Goal: Task Accomplishment & Management: Complete application form

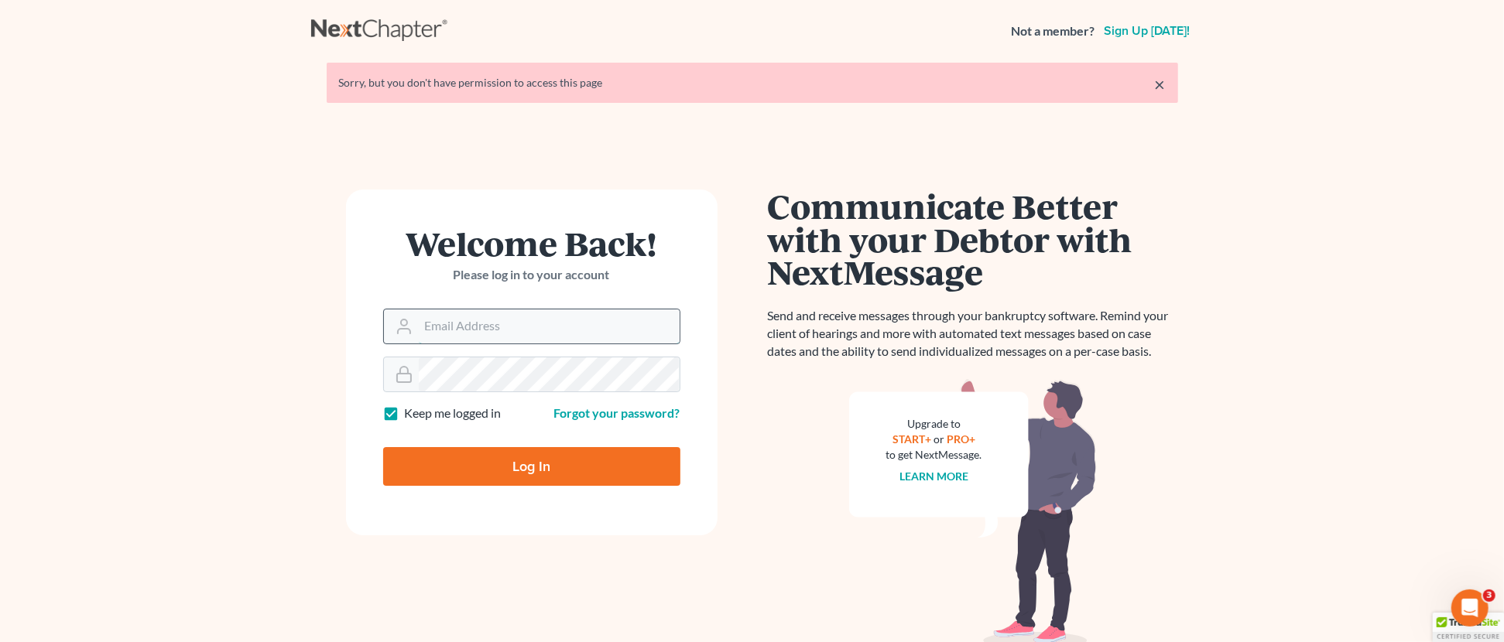
click at [540, 329] on input "Email Address" at bounding box center [549, 327] width 261 height 34
type input "[PERSON_NAME][EMAIL_ADDRESS][DOMAIN_NAME]"
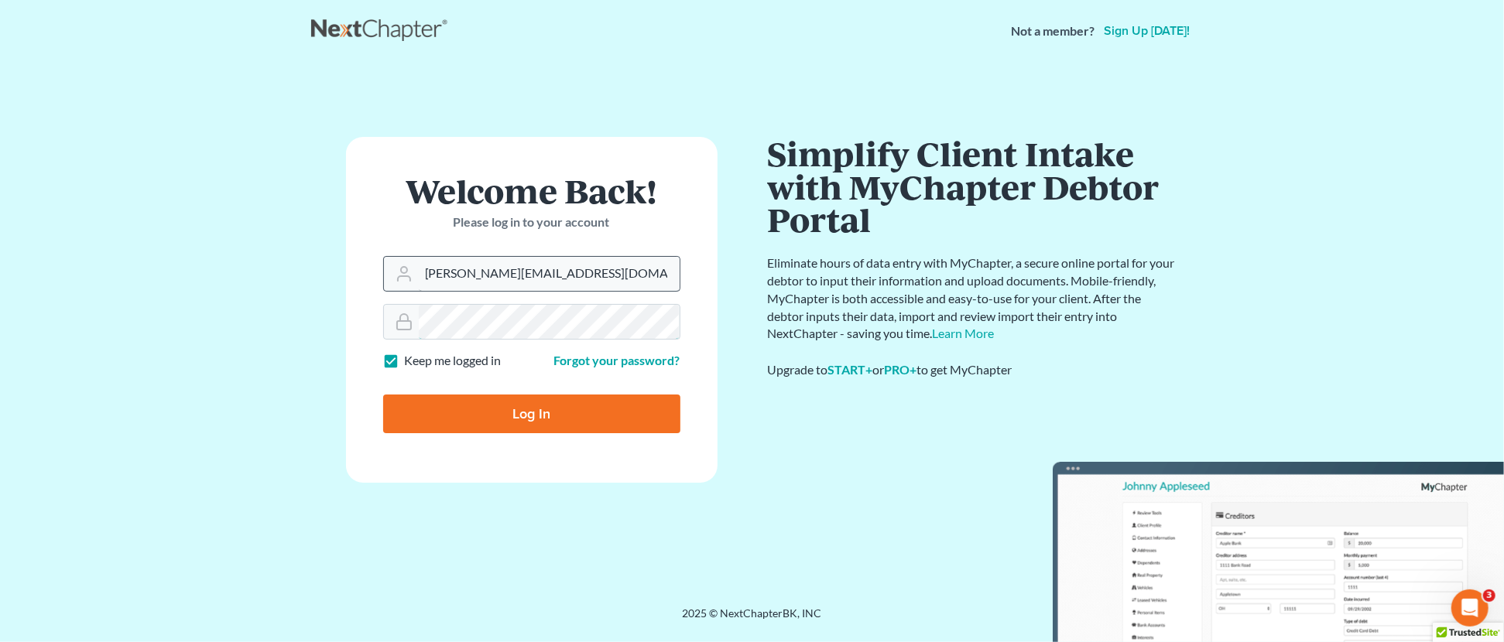
click at [383, 395] on input "Log In" at bounding box center [531, 414] width 297 height 39
type input "Thinking..."
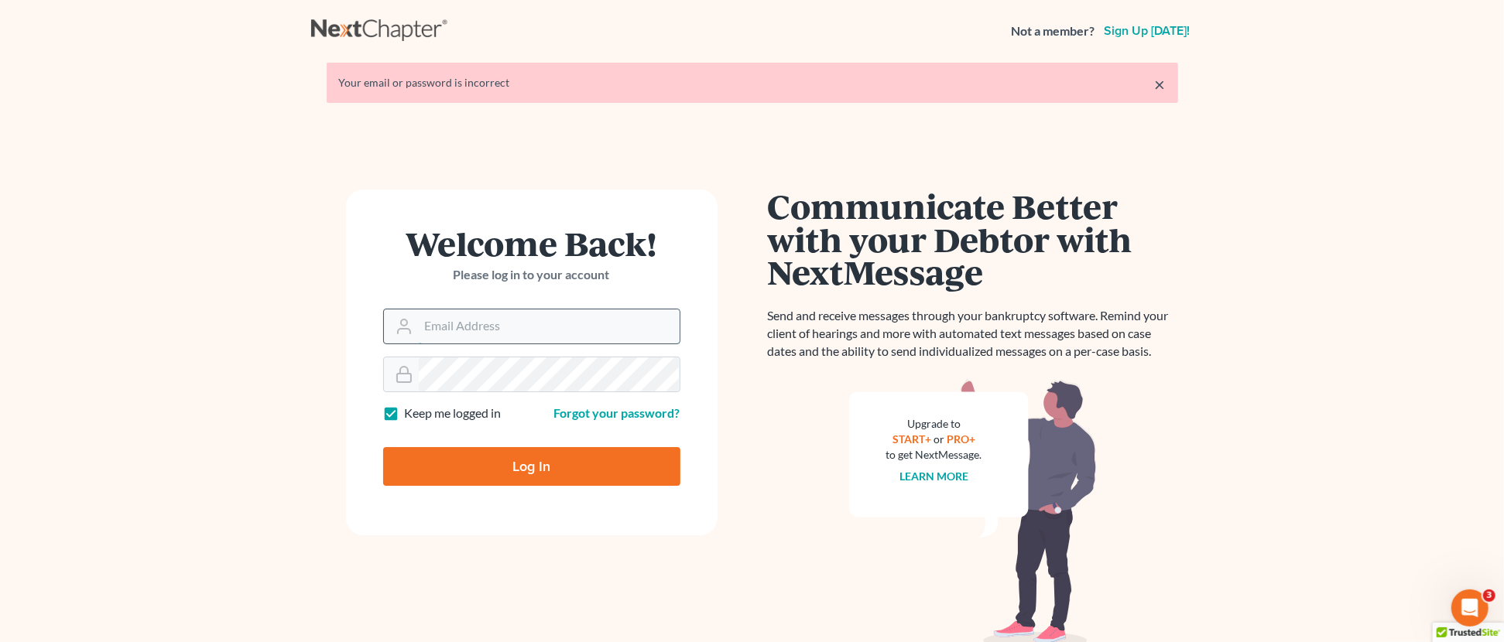
click at [500, 322] on input "Email Address" at bounding box center [549, 327] width 261 height 34
type input "[PERSON_NAME][EMAIL_ADDRESS][DOMAIN_NAME]"
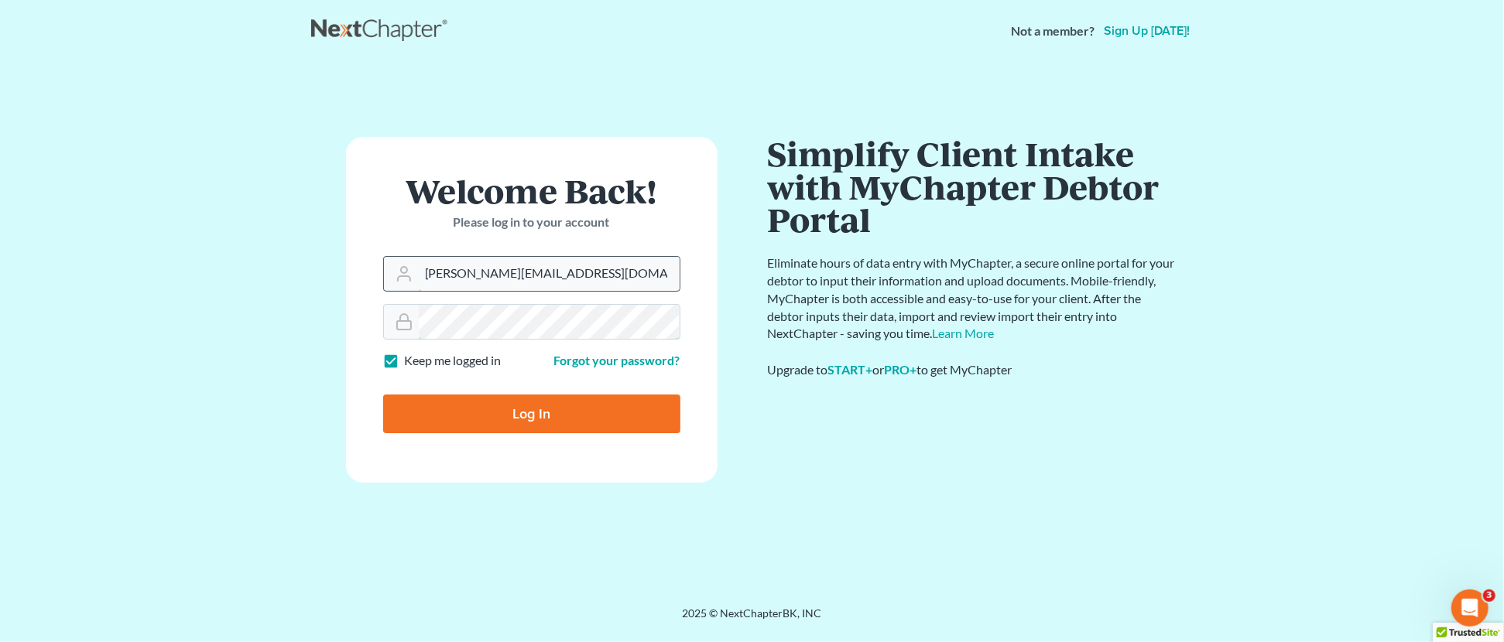
click at [383, 395] on input "Log In" at bounding box center [531, 414] width 297 height 39
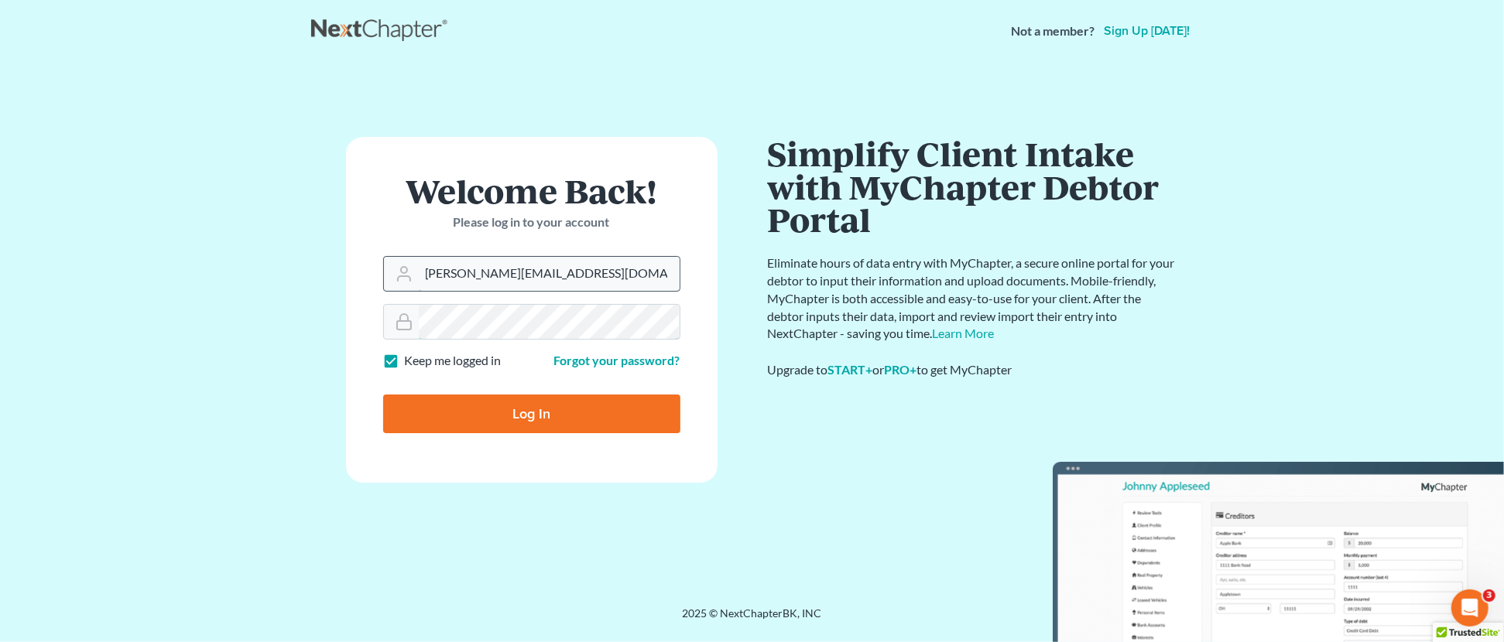
type input "Thinking..."
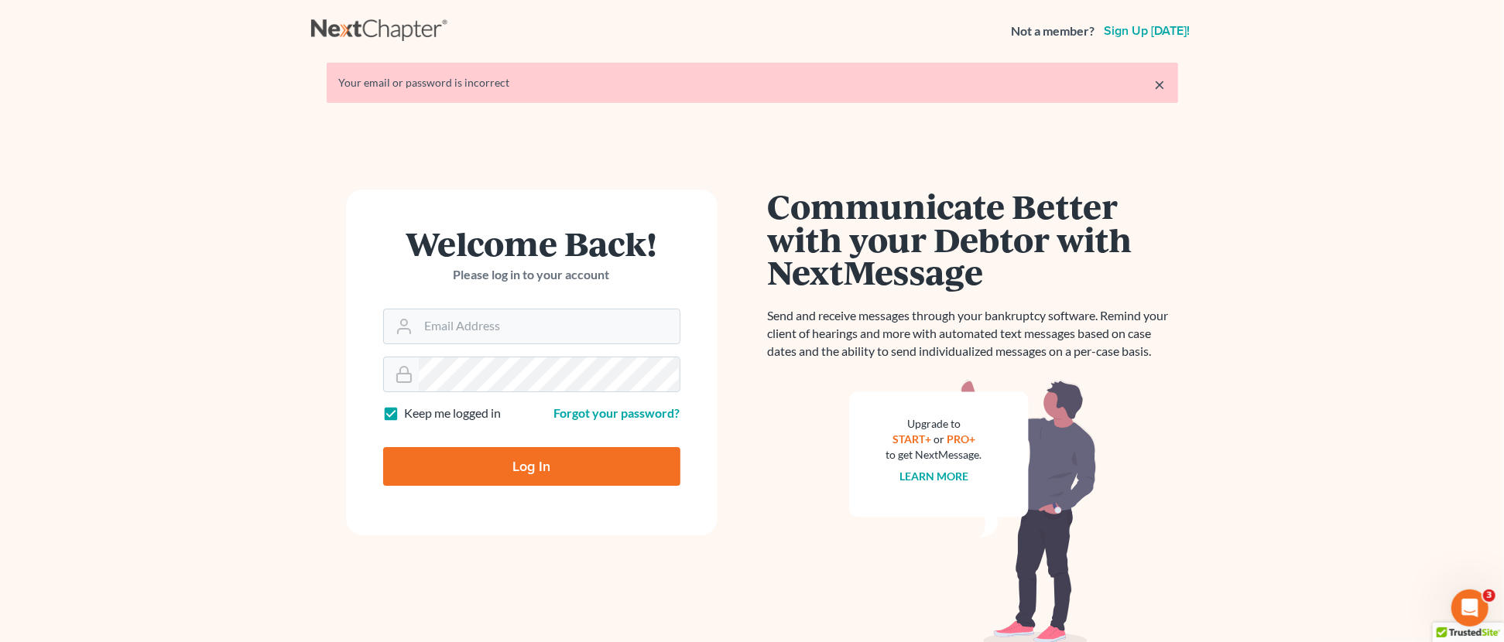
drag, startPoint x: 470, startPoint y: 296, endPoint x: 494, endPoint y: 354, distance: 62.8
click at [470, 297] on div "Welcome Back! Please log in to your account" at bounding box center [531, 268] width 297 height 82
click at [454, 334] on input "Email Address" at bounding box center [549, 327] width 261 height 34
type input "[PERSON_NAME][EMAIL_ADDRESS][DOMAIN_NAME]"
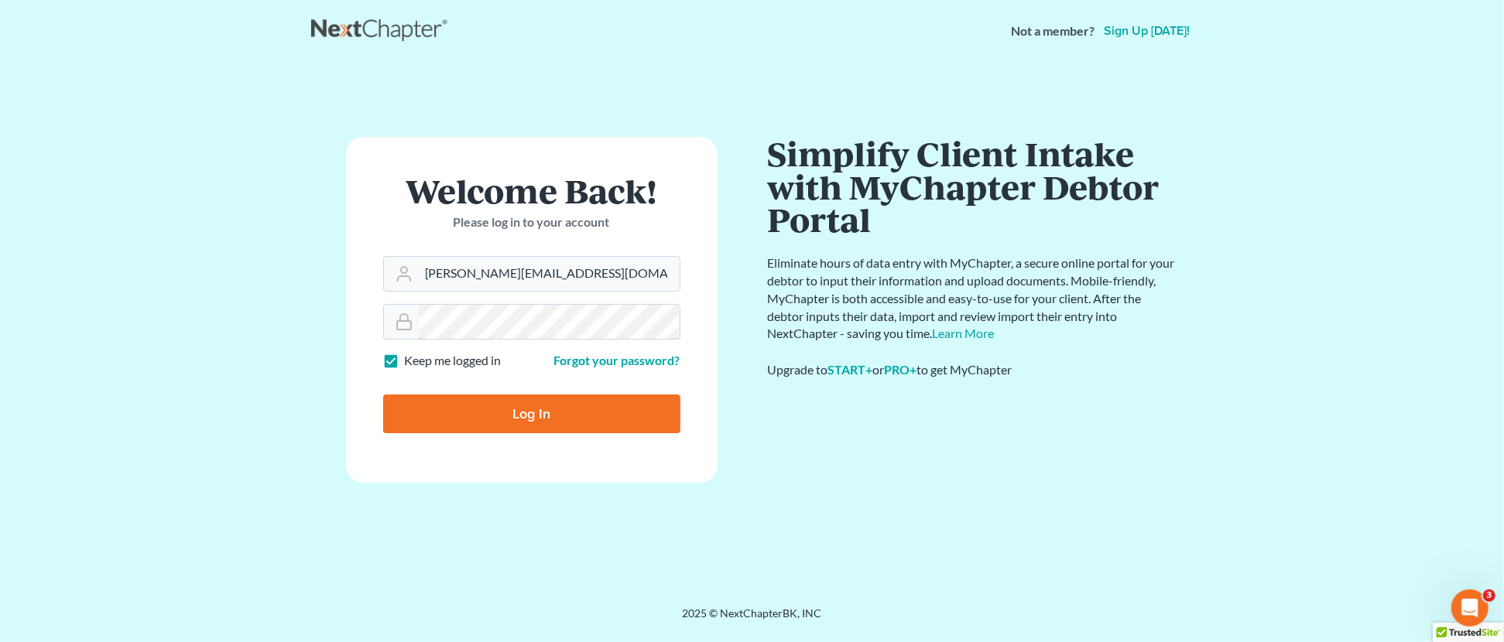
click at [383, 395] on input "Log In" at bounding box center [531, 414] width 297 height 39
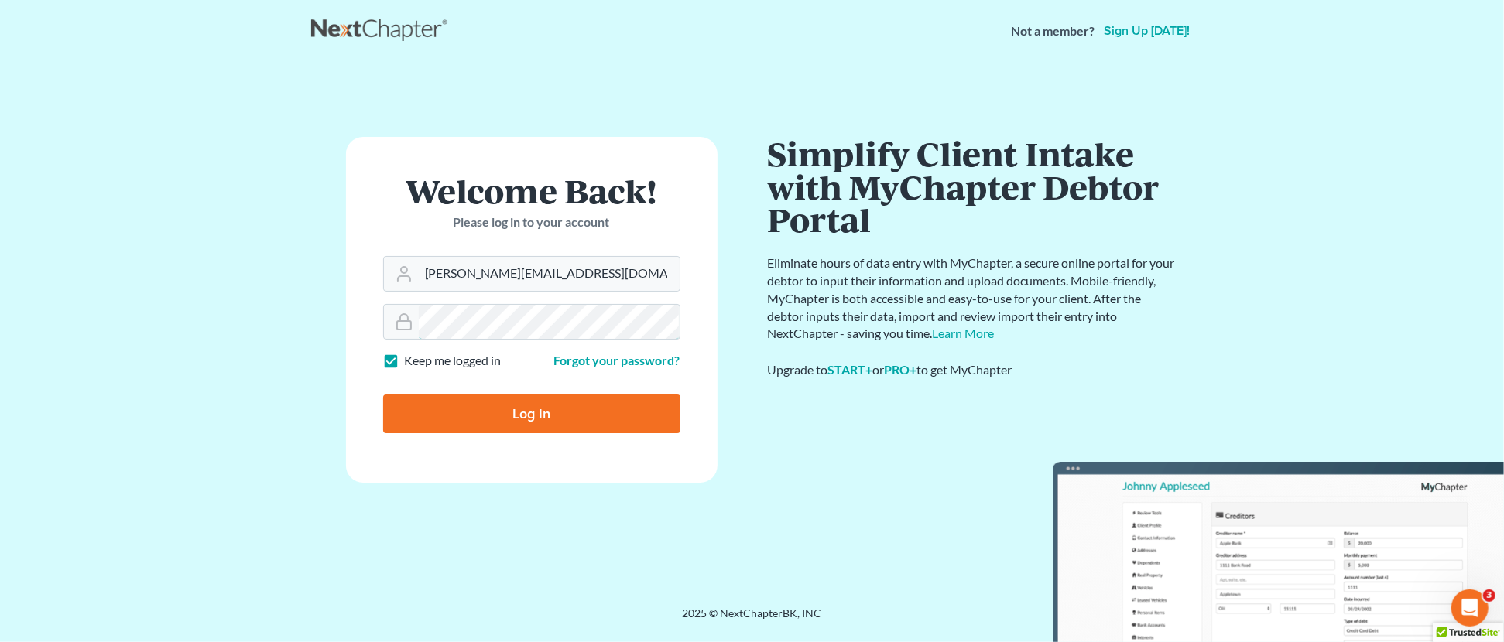
type input "Thinking..."
click at [516, 252] on div "Welcome Back! Please log in to your account" at bounding box center [531, 215] width 297 height 82
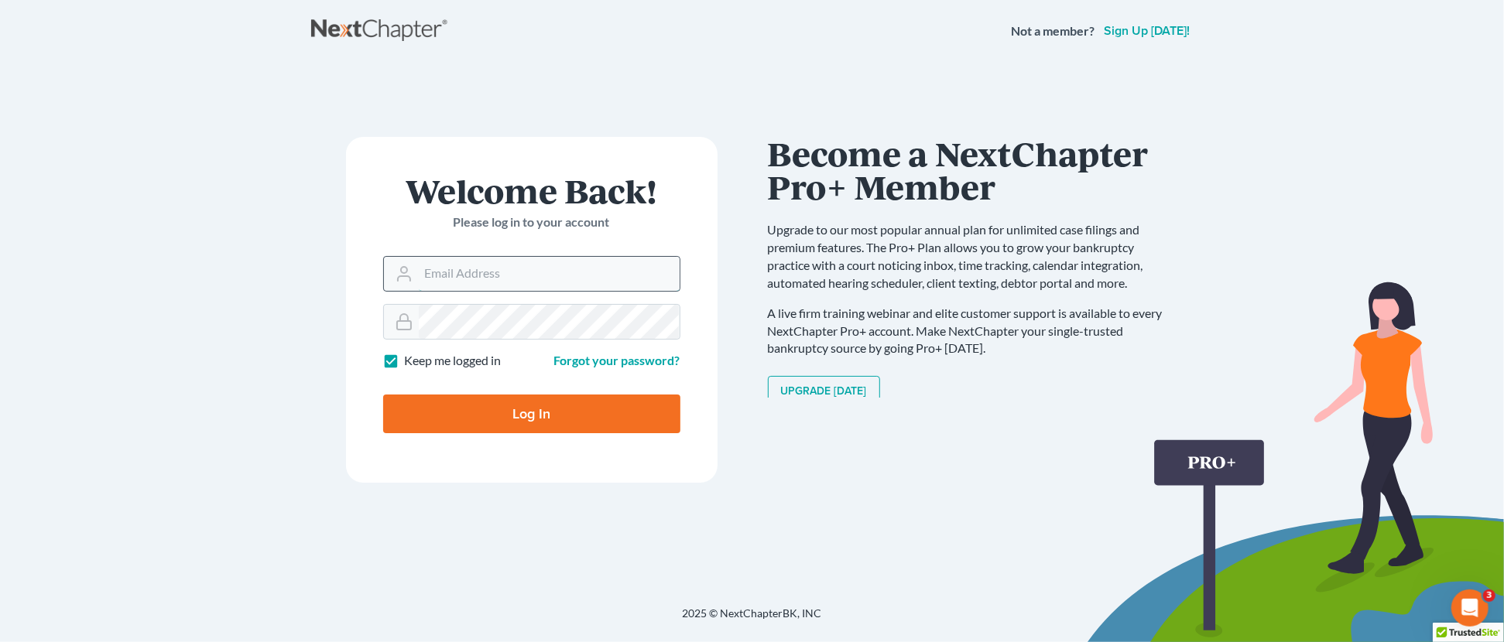
click at [517, 279] on input "Email Address" at bounding box center [549, 274] width 261 height 34
paste input "Here's a video of what we've got thus far."
drag, startPoint x: 661, startPoint y: 269, endPoint x: -19, endPoint y: 277, distance: 679.7
click at [0, 277] on html "Not a member? Sign up today! × Your email or password is incorrect Welcome Back…" at bounding box center [752, 321] width 1504 height 642
type input "I"
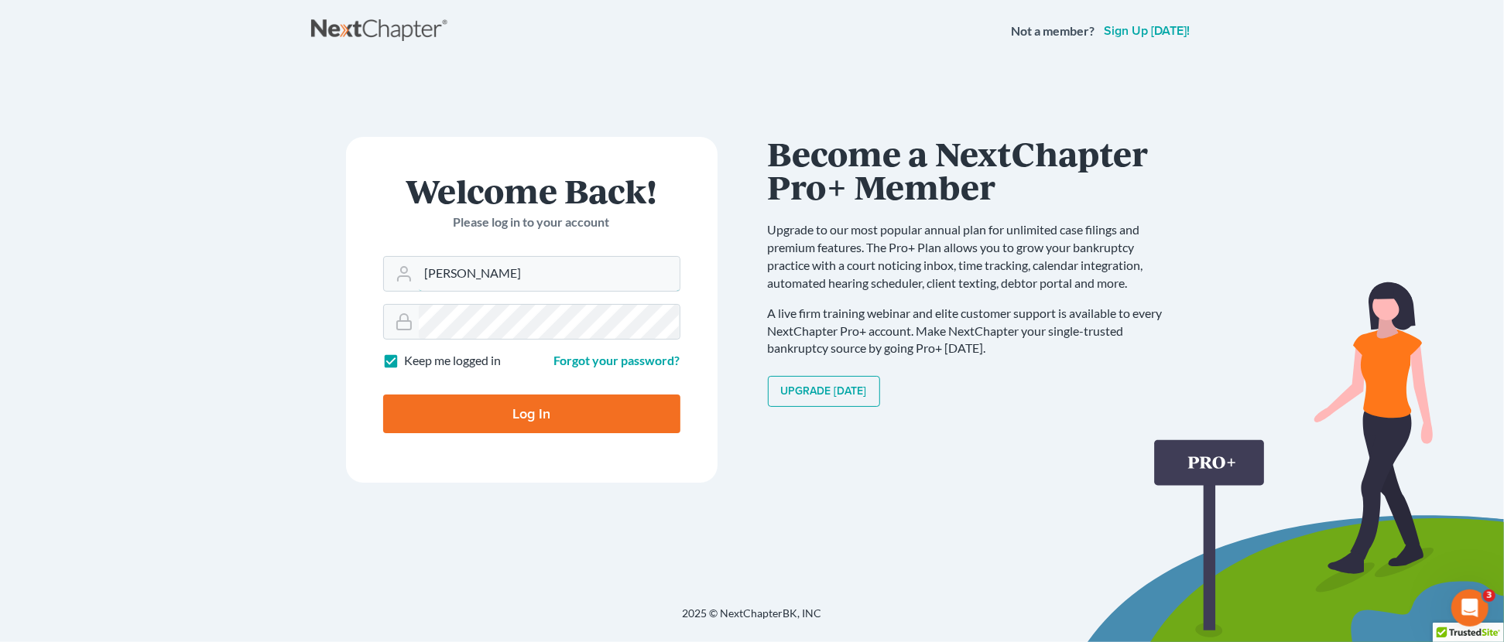
type input "[PERSON_NAME][EMAIL_ADDRESS][DOMAIN_NAME]"
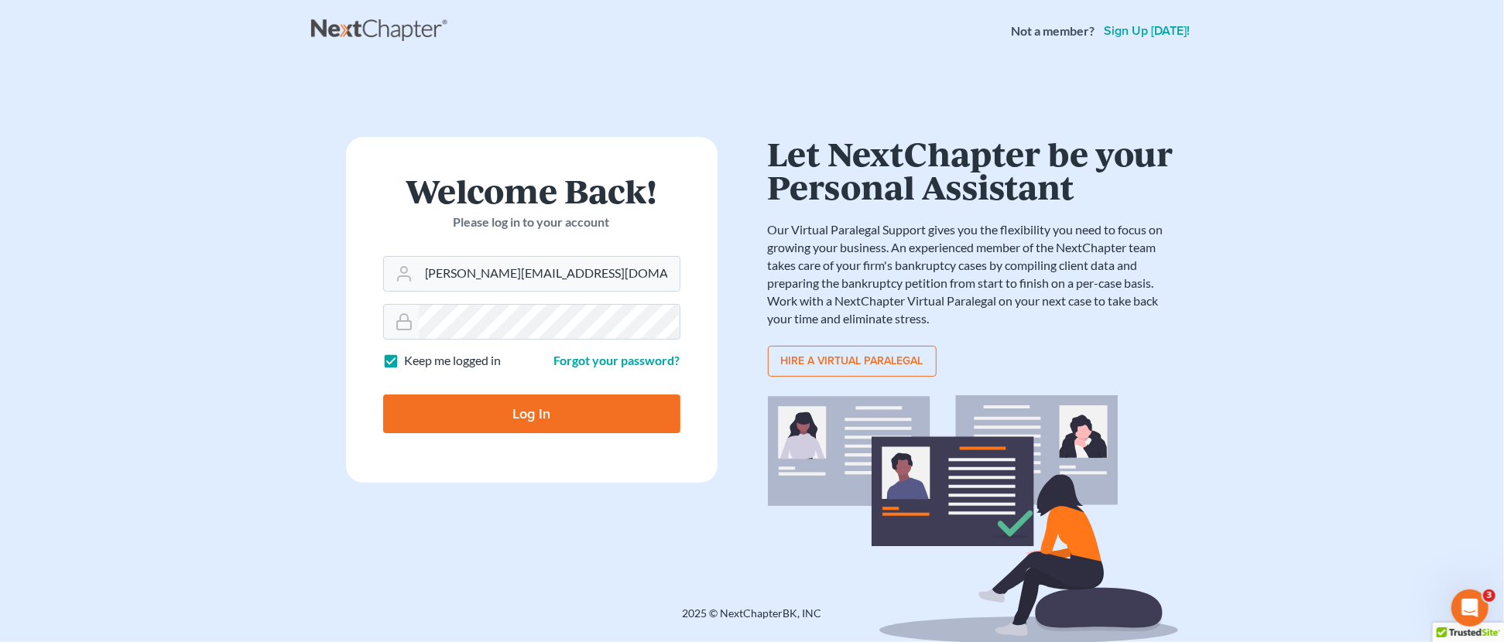
click at [453, 409] on input "Log In" at bounding box center [531, 414] width 297 height 39
type input "Thinking..."
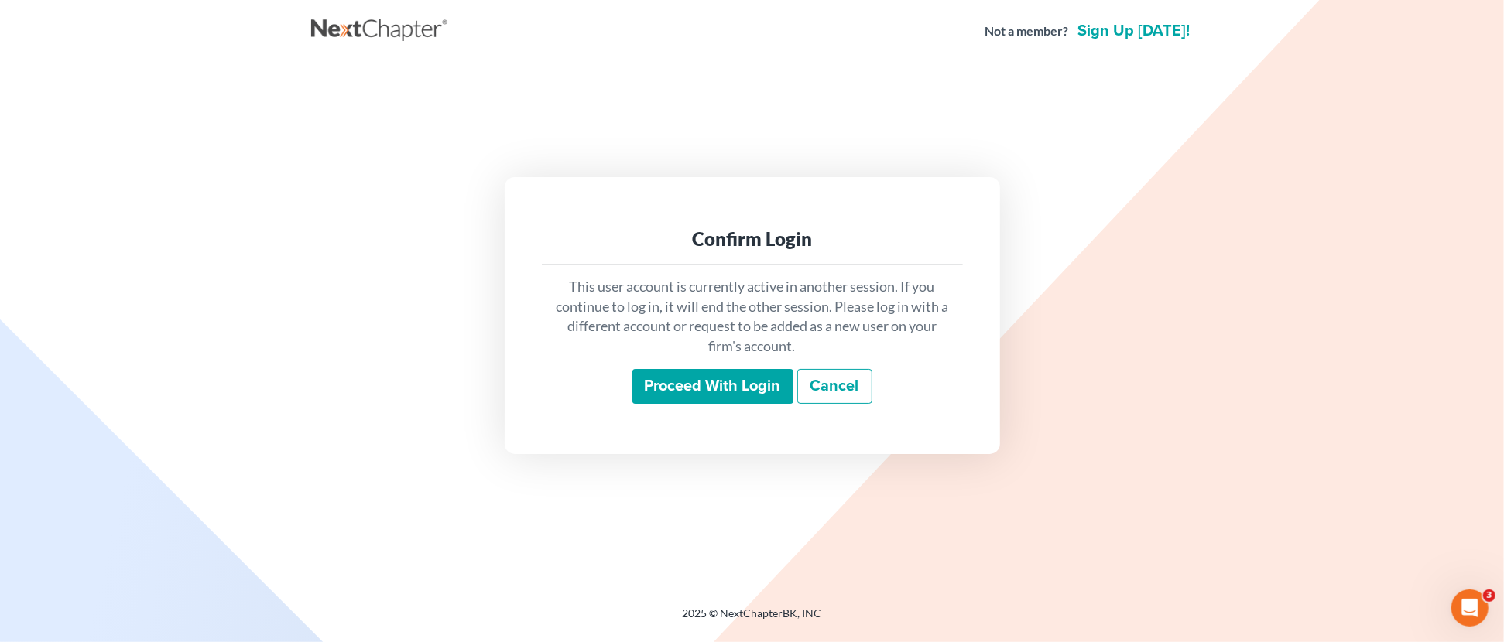
click at [731, 377] on input "Proceed with login" at bounding box center [712, 387] width 161 height 36
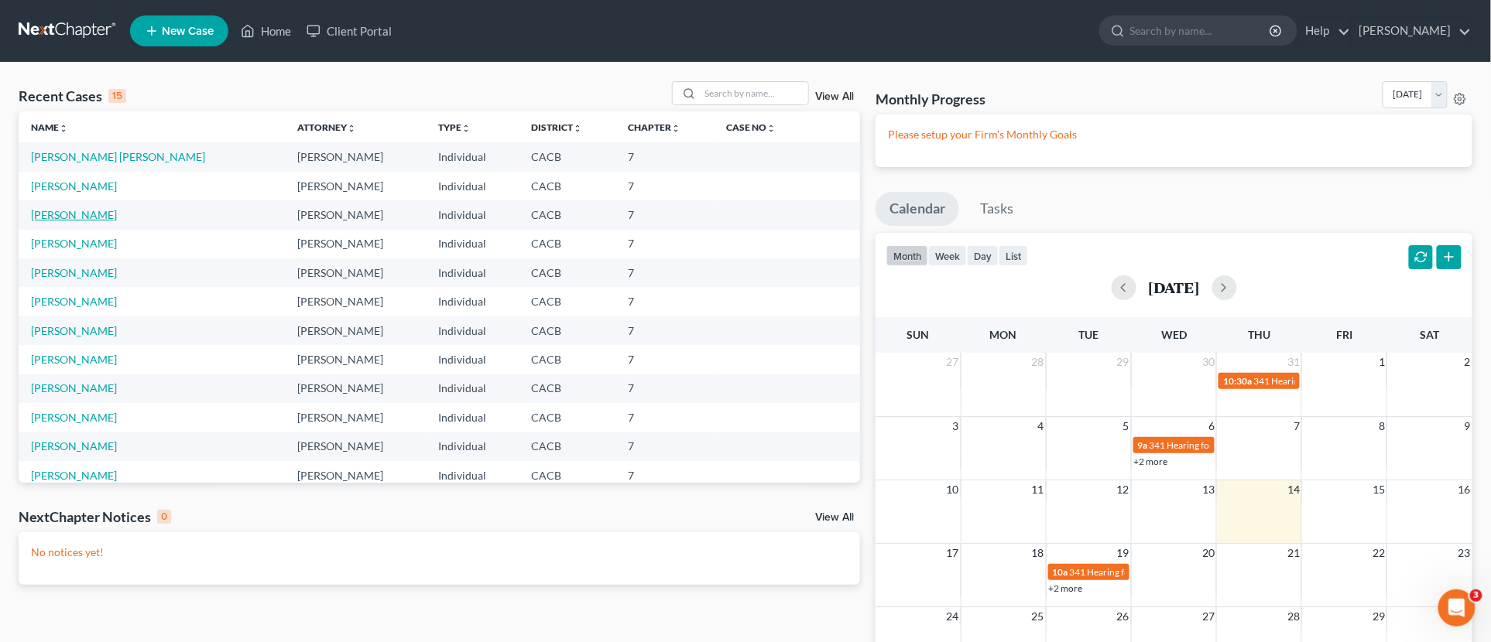
click at [76, 214] on link "[PERSON_NAME]" at bounding box center [74, 214] width 86 height 13
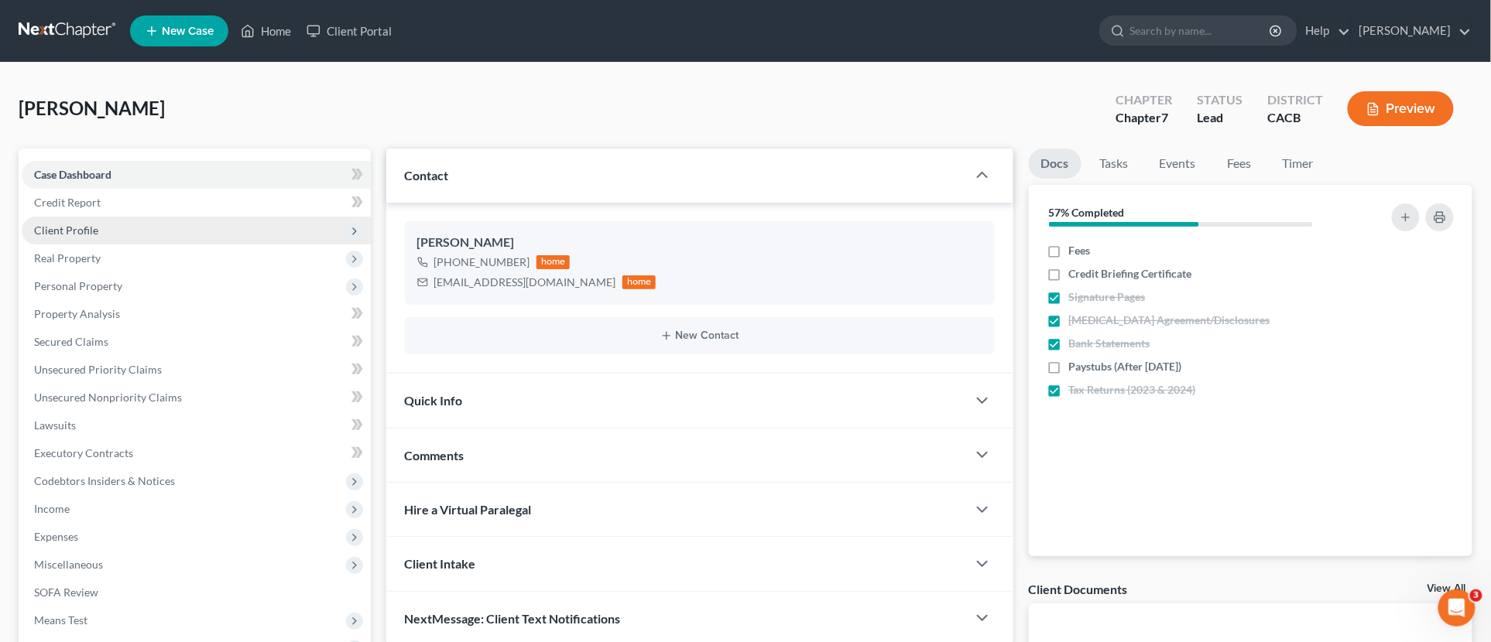
click at [90, 227] on span "Client Profile" at bounding box center [66, 230] width 64 height 13
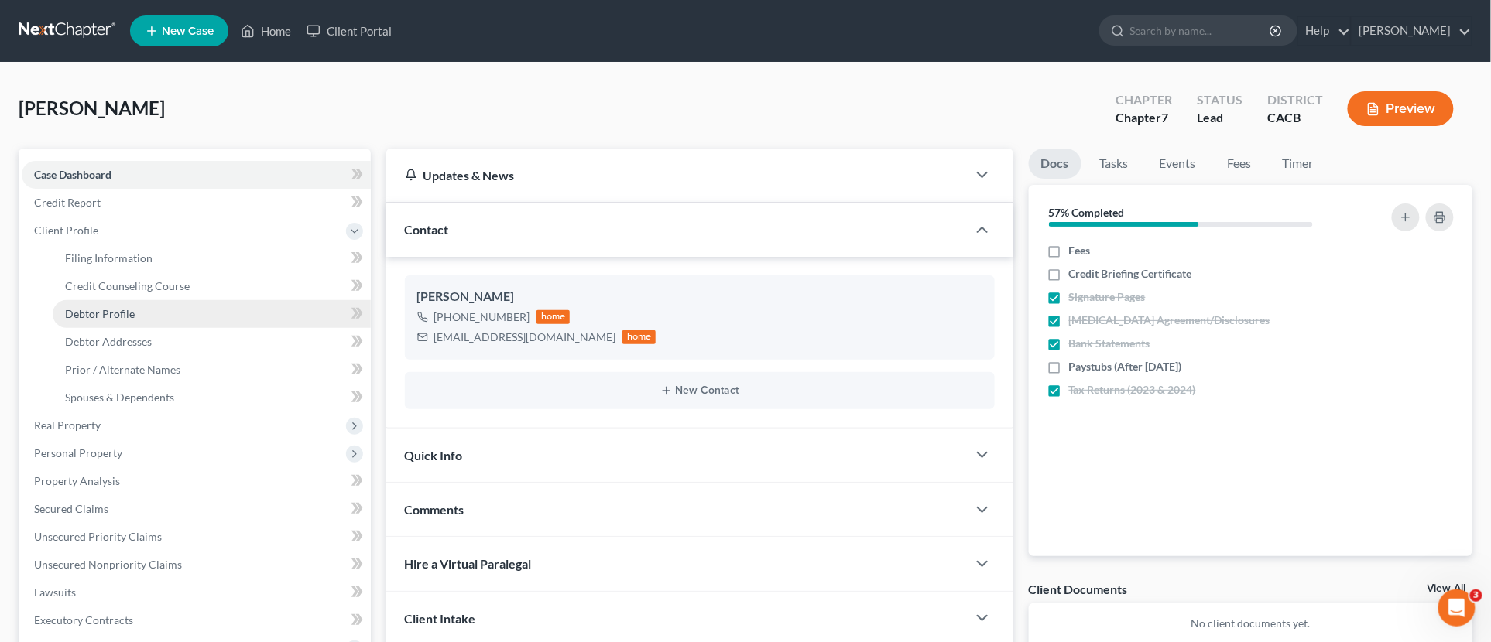
drag, startPoint x: 101, startPoint y: 314, endPoint x: 132, endPoint y: 317, distance: 31.2
click at [101, 313] on span "Debtor Profile" at bounding box center [100, 313] width 70 height 13
select select "0"
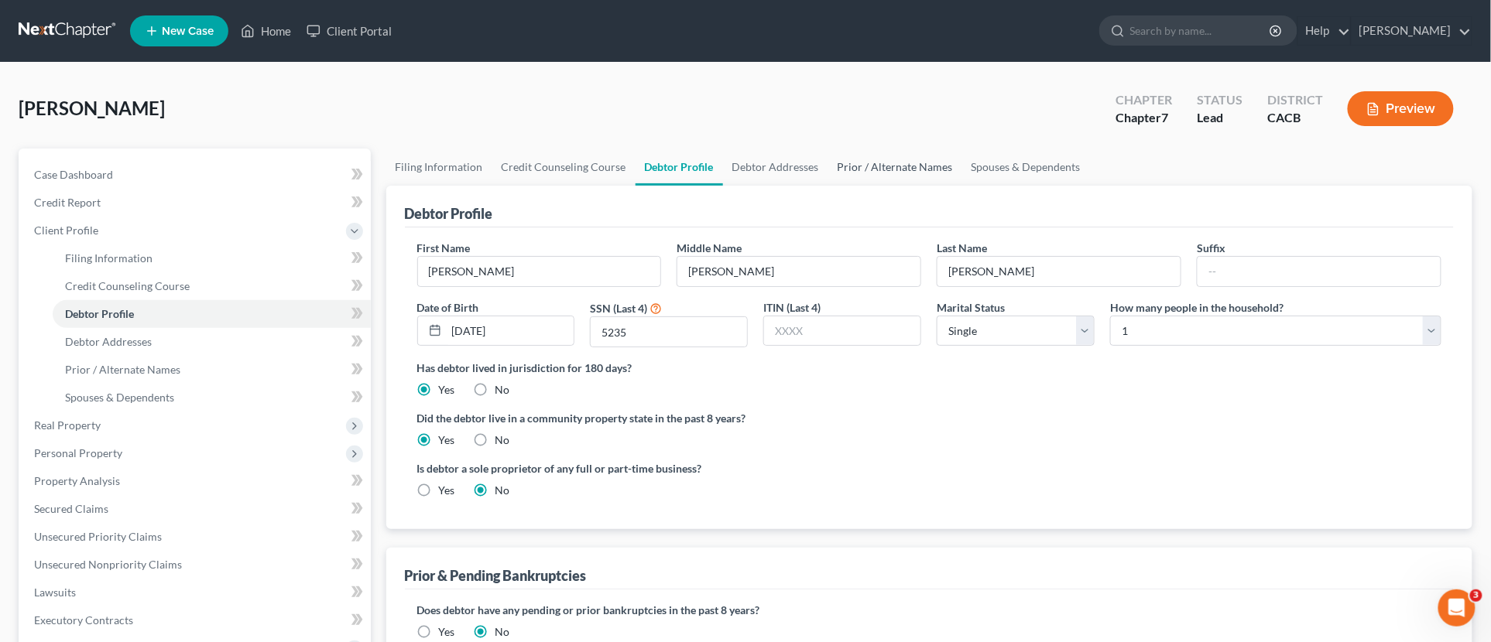
click at [863, 166] on link "Prior / Alternate Names" at bounding box center [895, 167] width 134 height 37
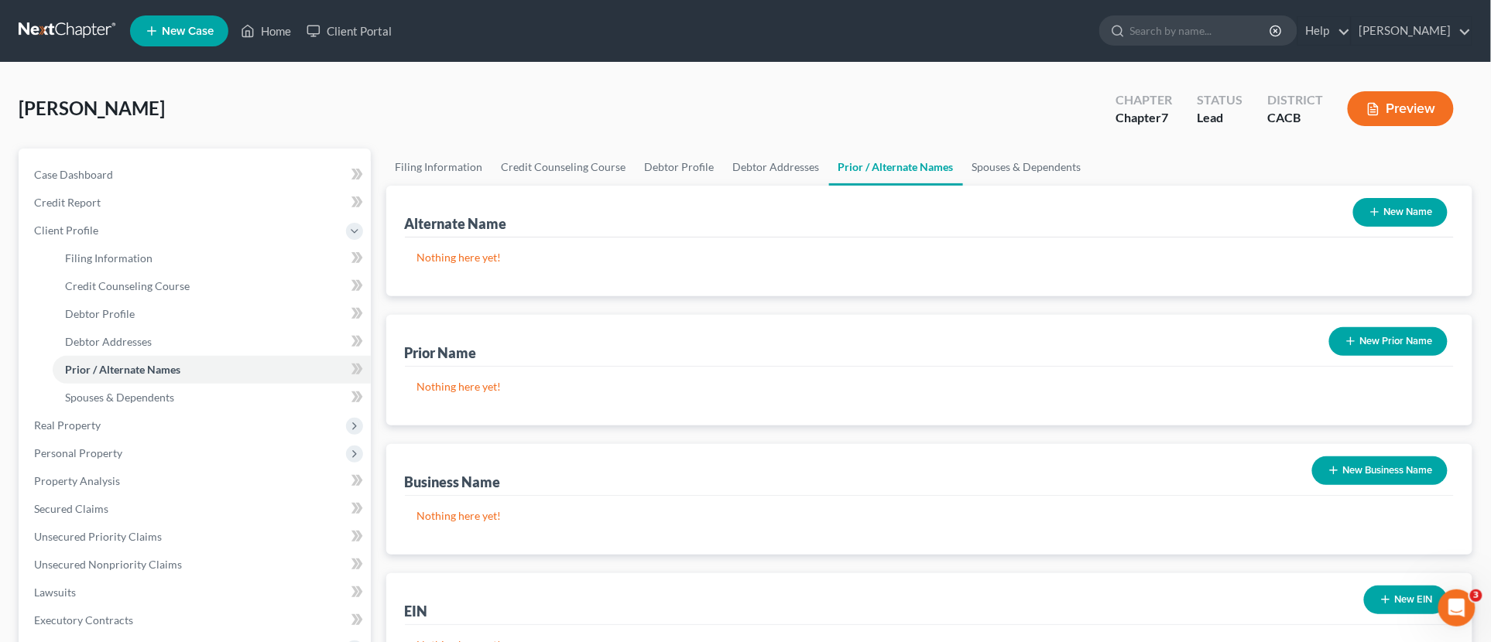
click at [528, 257] on p "Nothing here yet!" at bounding box center [929, 257] width 1025 height 15
drag, startPoint x: 1429, startPoint y: 215, endPoint x: 1183, endPoint y: 229, distance: 246.6
click at [1428, 215] on button "New Name" at bounding box center [1400, 212] width 94 height 29
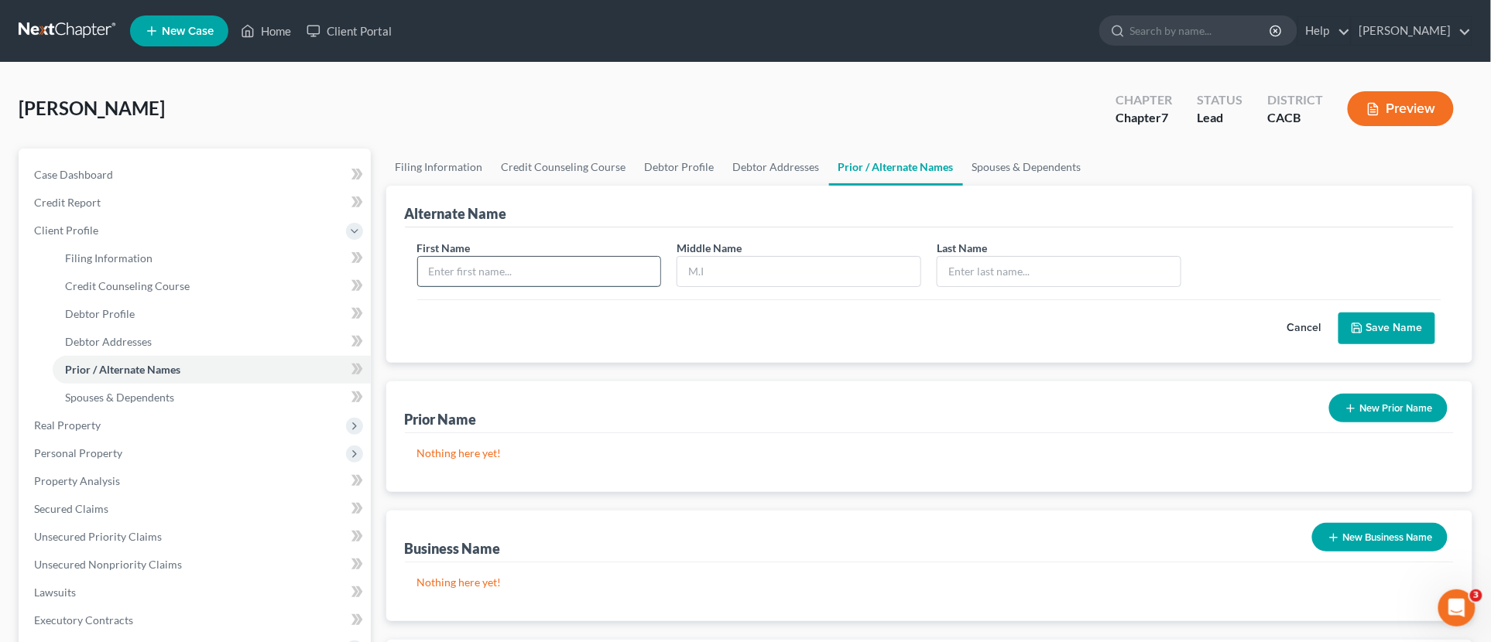
click at [606, 283] on input "text" at bounding box center [539, 271] width 243 height 29
type input "Jon"
type input "Scherry"
click at [1396, 315] on button "Save Name" at bounding box center [1386, 329] width 97 height 33
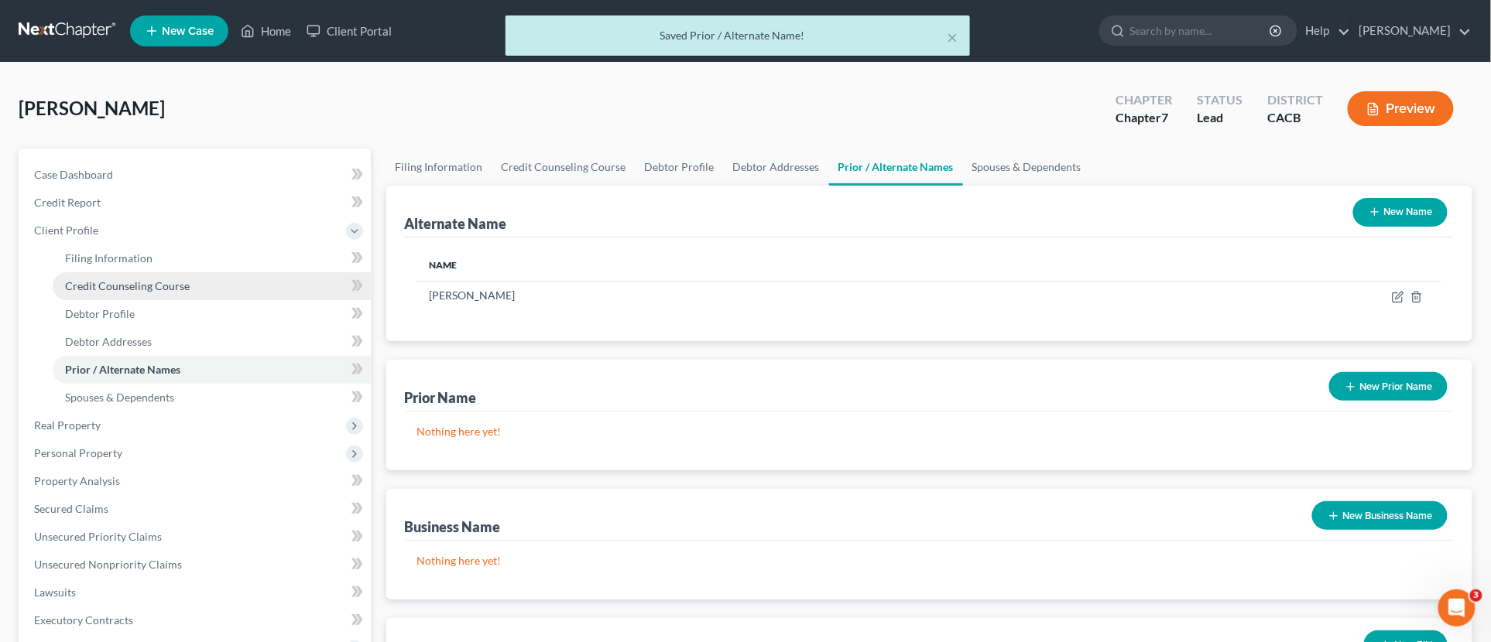
click at [95, 279] on span "Credit Counseling Course" at bounding box center [127, 285] width 125 height 13
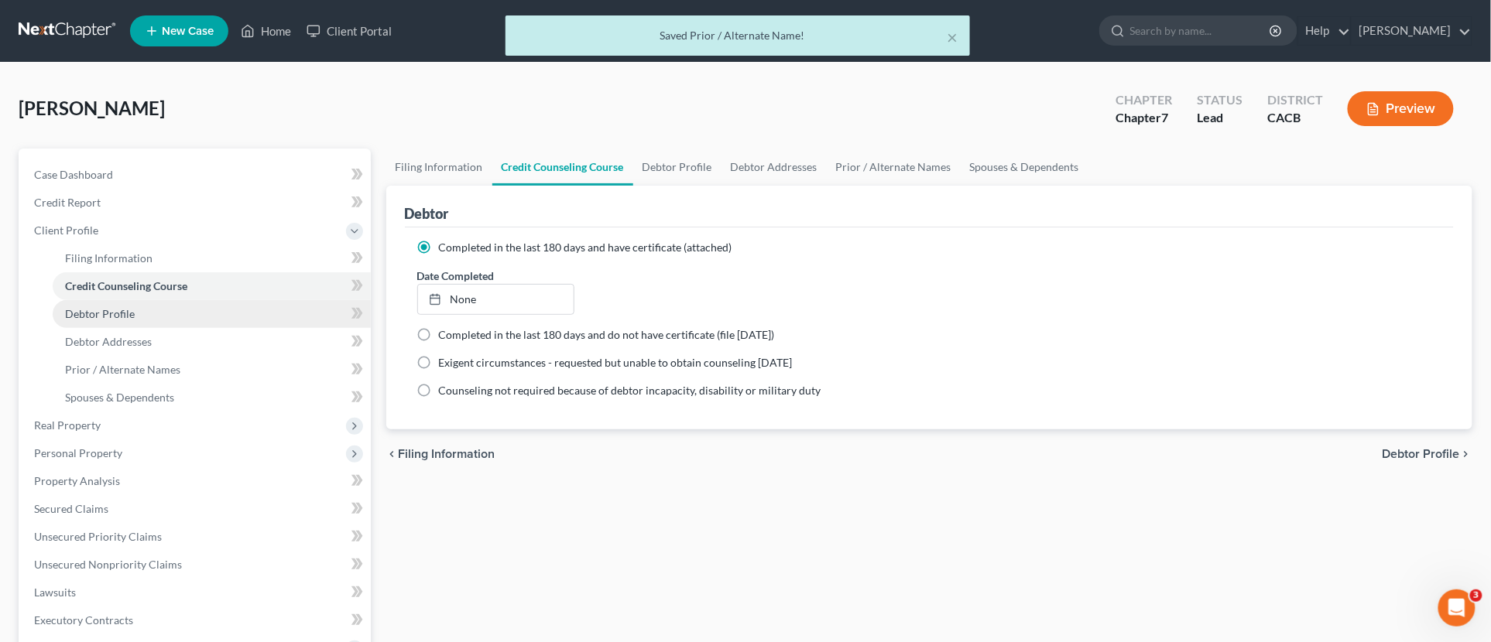
click at [108, 315] on span "Debtor Profile" at bounding box center [100, 313] width 70 height 13
select select "0"
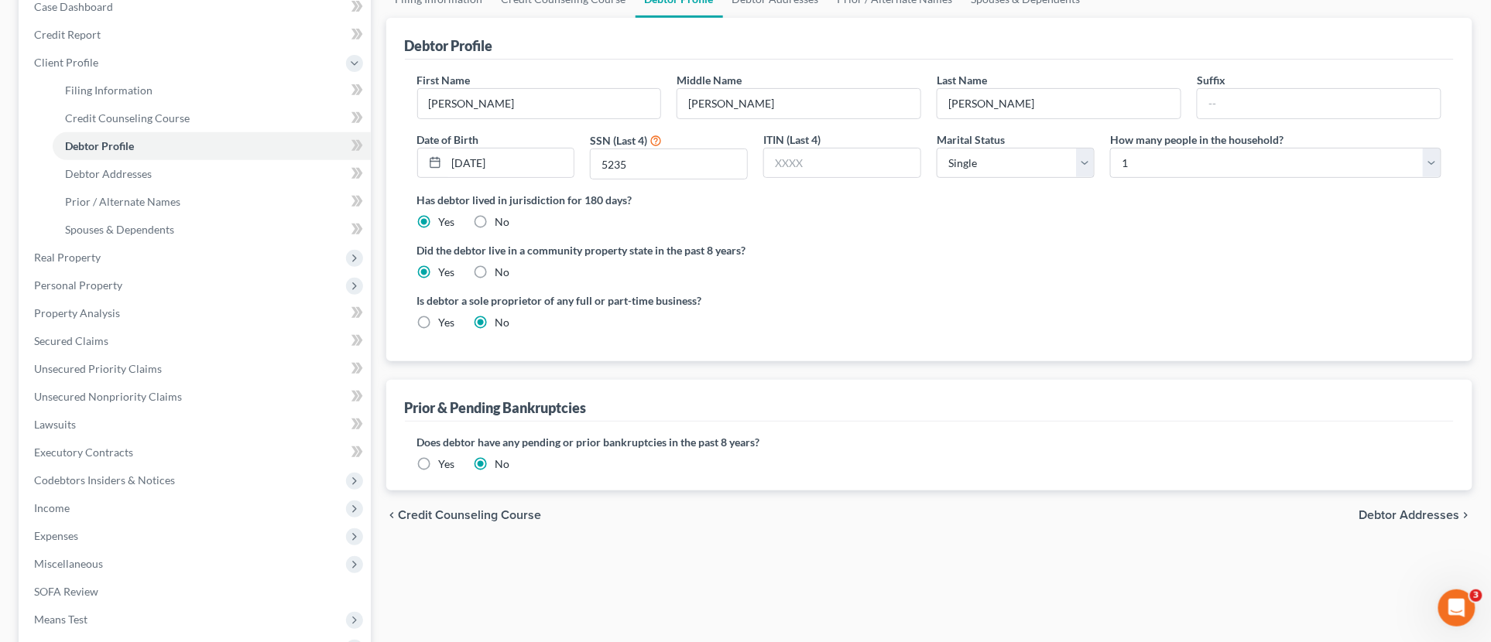
scroll to position [172, 0]
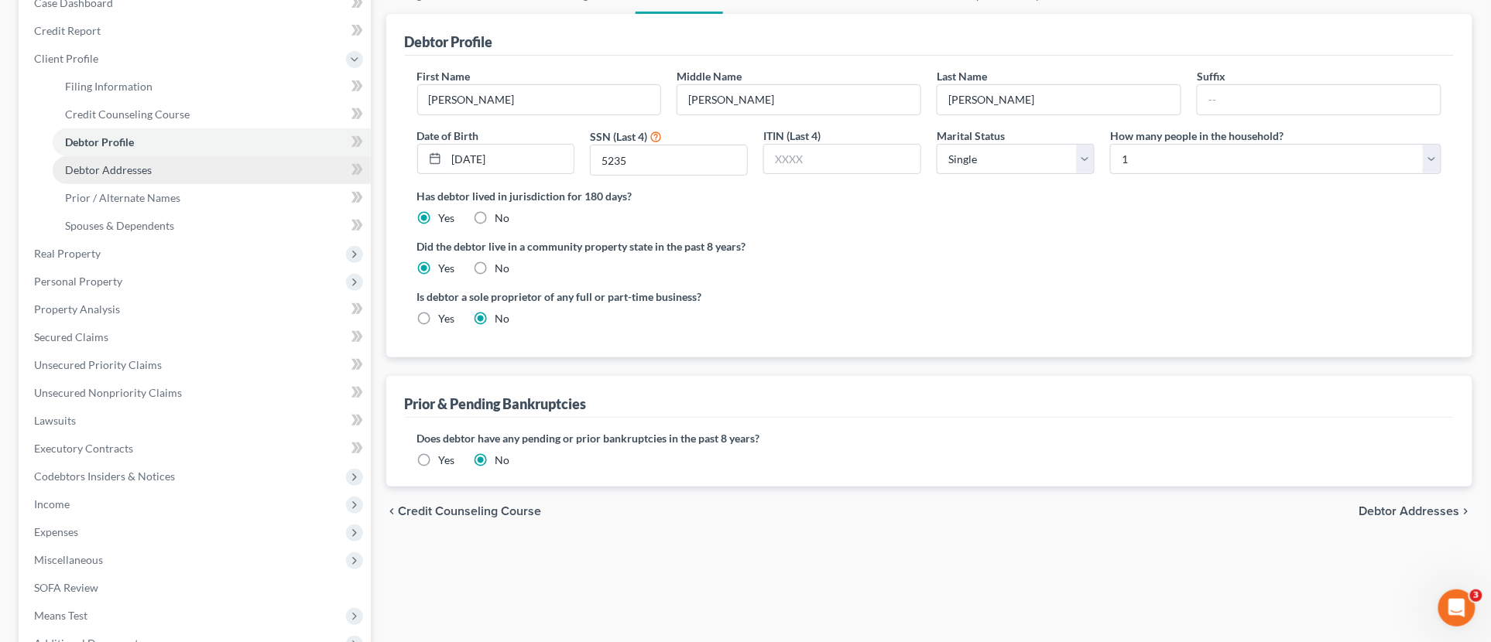
click at [163, 171] on link "Debtor Addresses" at bounding box center [212, 170] width 318 height 28
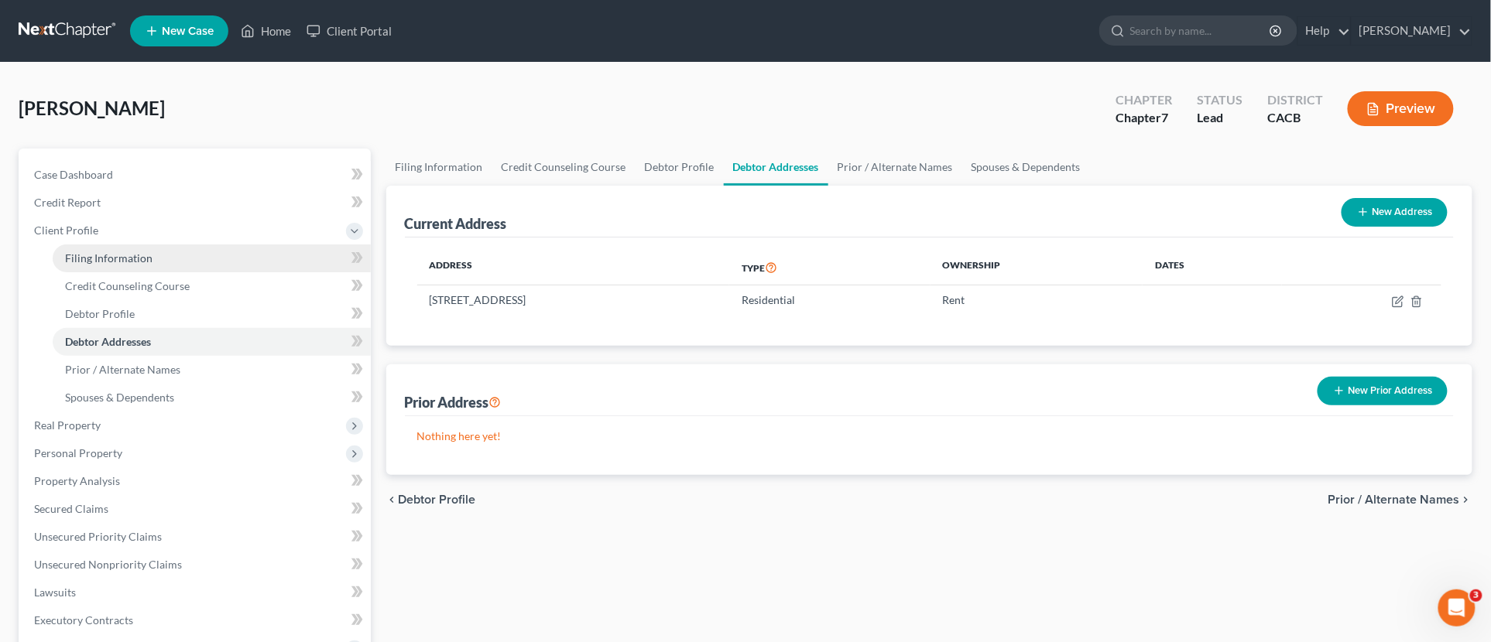
click at [118, 248] on link "Filing Information" at bounding box center [212, 259] width 318 height 28
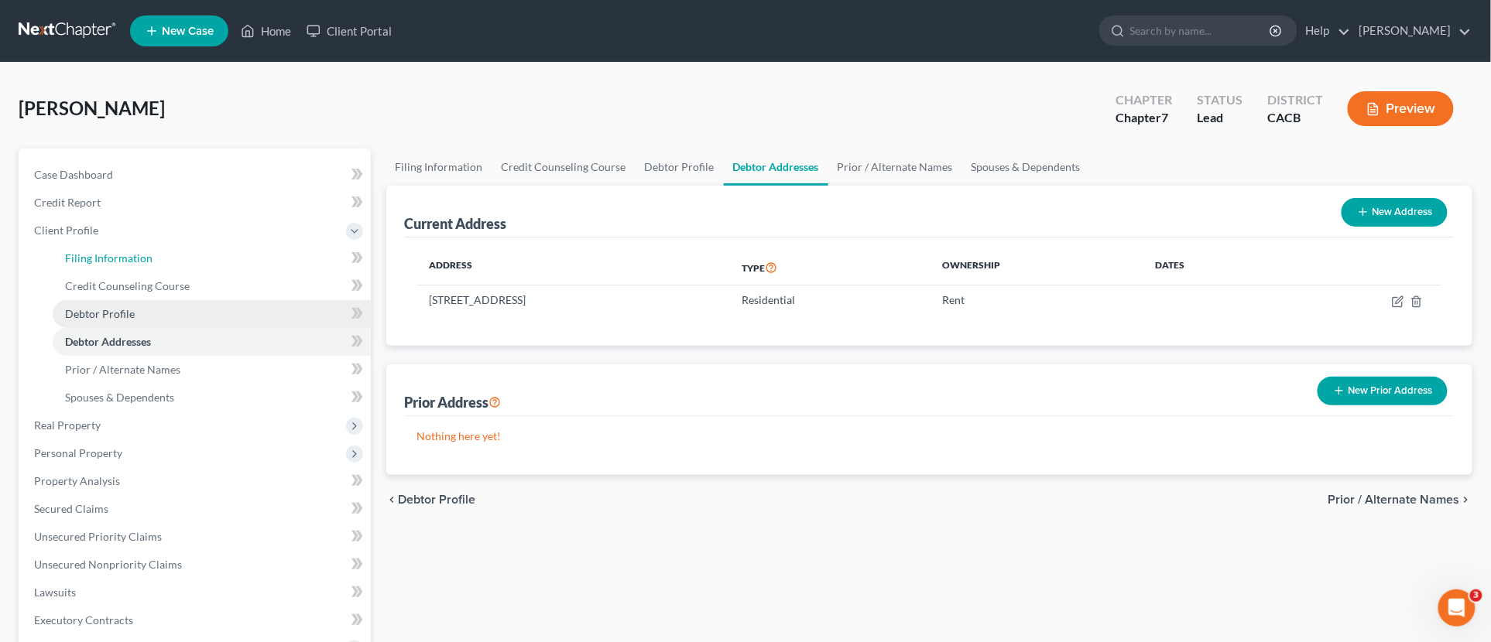
select select "1"
select select "0"
select select "4"
select select "0"
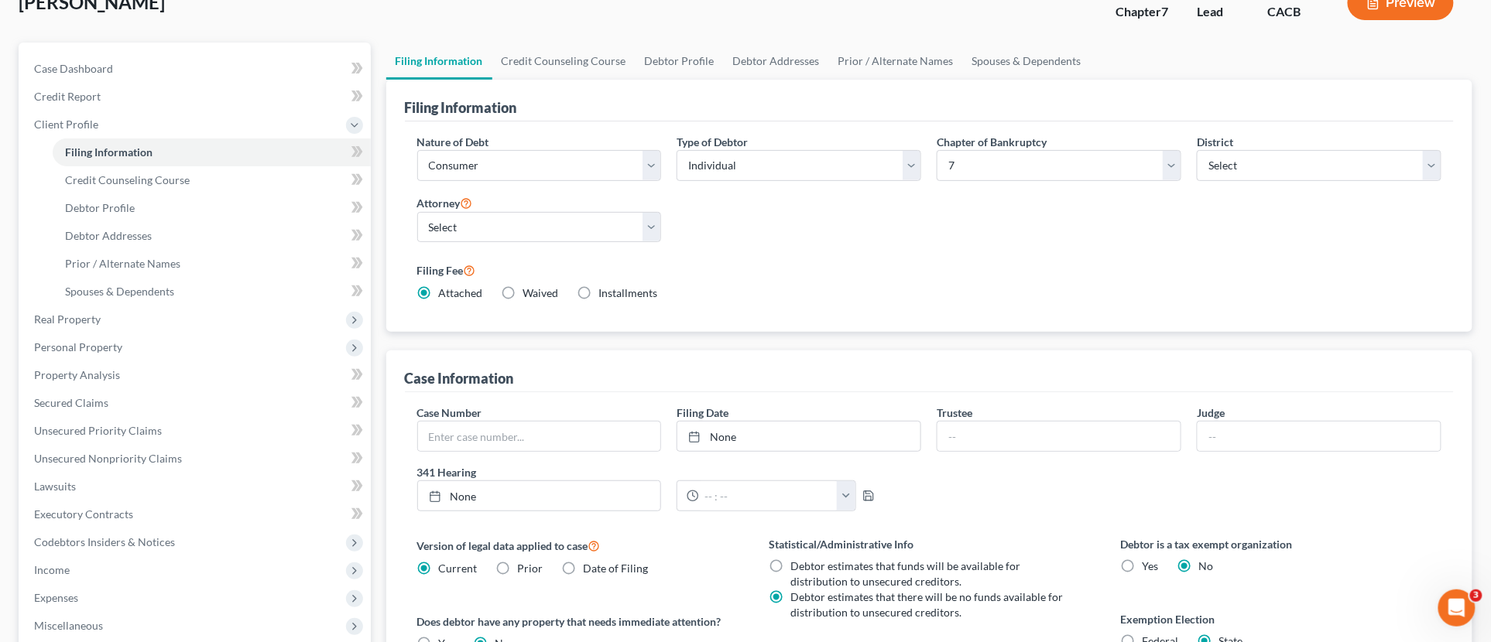
scroll to position [380, 0]
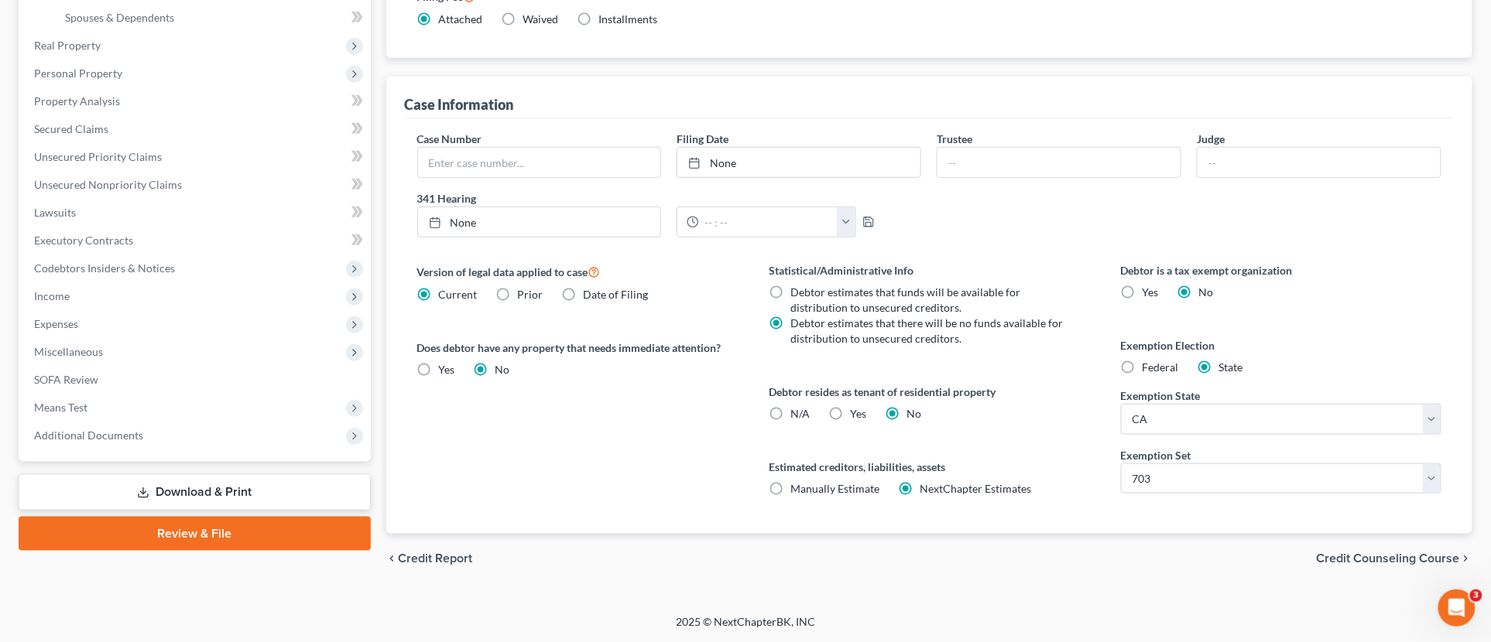
click at [850, 416] on label "Yes Yes" at bounding box center [858, 413] width 16 height 15
click at [856, 416] on input "Yes Yes" at bounding box center [861, 411] width 10 height 10
radio input "true"
radio input "false"
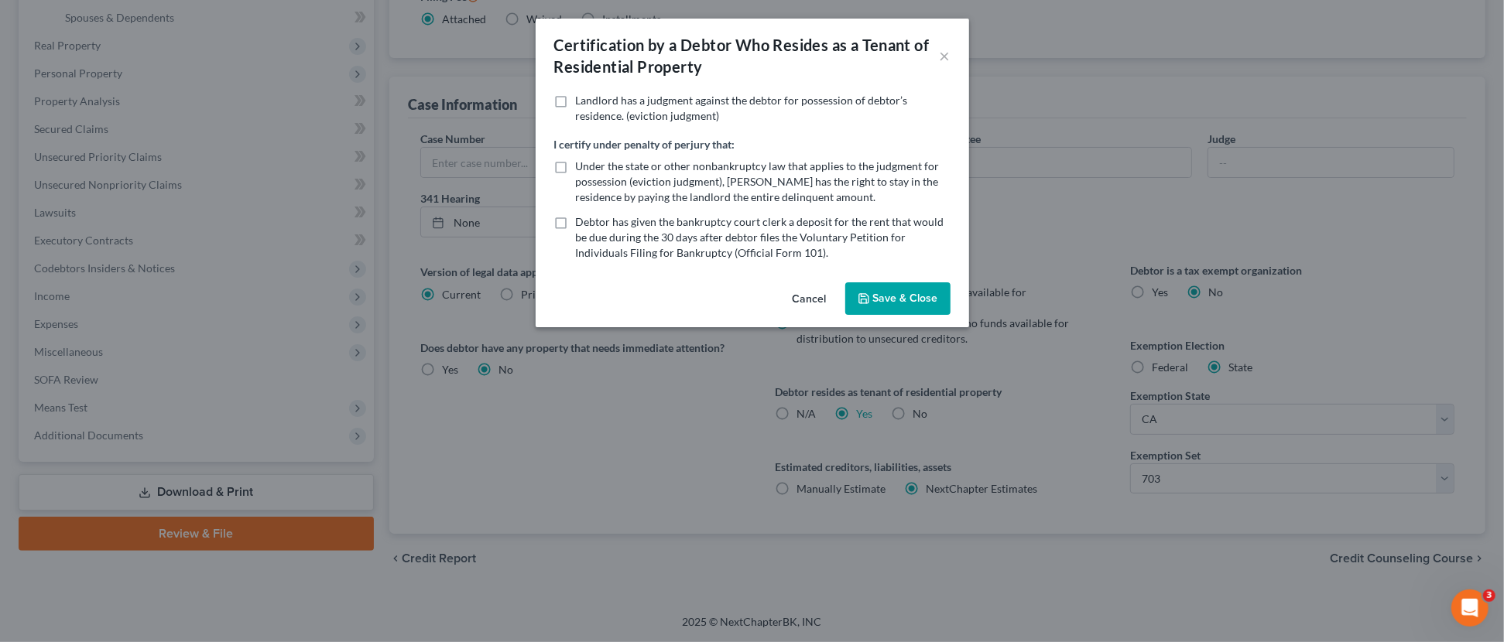
click at [818, 299] on button "Cancel" at bounding box center [809, 299] width 59 height 31
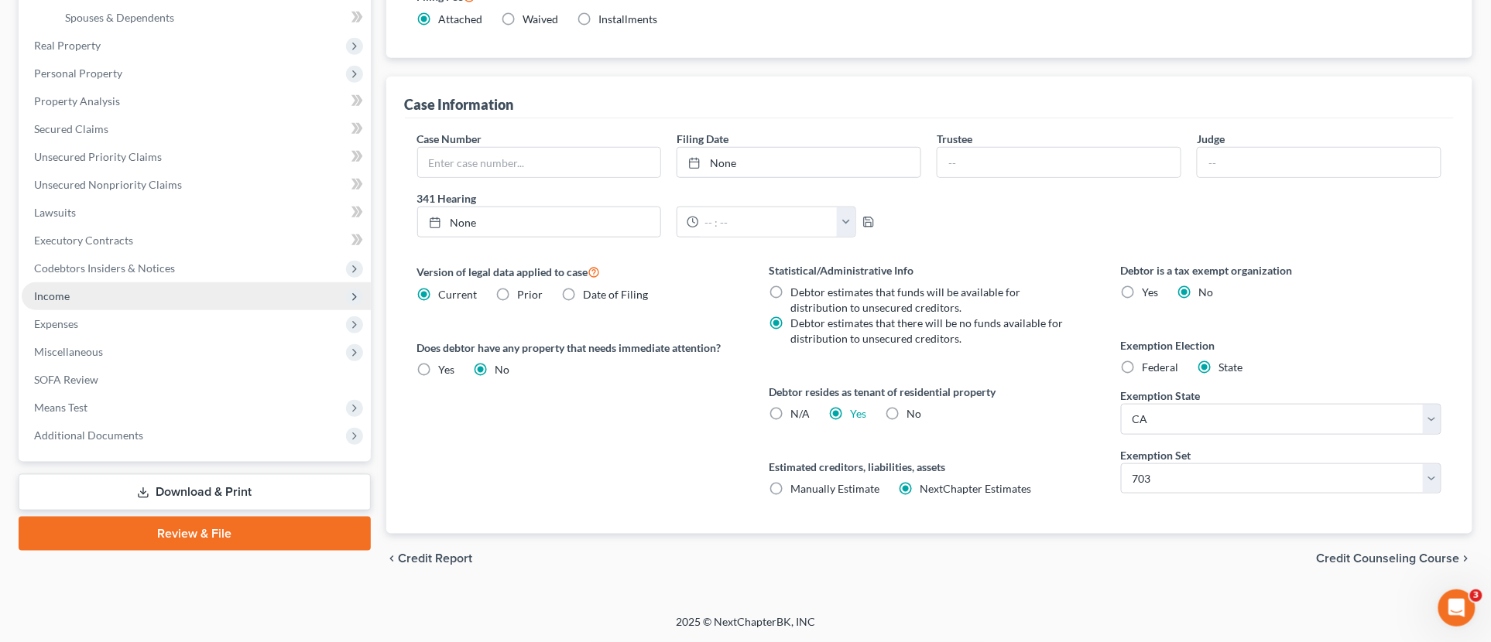
click at [109, 293] on span "Income" at bounding box center [196, 297] width 349 height 28
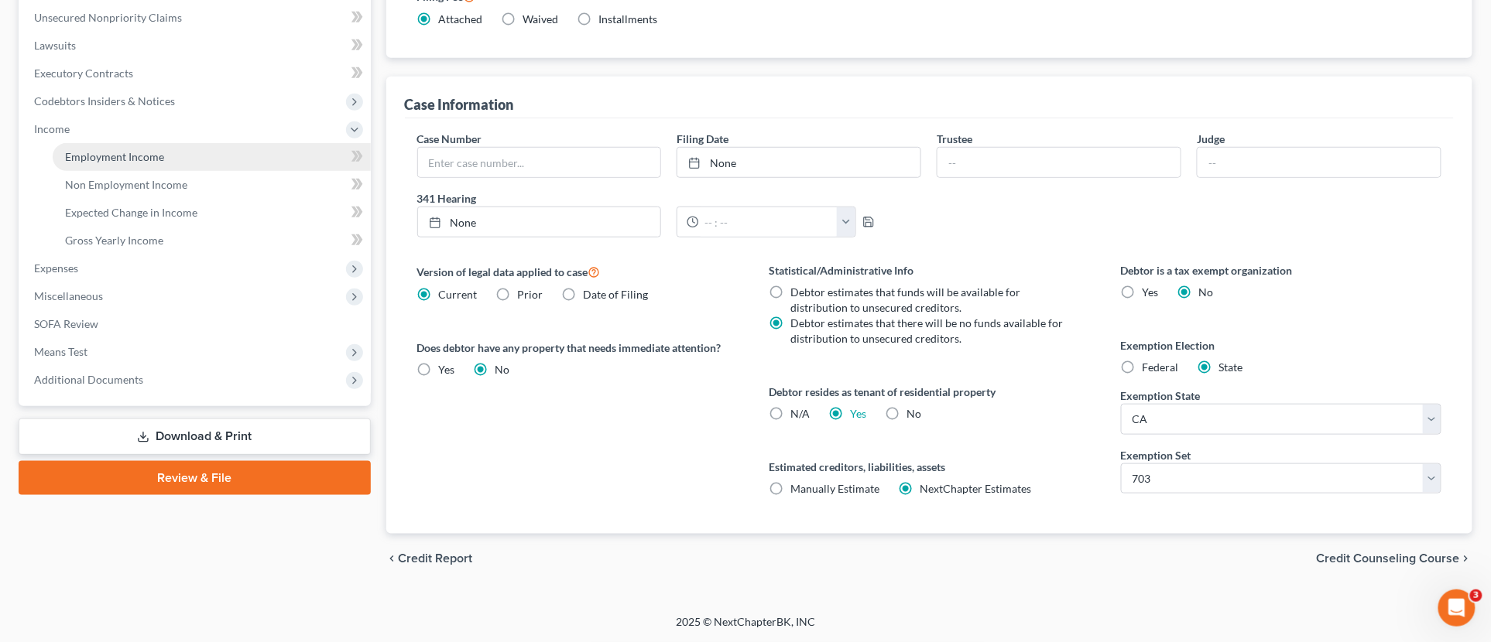
click at [135, 158] on span "Employment Income" at bounding box center [114, 156] width 99 height 13
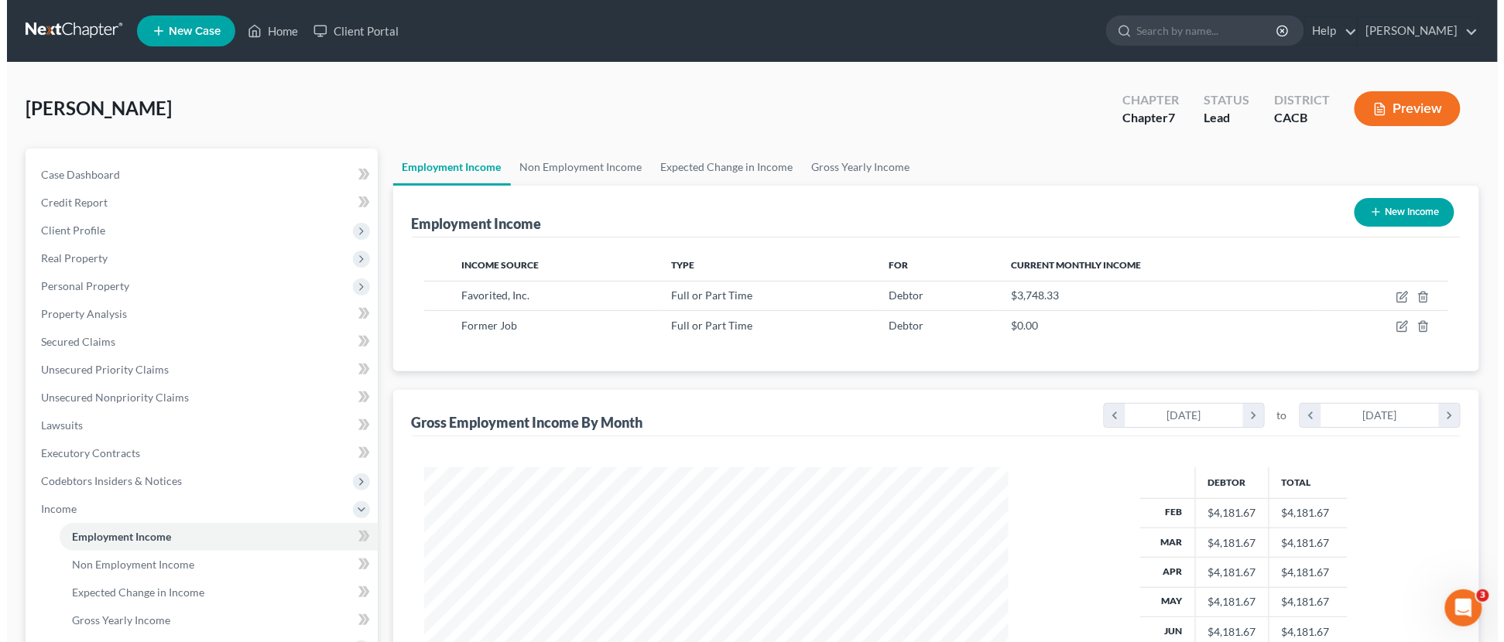
scroll to position [292, 615]
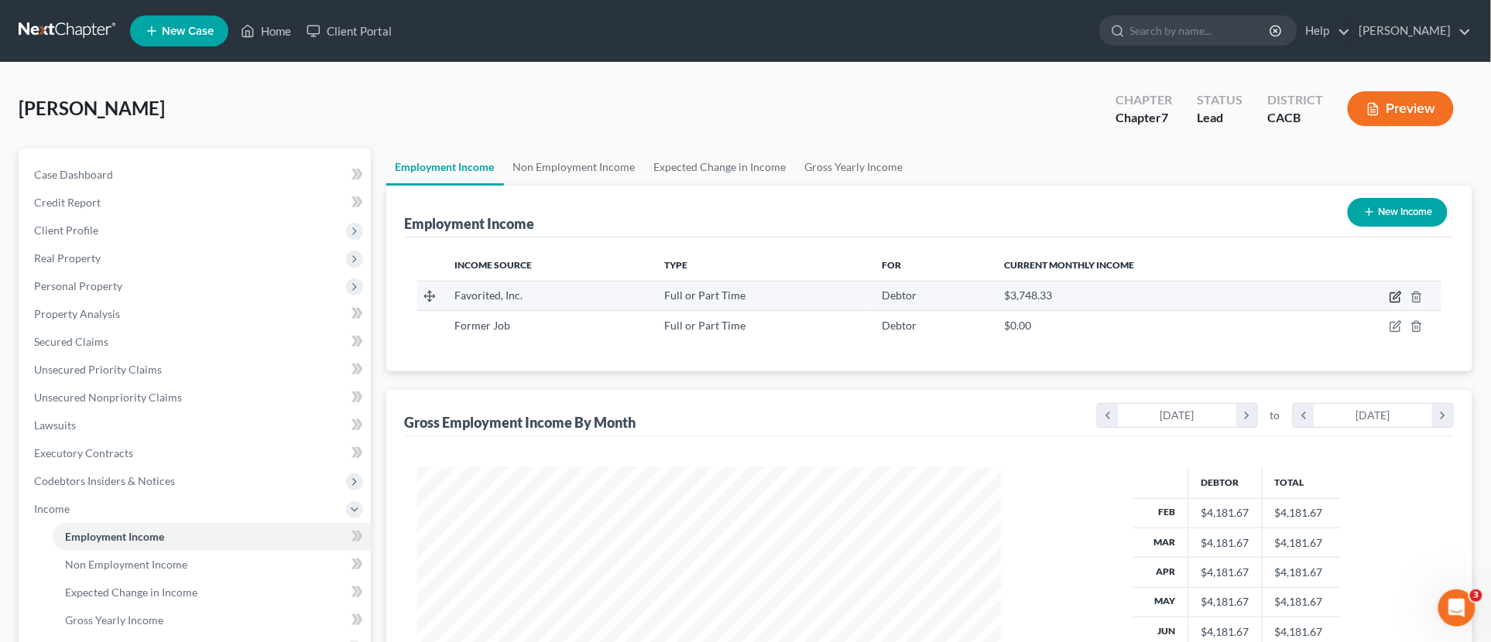
click at [1397, 300] on icon "button" at bounding box center [1395, 297] width 12 height 12
select select "0"
select select "4"
select select "0"
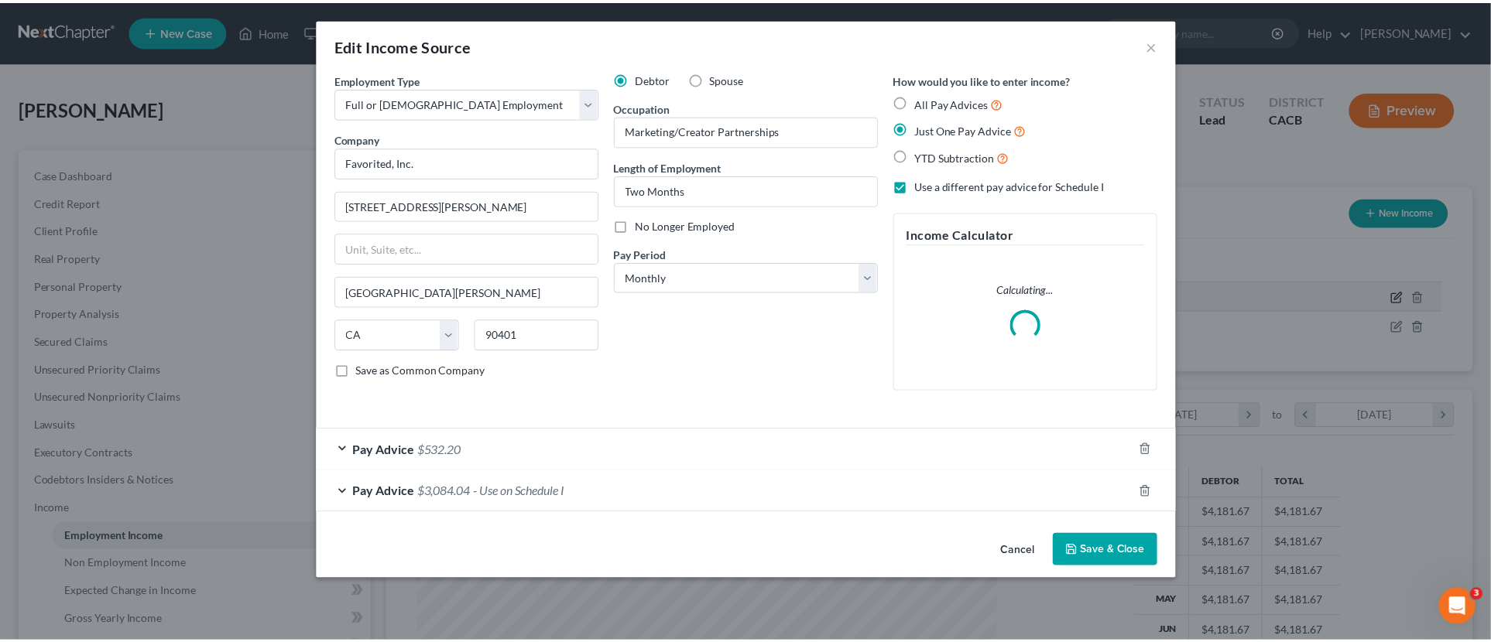
scroll to position [295, 621]
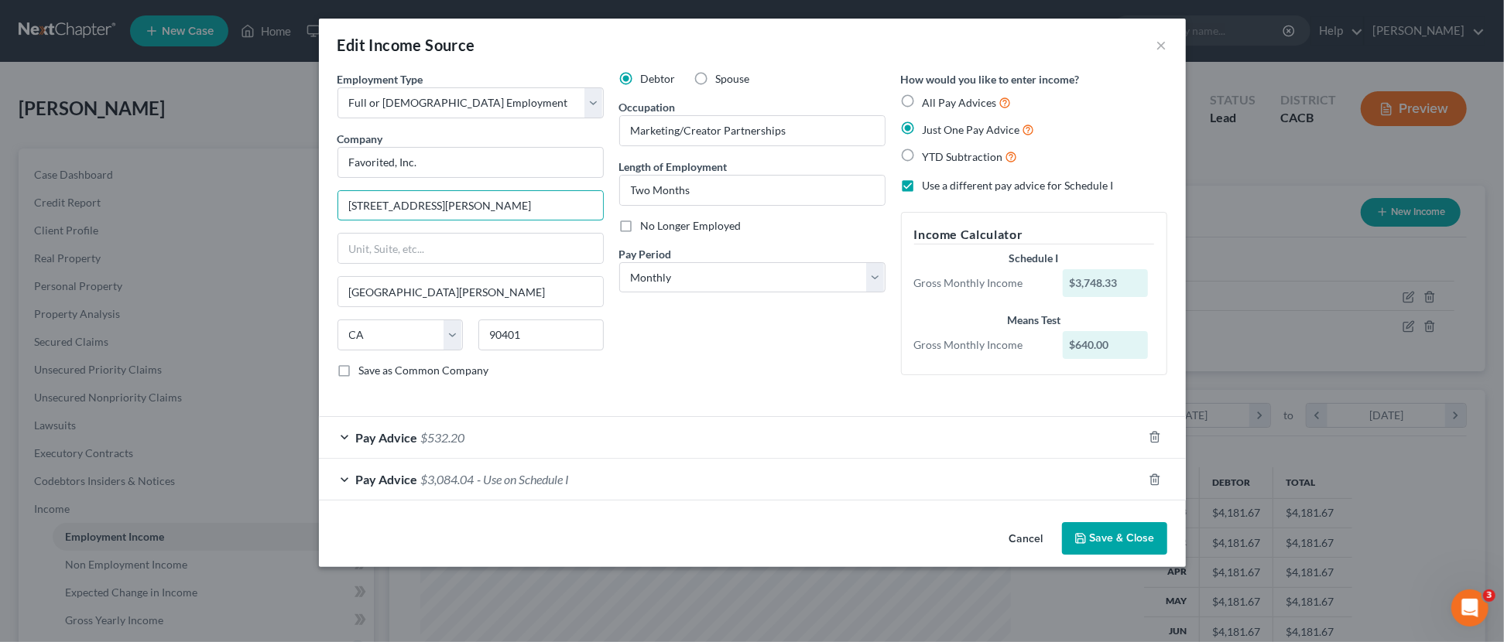
drag, startPoint x: 488, startPoint y: 207, endPoint x: 135, endPoint y: 153, distance: 357.0
click at [120, 181] on div "Edit Income Source × Employment Type * Select Full or Part Time Employment Self…" at bounding box center [752, 321] width 1504 height 642
type input "1453 3rd Street Promenade, Suite 200"
drag, startPoint x: 553, startPoint y: 200, endPoint x: 489, endPoint y: 205, distance: 64.5
click at [489, 205] on input "1453 3rd Street Promenade, Suite 200" at bounding box center [470, 205] width 265 height 29
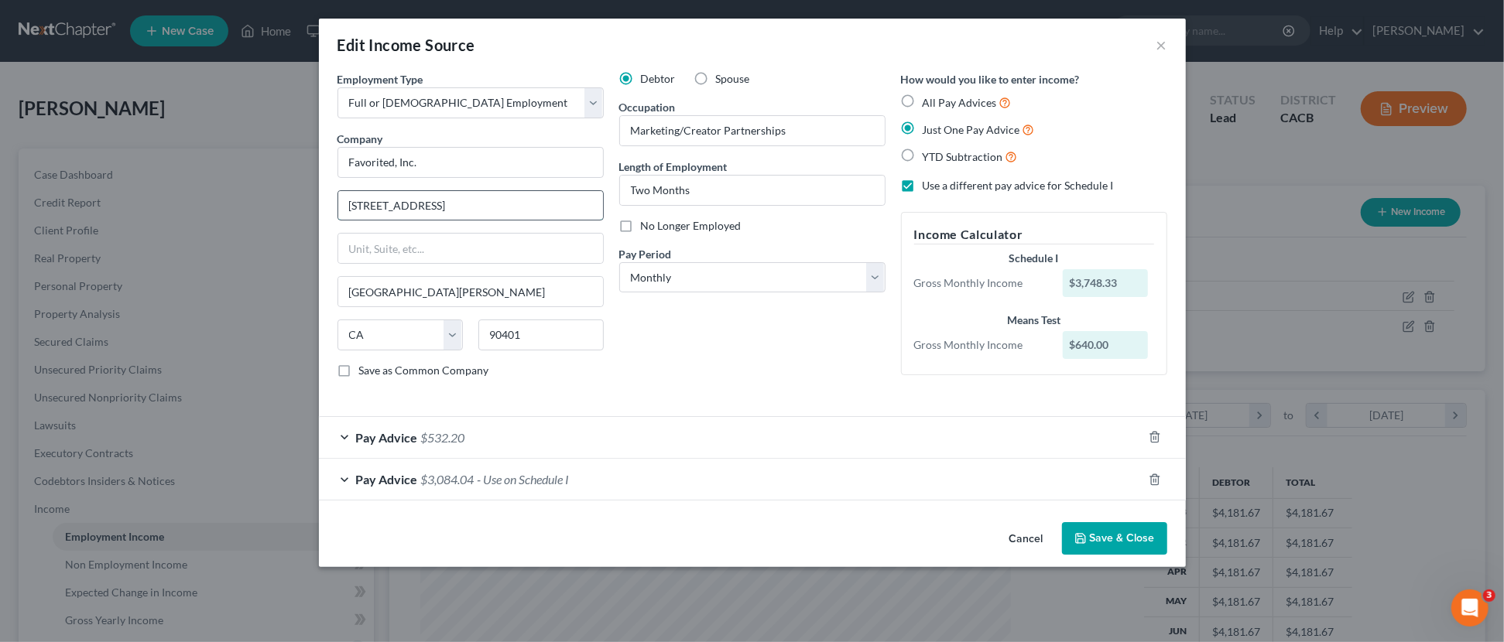
drag, startPoint x: 483, startPoint y: 204, endPoint x: 492, endPoint y: 202, distance: 9.6
click at [491, 202] on input "1453 3rd Street Promenade, Suite 200" at bounding box center [470, 205] width 265 height 29
click at [492, 202] on input "1453 3rd Street Promenade, Suite 200" at bounding box center [470, 205] width 265 height 29
drag, startPoint x: 486, startPoint y: 202, endPoint x: 512, endPoint y: 232, distance: 39.5
click at [579, 204] on input "1453 3rd Street Promenade, Suite 200" at bounding box center [470, 205] width 265 height 29
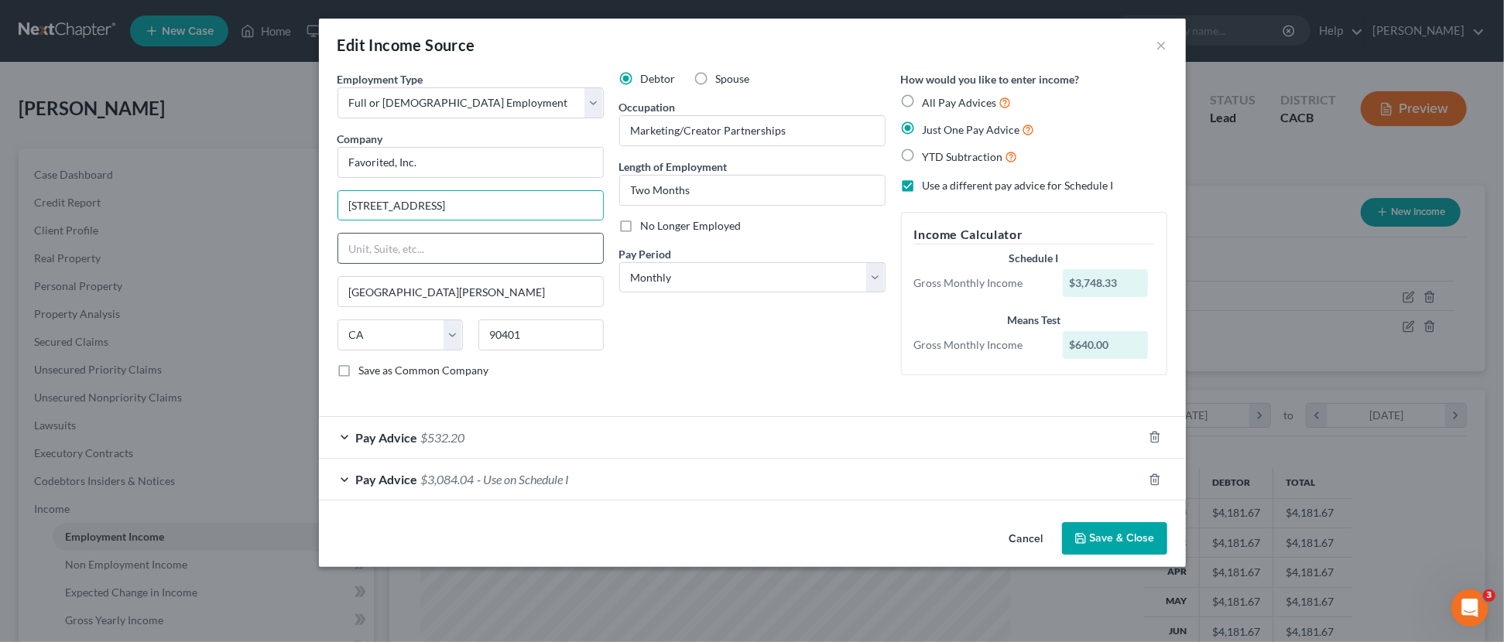
click at [477, 259] on input "text" at bounding box center [470, 248] width 265 height 29
paste input "Suite 200"
type input "Suite 200"
drag, startPoint x: 516, startPoint y: 207, endPoint x: 1008, endPoint y: 158, distance: 494.7
click at [985, 221] on div "Employment Type * Select Full or Part Time Employment Self Employment Company *…" at bounding box center [752, 237] width 845 height 333
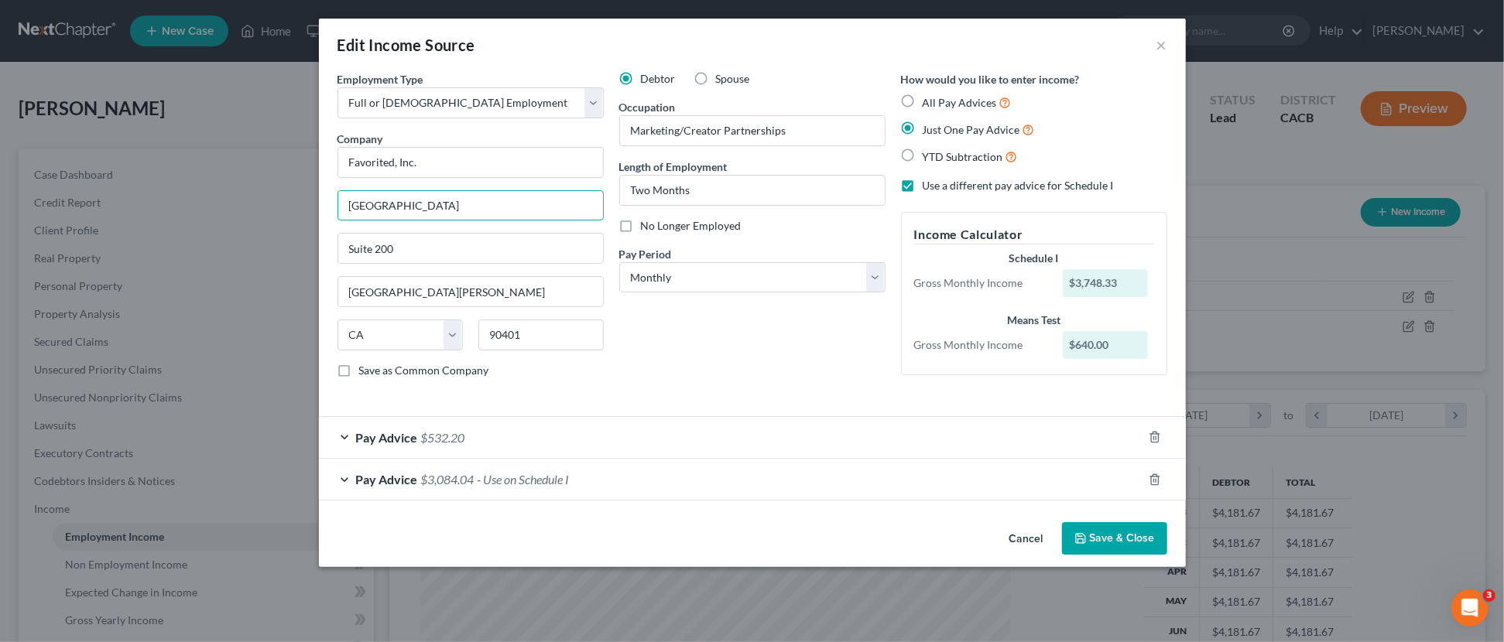
drag, startPoint x: 488, startPoint y: 204, endPoint x: 93, endPoint y: 157, distance: 397.6
click at [94, 157] on div "Edit Income Source × Employment Type * Select Full or Part Time Employment Self…" at bounding box center [752, 321] width 1504 height 642
type input "1453 3rd Street Promenade"
click at [1124, 540] on button "Save & Close" at bounding box center [1114, 539] width 105 height 33
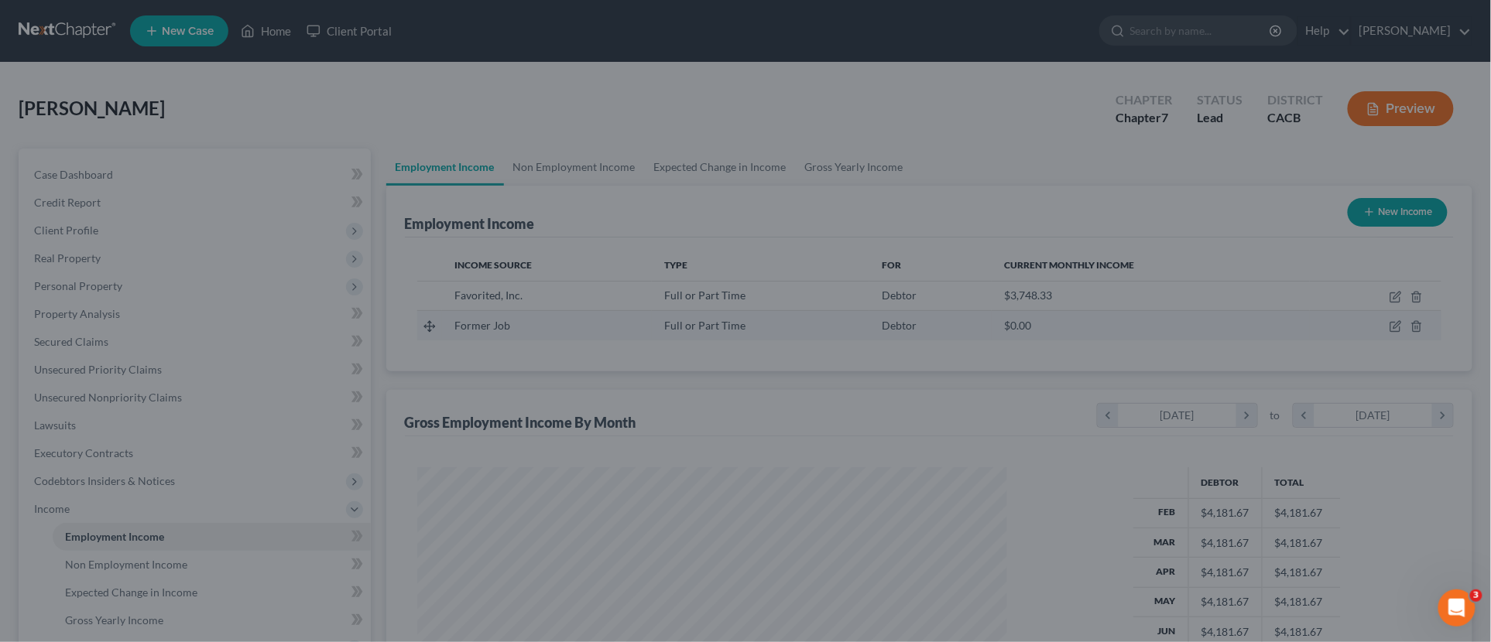
scroll to position [292, 615]
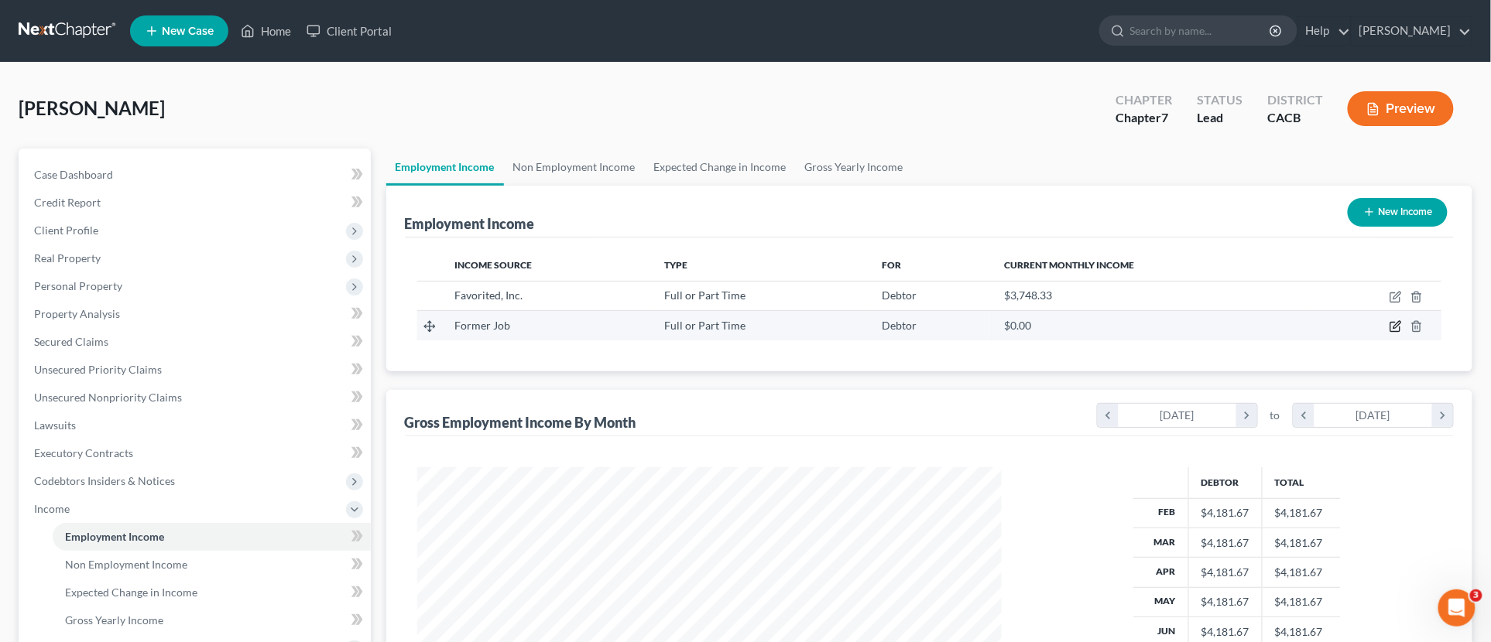
click at [1396, 325] on icon "button" at bounding box center [1396, 325] width 7 height 7
select select "0"
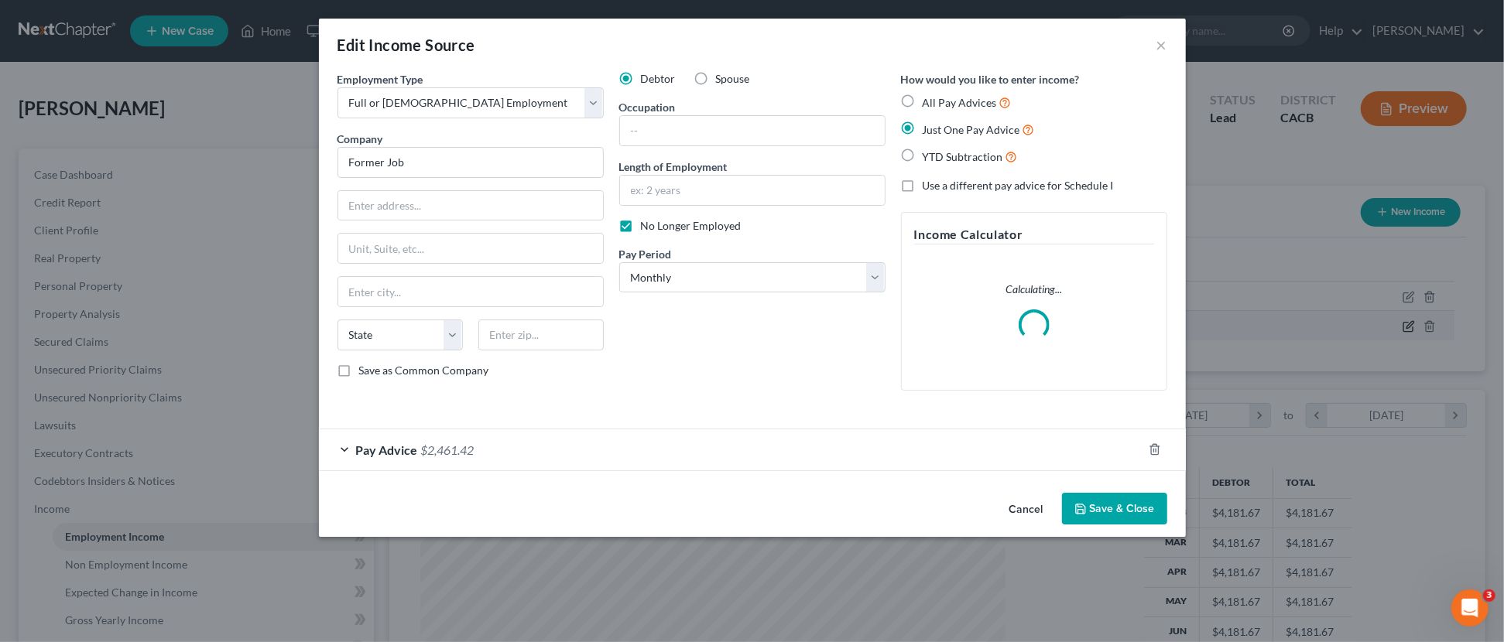
scroll to position [295, 621]
click at [615, 443] on div "Pay Advice $2,461.42" at bounding box center [731, 450] width 824 height 41
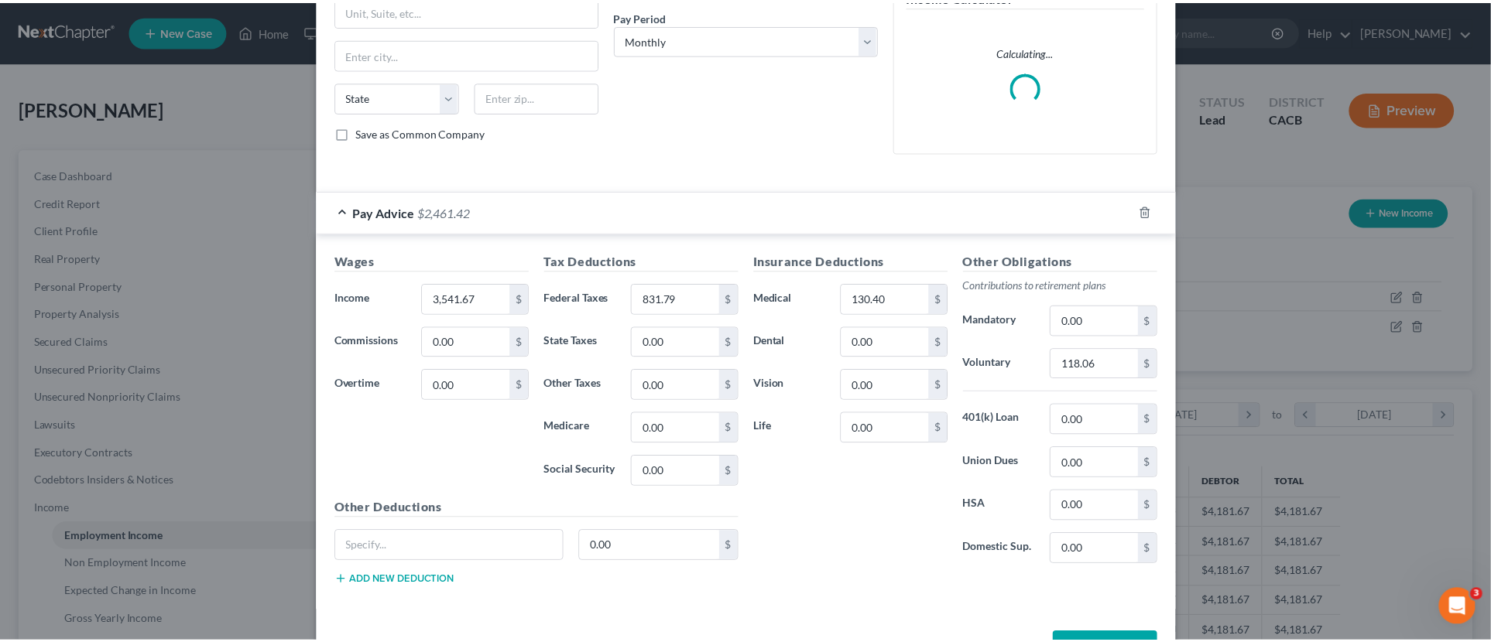
scroll to position [258, 0]
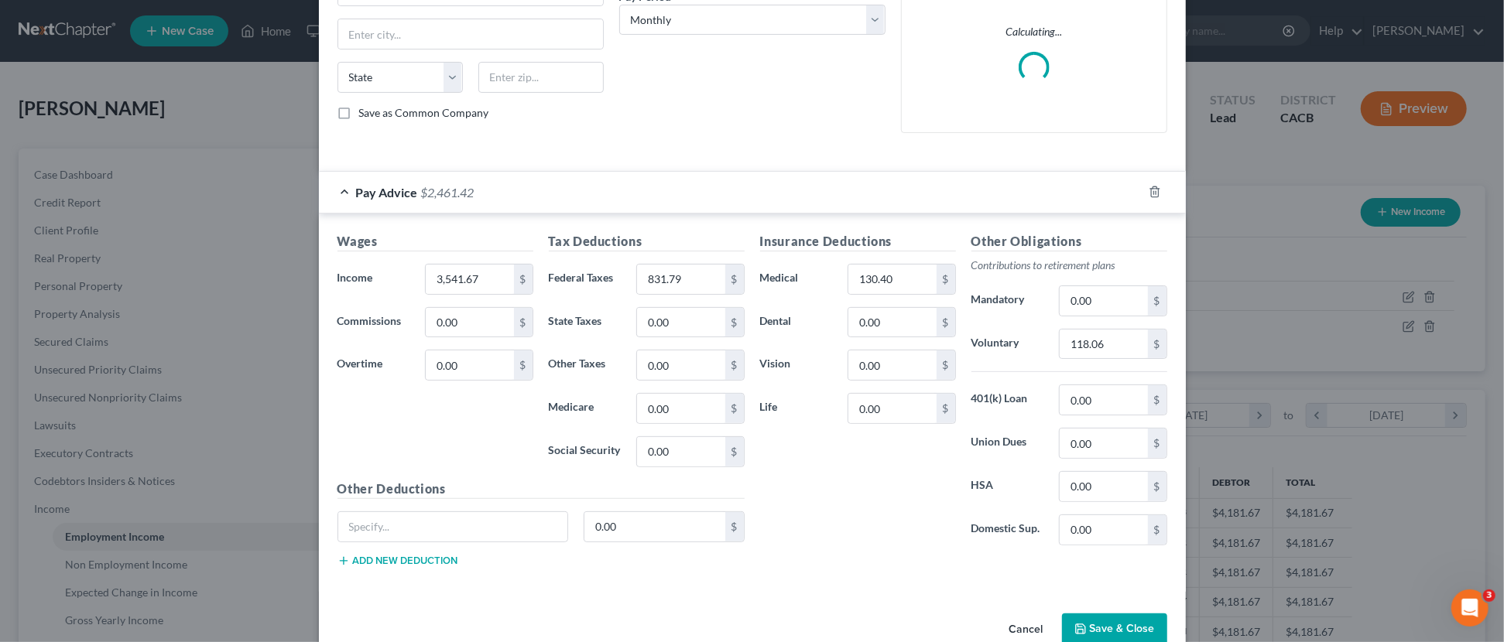
click at [1100, 628] on button "Save & Close" at bounding box center [1114, 630] width 105 height 33
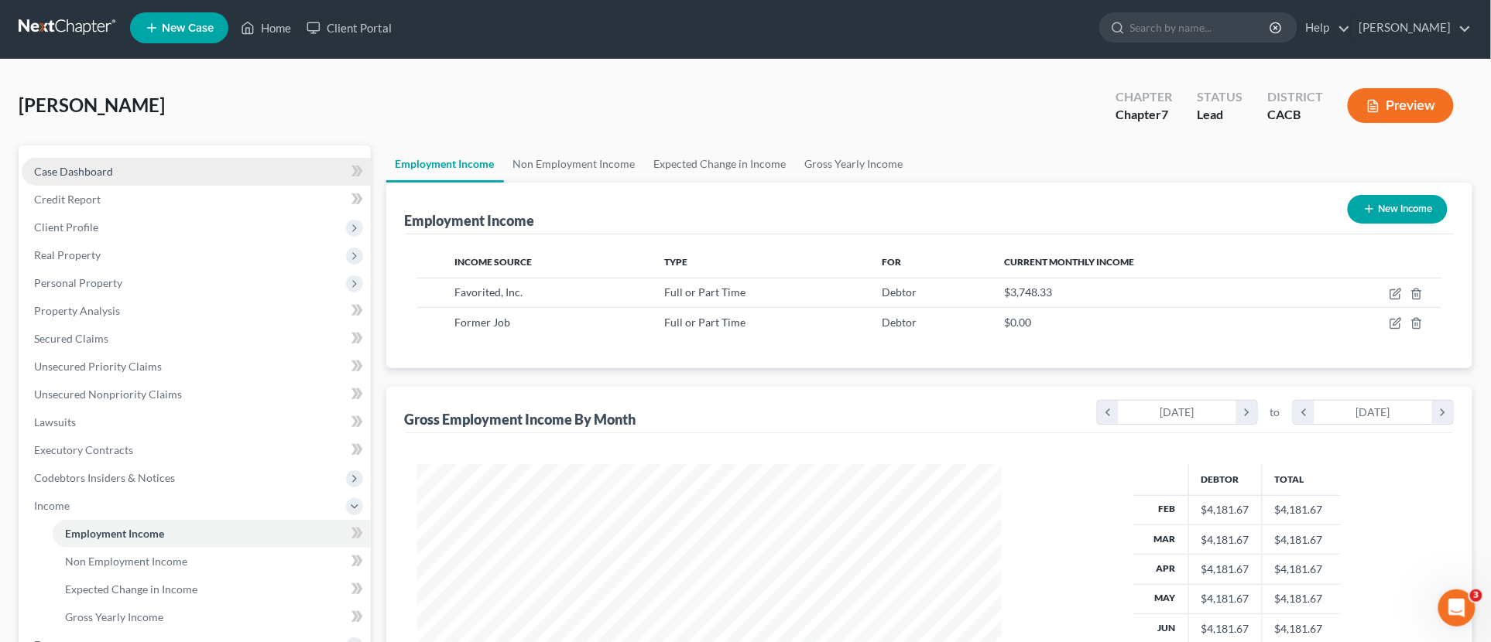
scroll to position [0, 0]
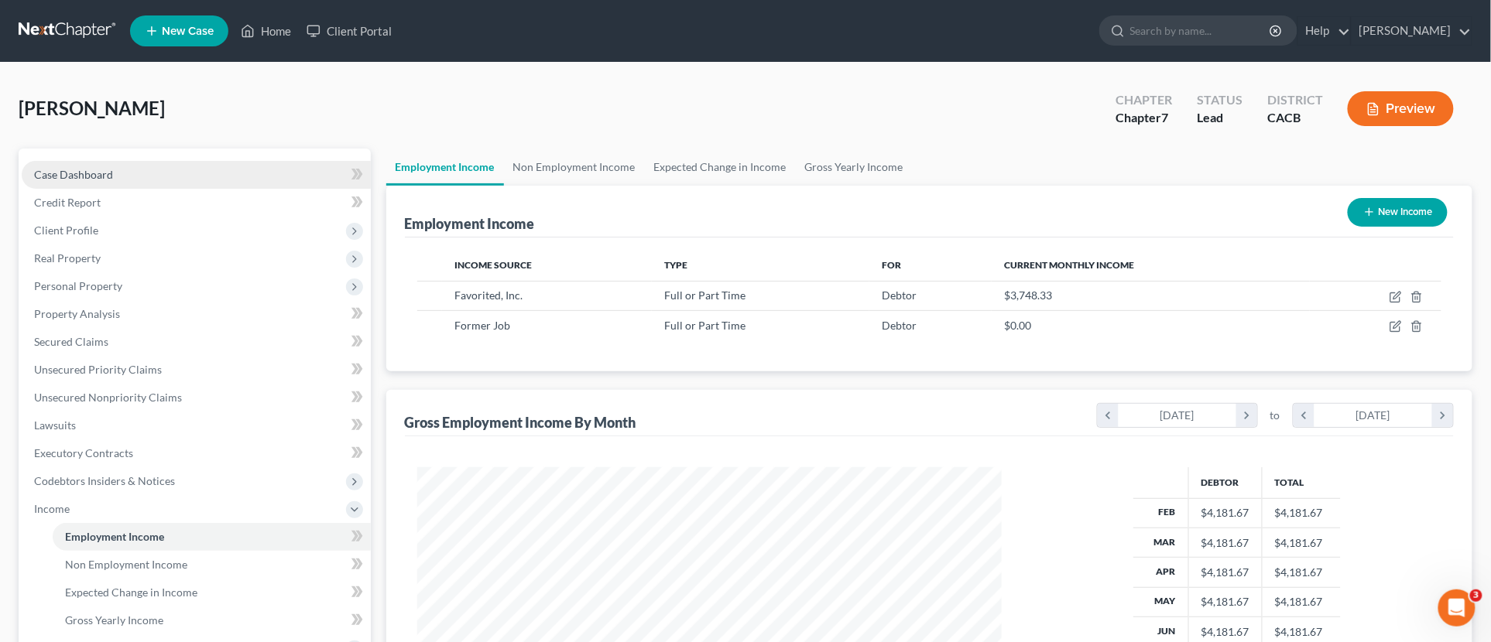
click at [118, 171] on link "Case Dashboard" at bounding box center [196, 175] width 349 height 28
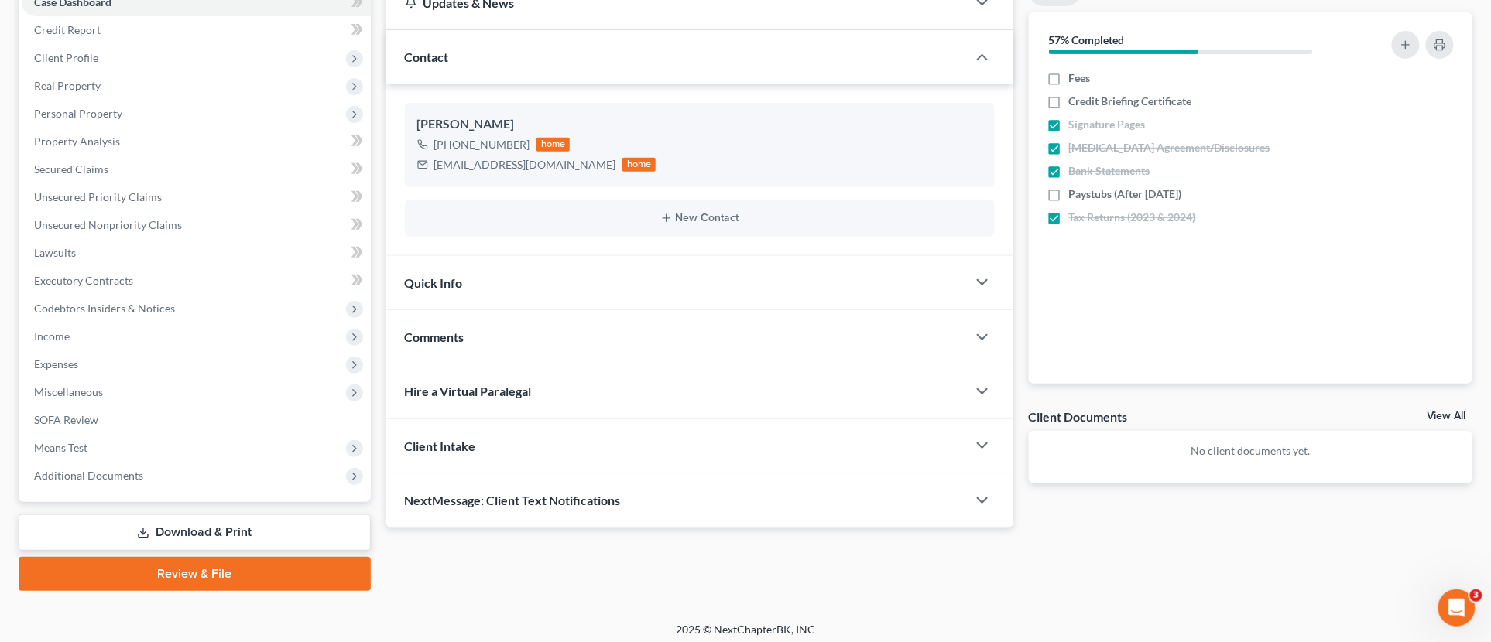
scroll to position [179, 0]
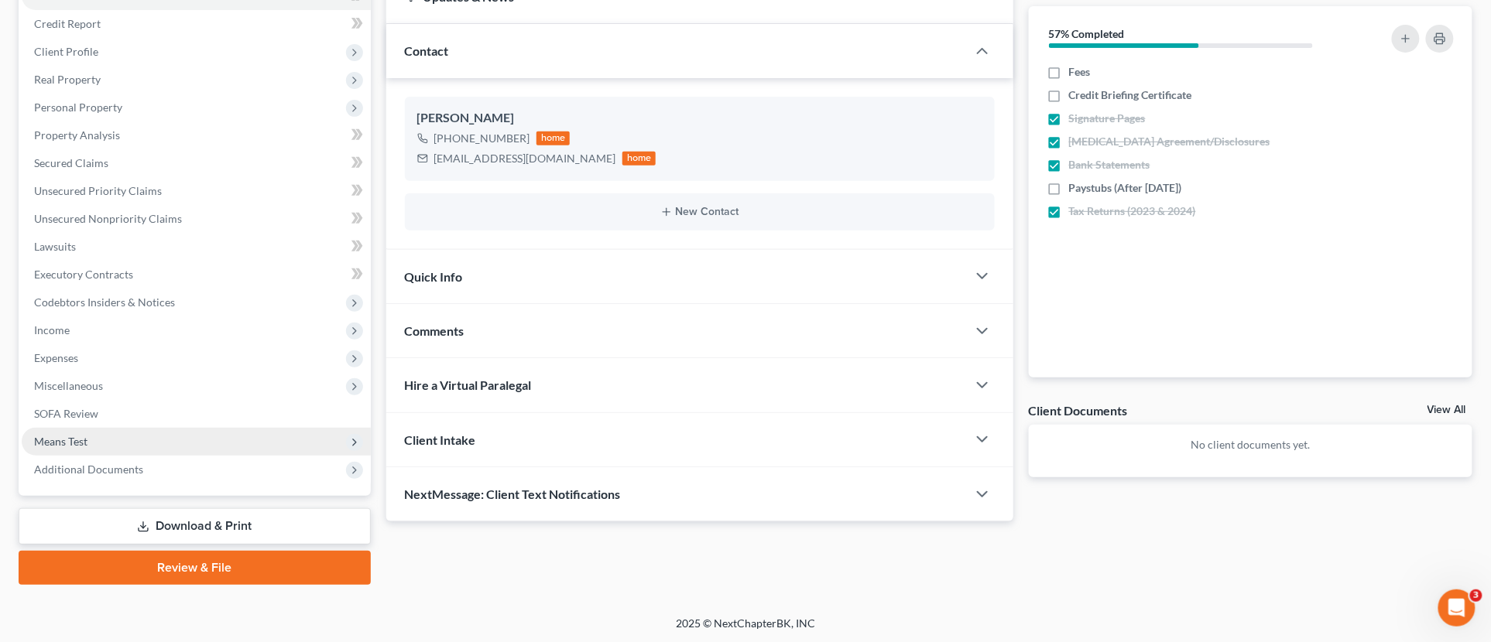
click at [198, 447] on span "Means Test" at bounding box center [196, 442] width 349 height 28
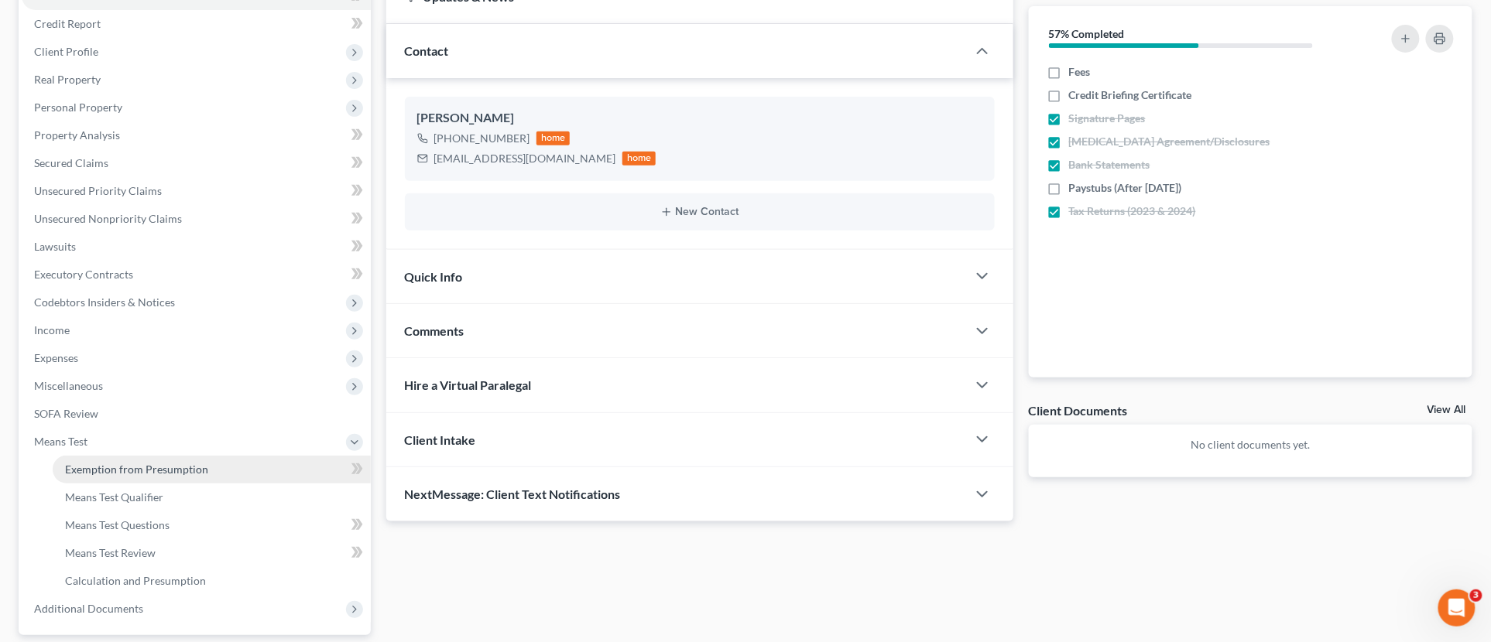
click at [213, 459] on link "Exemption from Presumption" at bounding box center [212, 470] width 318 height 28
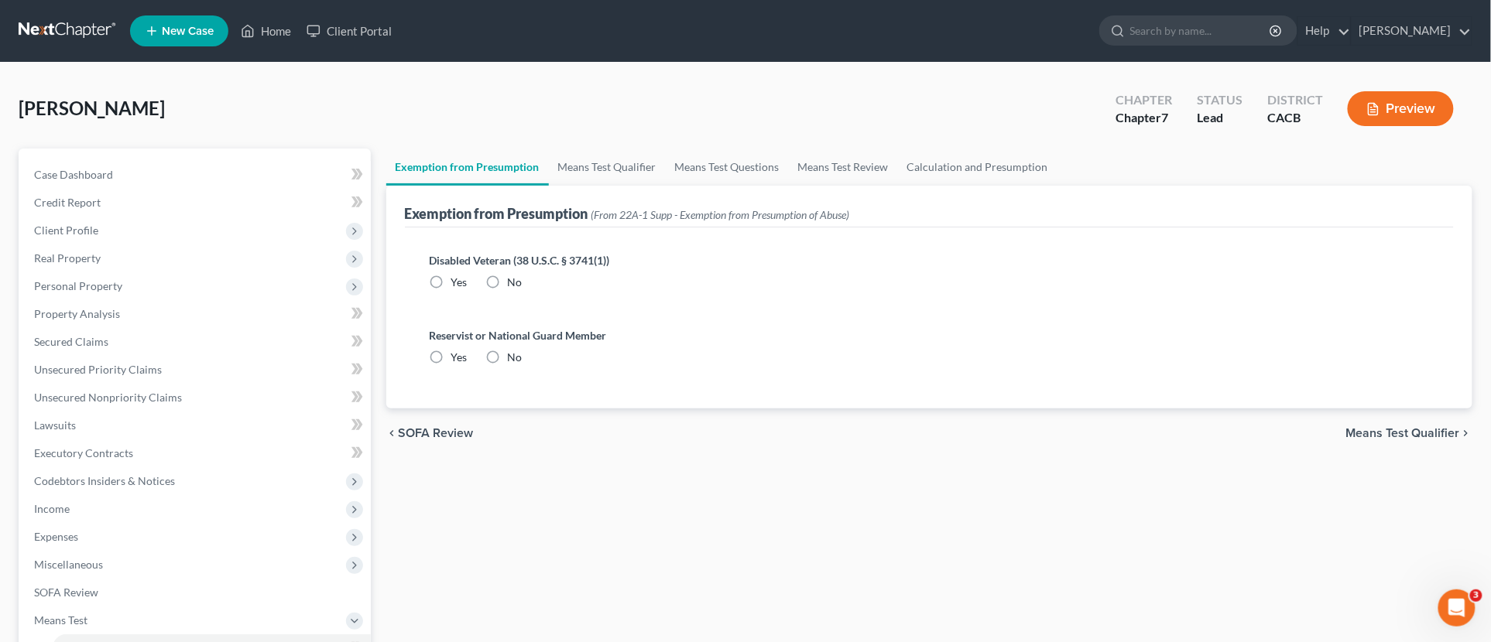
radio input "true"
click at [119, 170] on link "Case Dashboard" at bounding box center [196, 175] width 349 height 28
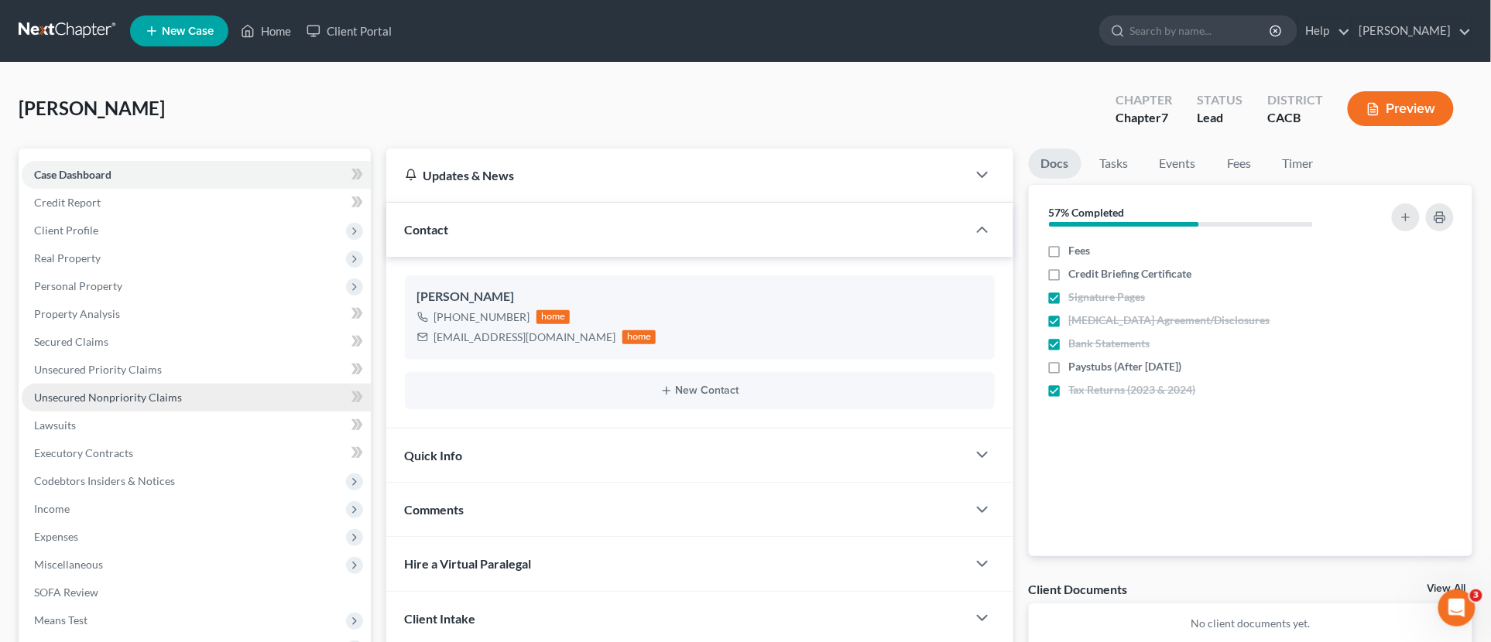
click at [113, 393] on span "Unsecured Nonpriority Claims" at bounding box center [108, 397] width 148 height 13
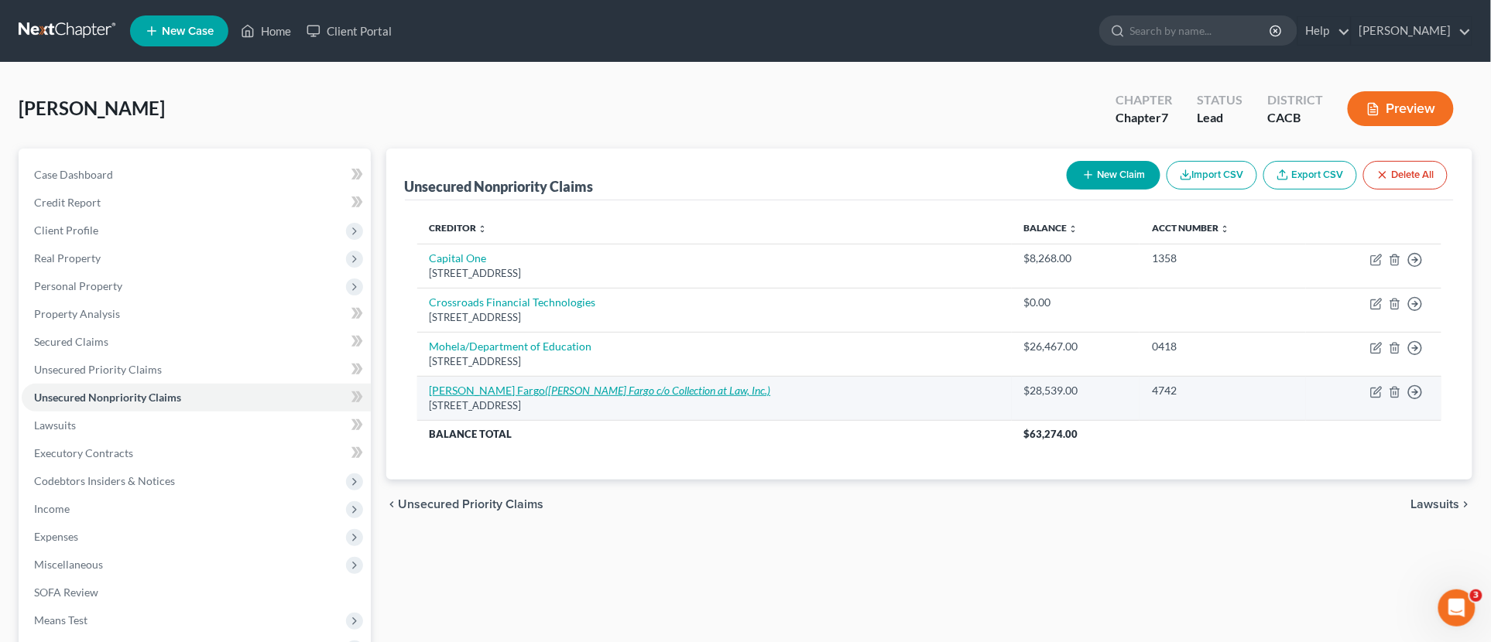
click at [598, 389] on icon "(Wells Fargo c/o Collection at Law, Inc.)" at bounding box center [658, 390] width 225 height 13
select select "24"
select select "14"
select select "0"
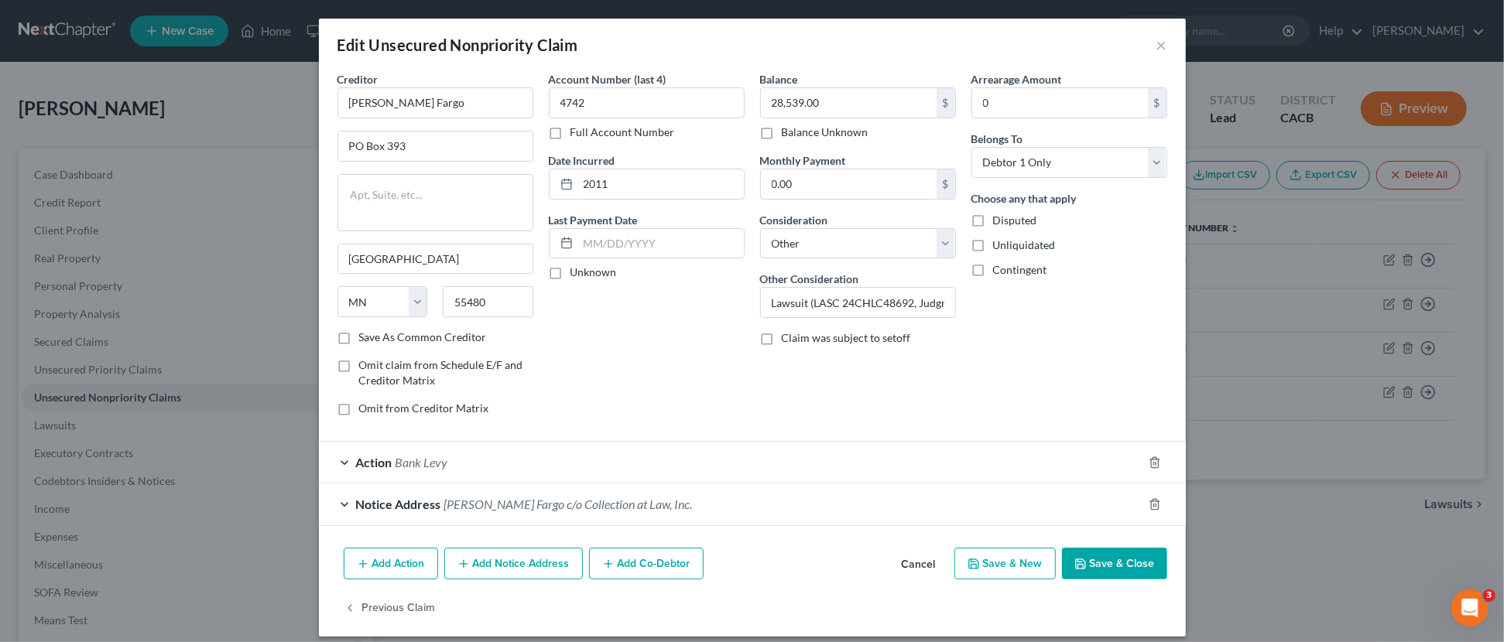
drag, startPoint x: 1098, startPoint y: 561, endPoint x: 1081, endPoint y: 560, distance: 16.3
click at [1098, 561] on button "Save & Close" at bounding box center [1114, 564] width 105 height 33
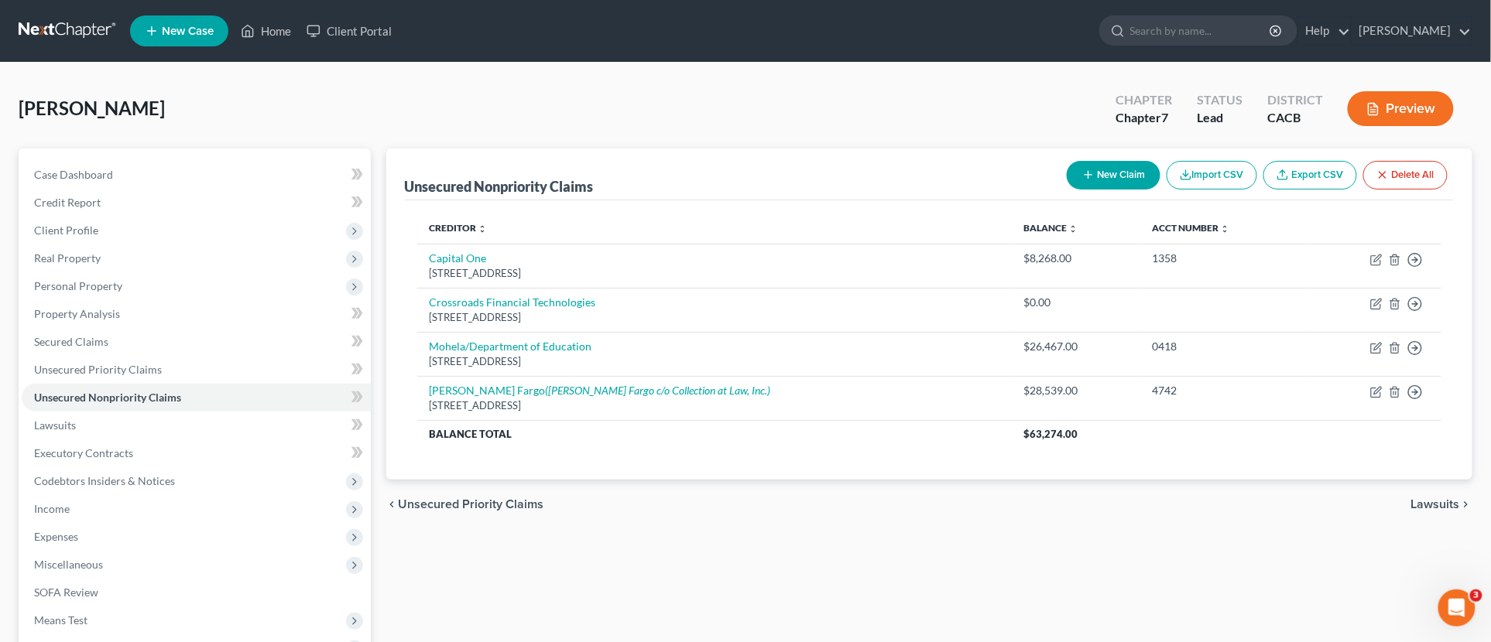
click at [64, 32] on link at bounding box center [68, 31] width 99 height 28
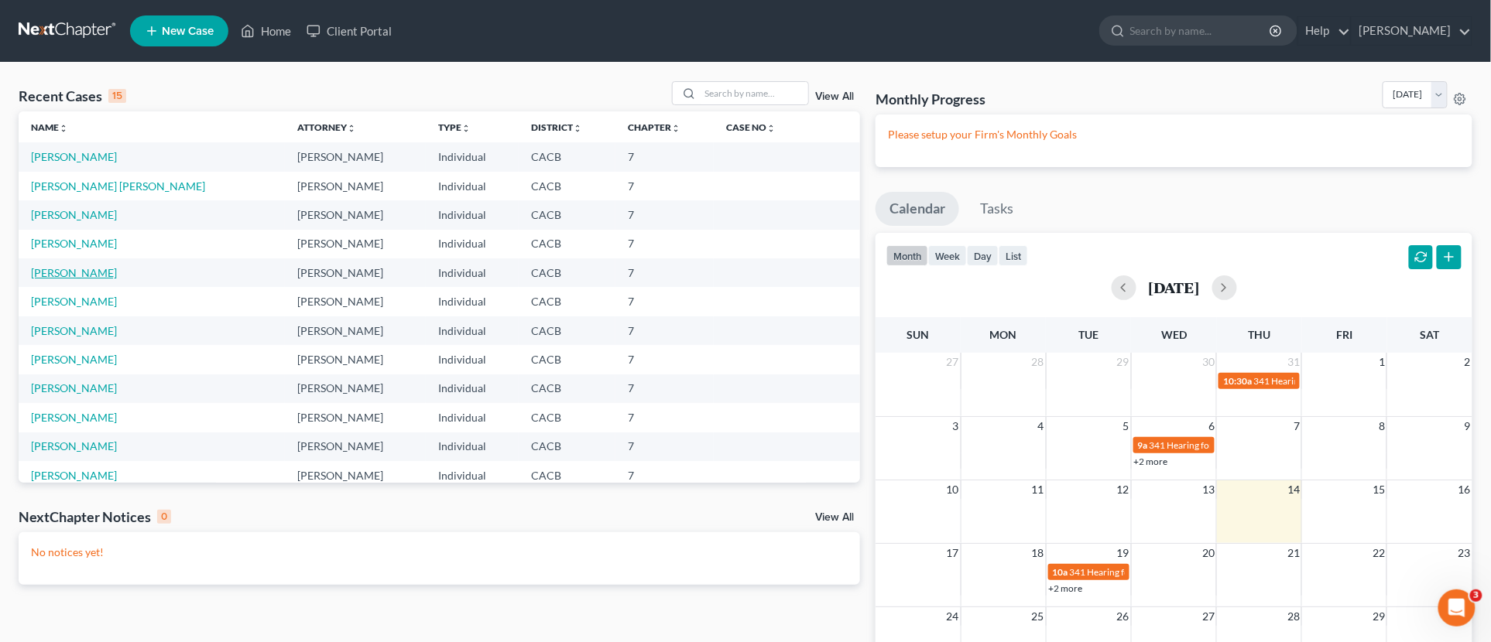
click at [72, 269] on link "[PERSON_NAME]" at bounding box center [74, 272] width 86 height 13
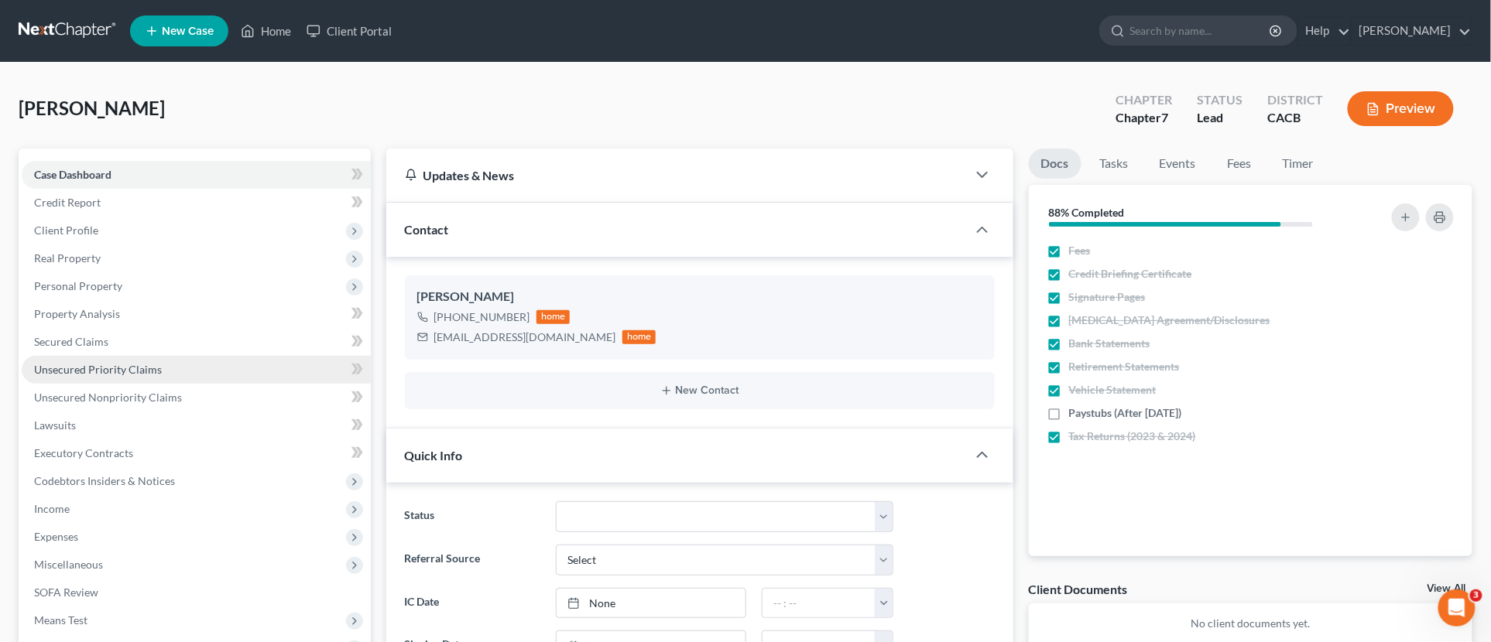
click at [125, 382] on link "Unsecured Priority Claims" at bounding box center [196, 370] width 349 height 28
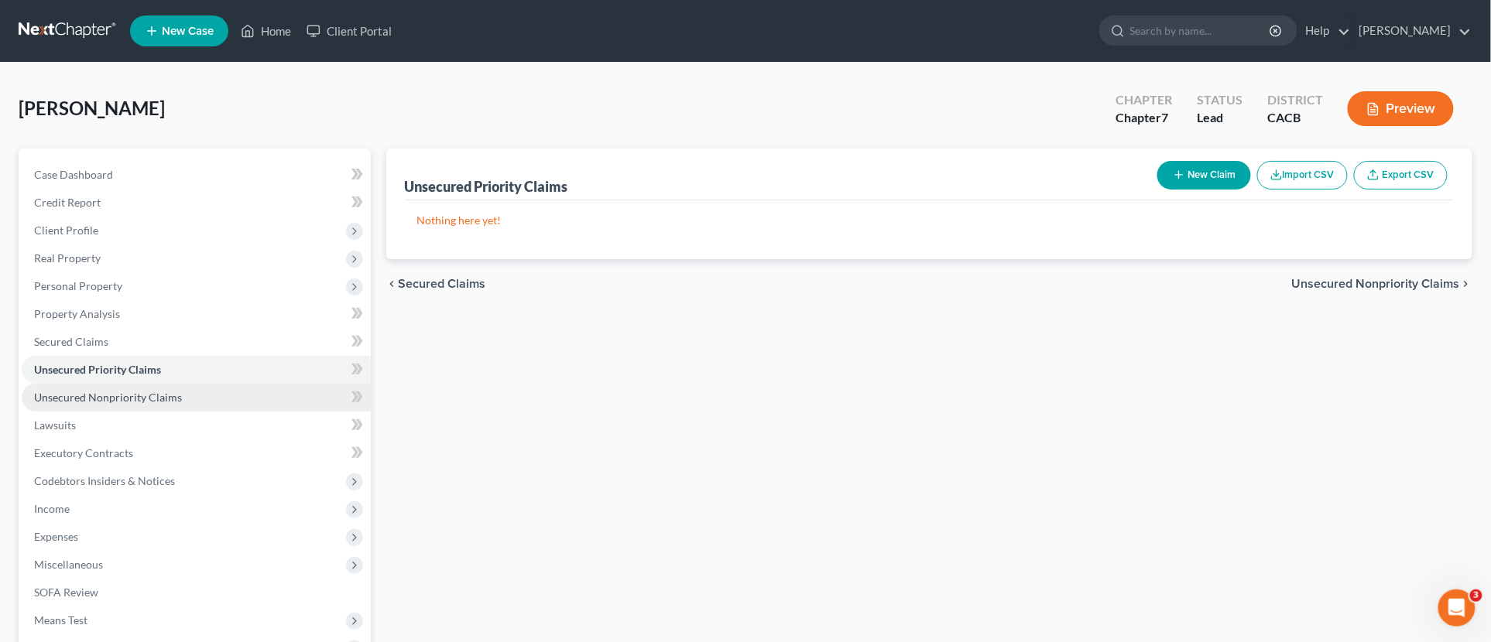
click at [128, 391] on span "Unsecured Nonpriority Claims" at bounding box center [108, 397] width 148 height 13
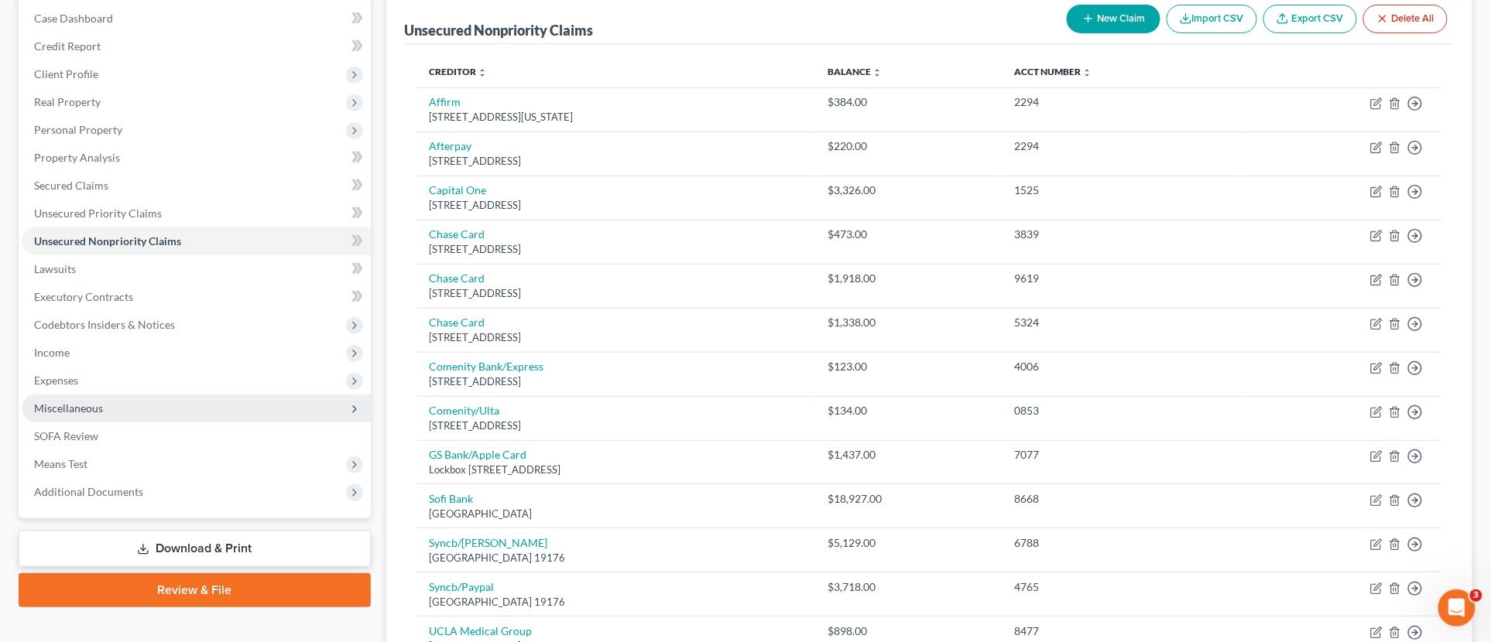
scroll to position [172, 0]
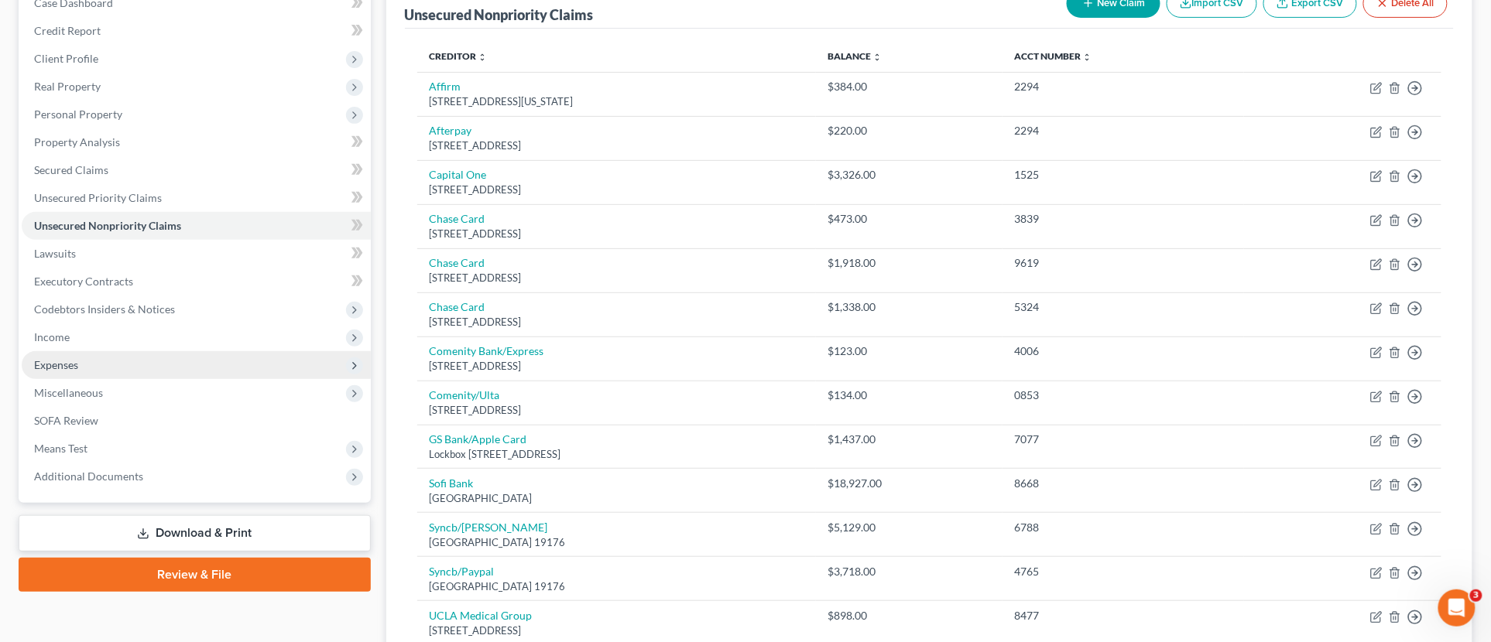
click at [107, 361] on span "Expenses" at bounding box center [196, 365] width 349 height 28
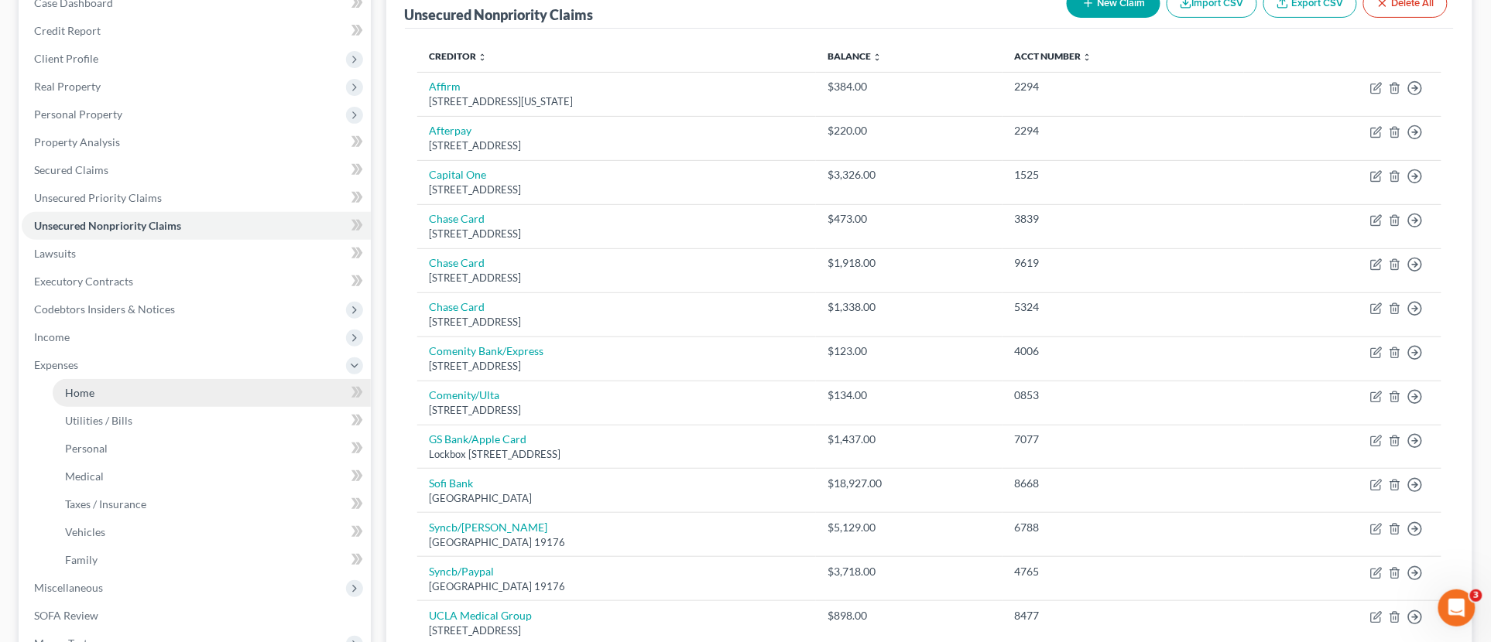
click at [107, 390] on link "Home" at bounding box center [212, 393] width 318 height 28
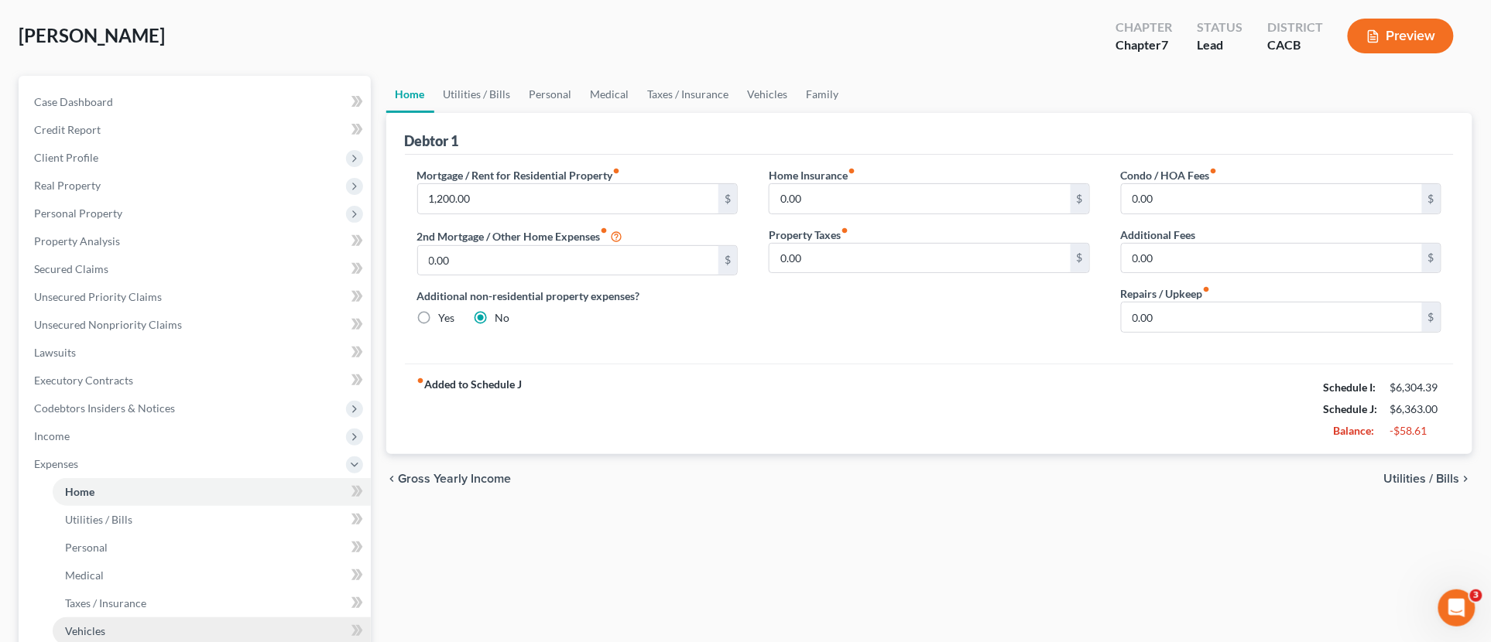
scroll to position [172, 0]
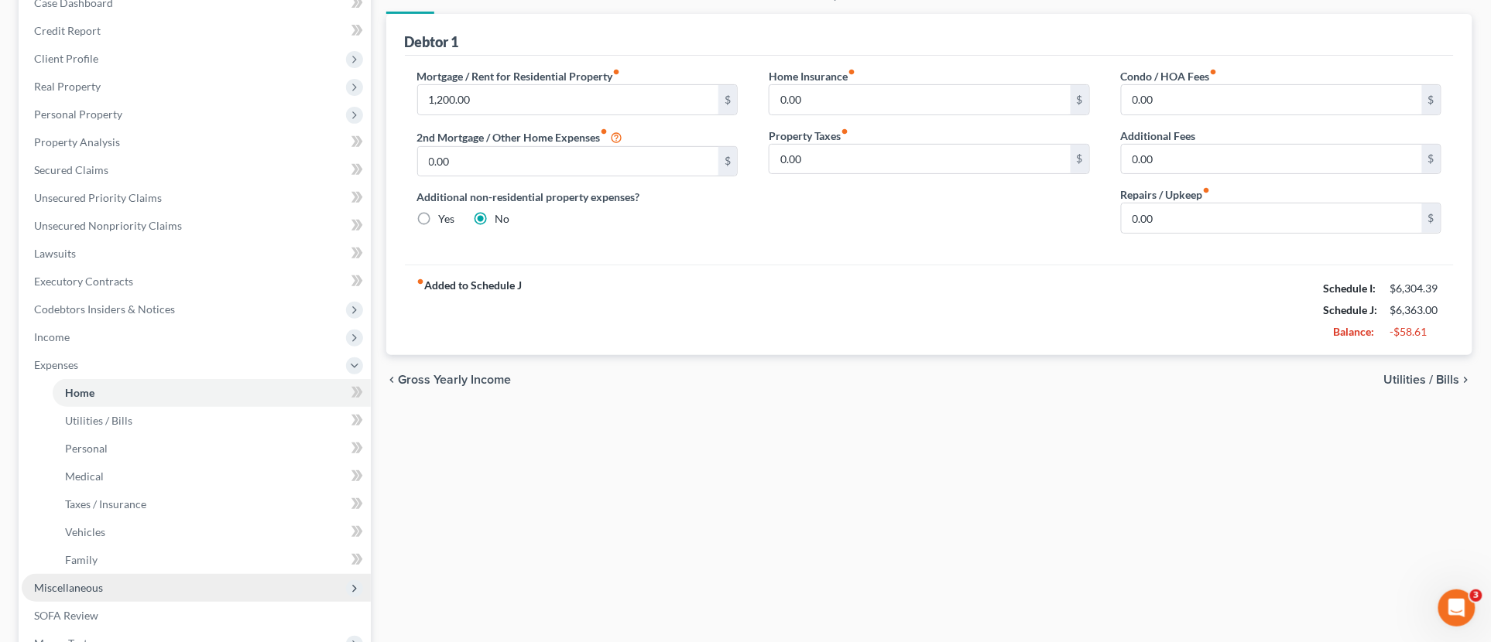
click at [90, 578] on span "Miscellaneous" at bounding box center [196, 588] width 349 height 28
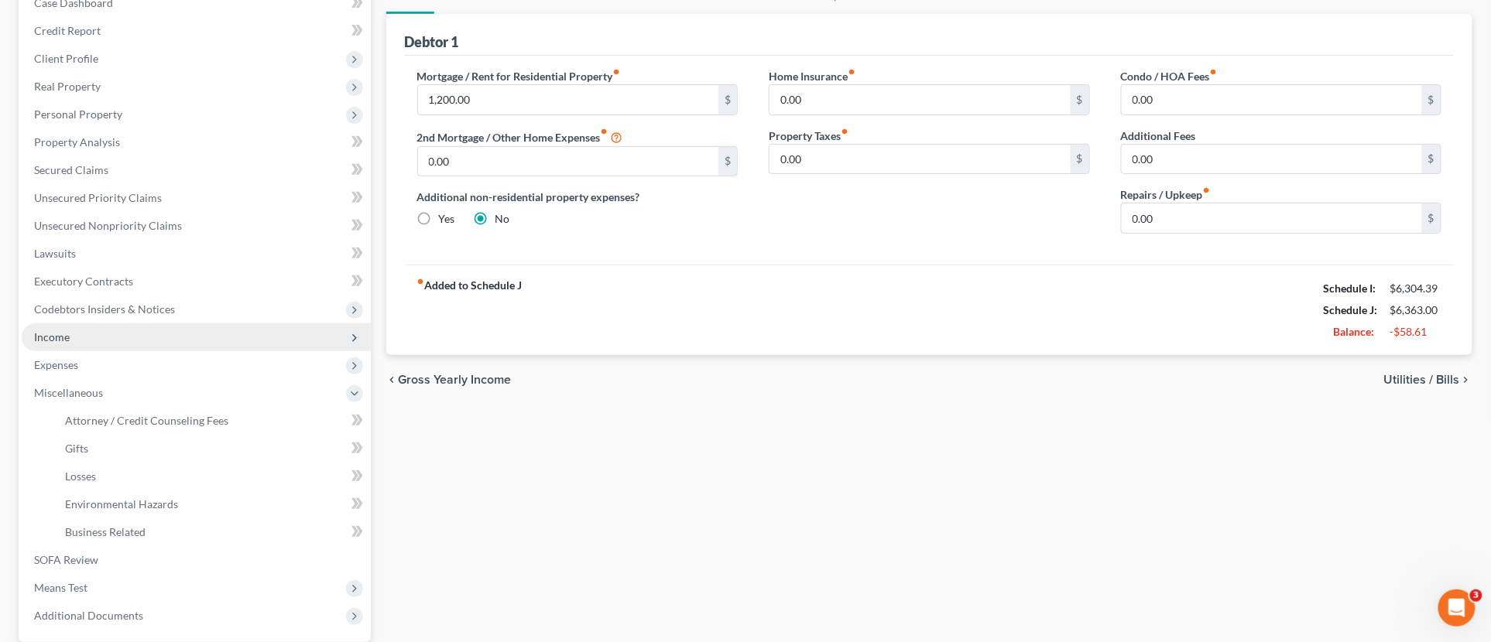
click at [101, 338] on span "Income" at bounding box center [196, 338] width 349 height 28
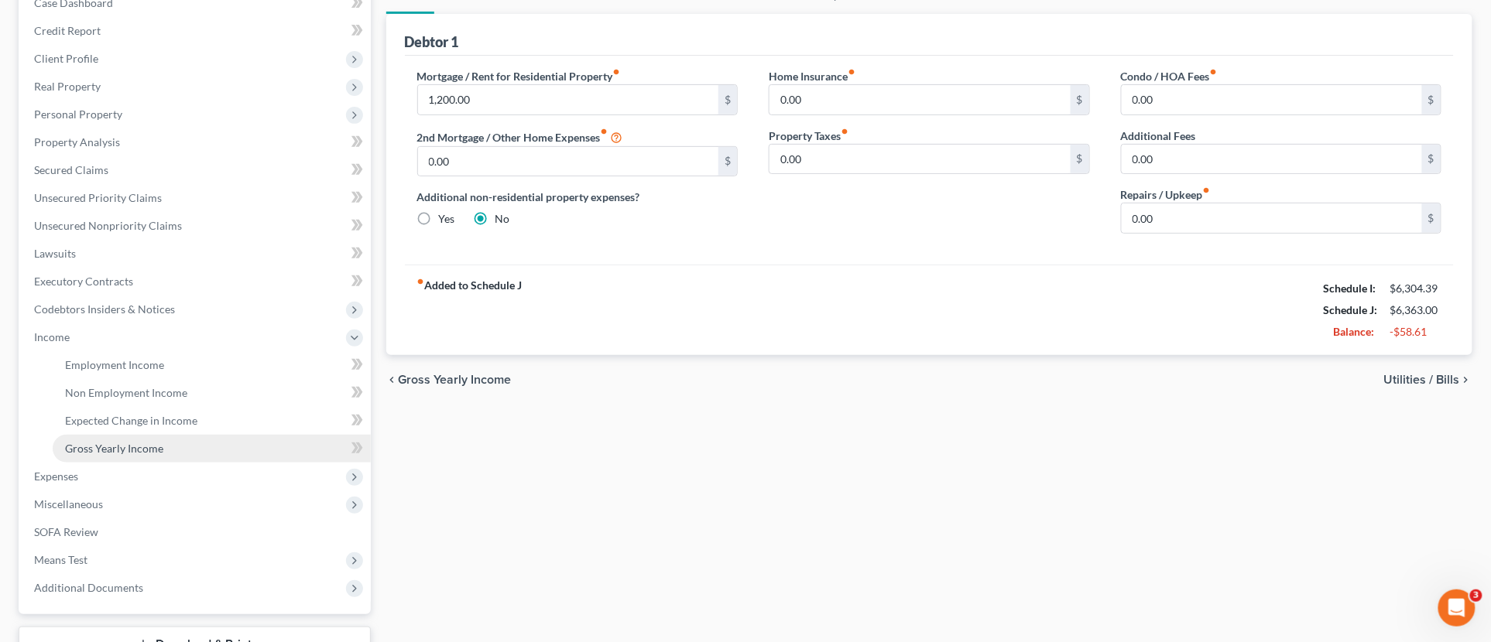
click at [133, 445] on span "Gross Yearly Income" at bounding box center [114, 448] width 98 height 13
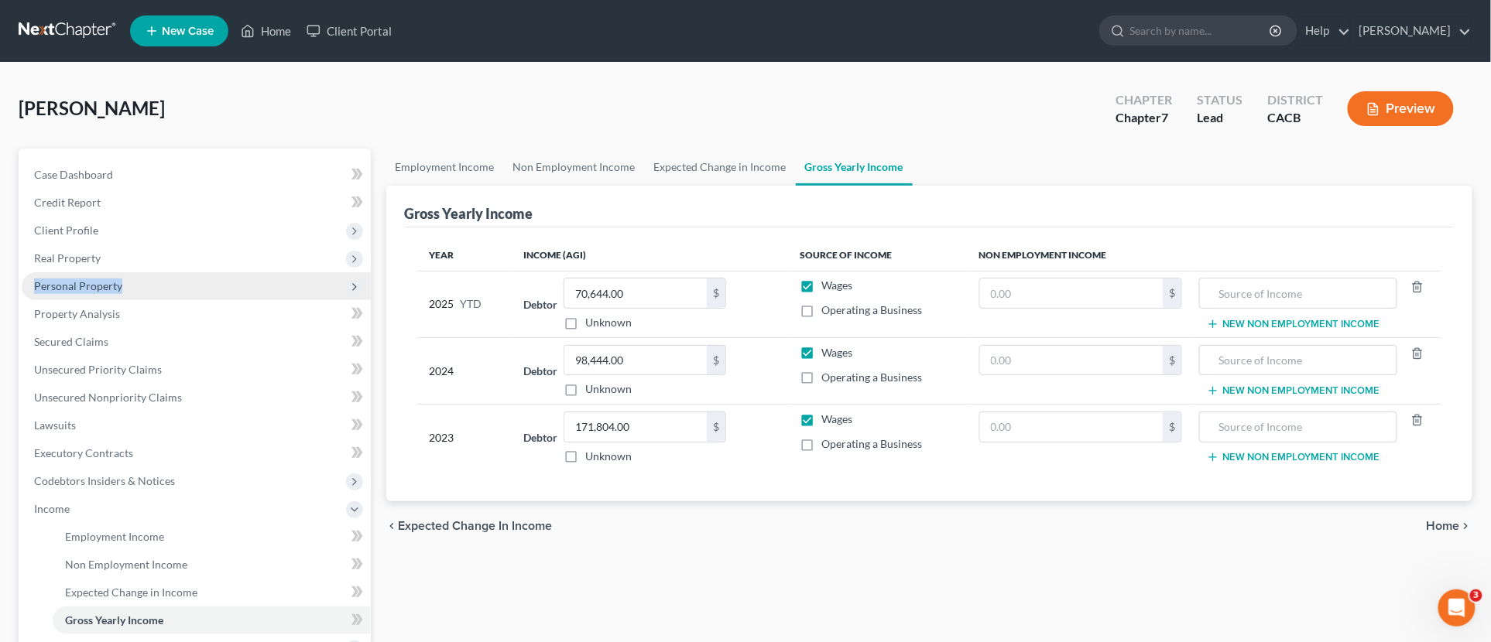
click at [125, 271] on ul "Case Dashboard Payments Invoices Payments Payments Credit Report Client Profile" at bounding box center [196, 467] width 349 height 613
click at [122, 281] on span "Personal Property" at bounding box center [196, 286] width 349 height 28
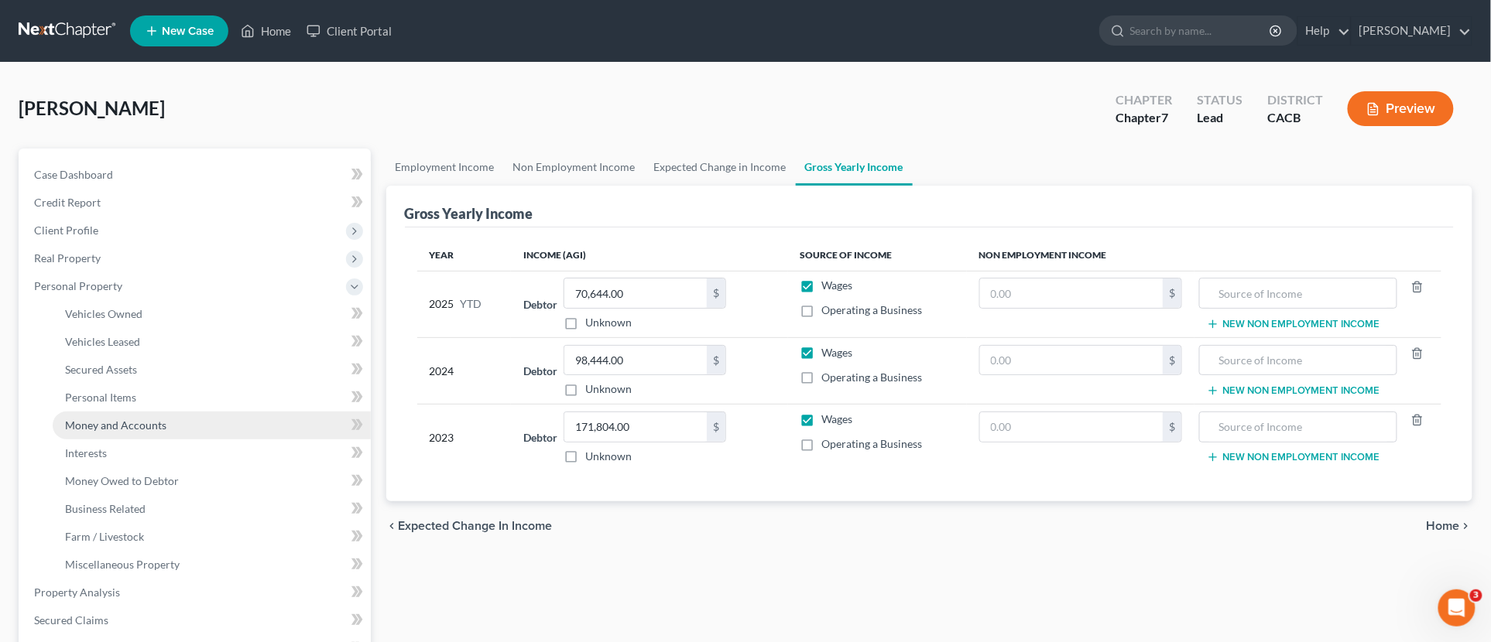
click at [138, 436] on link "Money and Accounts" at bounding box center [212, 426] width 318 height 28
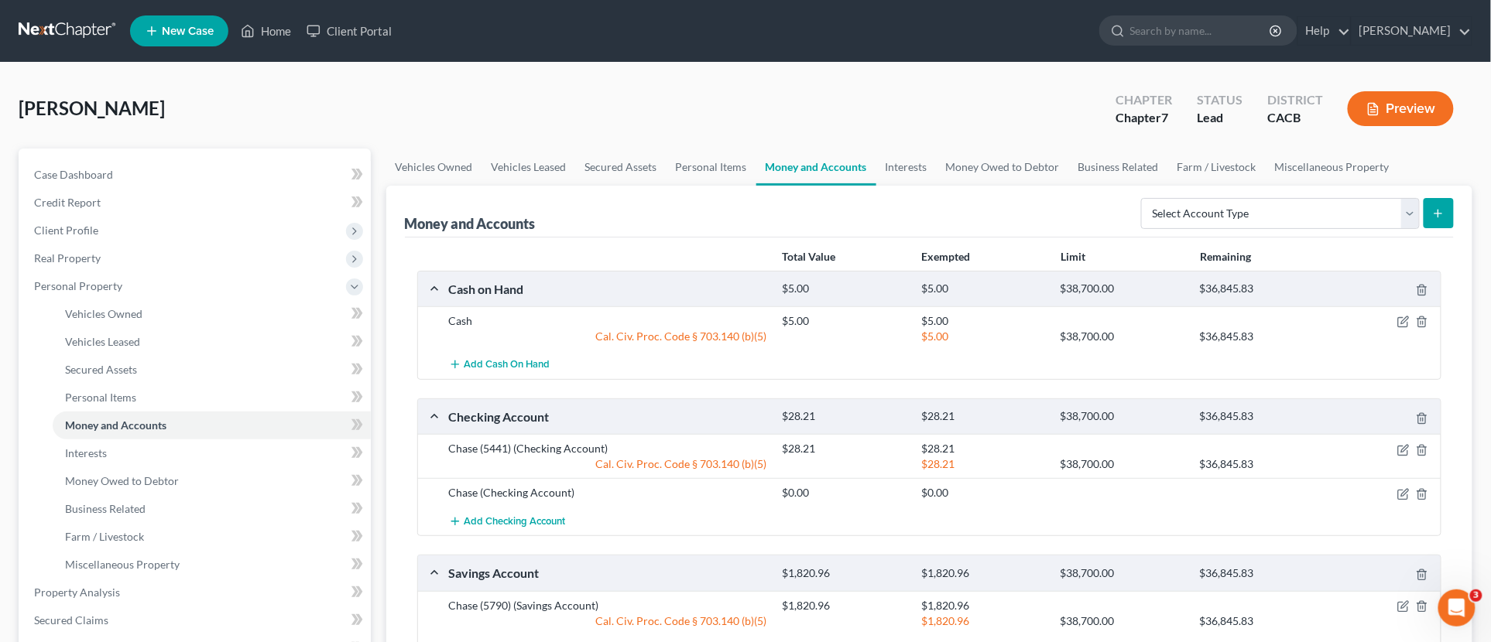
click at [1379, 106] on icon "button" at bounding box center [1373, 109] width 14 height 14
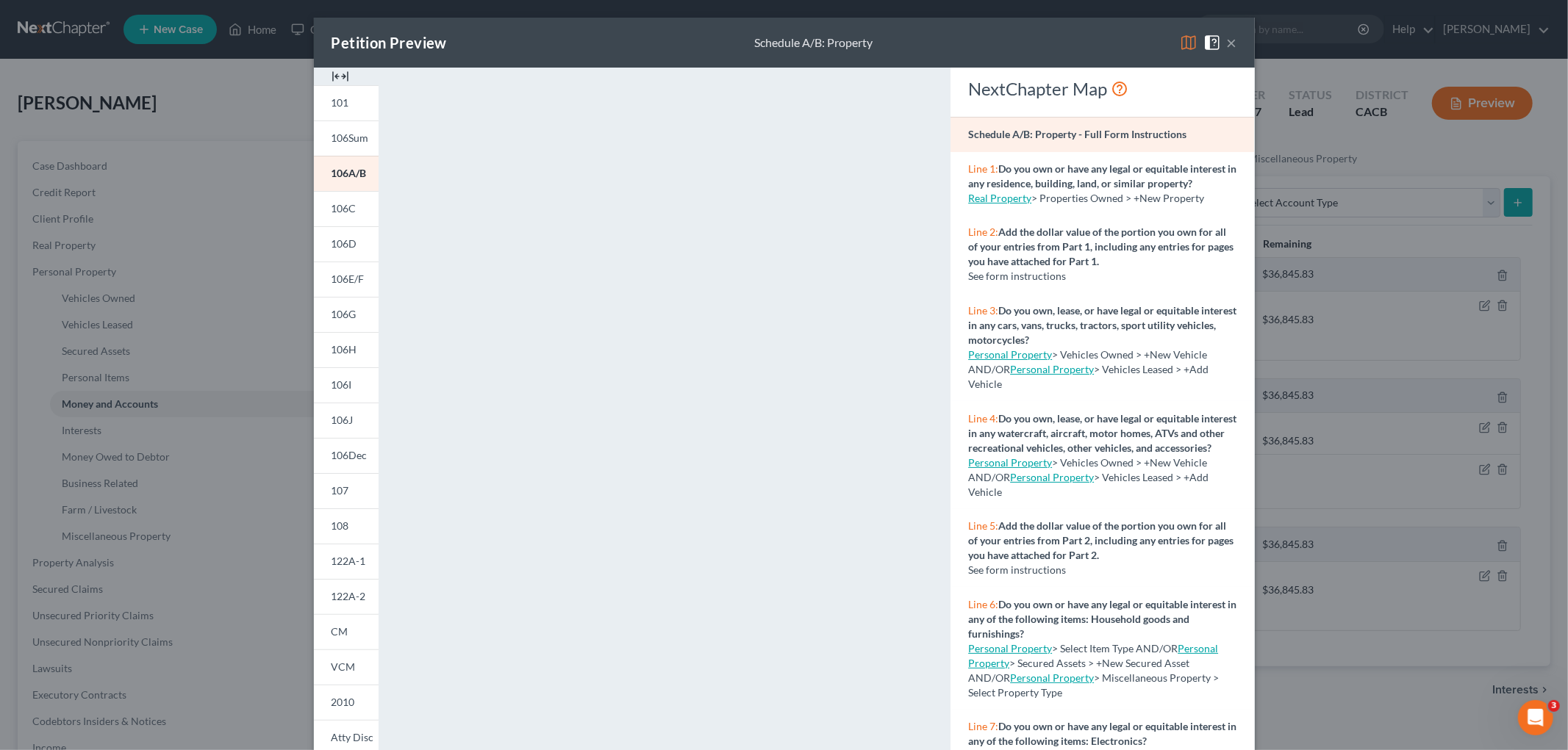
click at [1180, 47] on img at bounding box center [1188, 43] width 18 height 18
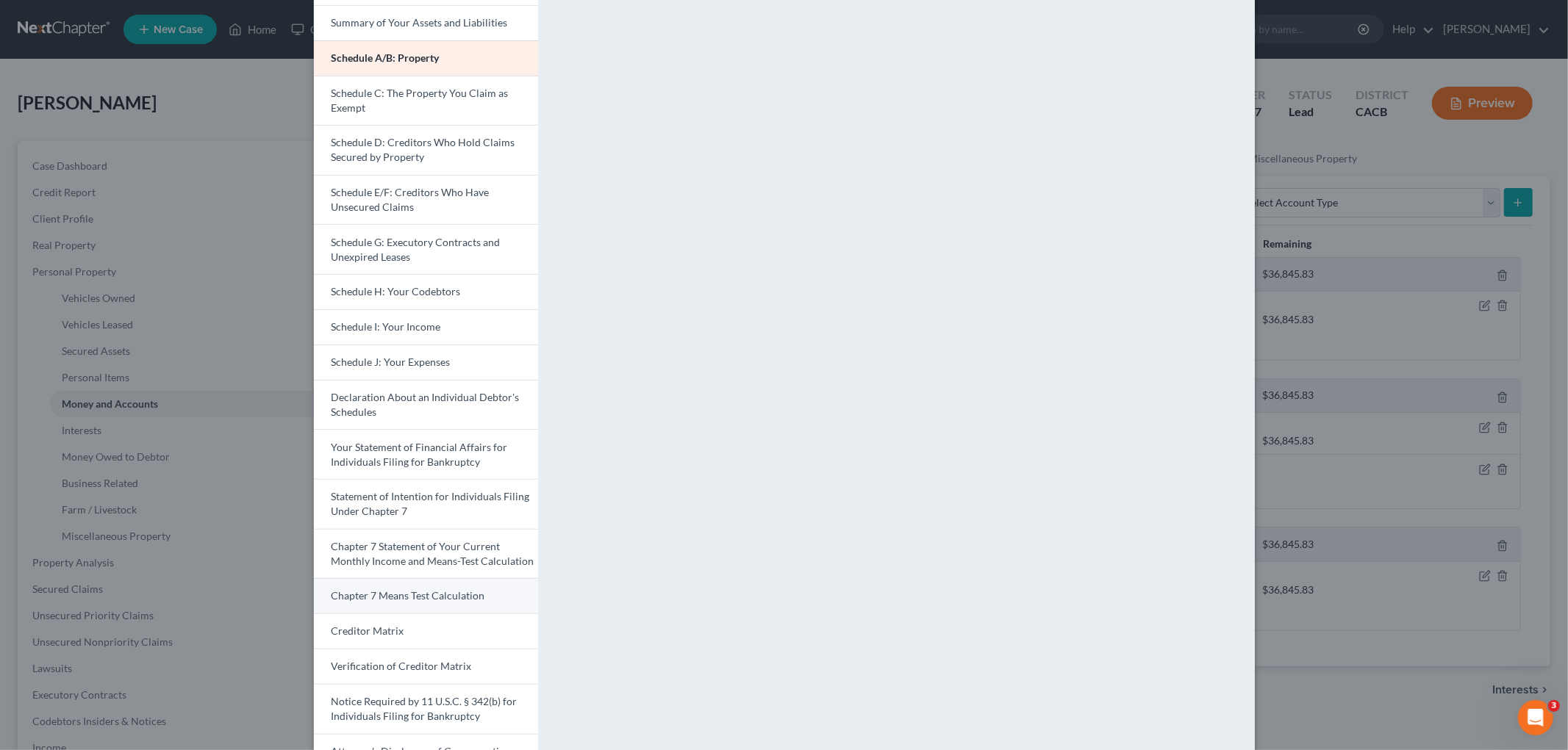
scroll to position [212, 0]
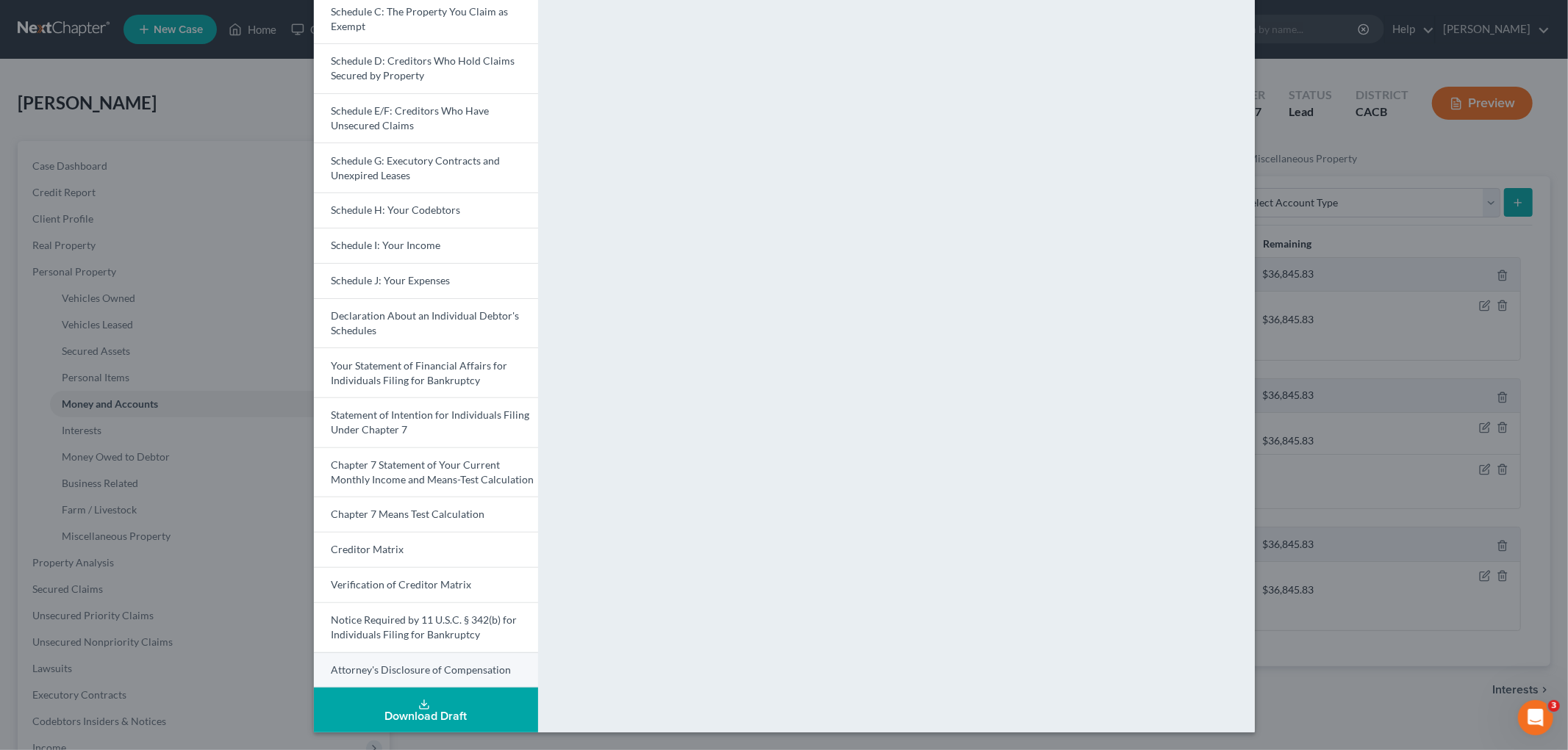
click at [422, 609] on span "Attorney's Disclosure of Compensation" at bounding box center [422, 669] width 180 height 12
click at [387, 576] on link "Verification of Creditor Matrix" at bounding box center [426, 585] width 224 height 35
click at [391, 548] on span "Creditor Matrix" at bounding box center [368, 549] width 73 height 12
click at [364, 590] on span "Verification of Creditor Matrix" at bounding box center [402, 584] width 141 height 12
click at [444, 555] on link "Creditor Matrix" at bounding box center [426, 549] width 224 height 35
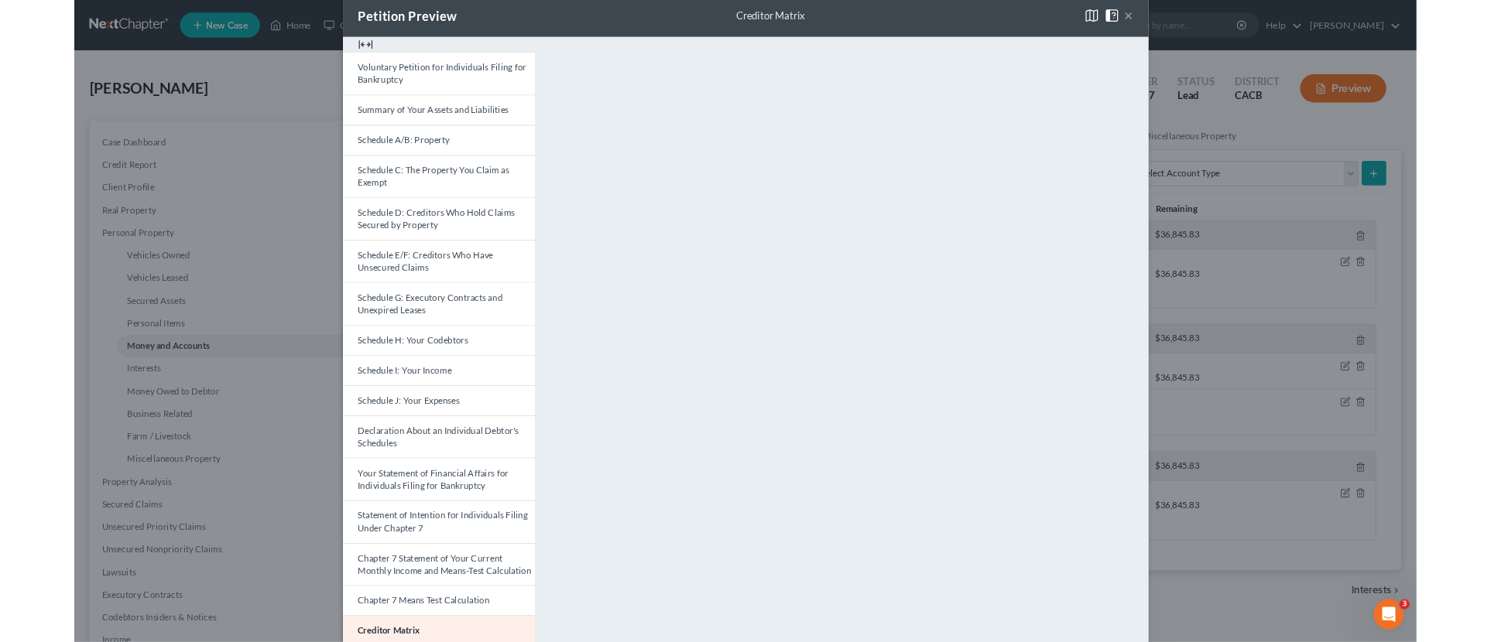
scroll to position [0, 0]
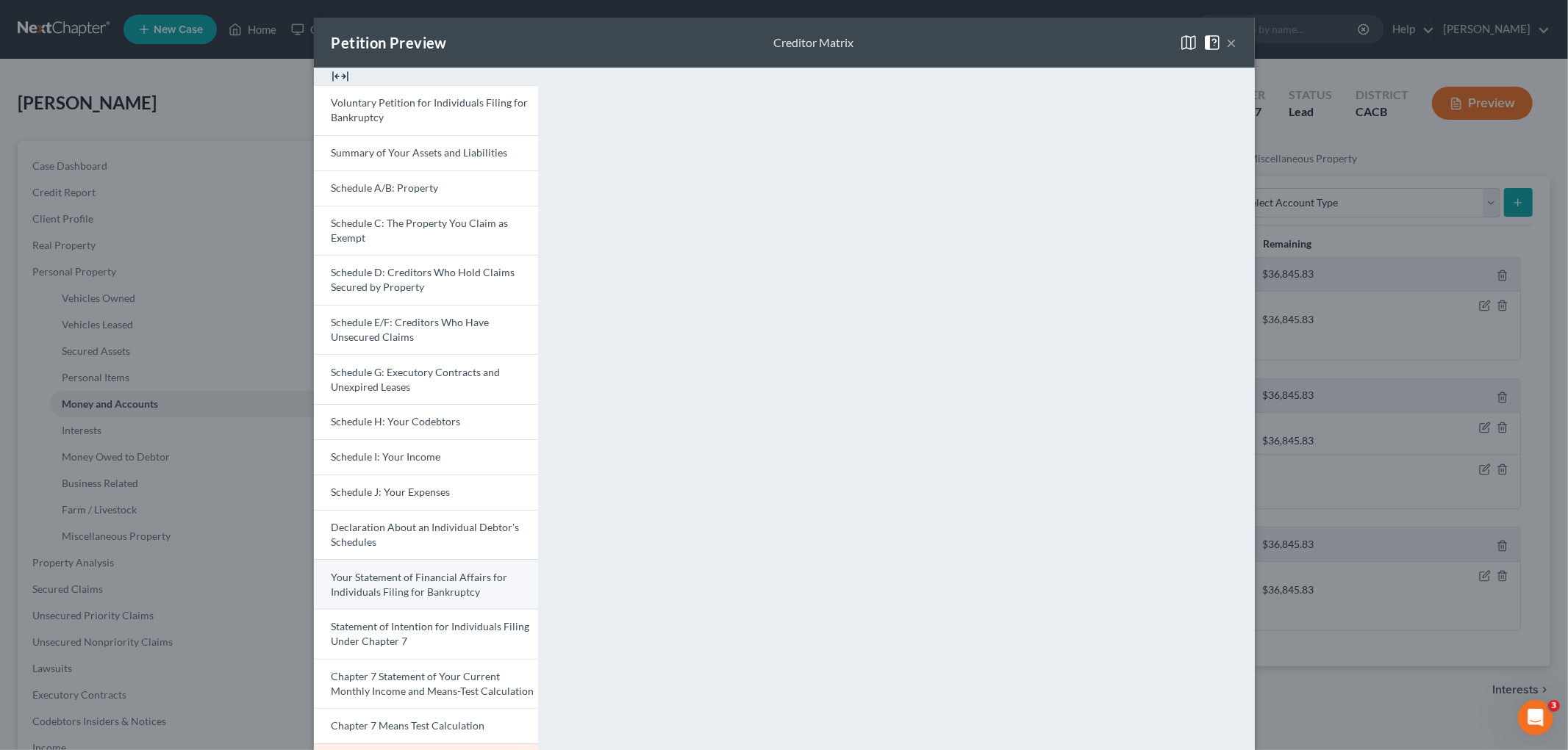
click at [411, 574] on span "Your Statement of Financial Affairs for Individuals Filing for Bankruptcy" at bounding box center [420, 584] width 177 height 28
click at [0, 302] on div "Petition Preview Your Statement of Financial Affairs for Individuals Filing for…" at bounding box center [784, 375] width 1568 height 750
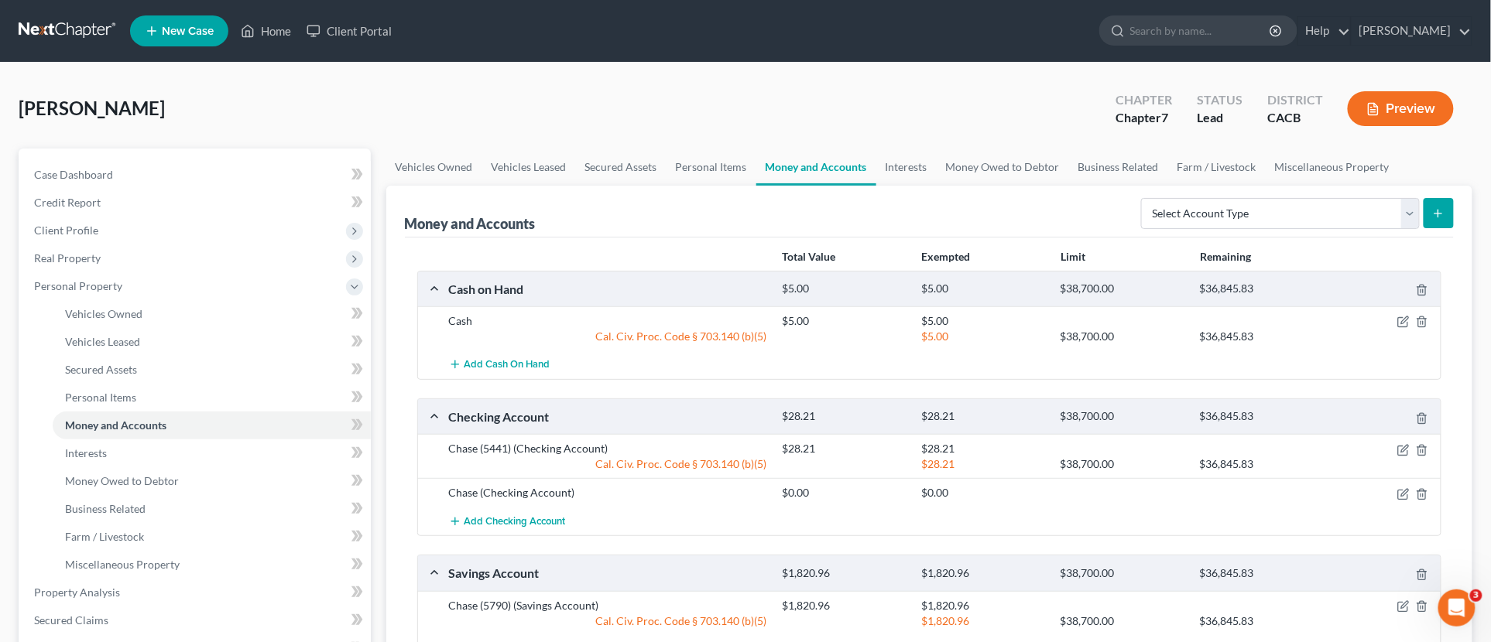
click at [48, 60] on nav "Home New Case Client Portal Peter Lively ilya@petermlively.com My Account Setti…" at bounding box center [745, 31] width 1491 height 62
click at [48, 31] on link at bounding box center [68, 31] width 99 height 28
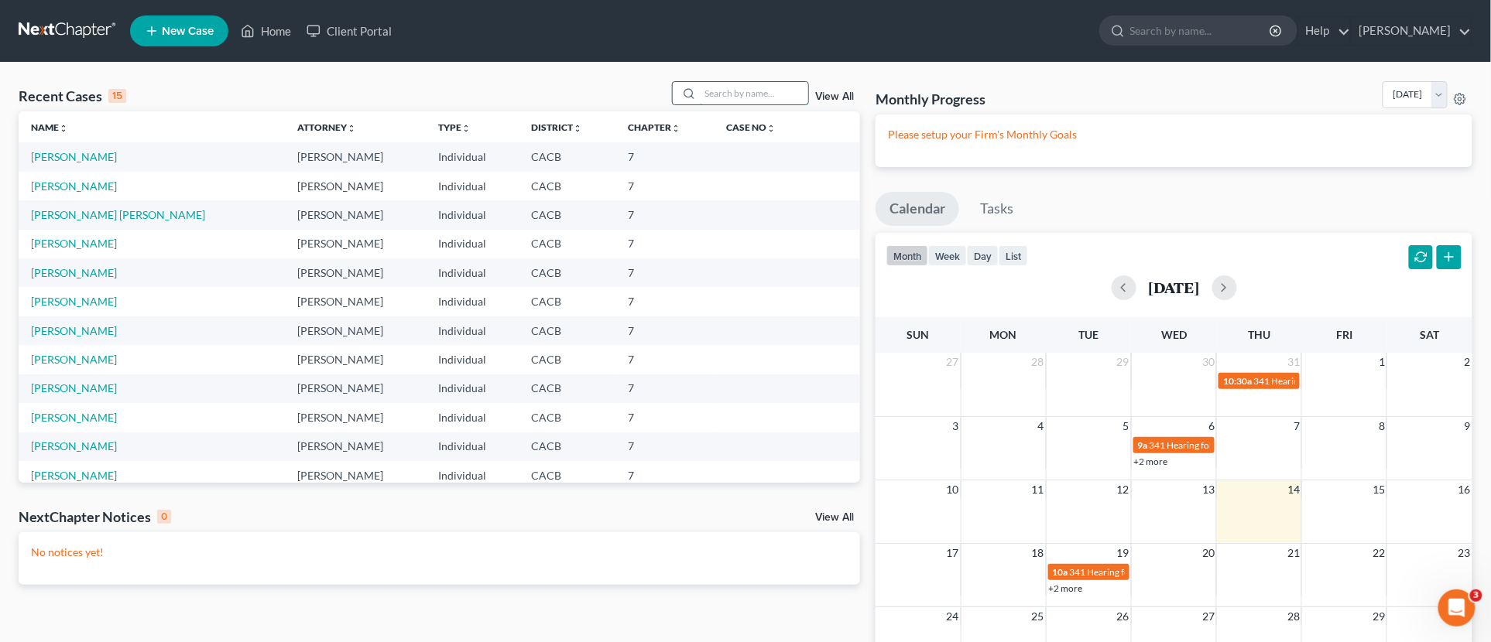
click at [707, 94] on input "search" at bounding box center [754, 93] width 108 height 22
type input "[PERSON_NAME]"
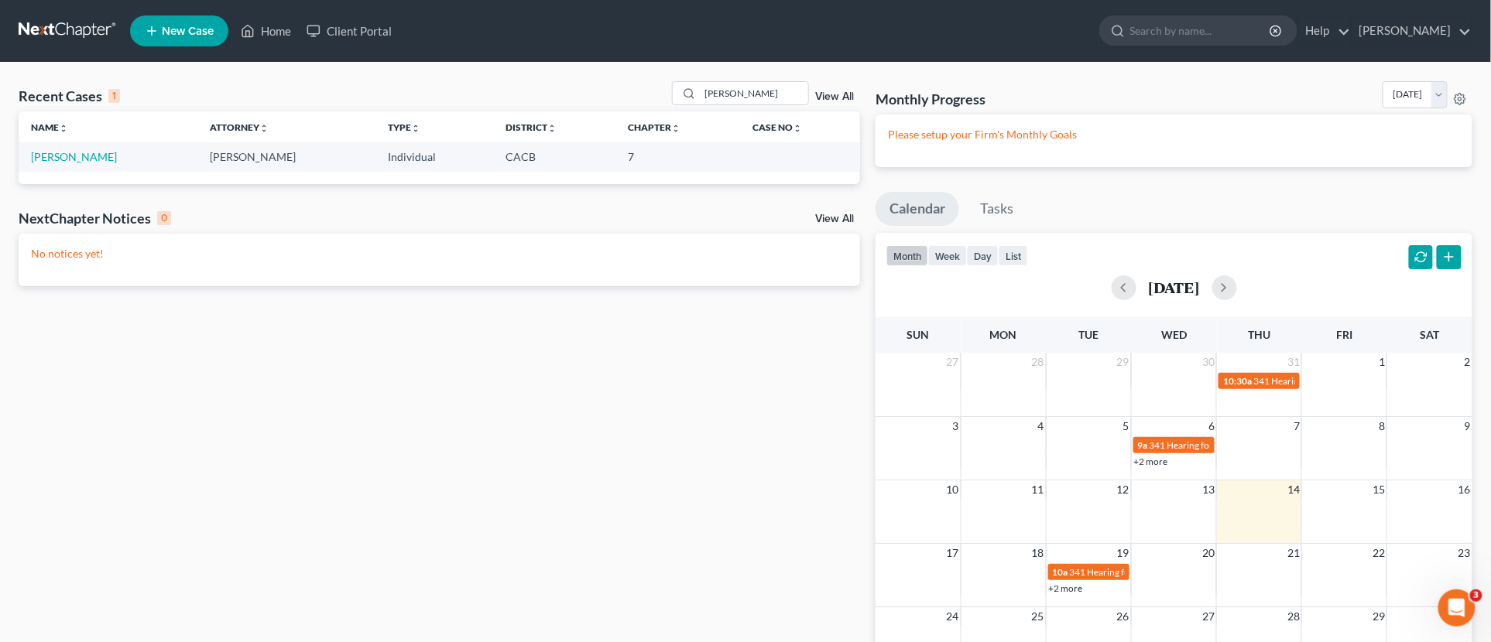
click at [70, 172] on div "Name unfold_more expand_more expand_less Attorney unfold_more expand_more expan…" at bounding box center [439, 147] width 841 height 72
click at [75, 157] on link "[PERSON_NAME]" at bounding box center [74, 156] width 86 height 13
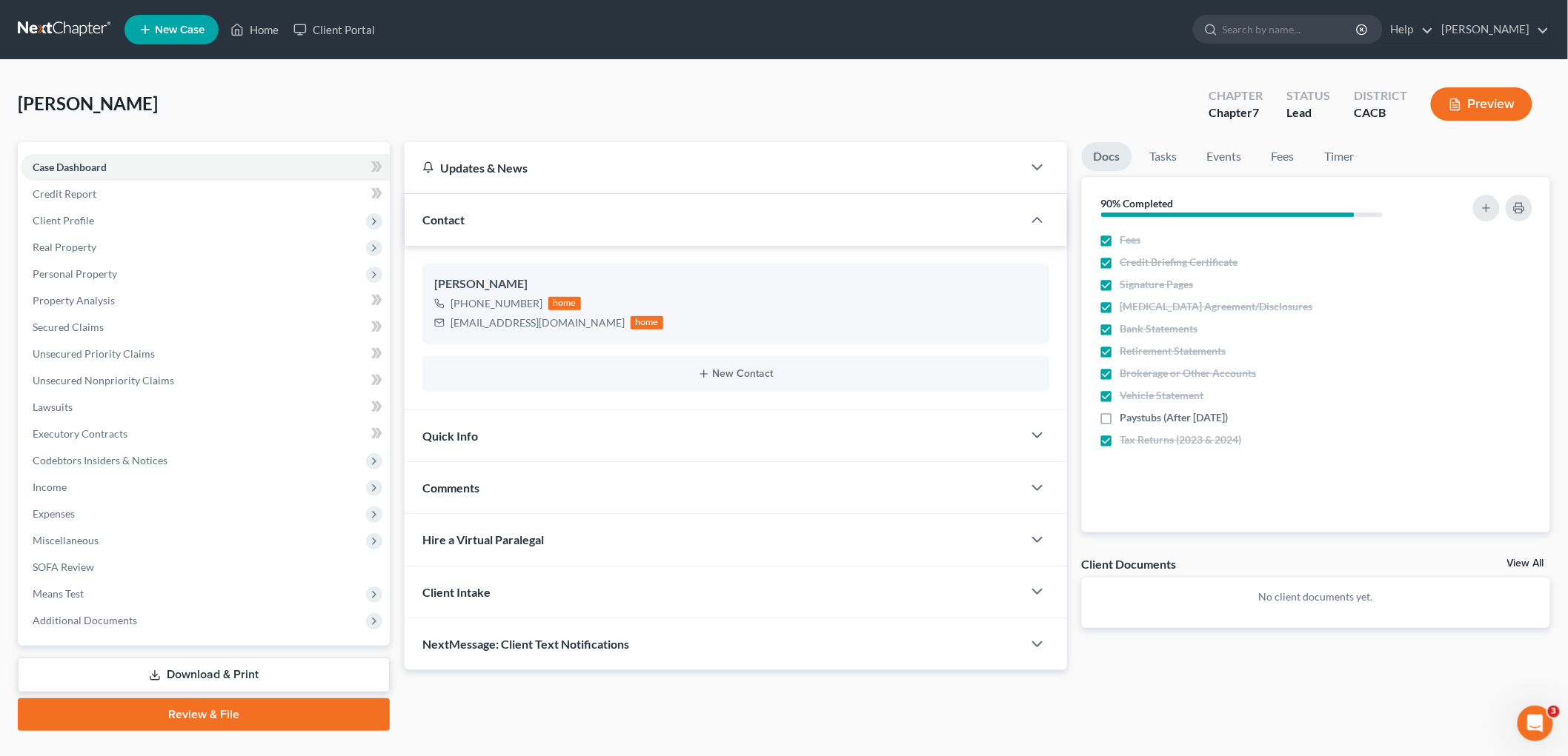
click at [1439, 100] on button "Preview" at bounding box center [1482, 103] width 101 height 33
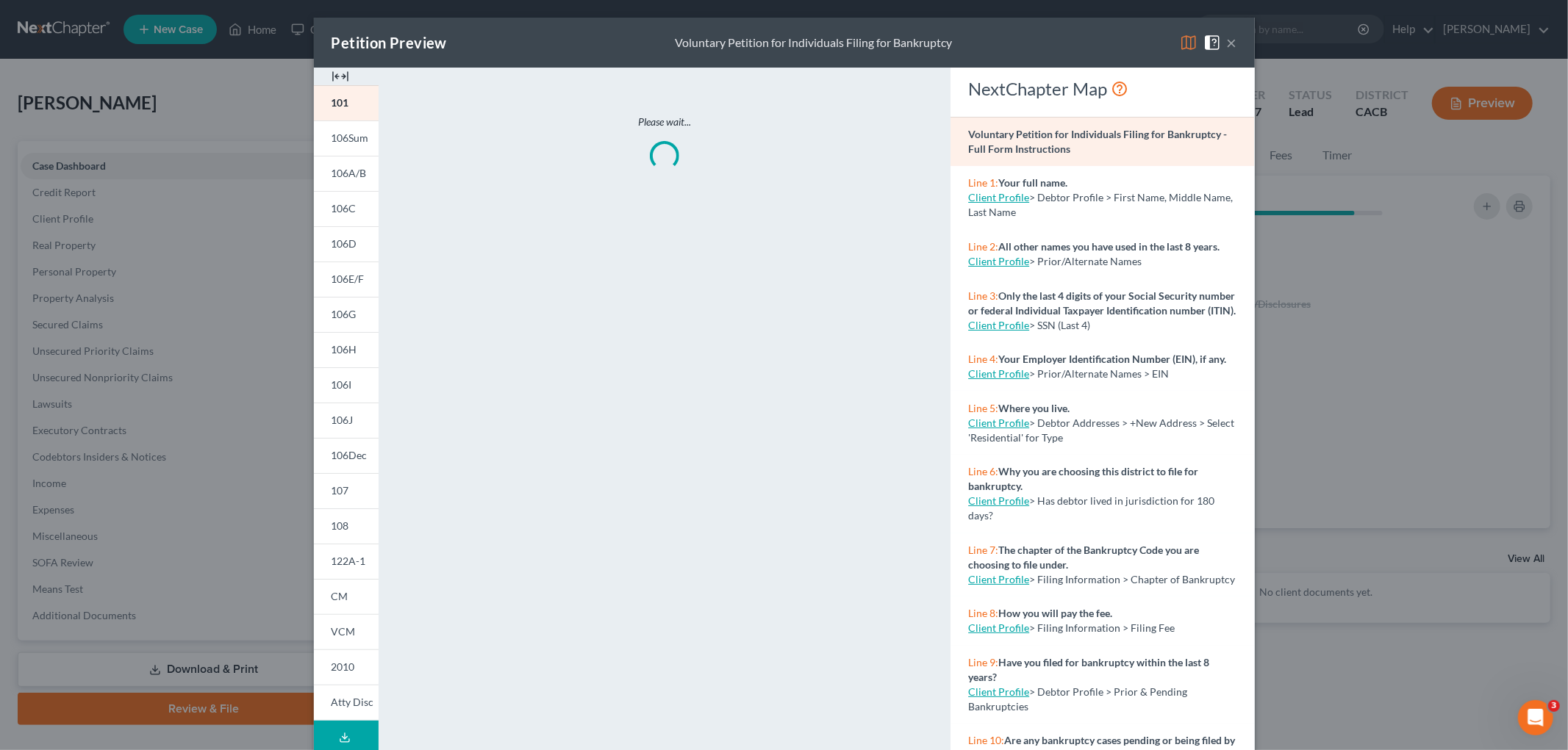
click at [1185, 45] on img at bounding box center [1188, 43] width 18 height 18
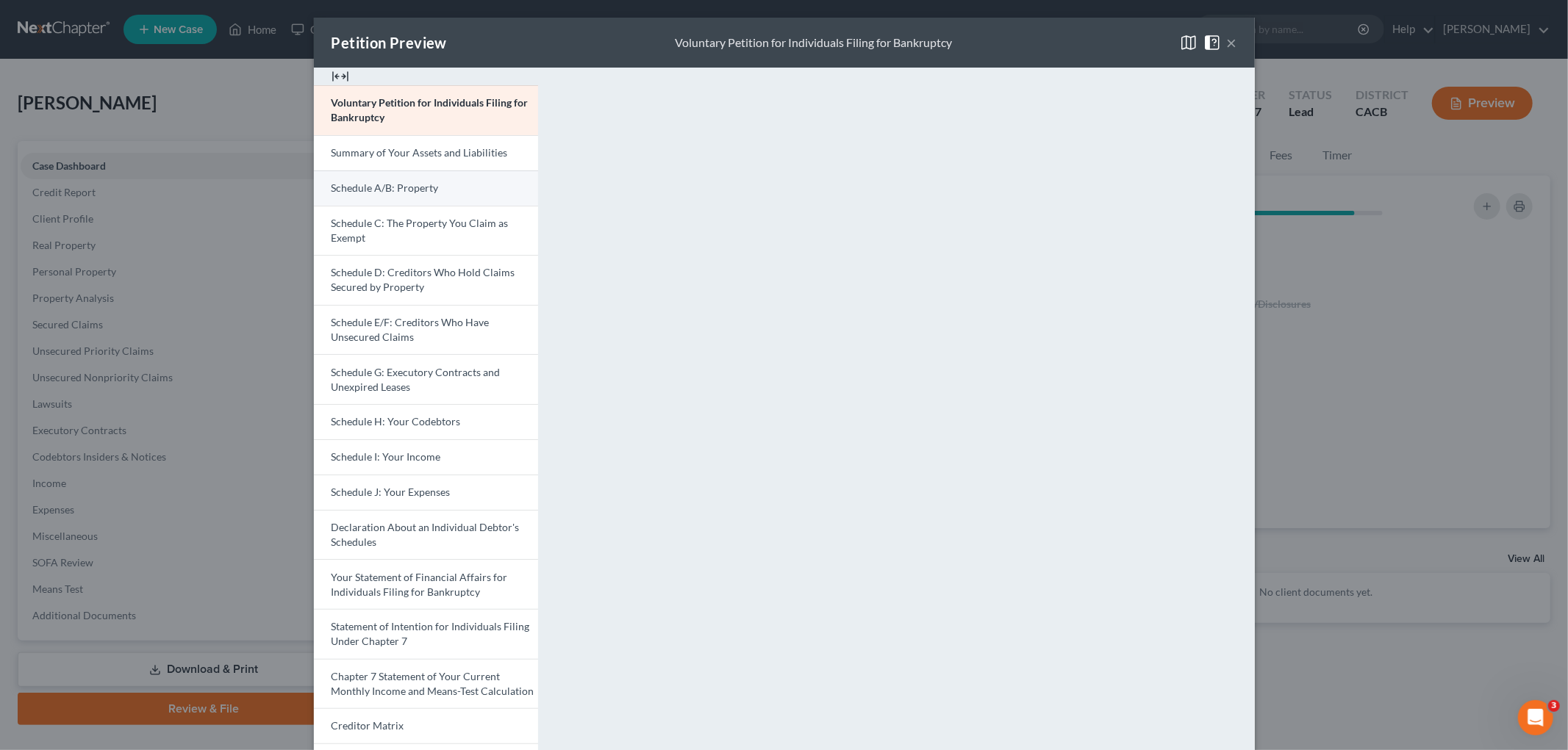
click at [390, 194] on span "Schedule A/B: Property" at bounding box center [385, 187] width 107 height 12
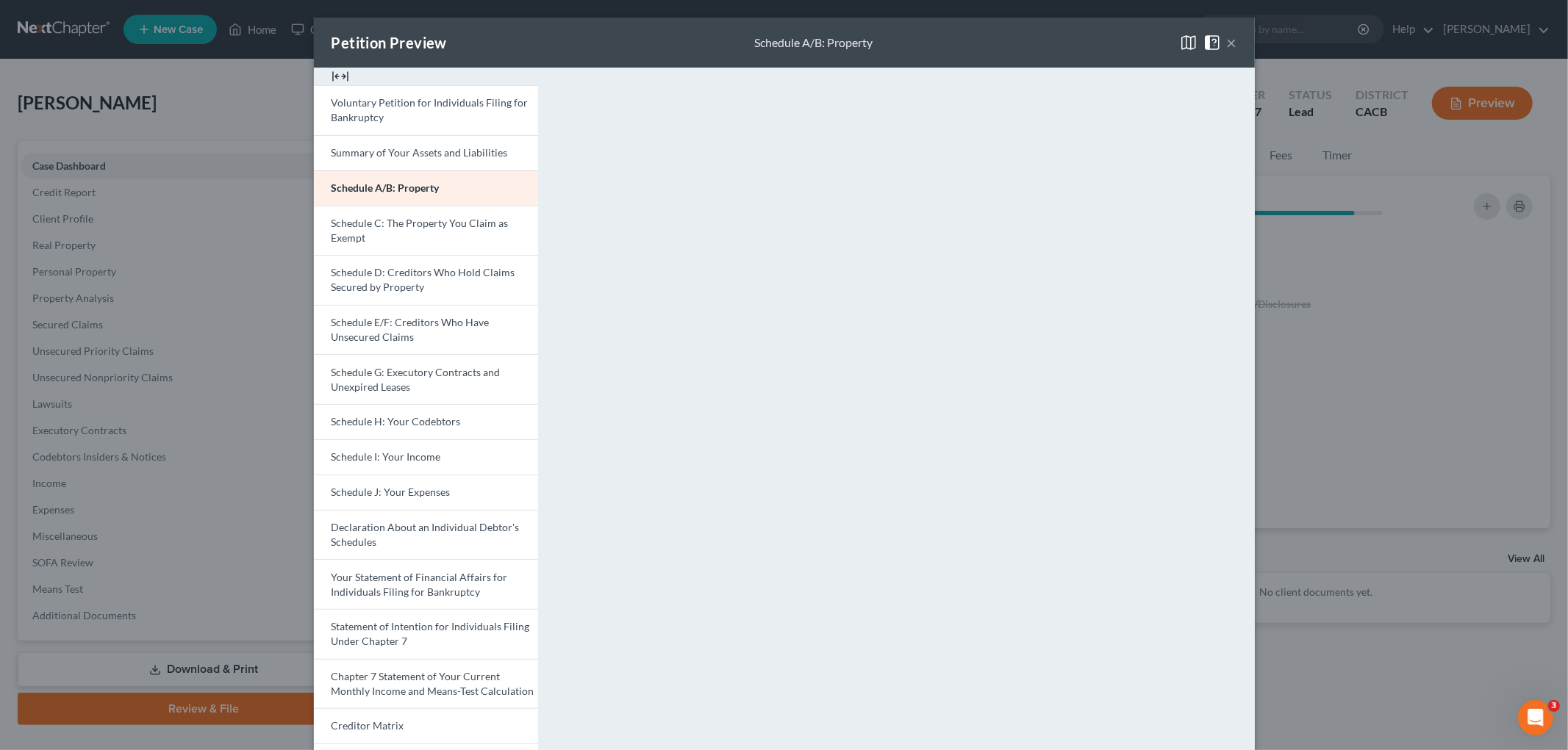
drag, startPoint x: 1481, startPoint y: 331, endPoint x: 1467, endPoint y: 330, distance: 14.0
click at [1427, 331] on div "Petition Preview Schedule A/B: Property × Voluntary Petition for Individuals Fi…" at bounding box center [784, 375] width 1568 height 750
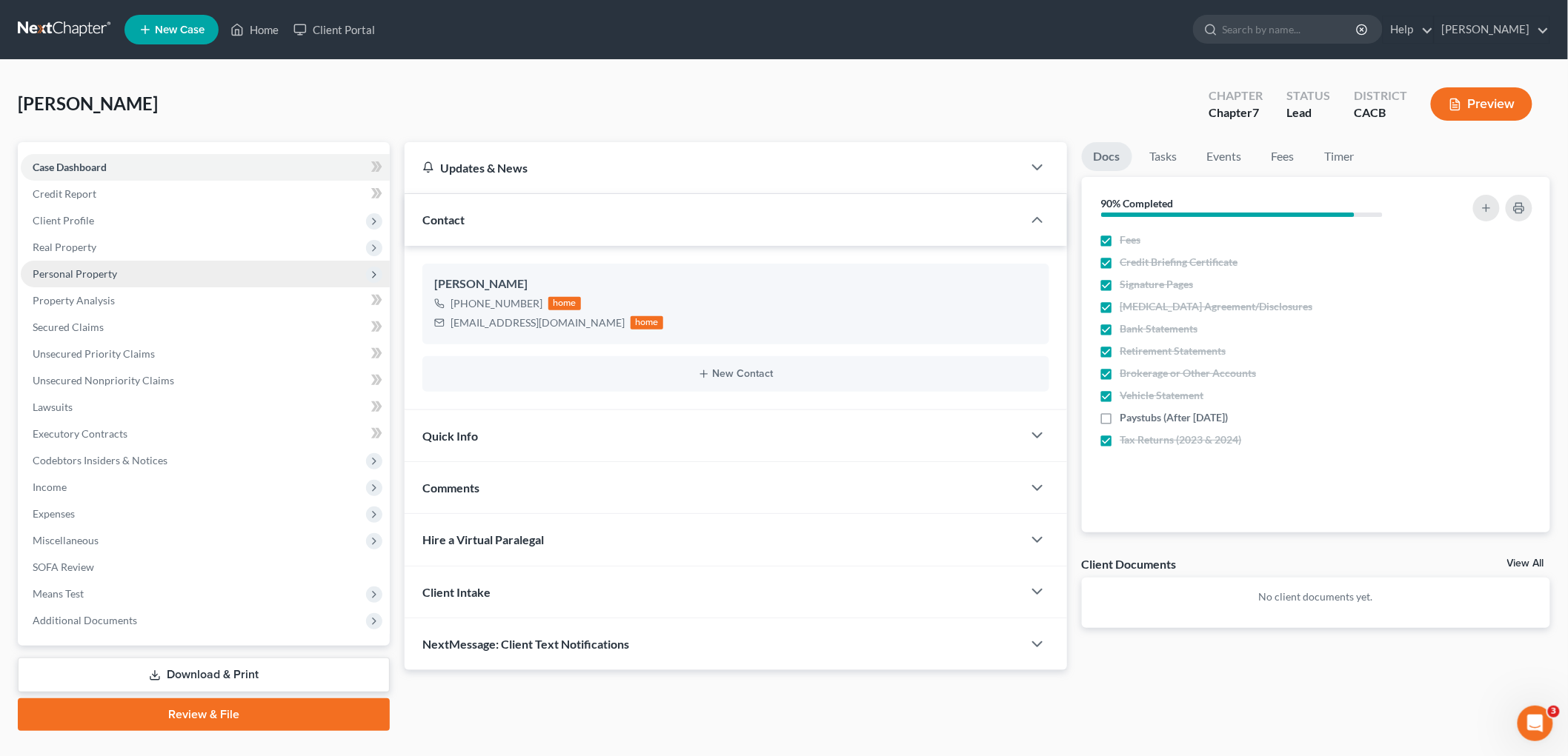
click at [129, 272] on span "Personal Property" at bounding box center [205, 274] width 369 height 27
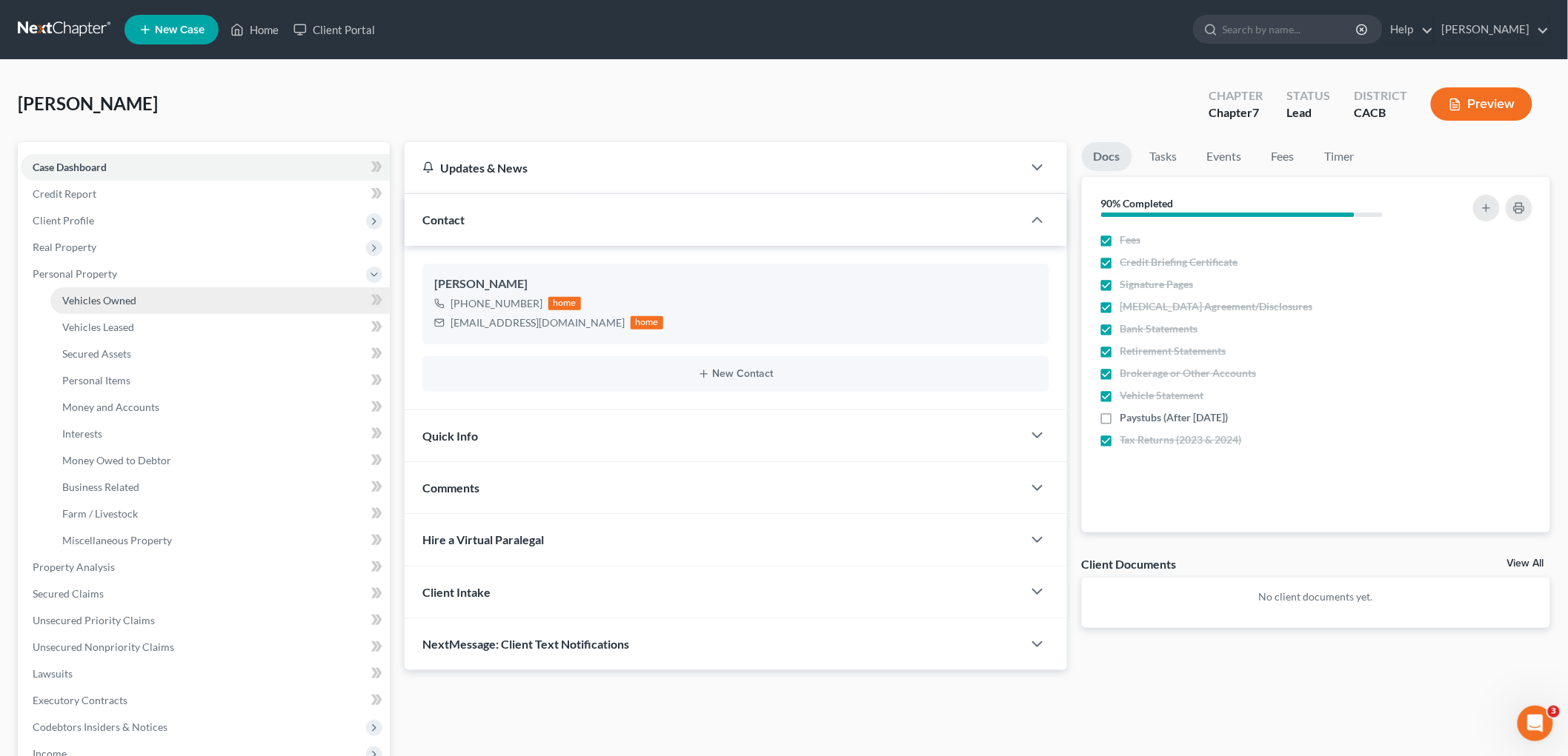
click at [132, 295] on span "Vehicles Owned" at bounding box center [99, 300] width 74 height 12
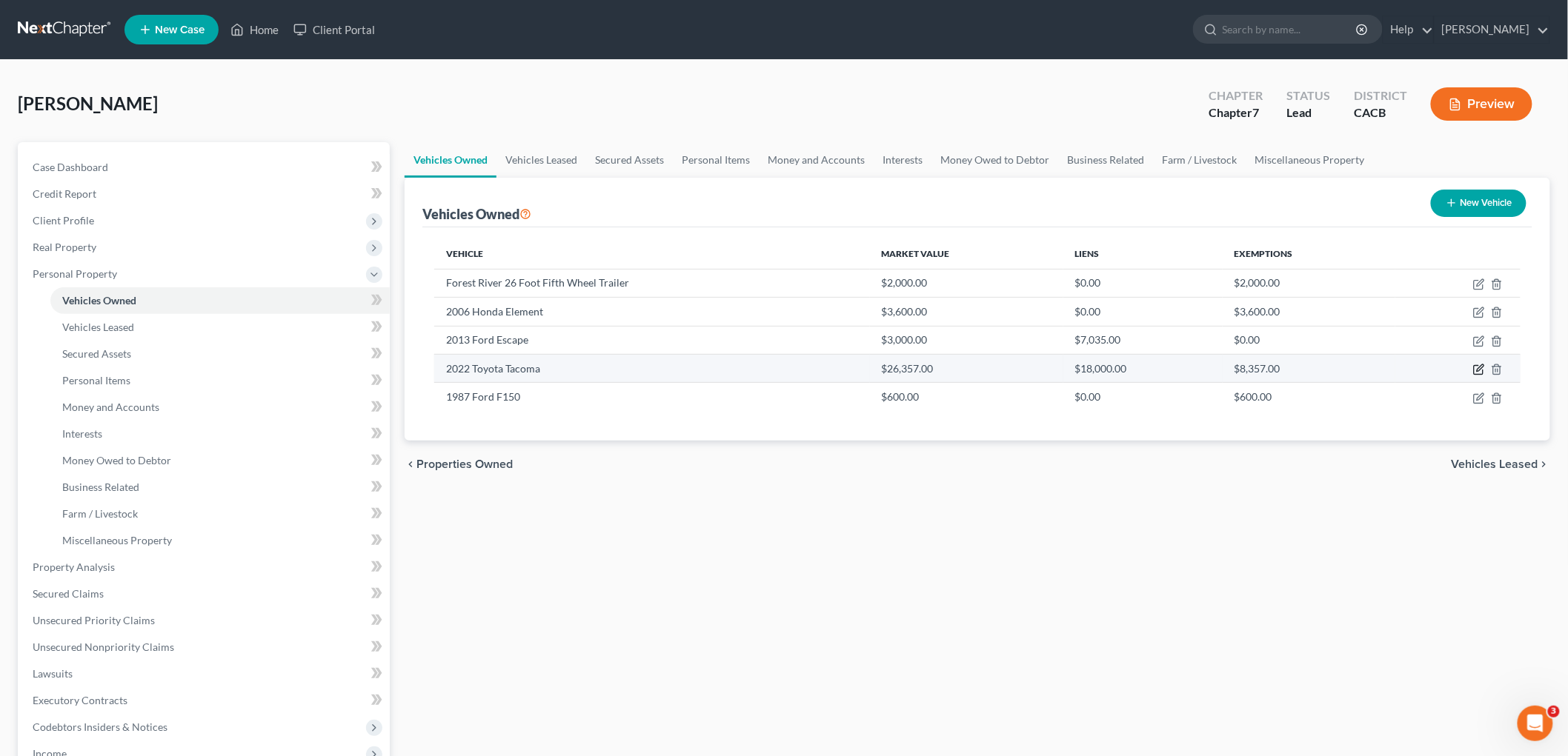
click at [1439, 371] on icon "button" at bounding box center [1479, 369] width 11 height 11
select select "0"
select select "4"
select select "3"
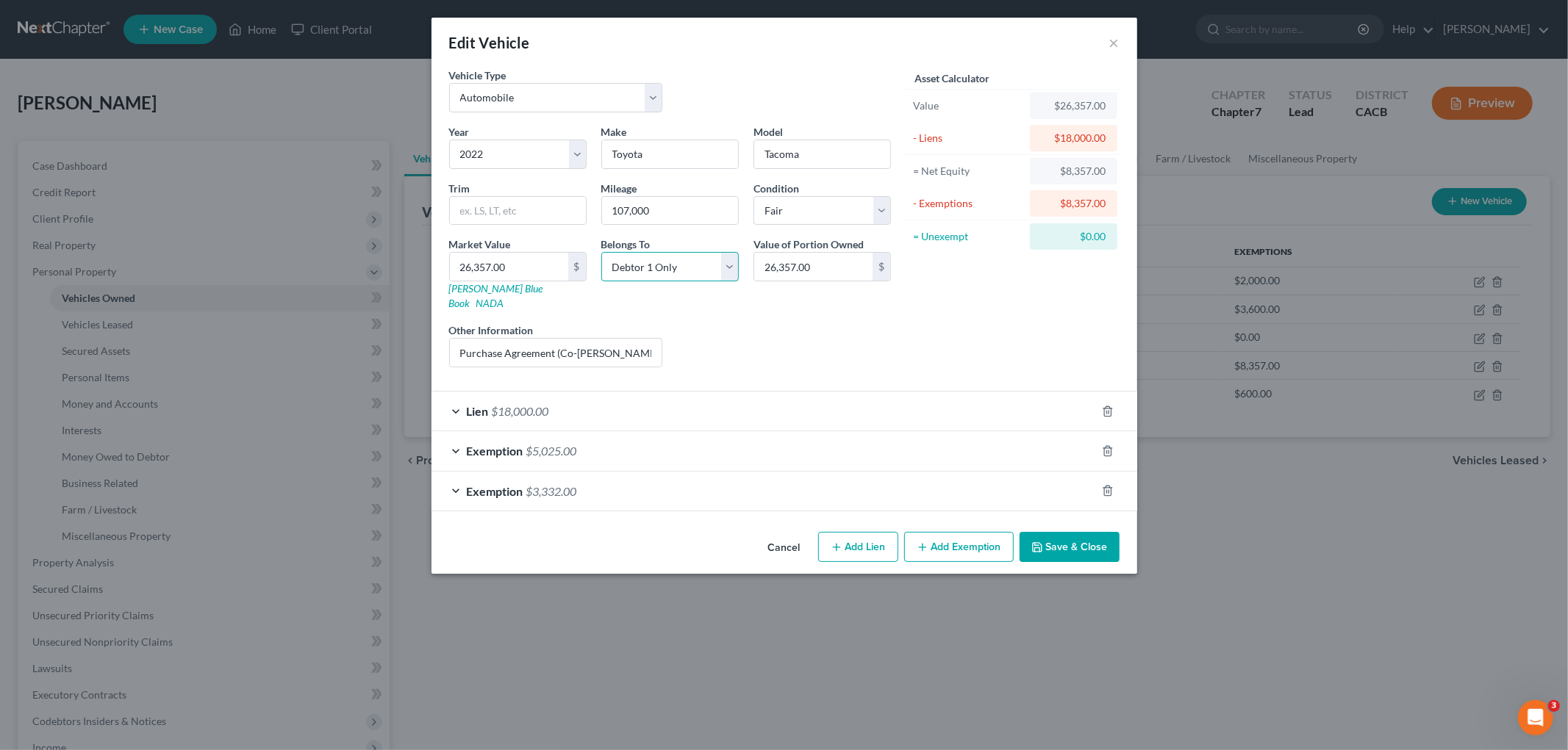
click at [652, 270] on select "Select Debtor 1 Only Debtor 2 Only Debtor 1 And Debtor 2 Only At Least One Of T…" at bounding box center [670, 267] width 138 height 29
select select "3"
click at [601, 253] on select "Select Debtor 1 Only Debtor 2 Only Debtor 1 And Debtor 2 Only At Least One Of T…" at bounding box center [670, 267] width 138 height 29
click at [1039, 548] on polyline "button" at bounding box center [1036, 550] width 5 height 4
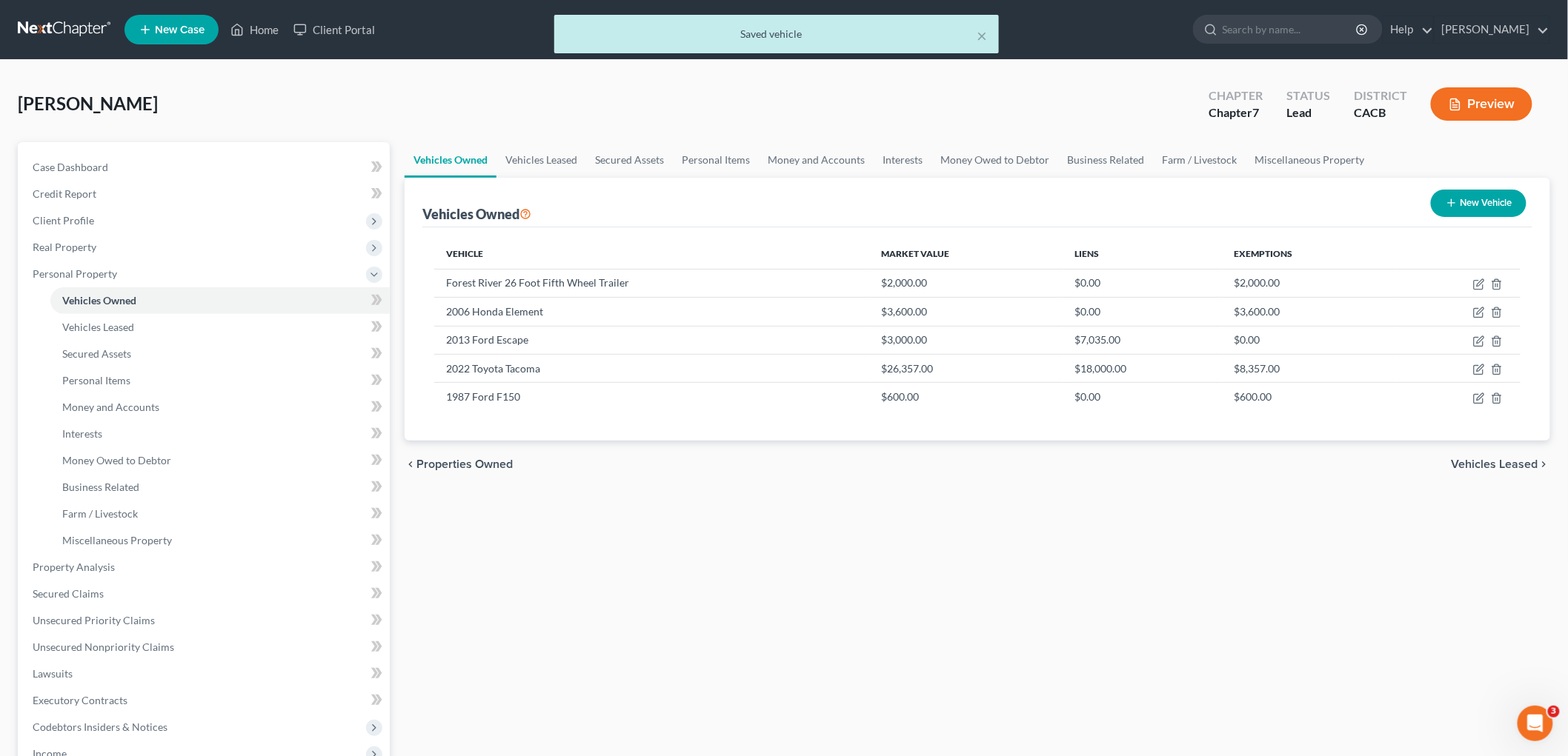
click at [1439, 103] on button "Preview" at bounding box center [1482, 103] width 101 height 33
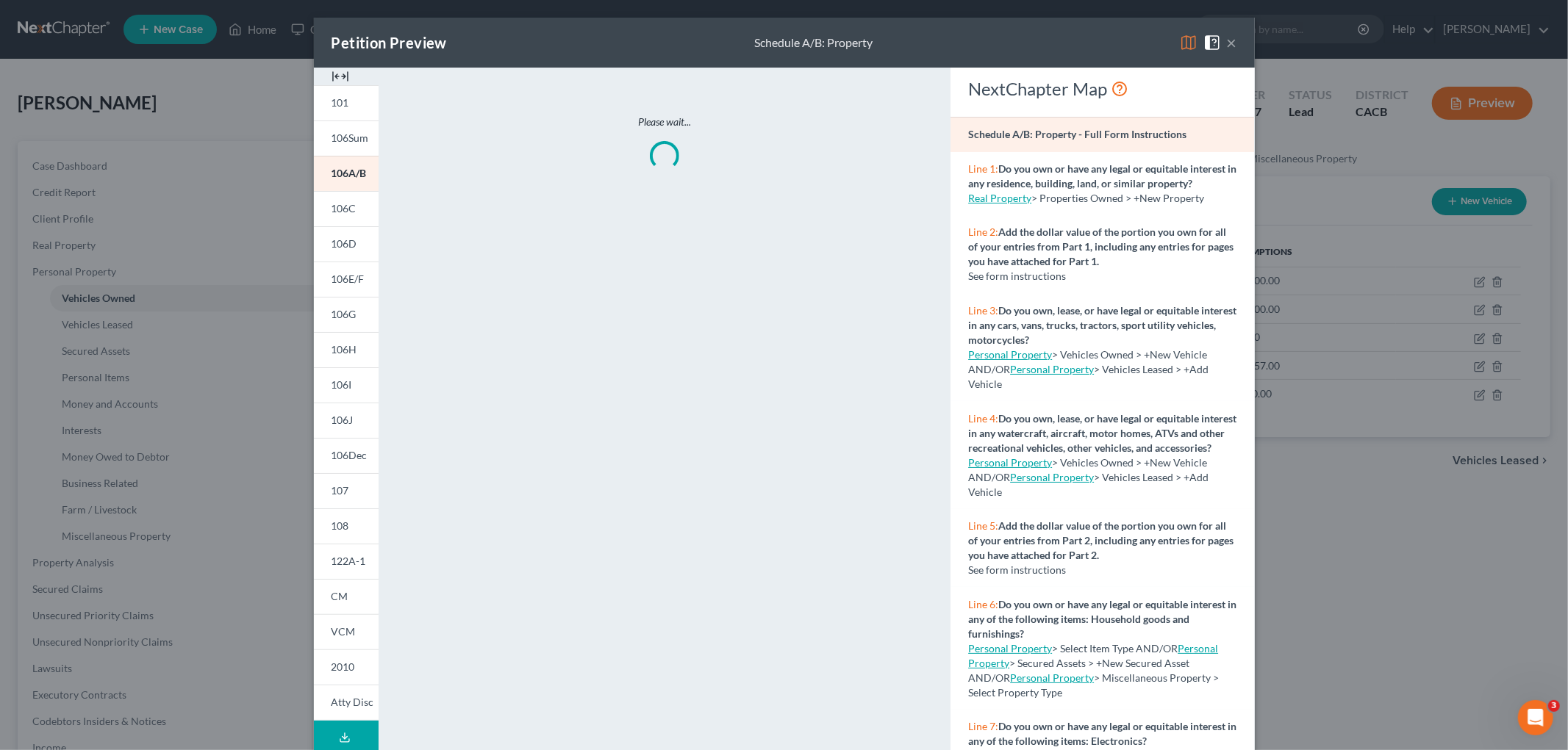
click at [1180, 40] on img at bounding box center [1188, 43] width 18 height 18
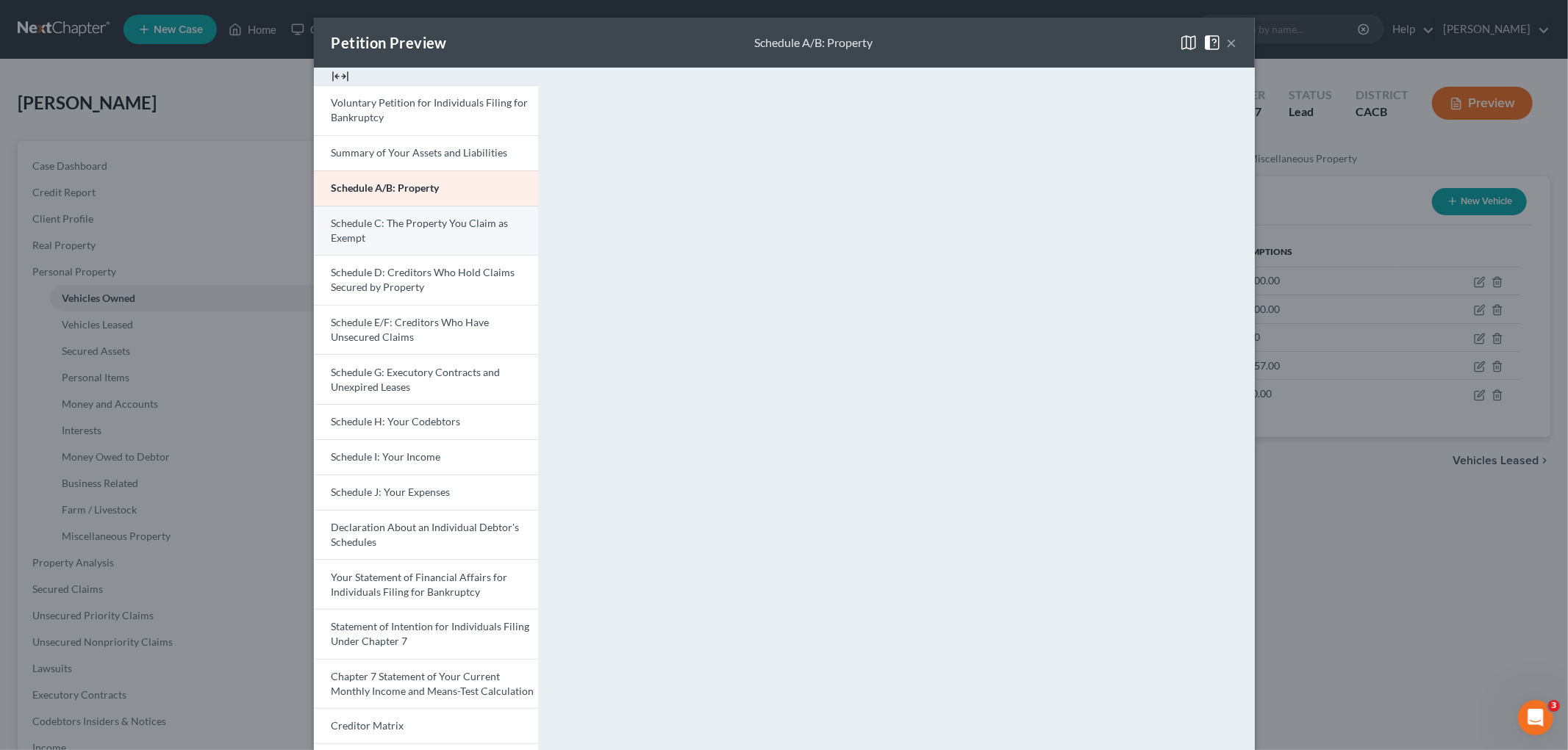
click at [444, 232] on link "Schedule C: The Property You Claim as Exempt" at bounding box center [426, 231] width 224 height 50
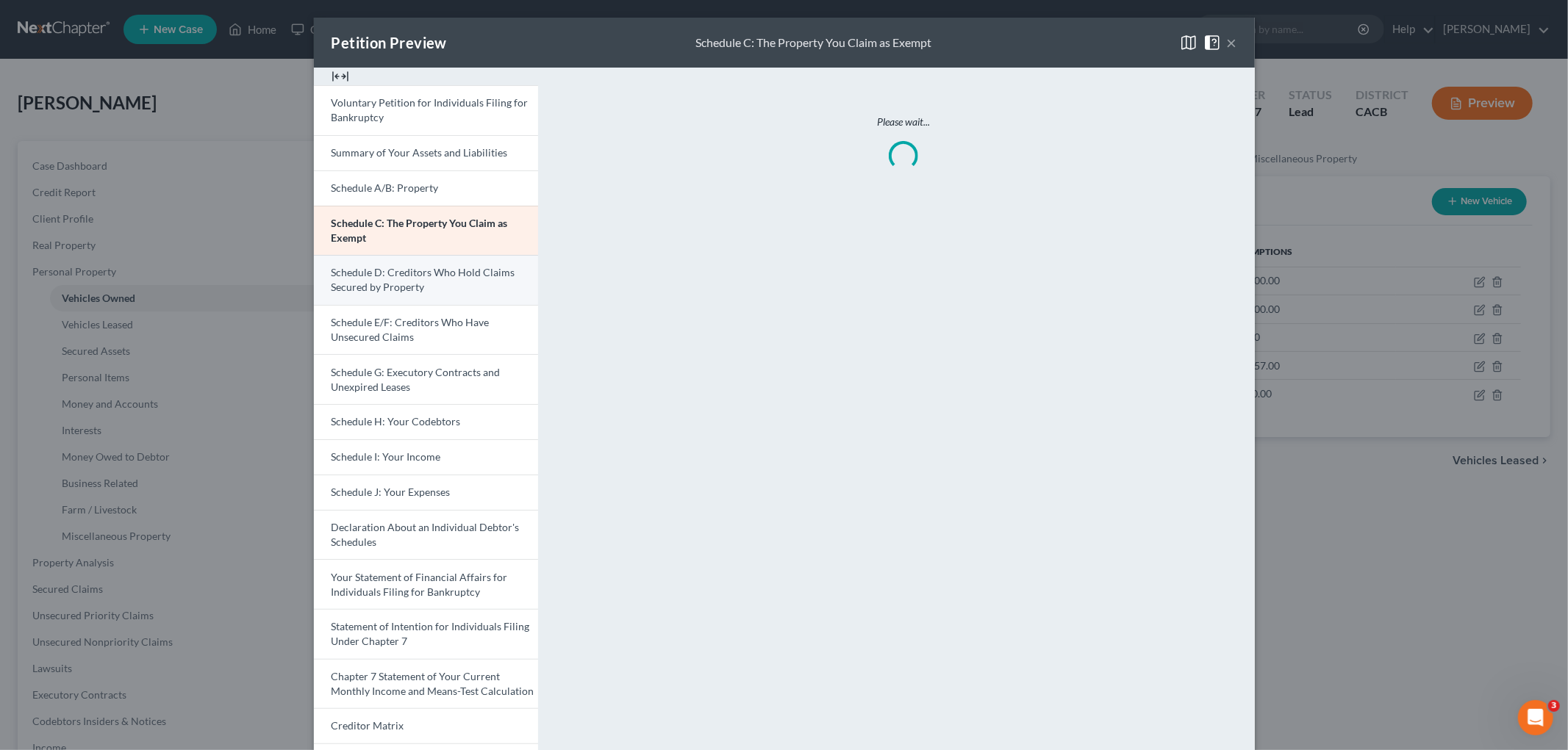
click at [482, 295] on link "Schedule D: Creditors Who Hold Claims Secured by Property" at bounding box center [426, 280] width 224 height 50
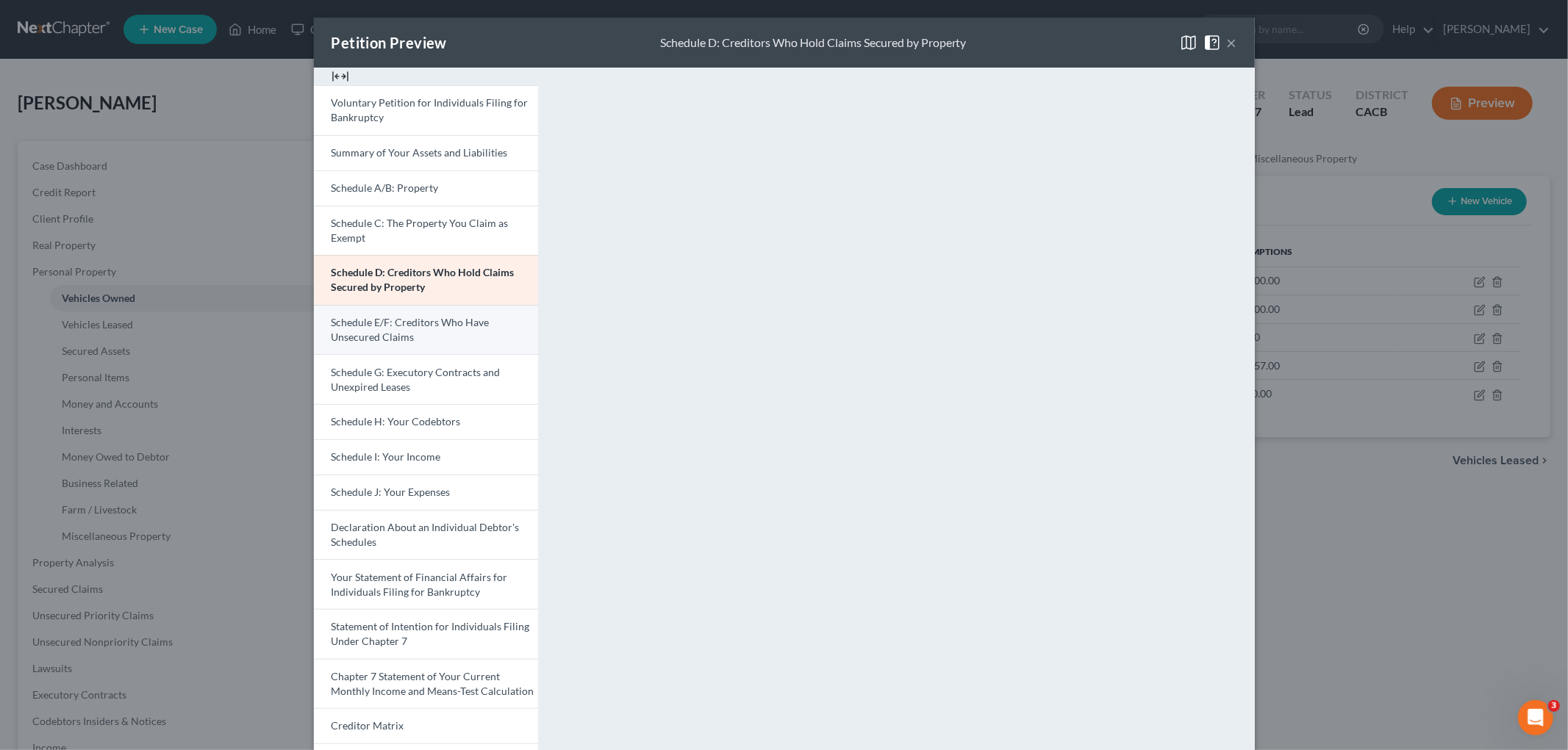
click at [460, 317] on span "Schedule E/F: Creditors Who Have Unsecured Claims" at bounding box center [410, 329] width 158 height 28
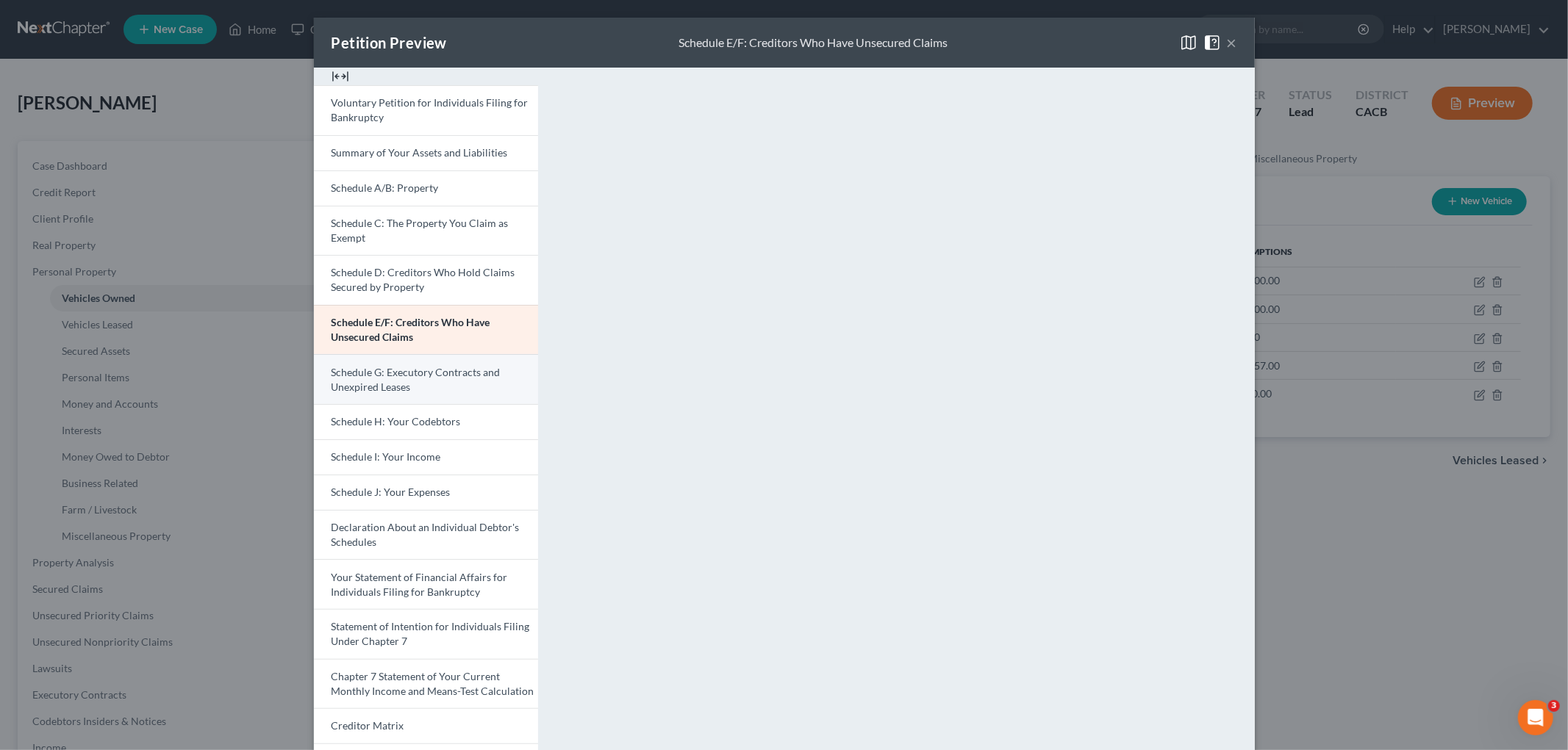
click at [412, 386] on link "Schedule G: Executory Contracts and Unexpired Leases" at bounding box center [426, 379] width 224 height 50
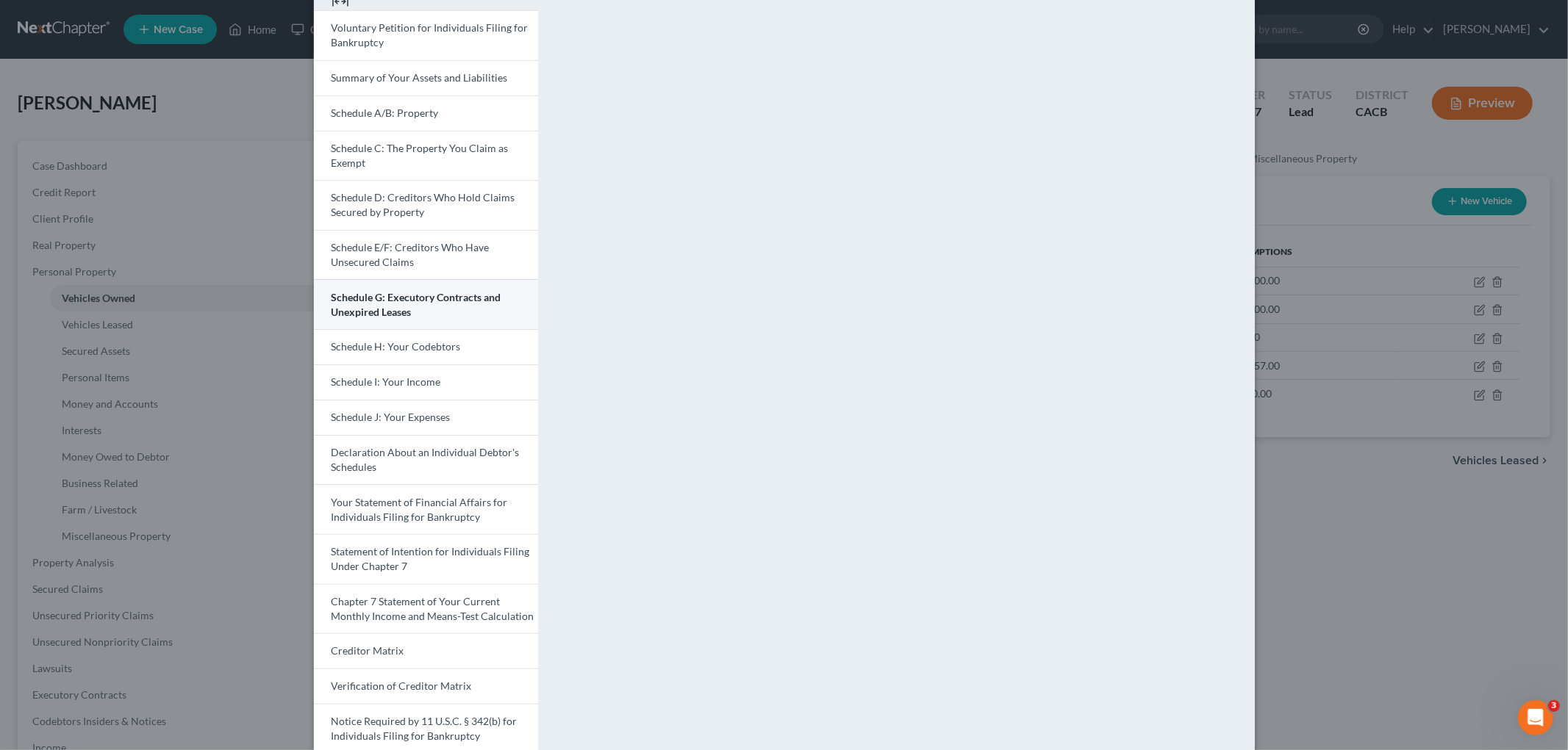
scroll to position [177, 0]
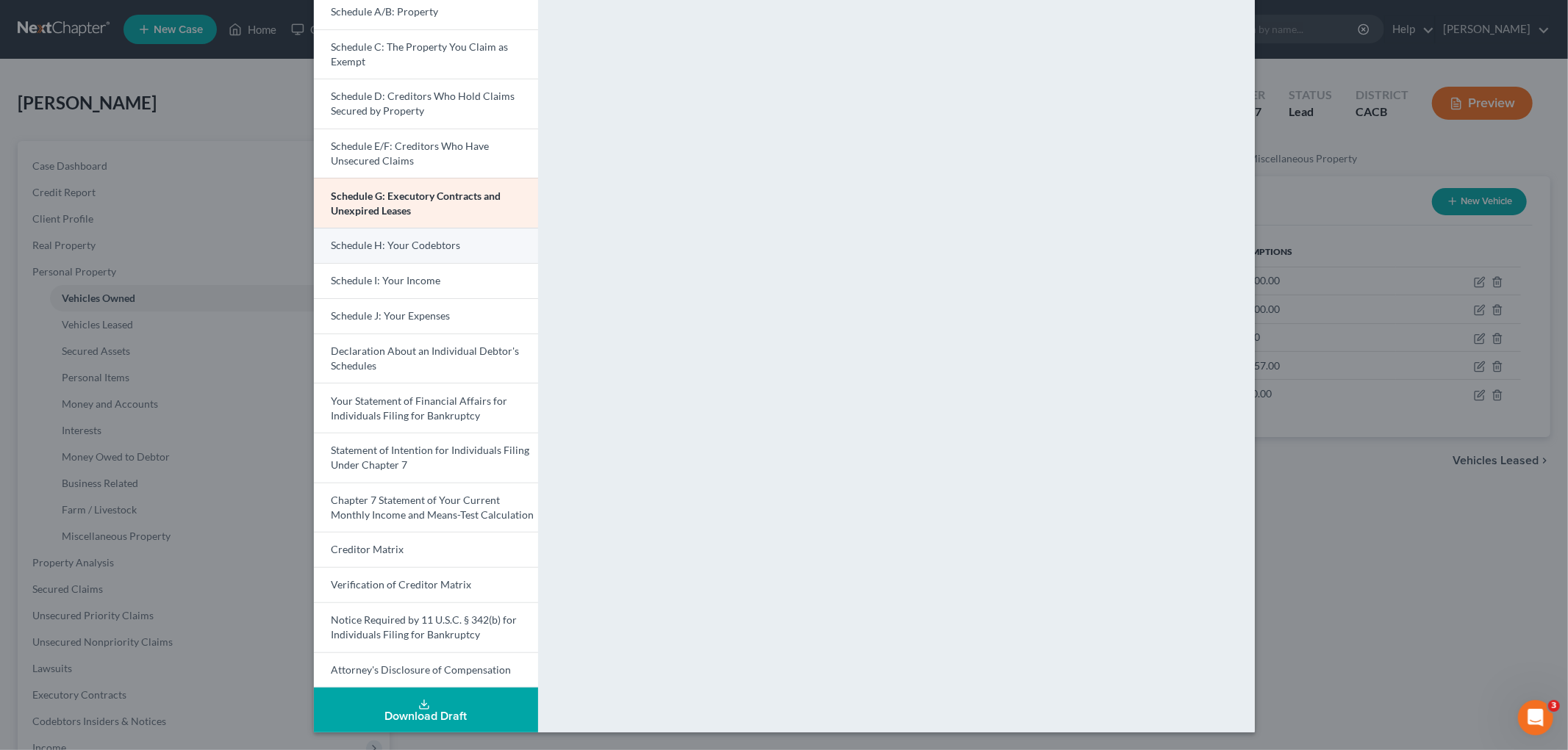
click at [419, 252] on link "Schedule H: Your Codebtors" at bounding box center [426, 245] width 224 height 35
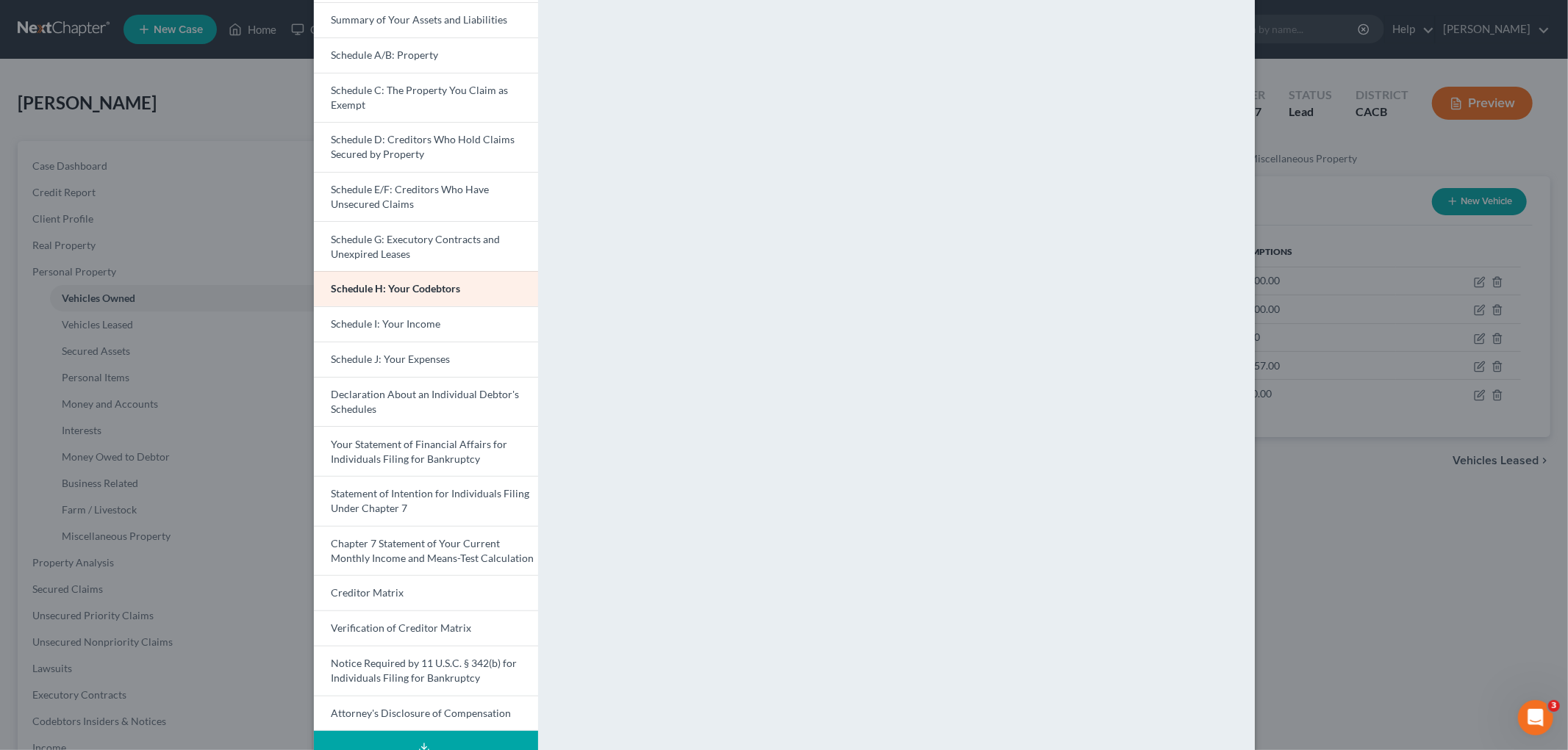
scroll to position [94, 0]
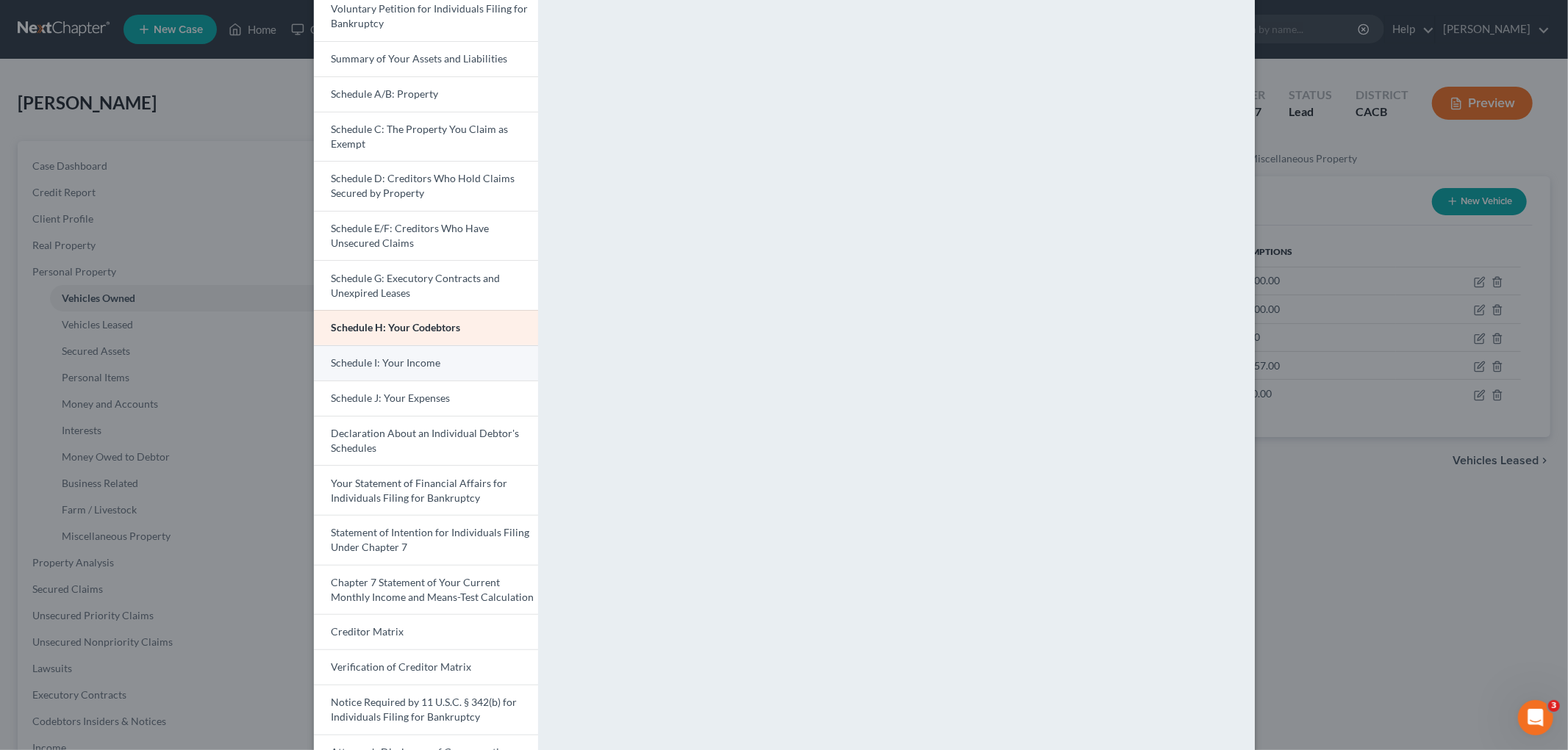
click at [504, 350] on link "Schedule I: Your Income" at bounding box center [426, 363] width 224 height 35
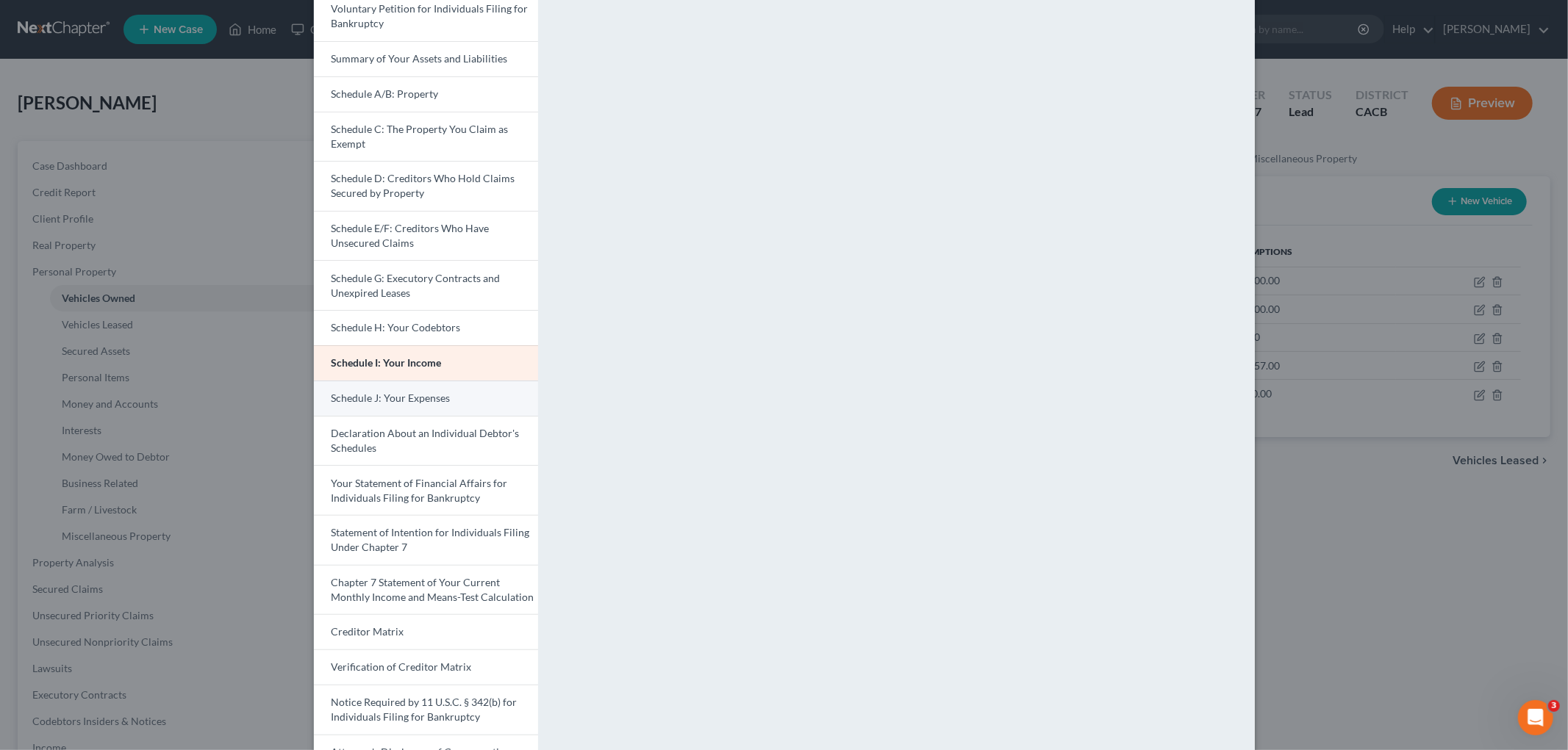
click at [369, 395] on span "Schedule J: Your Expenses" at bounding box center [390, 398] width 119 height 12
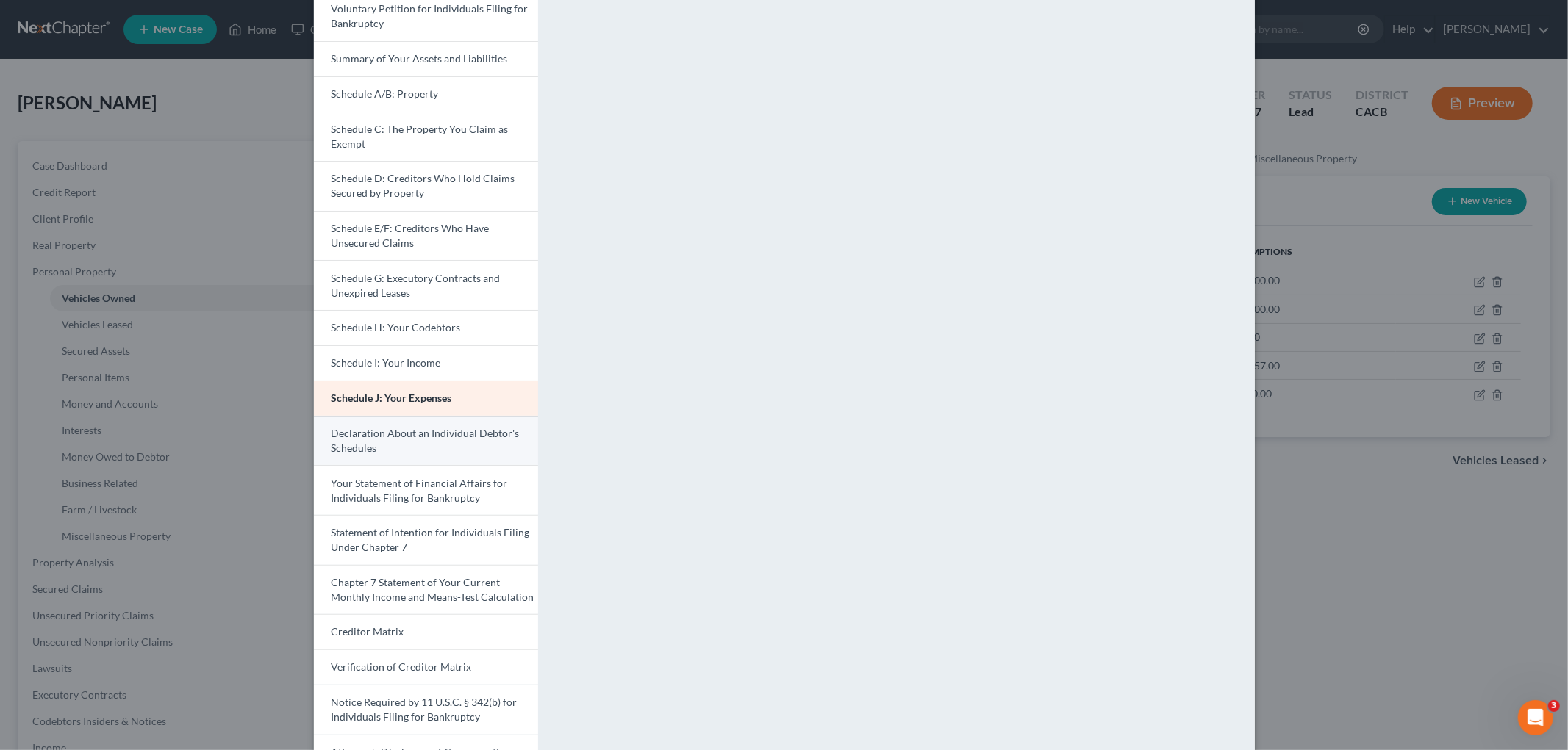
click at [423, 453] on link "Declaration About an Individual Debtor's Schedules" at bounding box center [426, 441] width 224 height 50
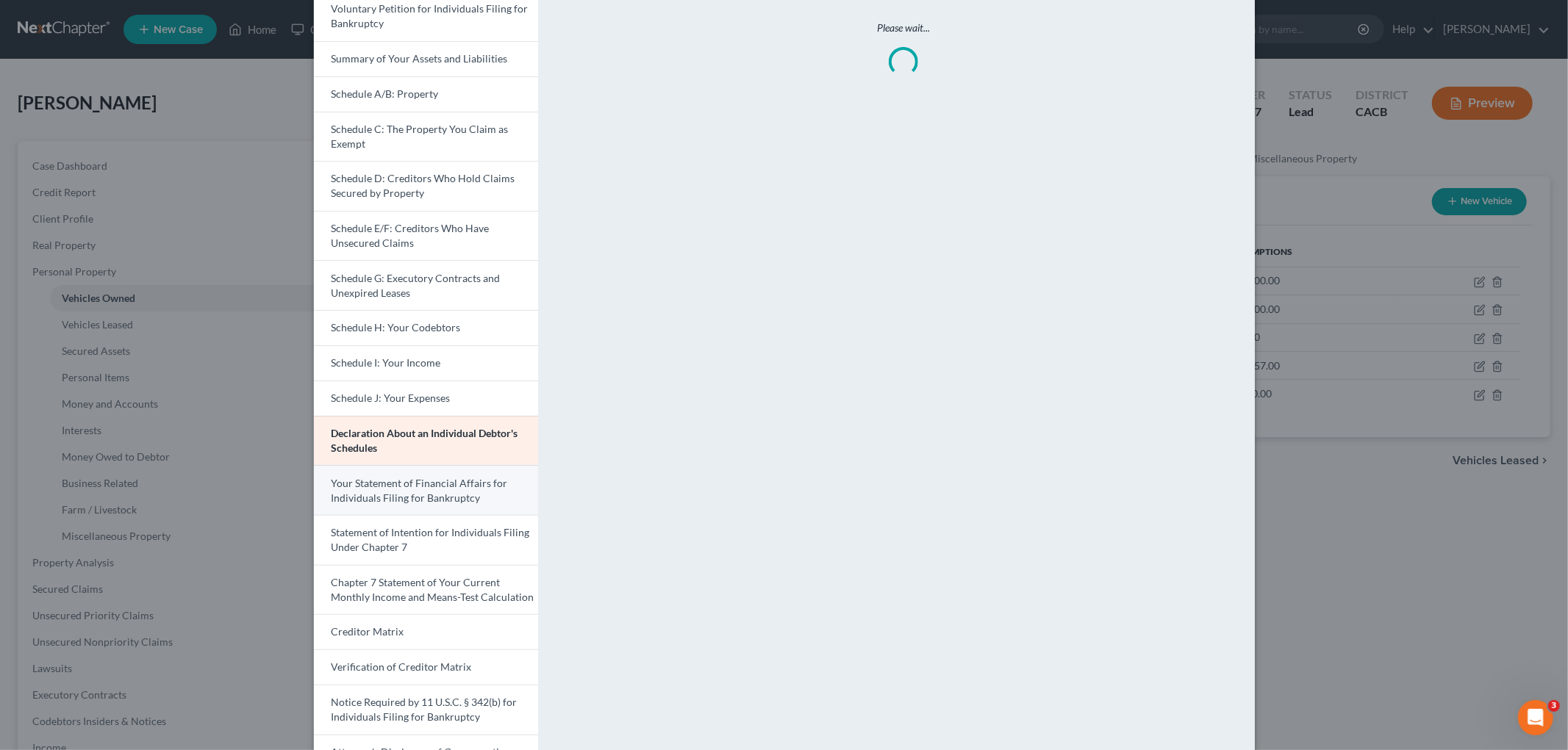
click at [451, 490] on span "Your Statement of Financial Affairs for Individuals Filing for Bankruptcy" at bounding box center [420, 490] width 177 height 28
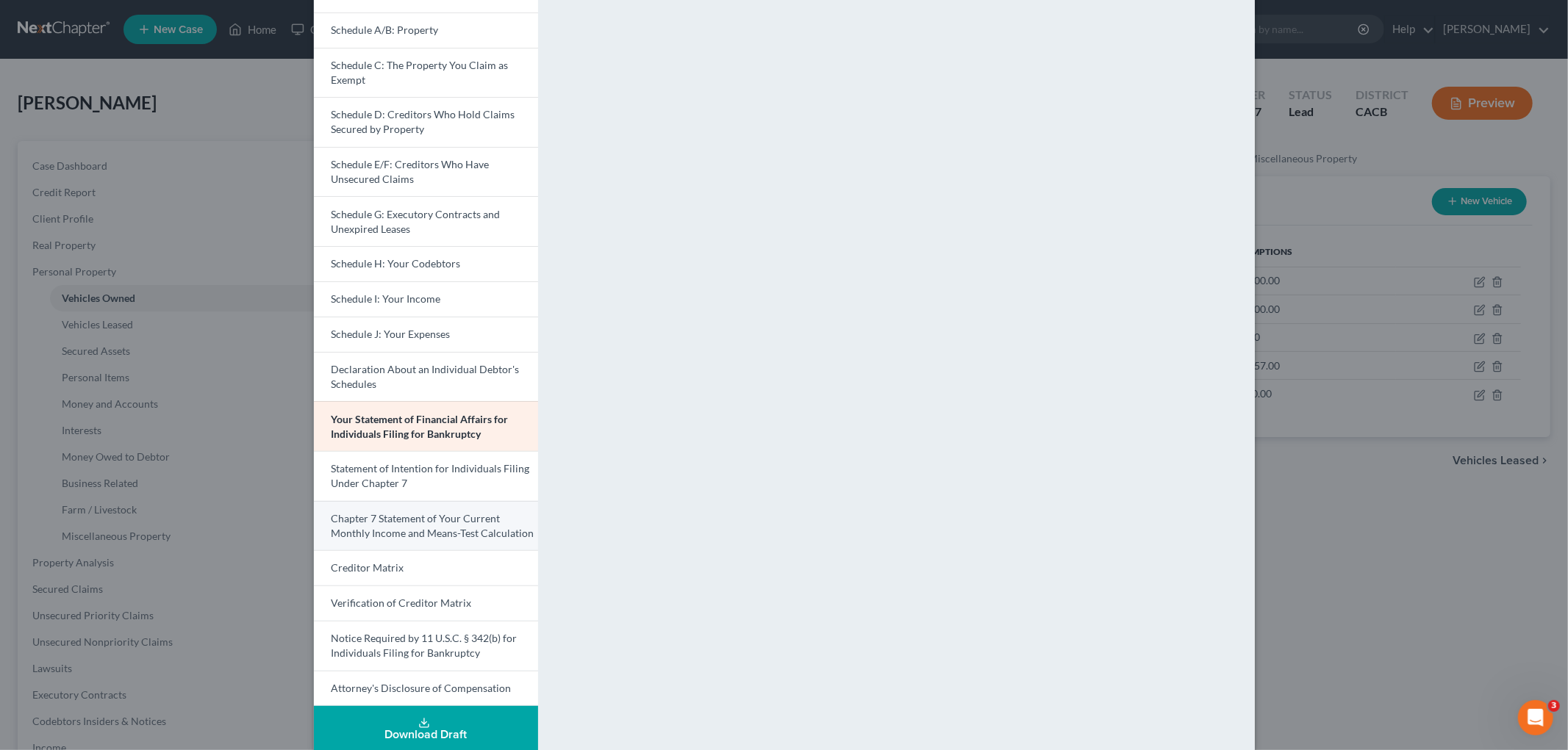
scroll to position [177, 0]
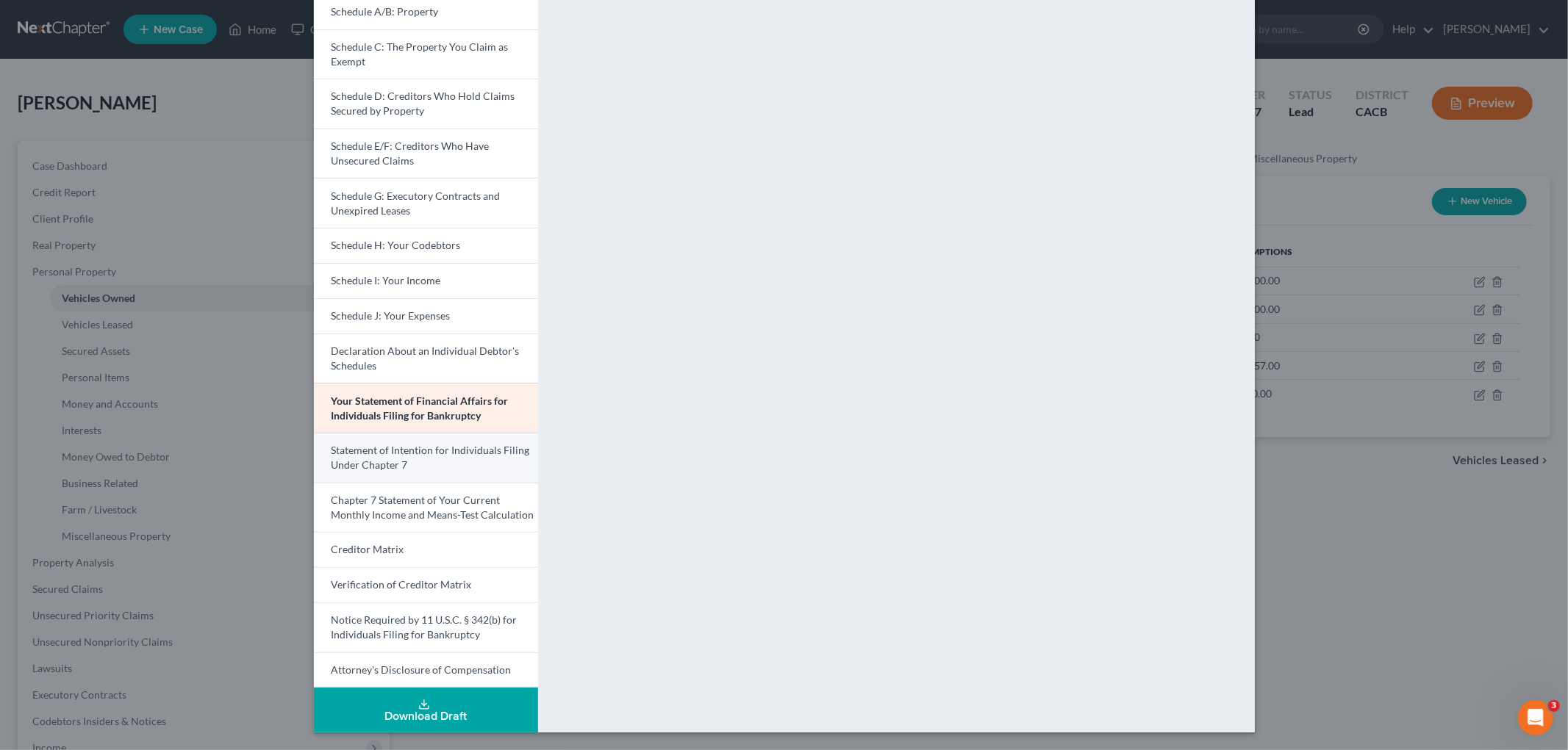
click at [398, 459] on span "Statement of Intention for Individuals Filing Under Chapter 7" at bounding box center [430, 458] width 198 height 28
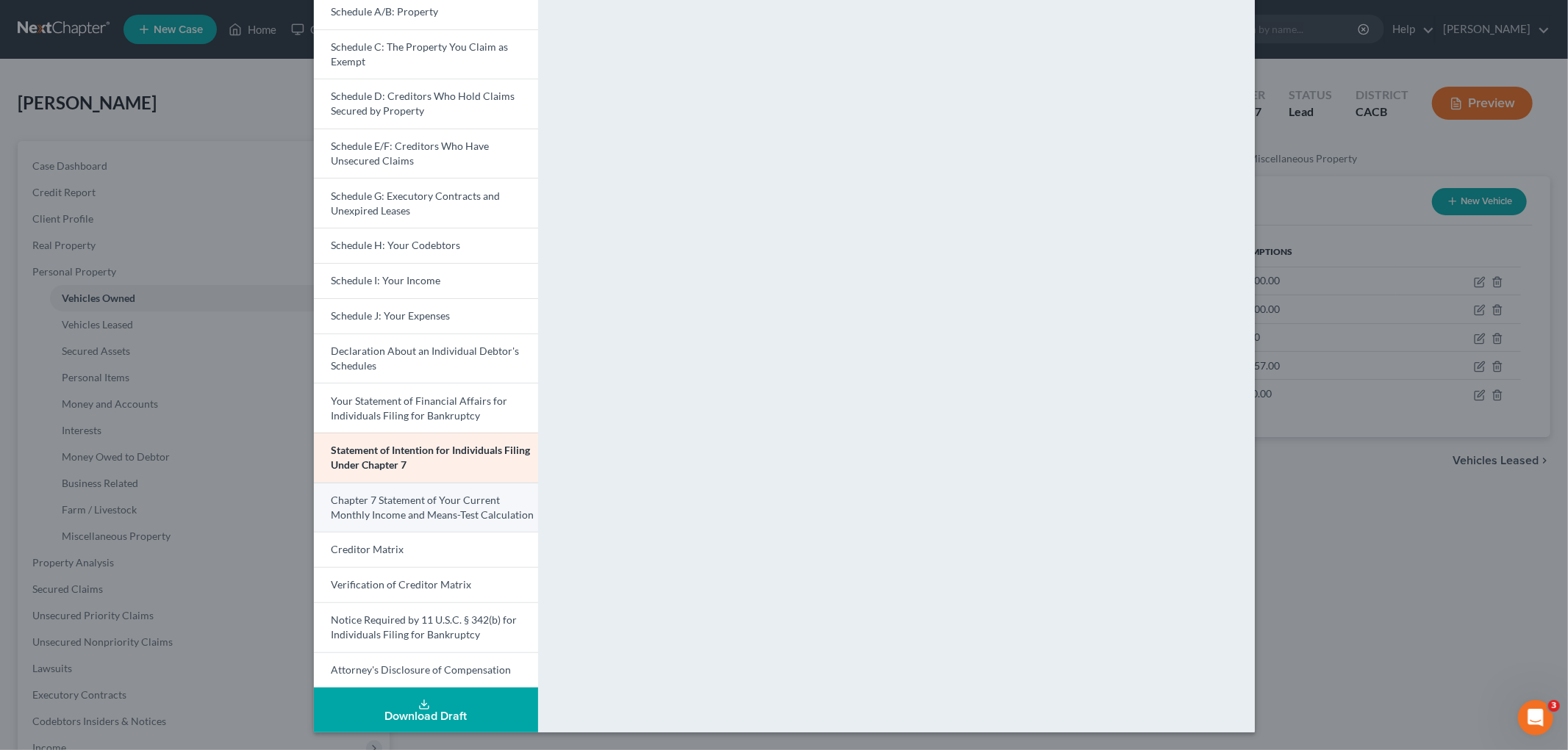
click at [412, 490] on link "Chapter 7 Statement of Your Current Monthly Income and Means-Test Calculation" at bounding box center [426, 508] width 224 height 50
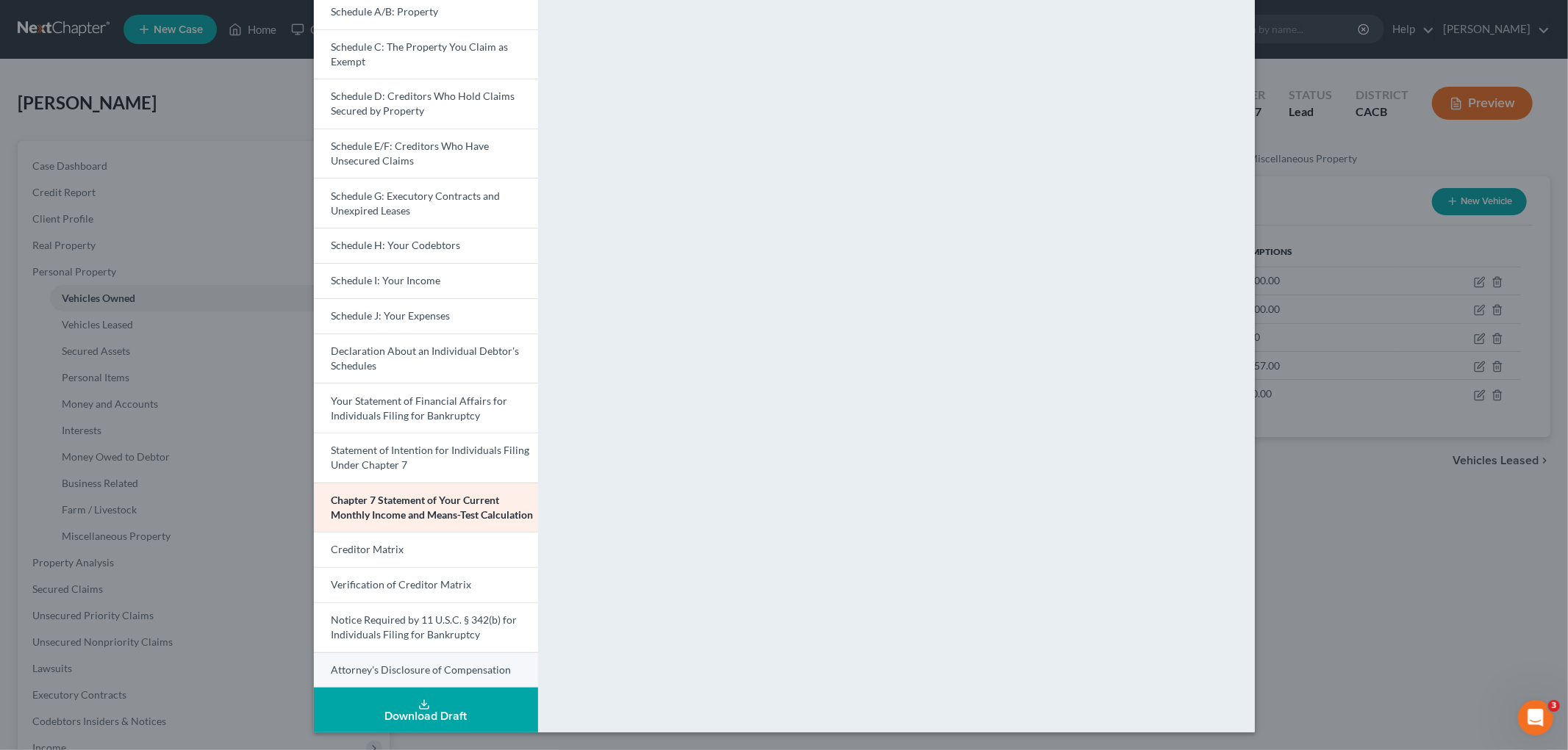
click at [419, 609] on link "Attorney's Disclosure of Compensation" at bounding box center [426, 670] width 224 height 36
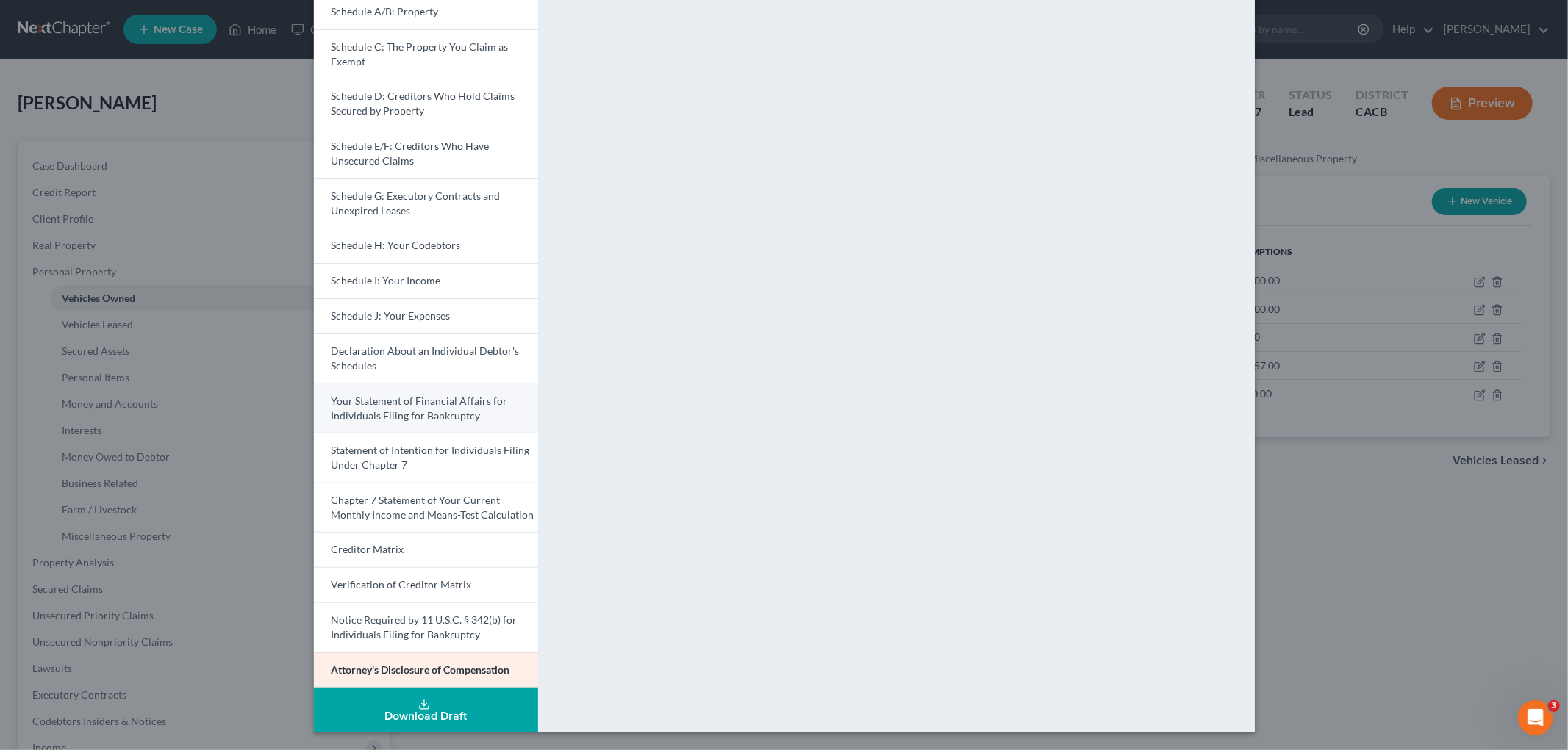
click at [383, 407] on link "Your Statement of Financial Affairs for Individuals Filing for Bankruptcy" at bounding box center [426, 407] width 224 height 50
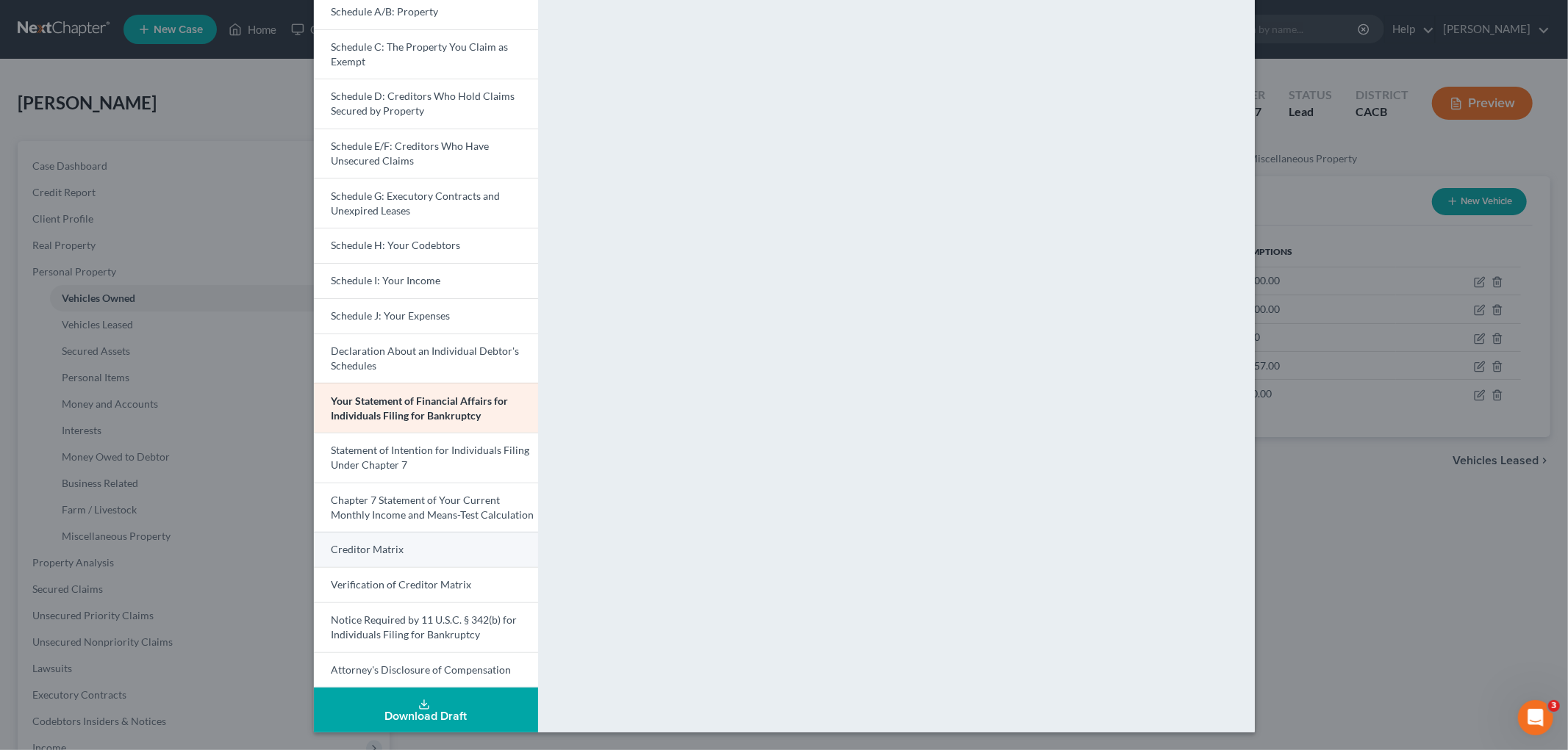
click at [431, 547] on link "Creditor Matrix" at bounding box center [426, 549] width 224 height 35
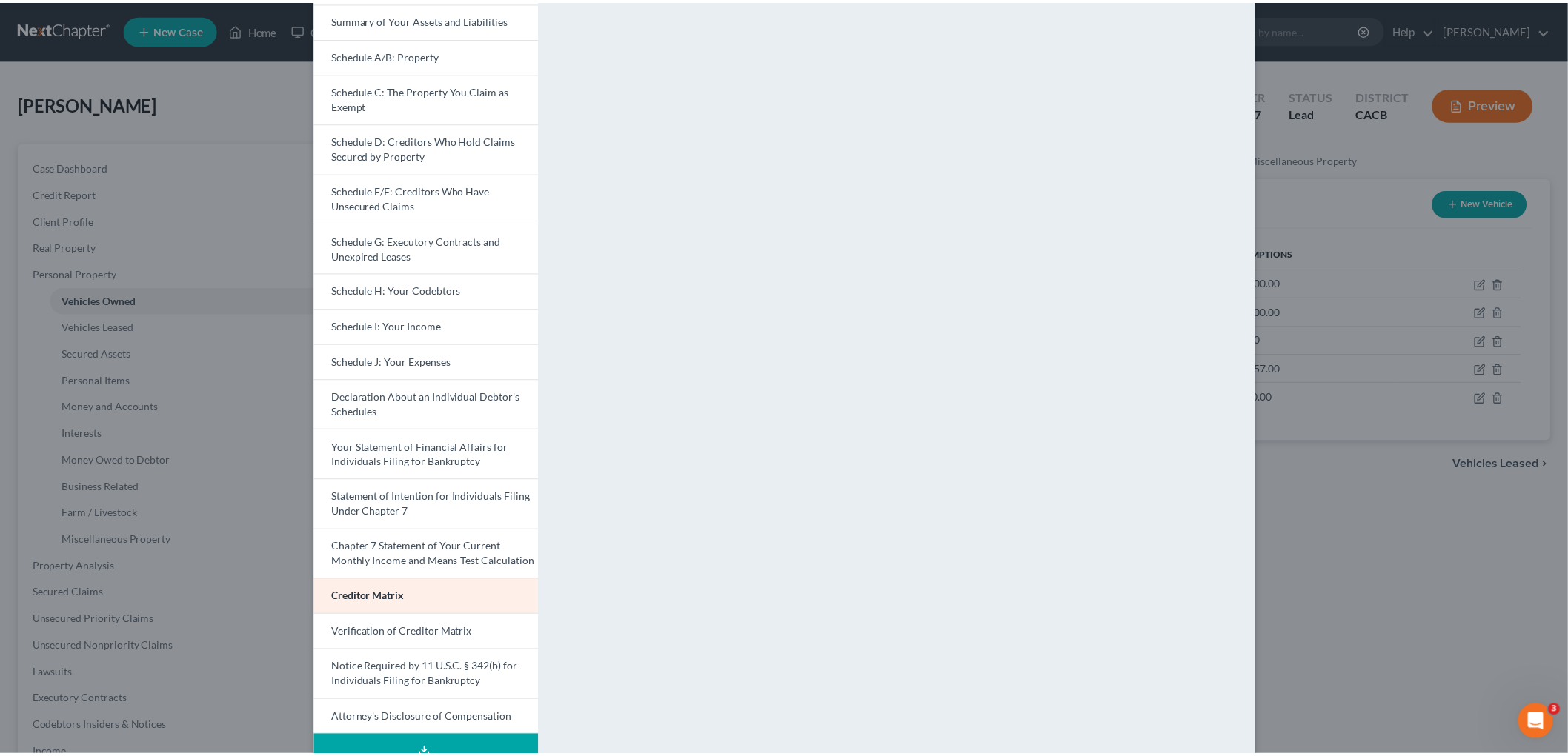
scroll to position [95, 0]
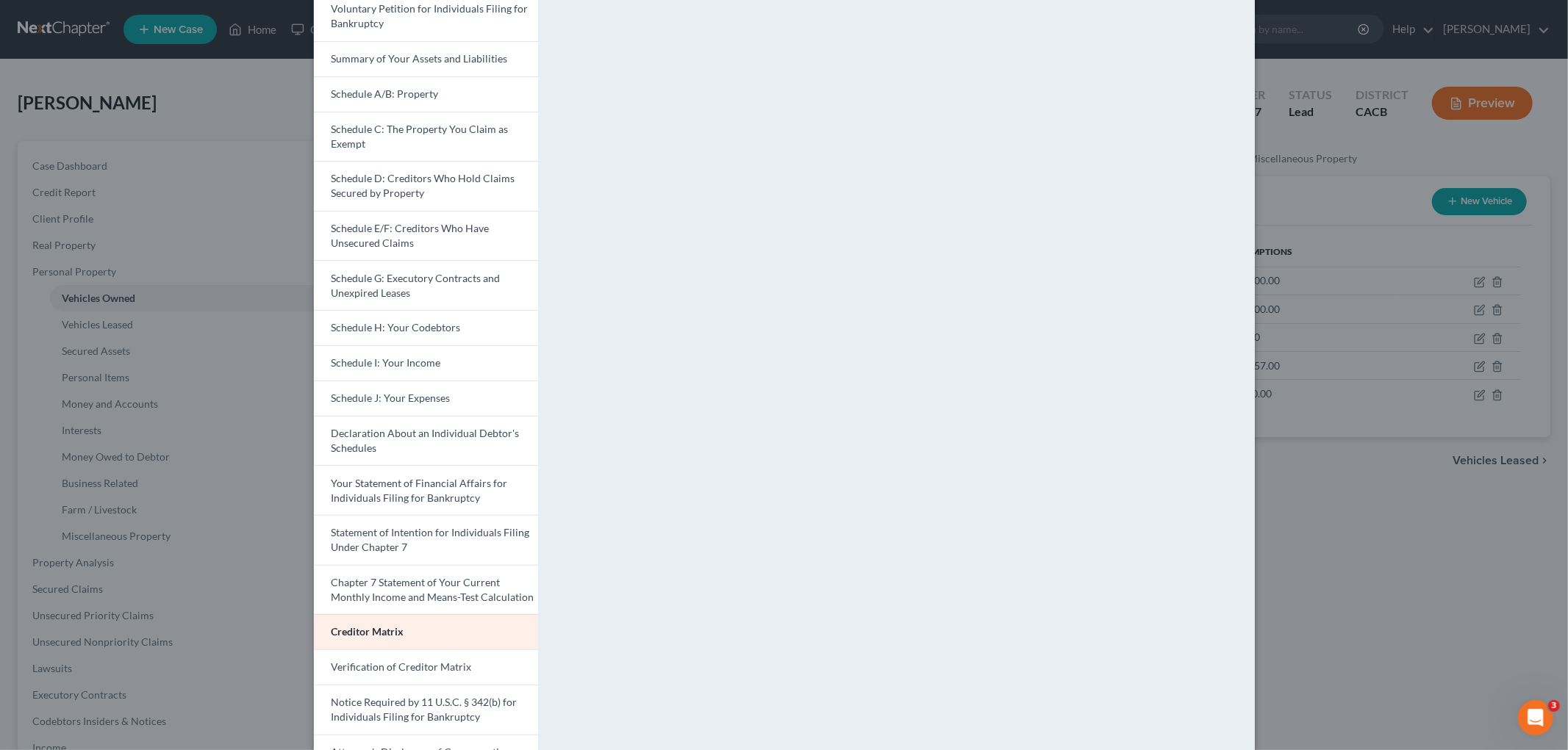
click at [1305, 537] on div "Petition Preview Creditor Matrix × Voluntary Petition for Individuals Filing fo…" at bounding box center [784, 375] width 1568 height 750
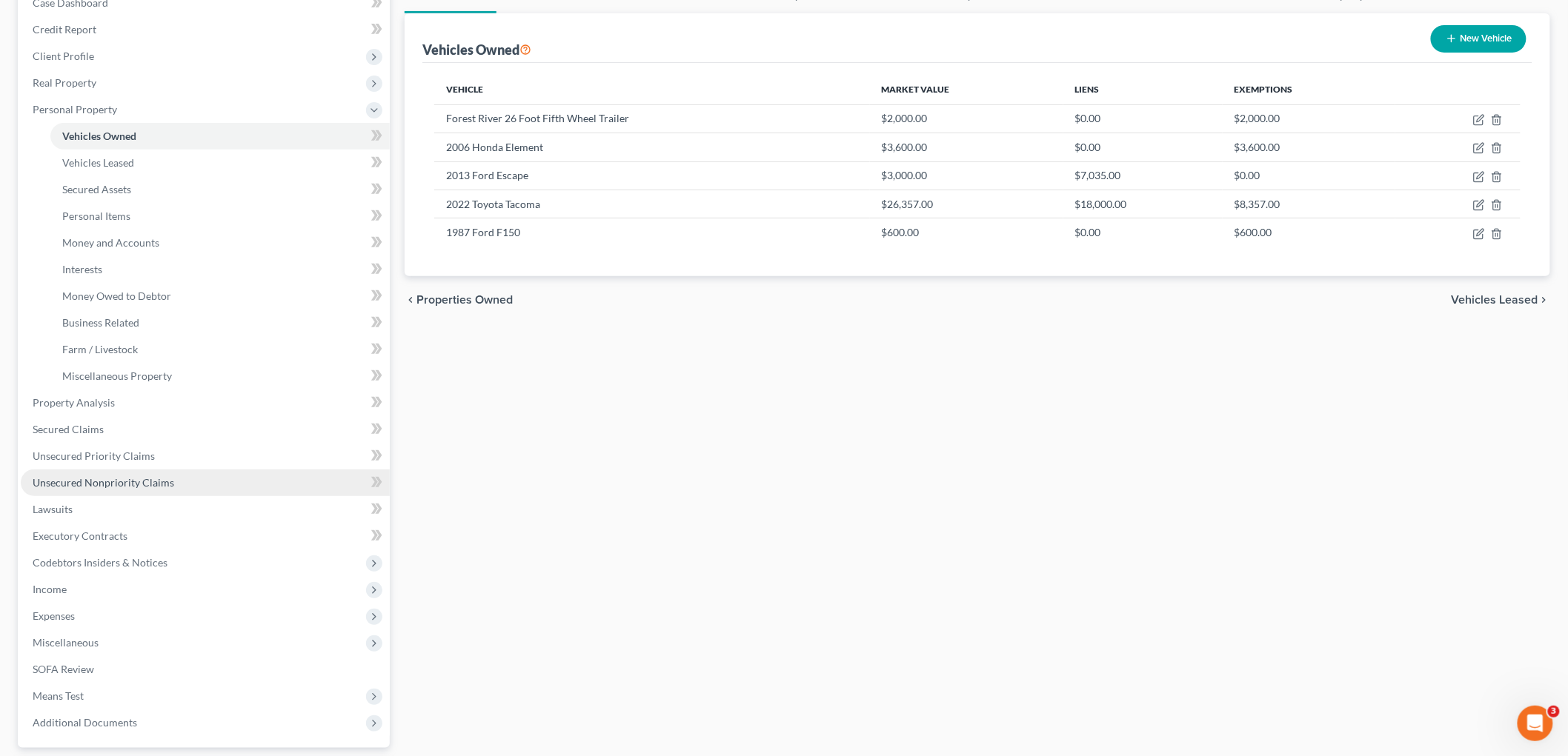
click at [143, 482] on span "Unsecured Nonpriority Claims" at bounding box center [103, 482] width 142 height 12
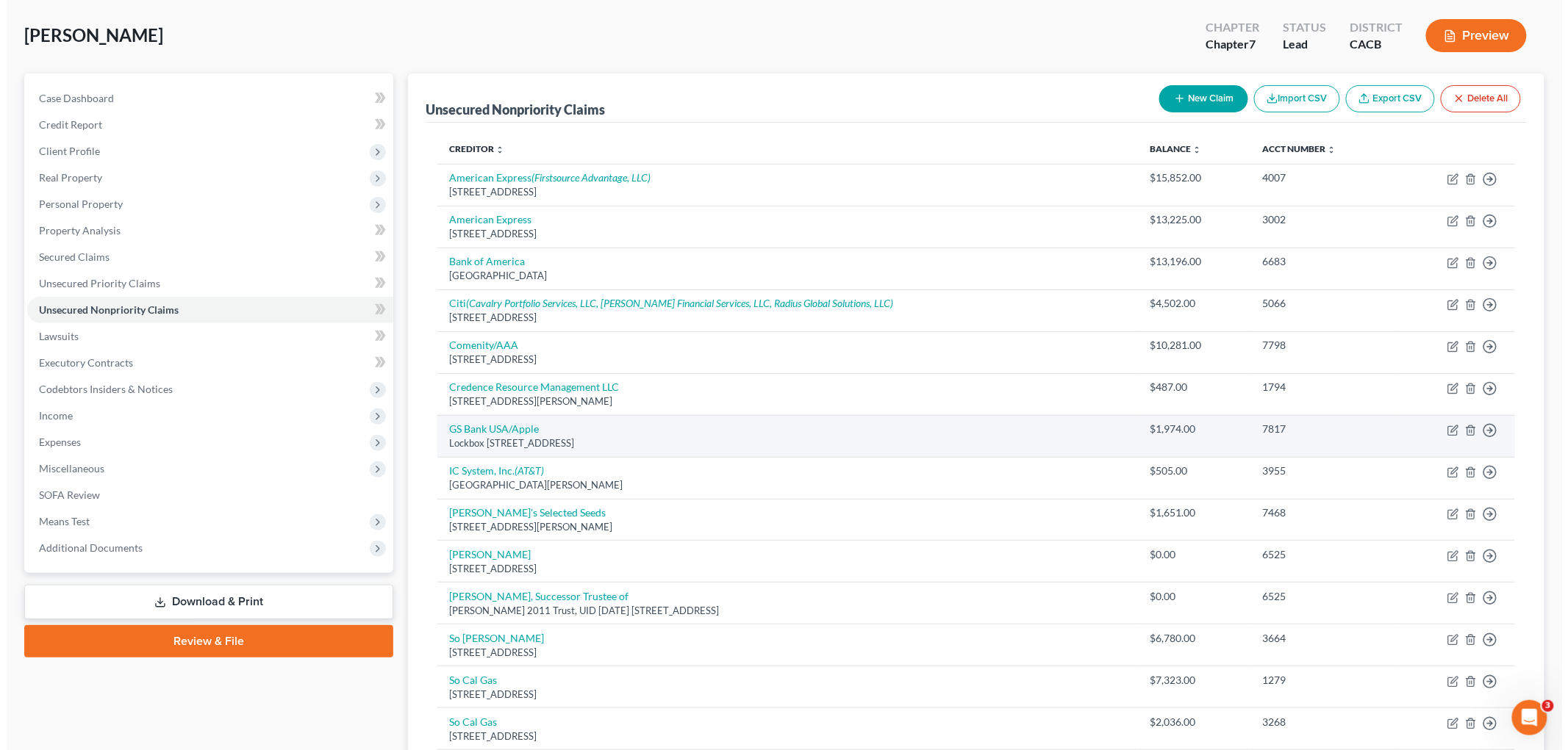
scroll to position [327, 0]
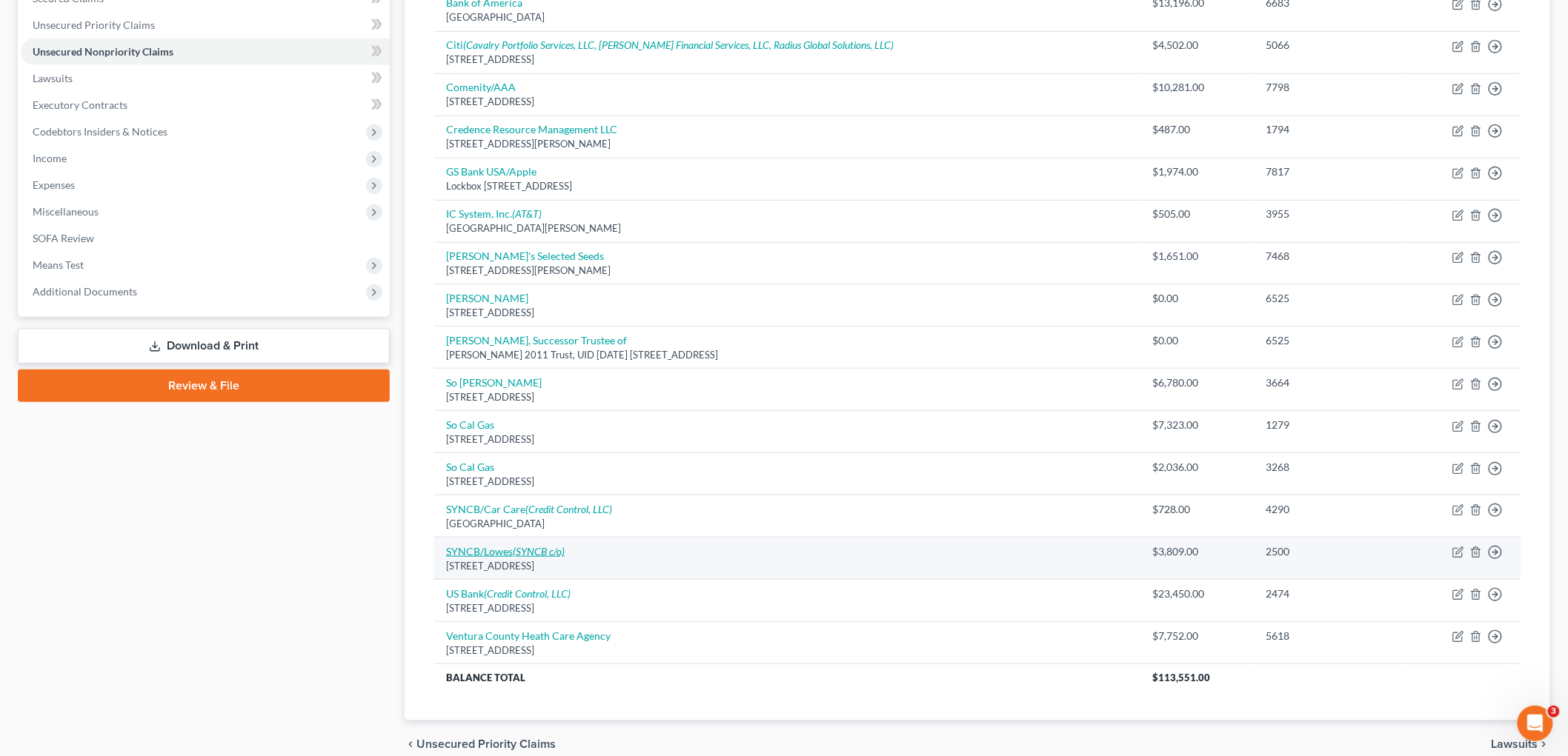
click at [528, 550] on icon "(SYNCB c/o)" at bounding box center [539, 551] width 52 height 12
select select "45"
select select "14"
select select "0"
select select "24"
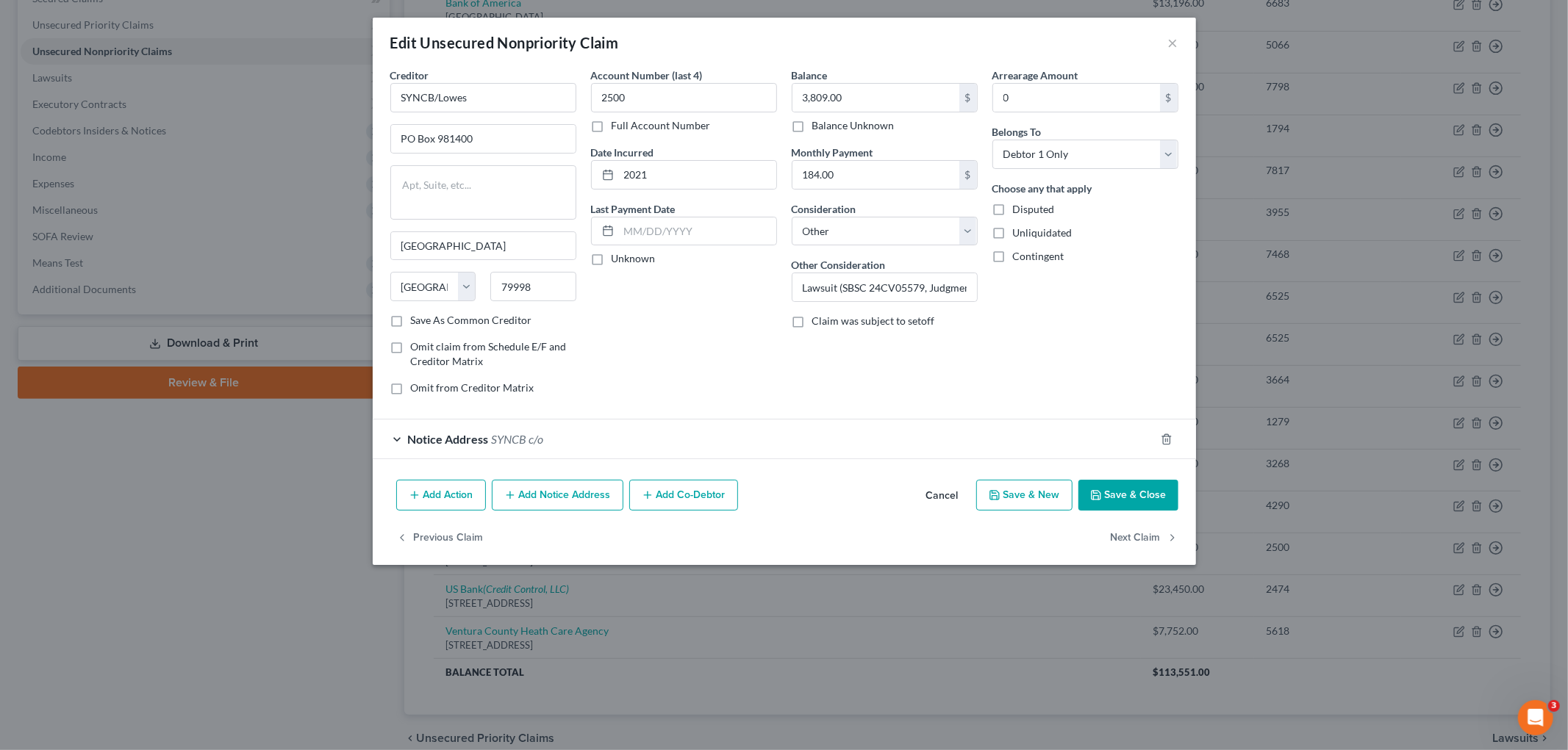
click at [541, 434] on span "SYNCB c/o" at bounding box center [518, 439] width 52 height 14
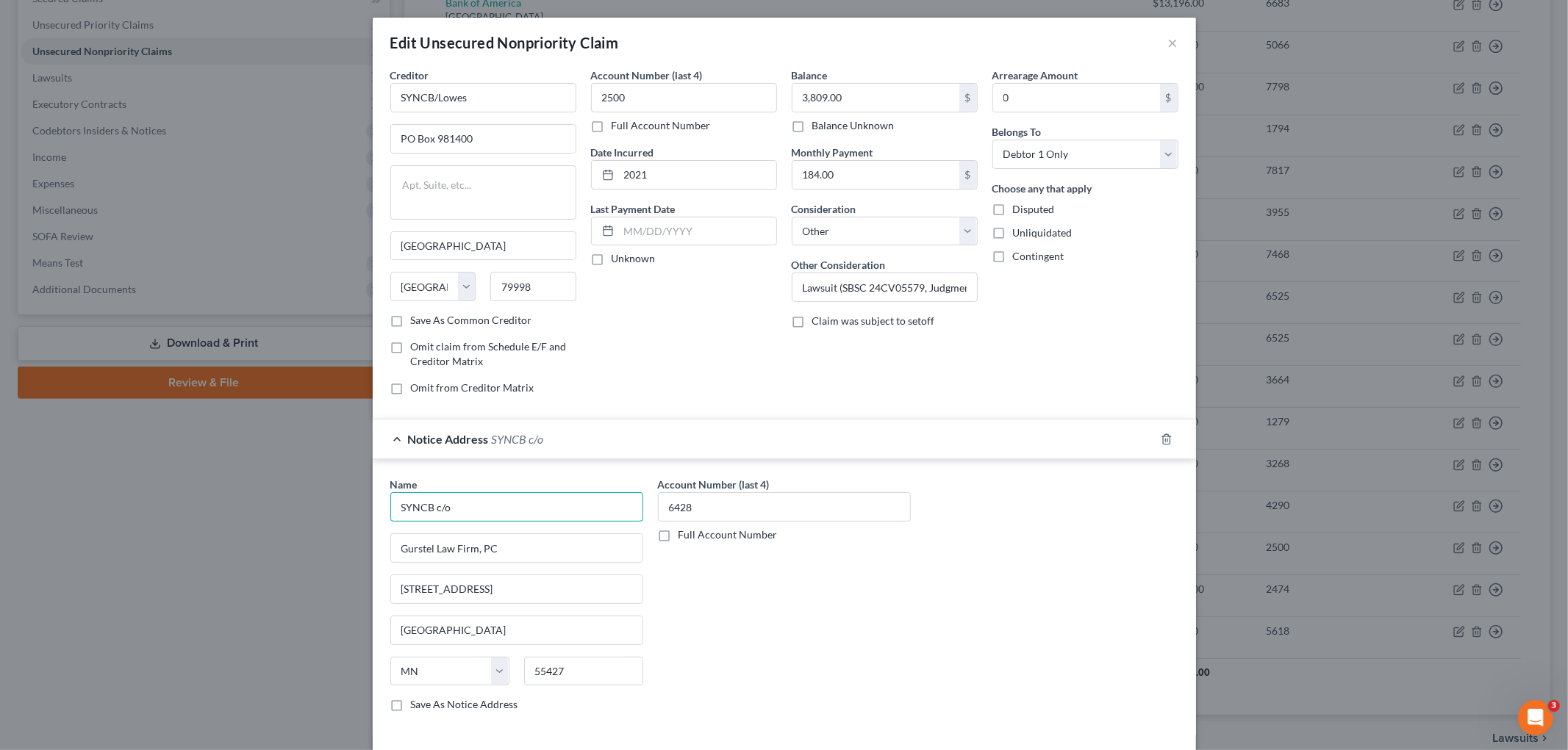
drag, startPoint x: 518, startPoint y: 506, endPoint x: 263, endPoint y: 486, distance: 255.8
click at [266, 487] on div "Edit Unsecured Nonpriority Claim × Creditor * SYNCB/Lowes PO Box 981400 El Paso…" at bounding box center [784, 375] width 1568 height 750
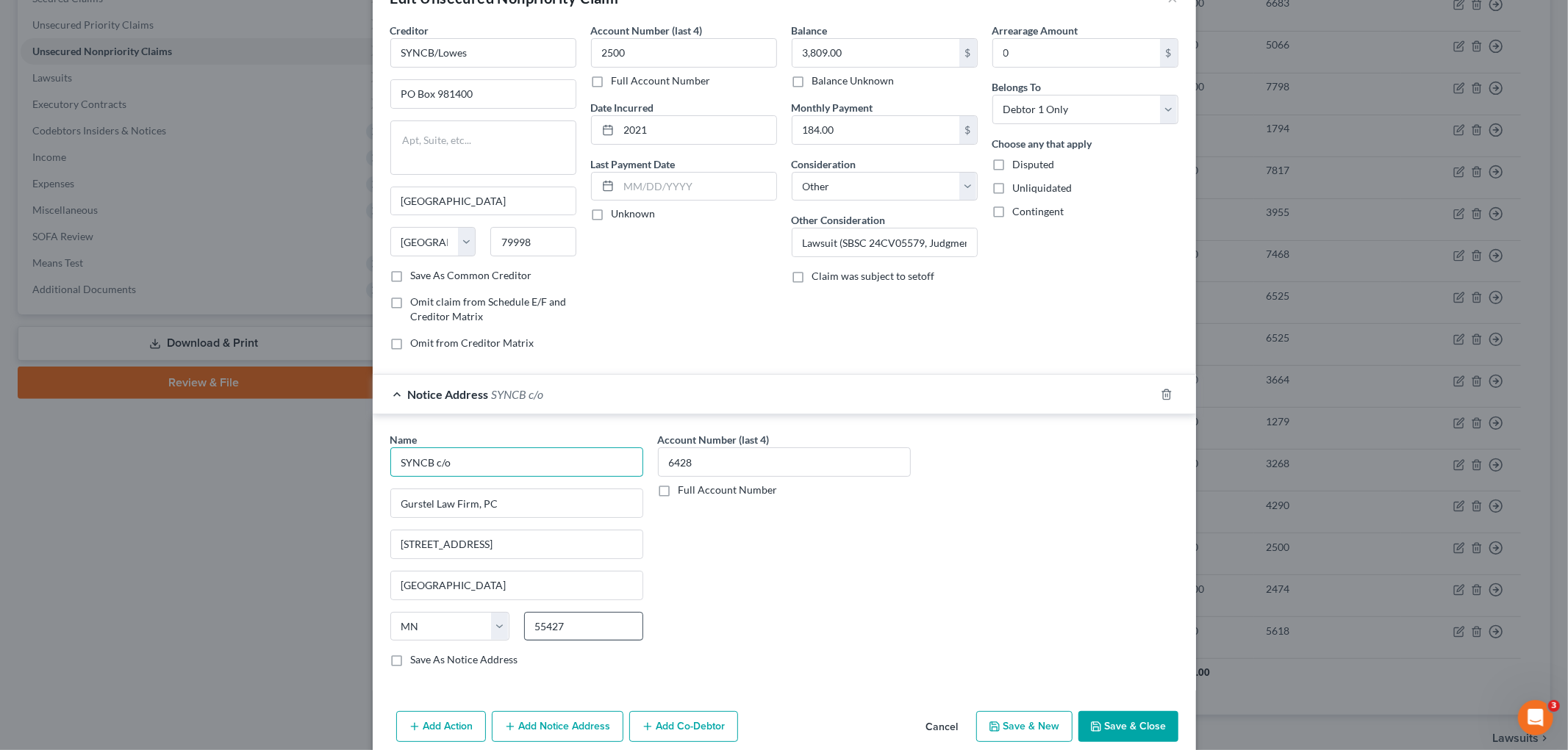
scroll to position [28, 0]
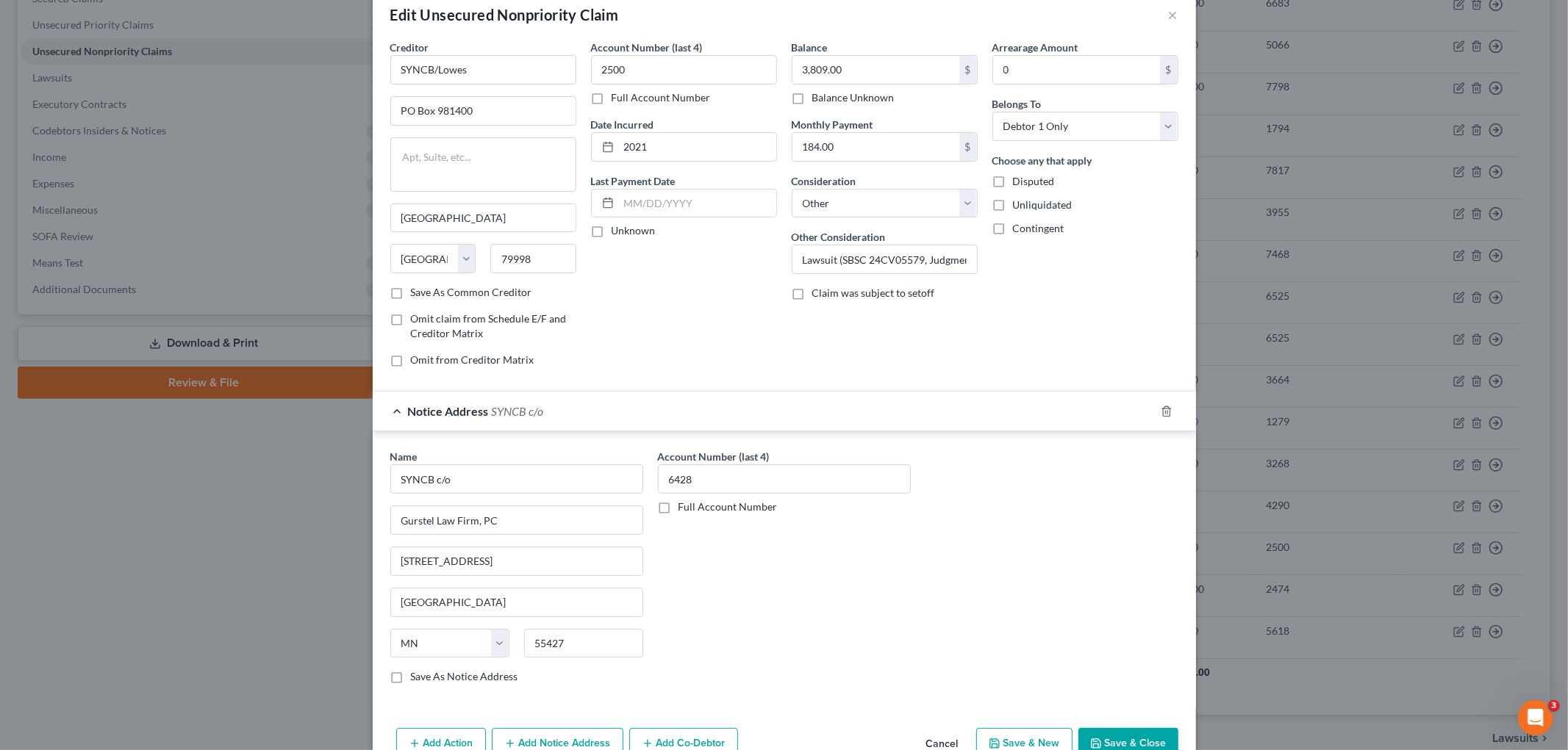
click at [555, 609] on button "Add Notice Address" at bounding box center [557, 743] width 132 height 31
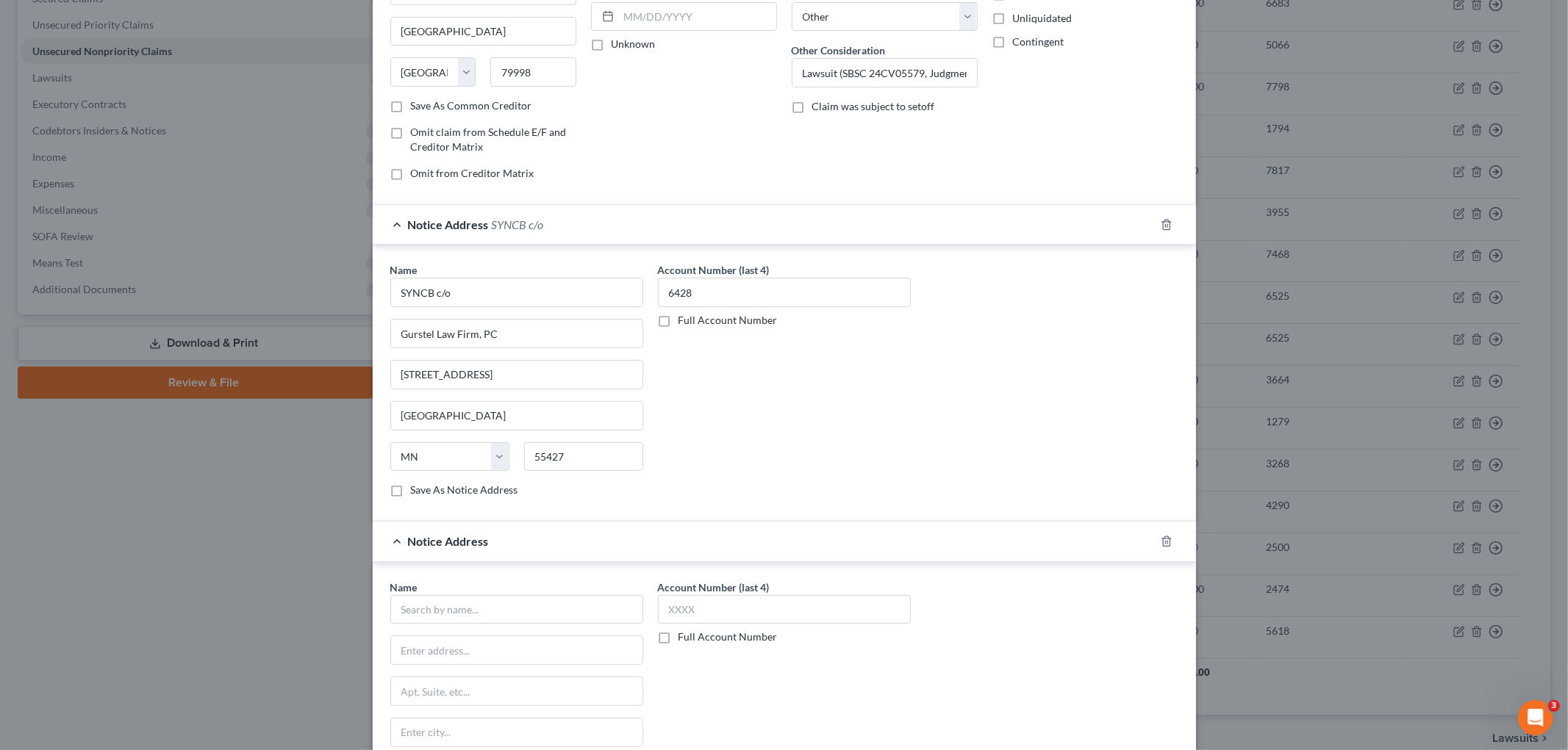
scroll to position [428, 0]
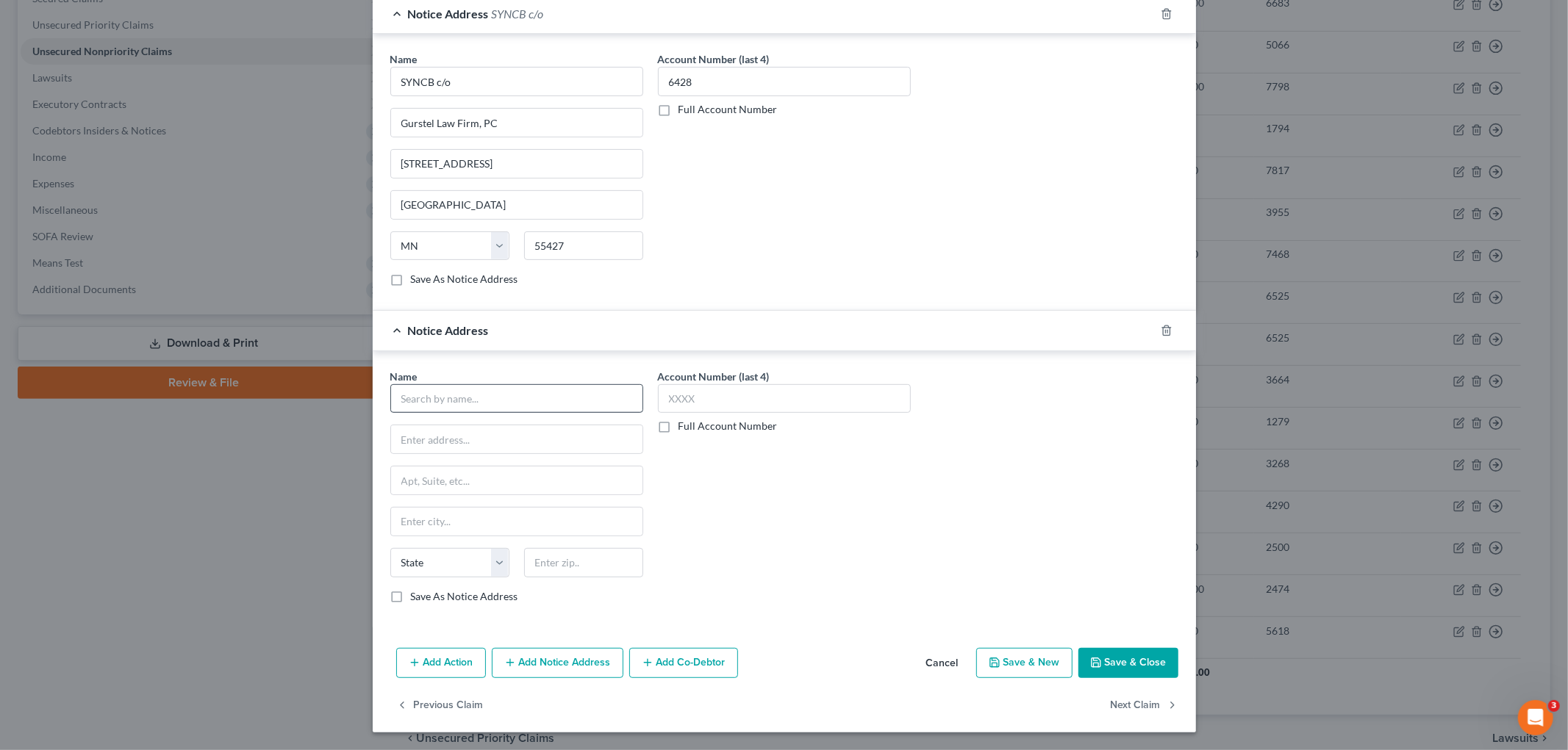
drag, startPoint x: 508, startPoint y: 381, endPoint x: 503, endPoint y: 397, distance: 16.8
click at [508, 384] on div "Name *" at bounding box center [517, 391] width 253 height 45
click at [502, 400] on input "text" at bounding box center [517, 399] width 253 height 29
paste input "SYNCB c/o"
type input "SYNCB c/o"
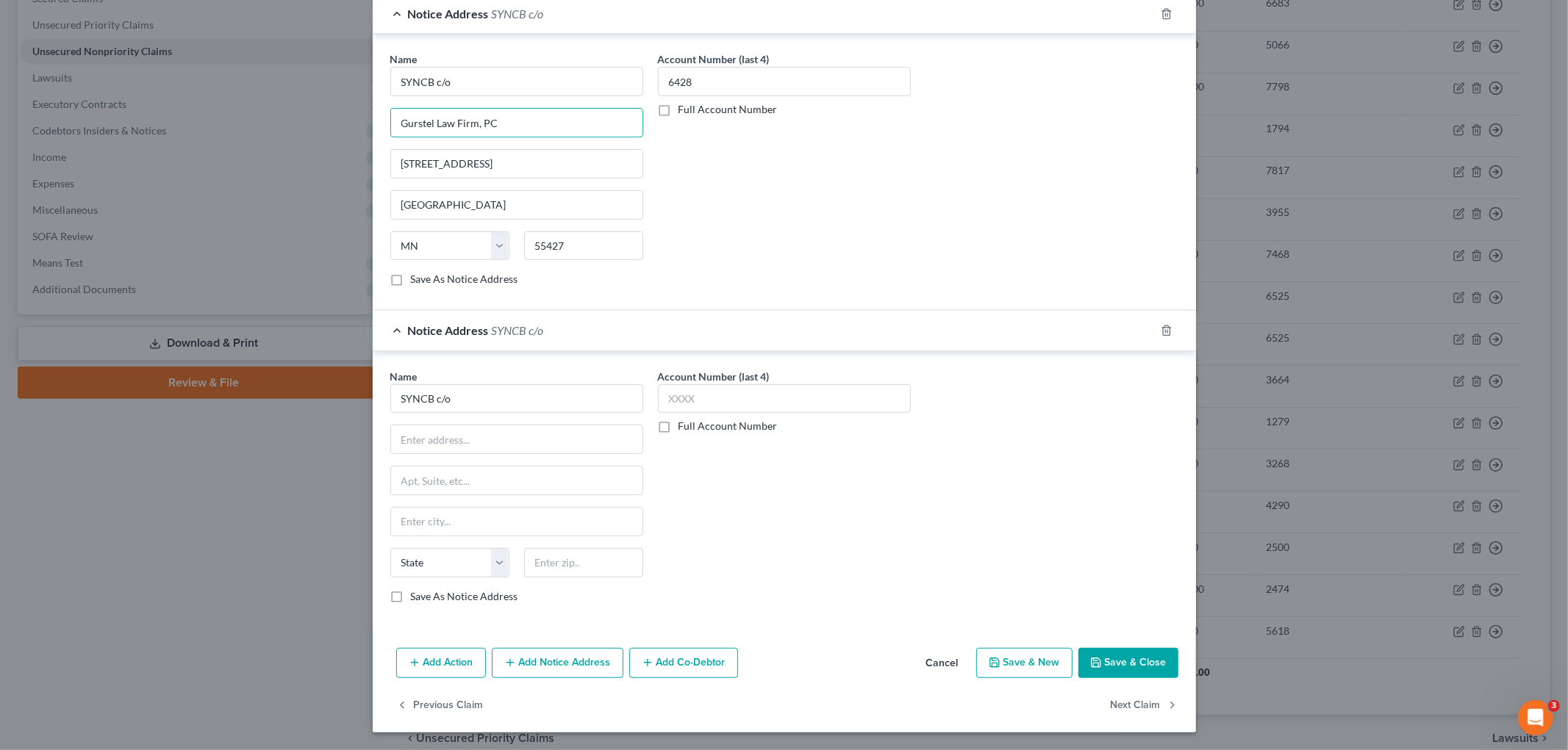
drag, startPoint x: 376, startPoint y: 112, endPoint x: 236, endPoint y: 111, distance: 140.0
click at [223, 106] on div "Edit Unsecured Nonpriority Claim × Creditor * SYNCB/Lowes PO Box 981400 El Paso…" at bounding box center [784, 375] width 1568 height 750
click at [463, 436] on input "text" at bounding box center [517, 439] width 252 height 28
paste input "Gurstel Law Firm, PC"
type input "Gurstel Law Firm, PC"
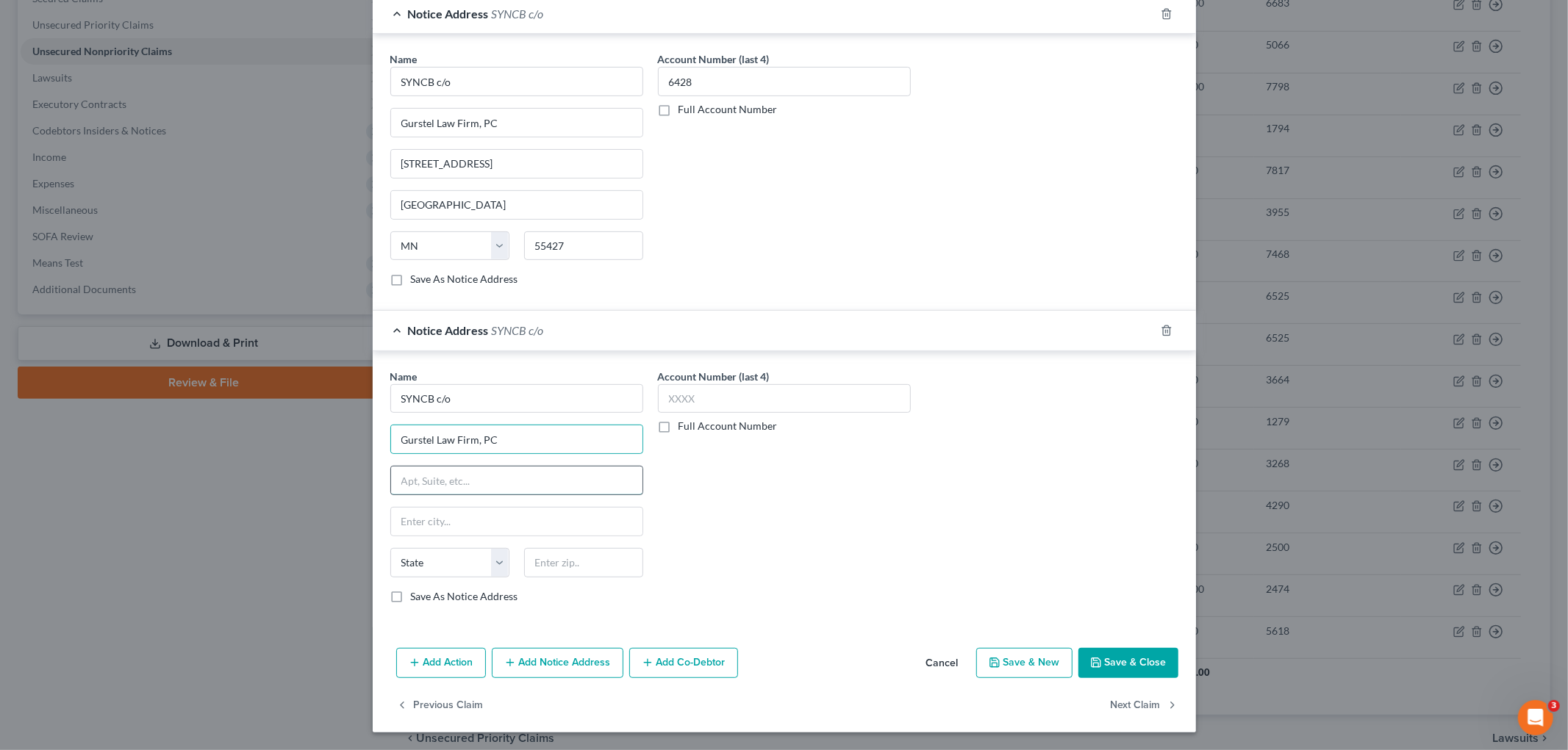
drag, startPoint x: 451, startPoint y: 473, endPoint x: 442, endPoint y: 473, distance: 9.0
click at [444, 473] on input "text" at bounding box center [517, 480] width 252 height 28
type input "9320 East Raintree Drive"
type input "85260"
type input "Scottsdale"
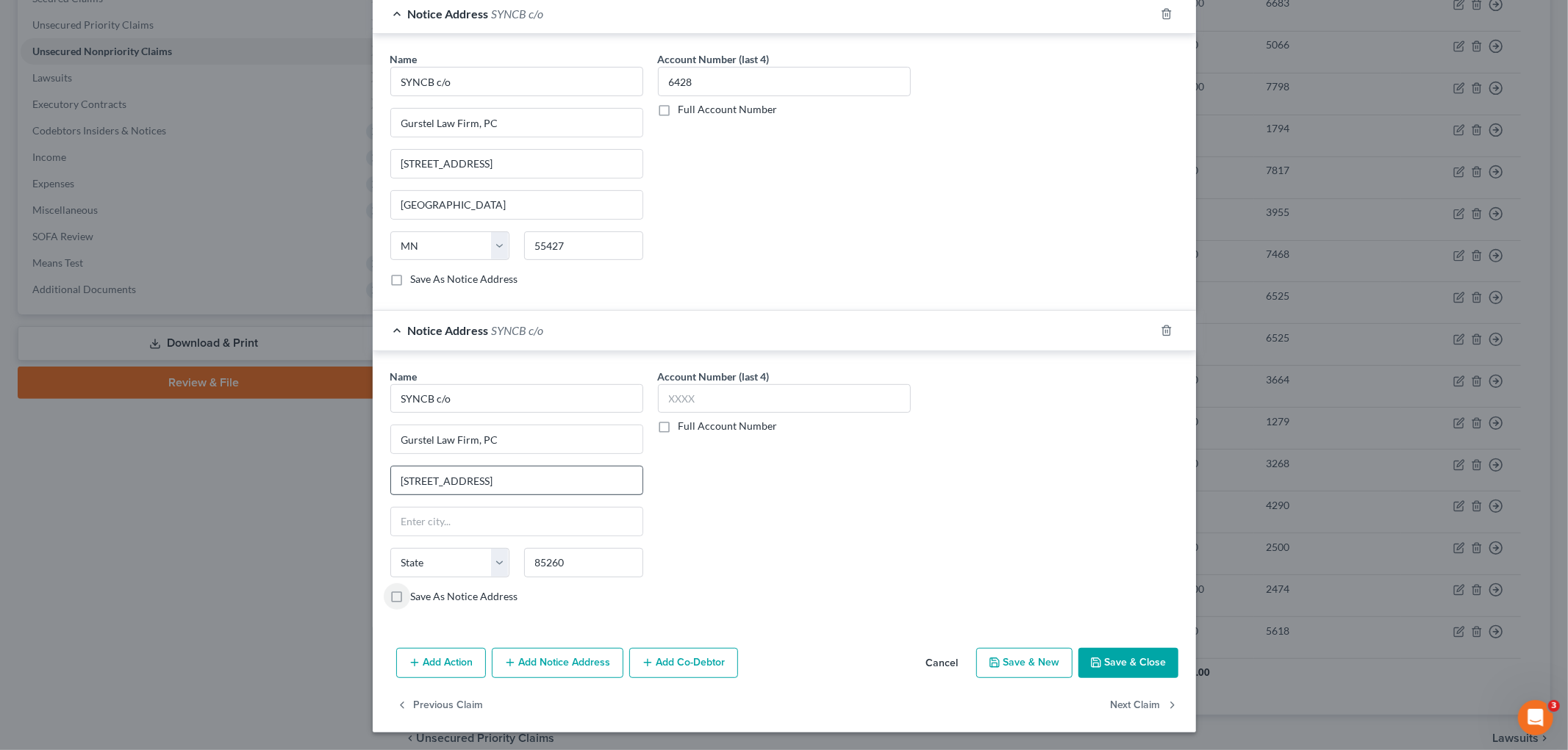
select select "3"
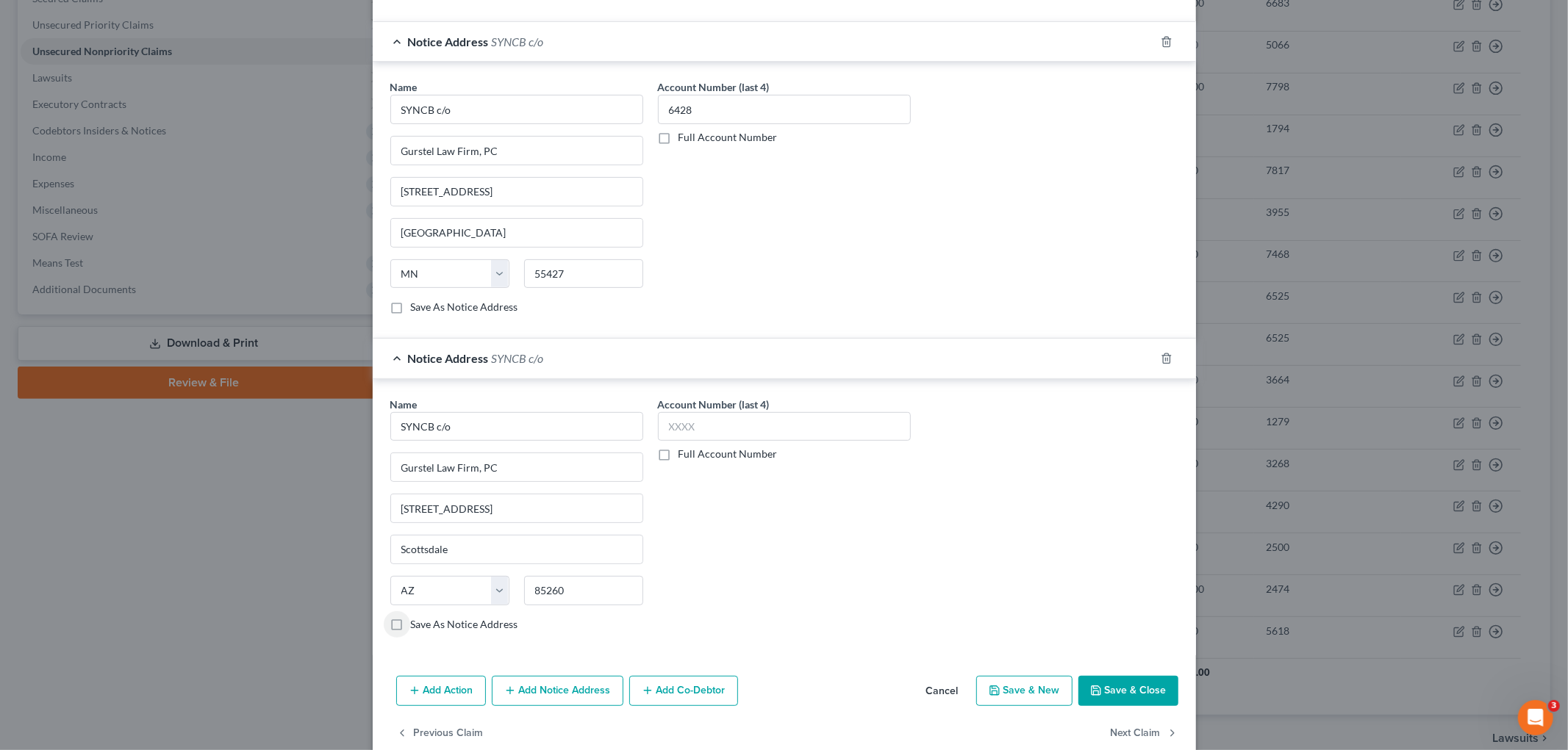
scroll to position [347, 0]
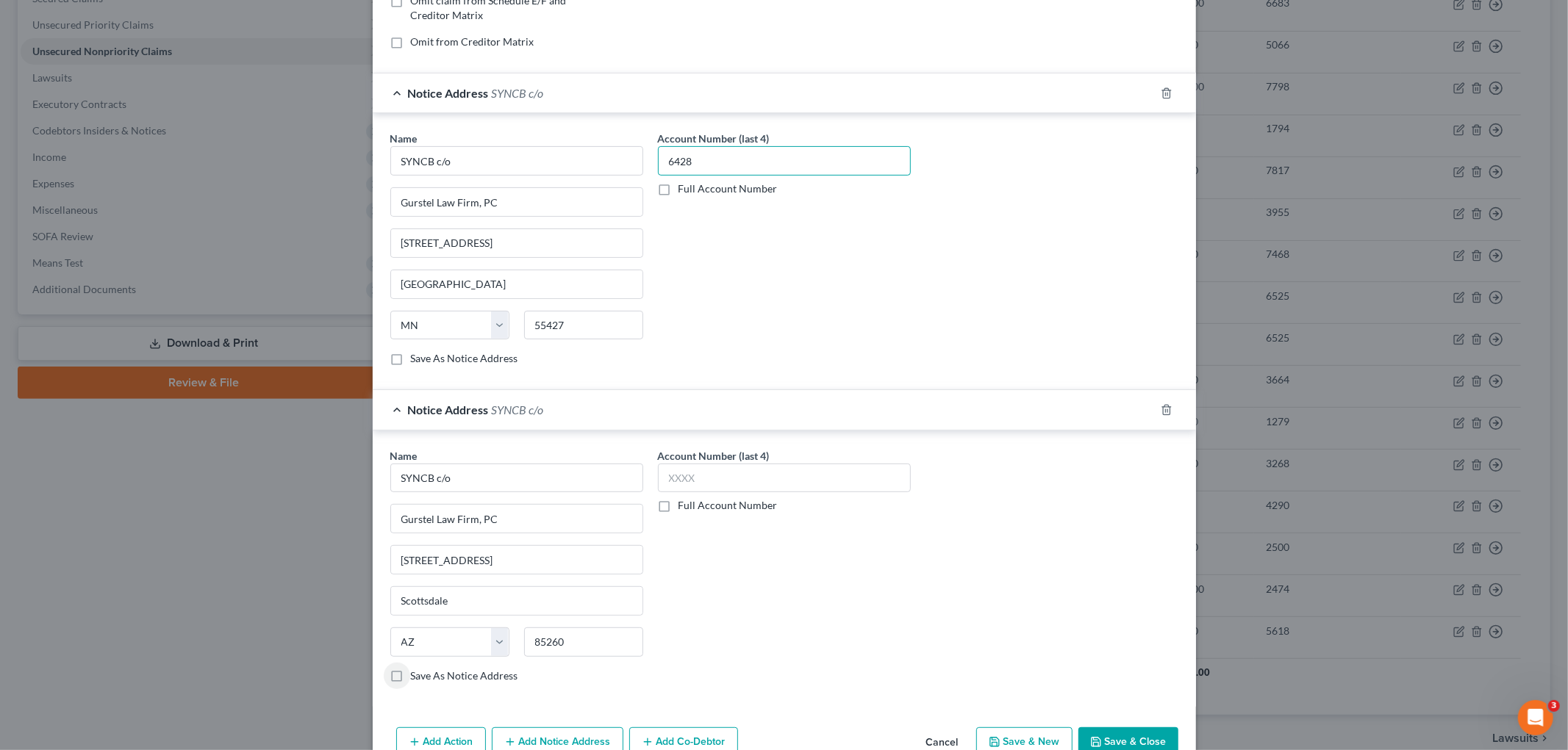
drag, startPoint x: 733, startPoint y: 172, endPoint x: 636, endPoint y: 171, distance: 97.0
click at [620, 164] on div "Name * SYNCB c/o Gurstel Law Firm, PC 6681 Country Club Drive Minneapolis State…" at bounding box center [784, 254] width 803 height 247
drag, startPoint x: 744, startPoint y: 460, endPoint x: 748, endPoint y: 470, distance: 10.8
click at [745, 463] on label "Account Number (last 4)" at bounding box center [714, 456] width 112 height 15
click at [755, 479] on input "text" at bounding box center [784, 478] width 253 height 29
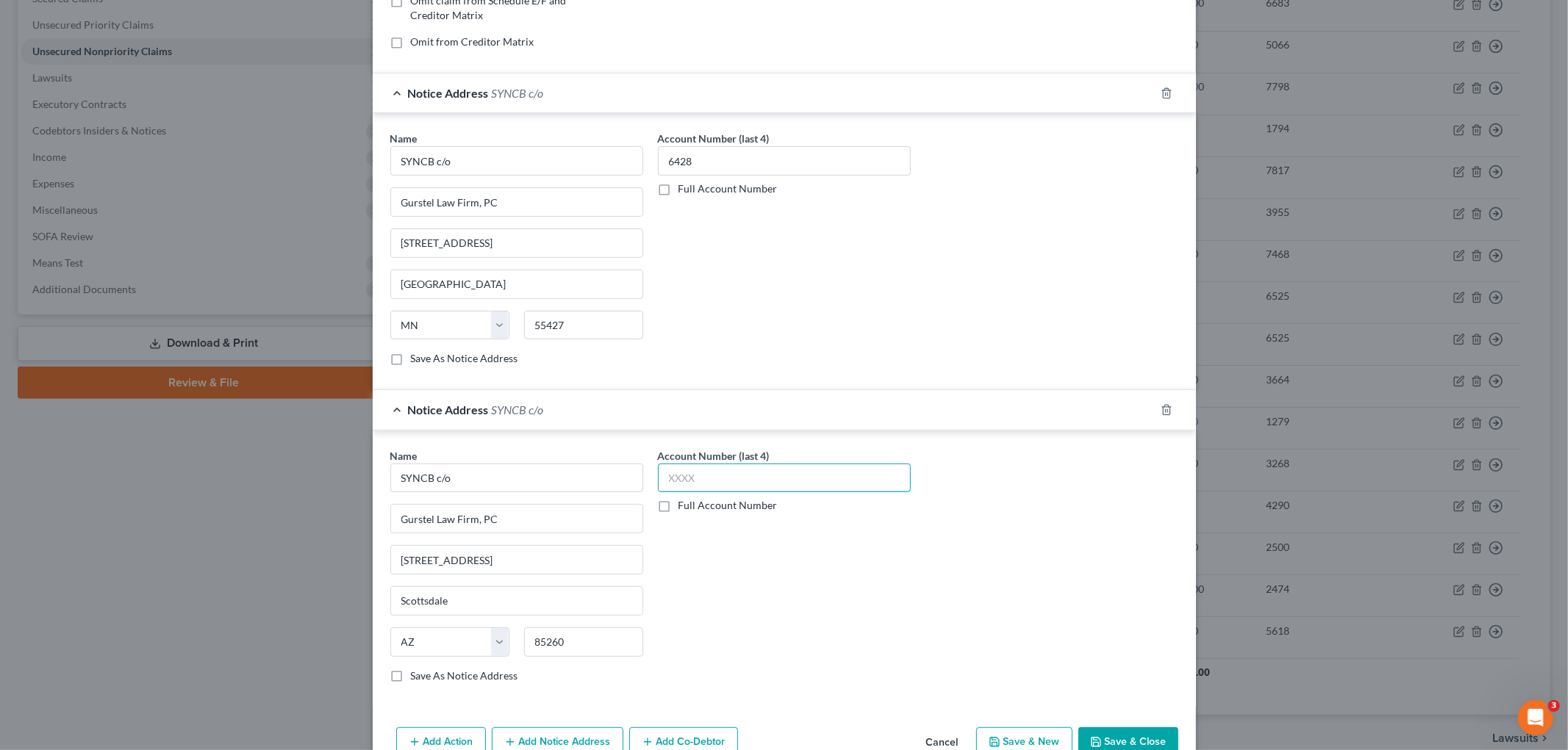
paste input "6428"
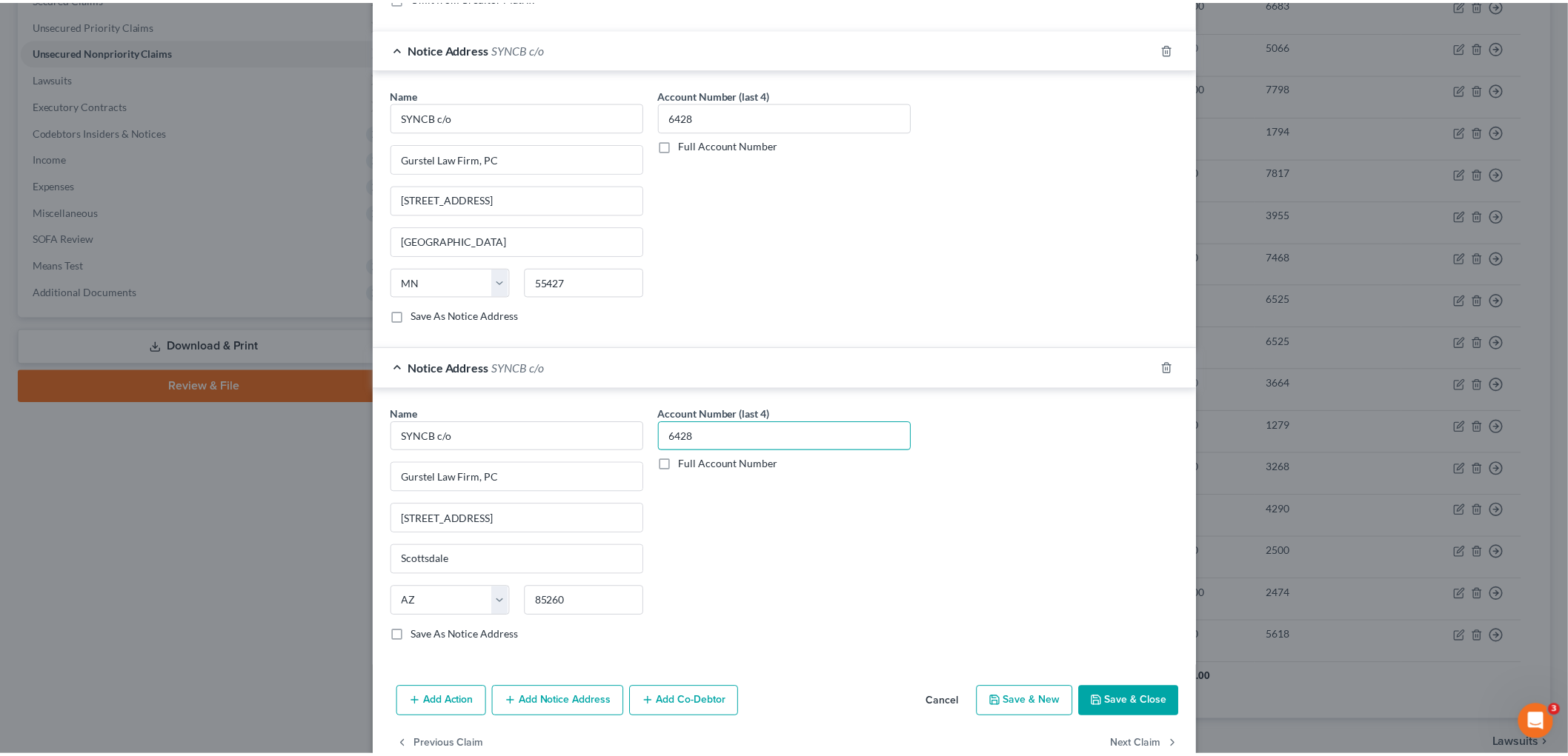
scroll to position [432, 0]
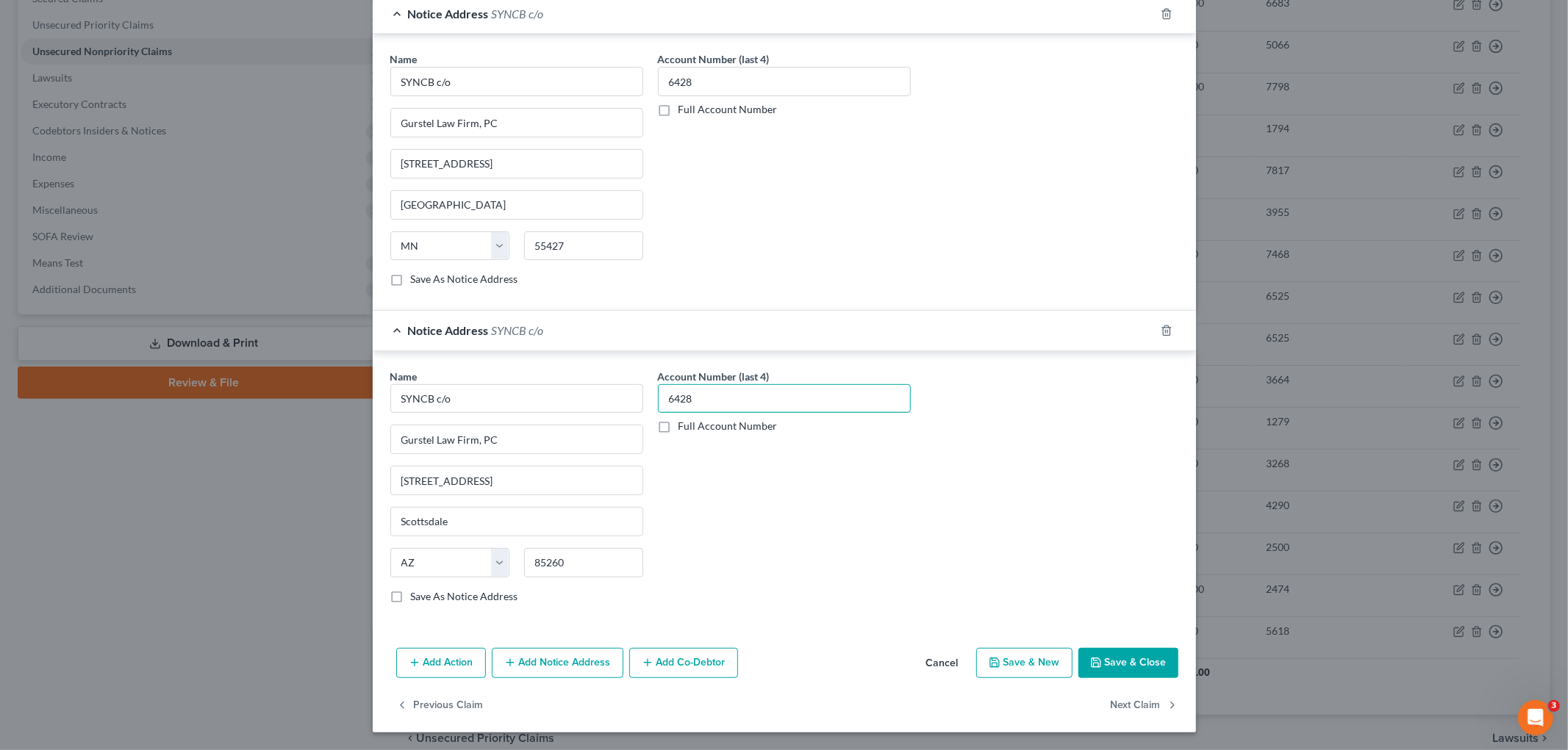
type input "6428"
click at [1124, 609] on button "Save & Close" at bounding box center [1128, 664] width 100 height 31
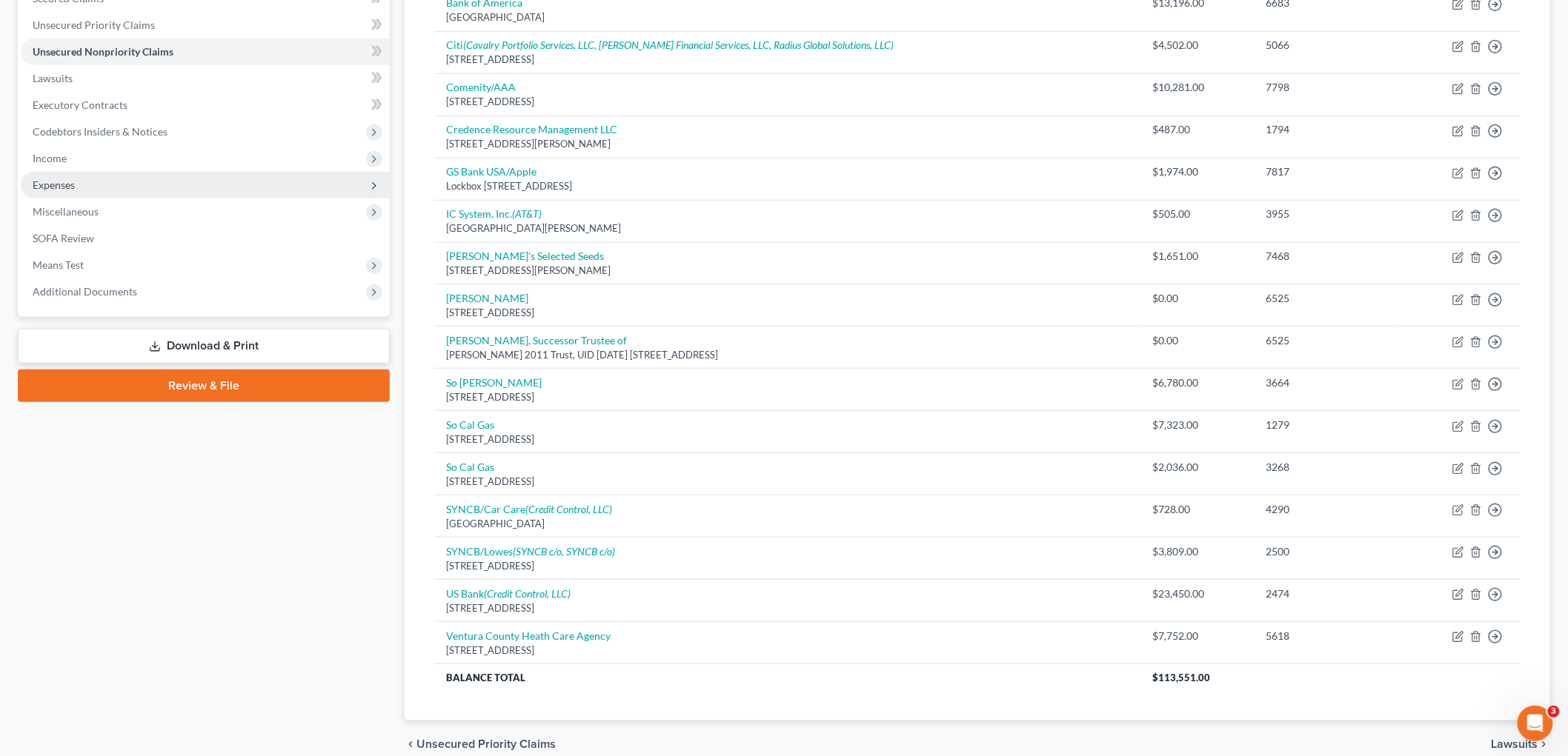
click at [105, 174] on span "Expenses" at bounding box center [205, 186] width 369 height 27
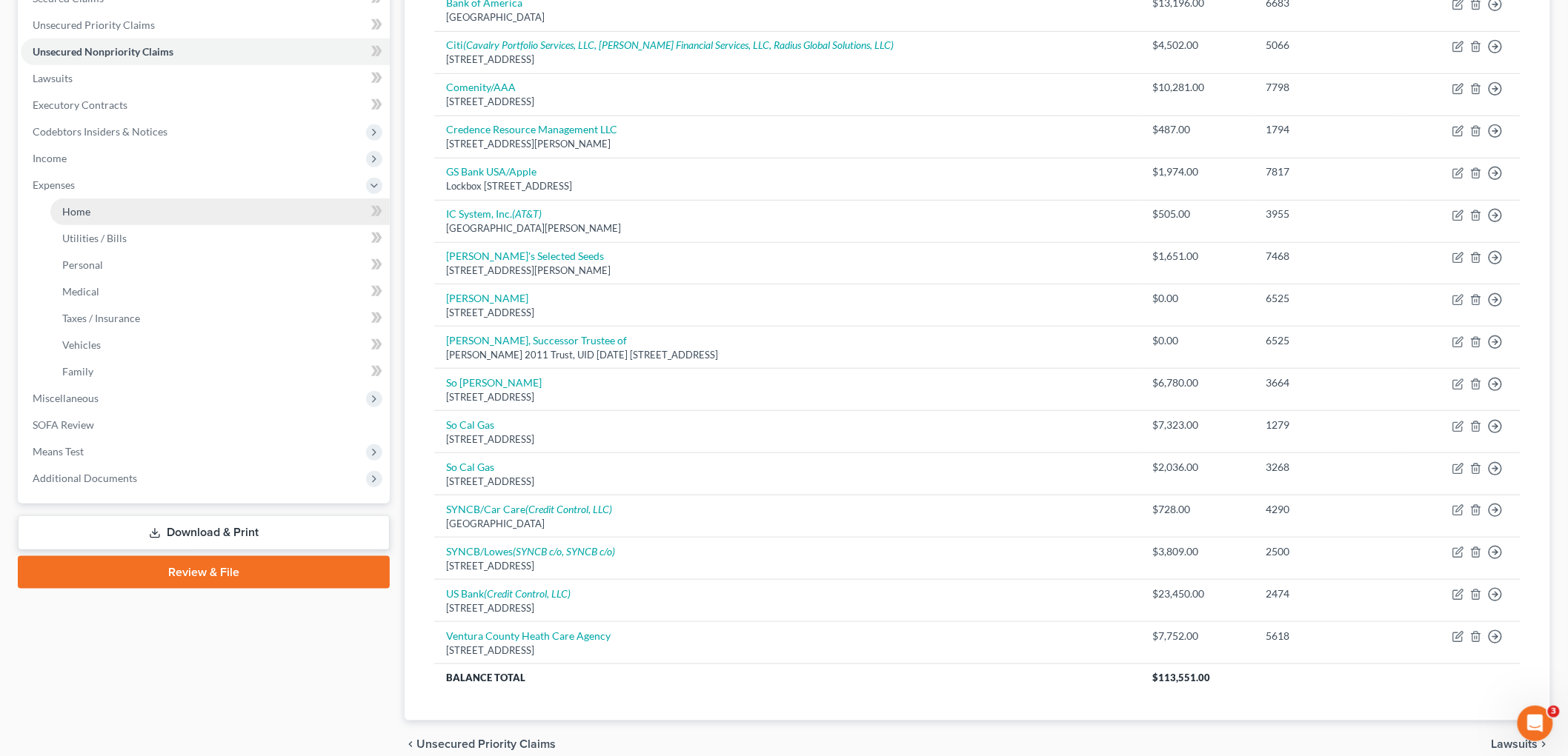
click at [141, 211] on link "Home" at bounding box center [220, 211] width 340 height 27
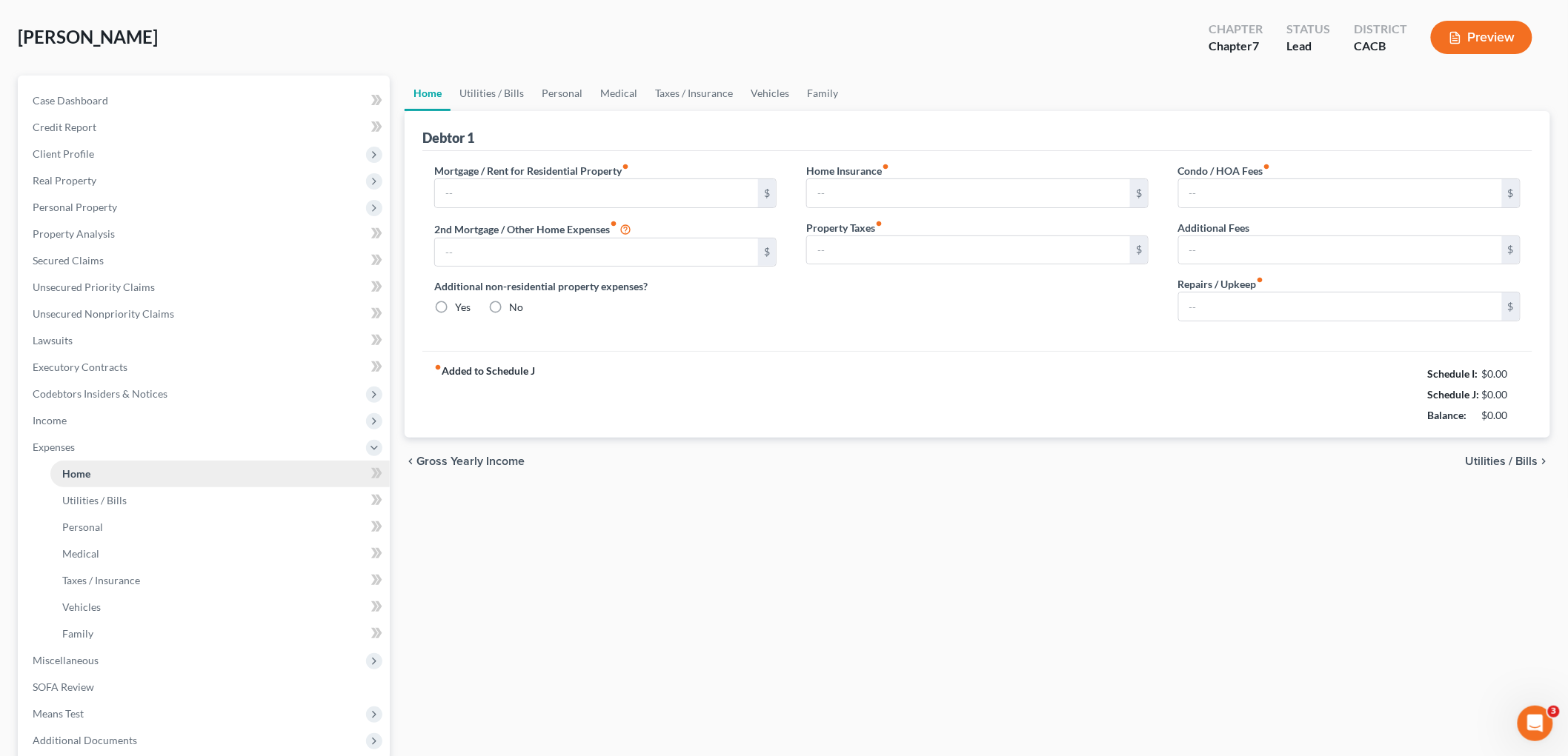
type input "1,000.00"
type input "0.00"
radio input "true"
type input "0.00"
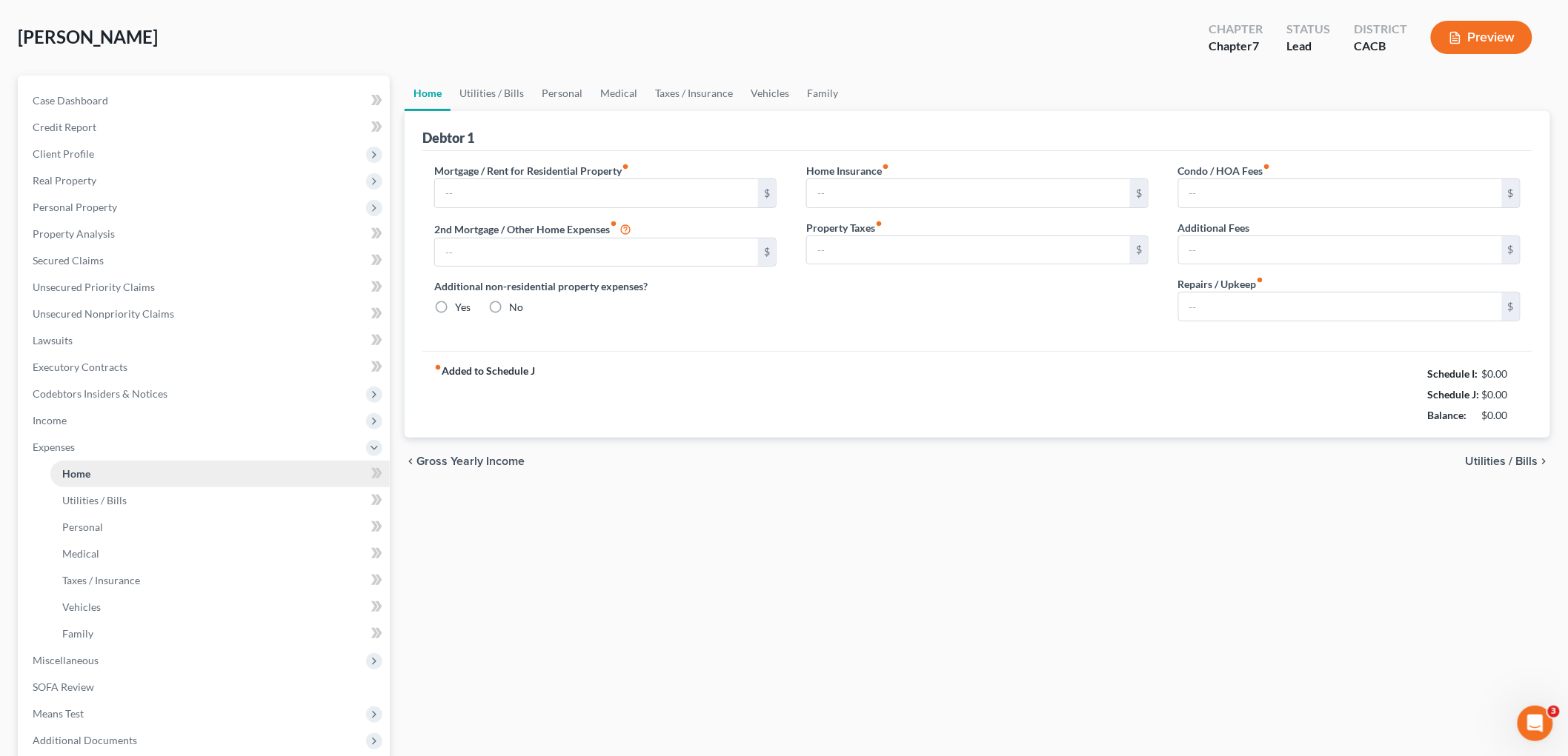
type input "0.00"
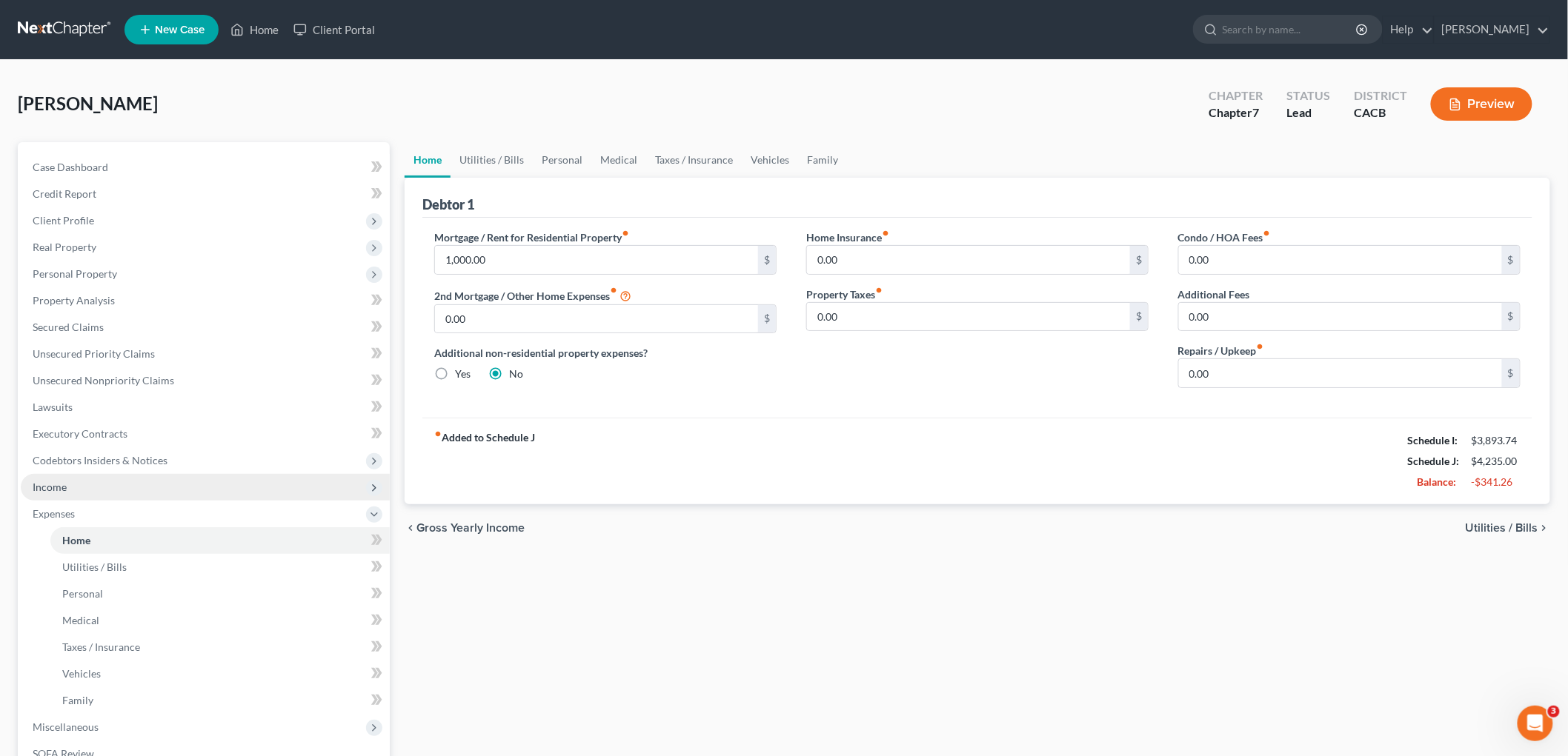
click at [97, 486] on span "Income" at bounding box center [205, 487] width 369 height 27
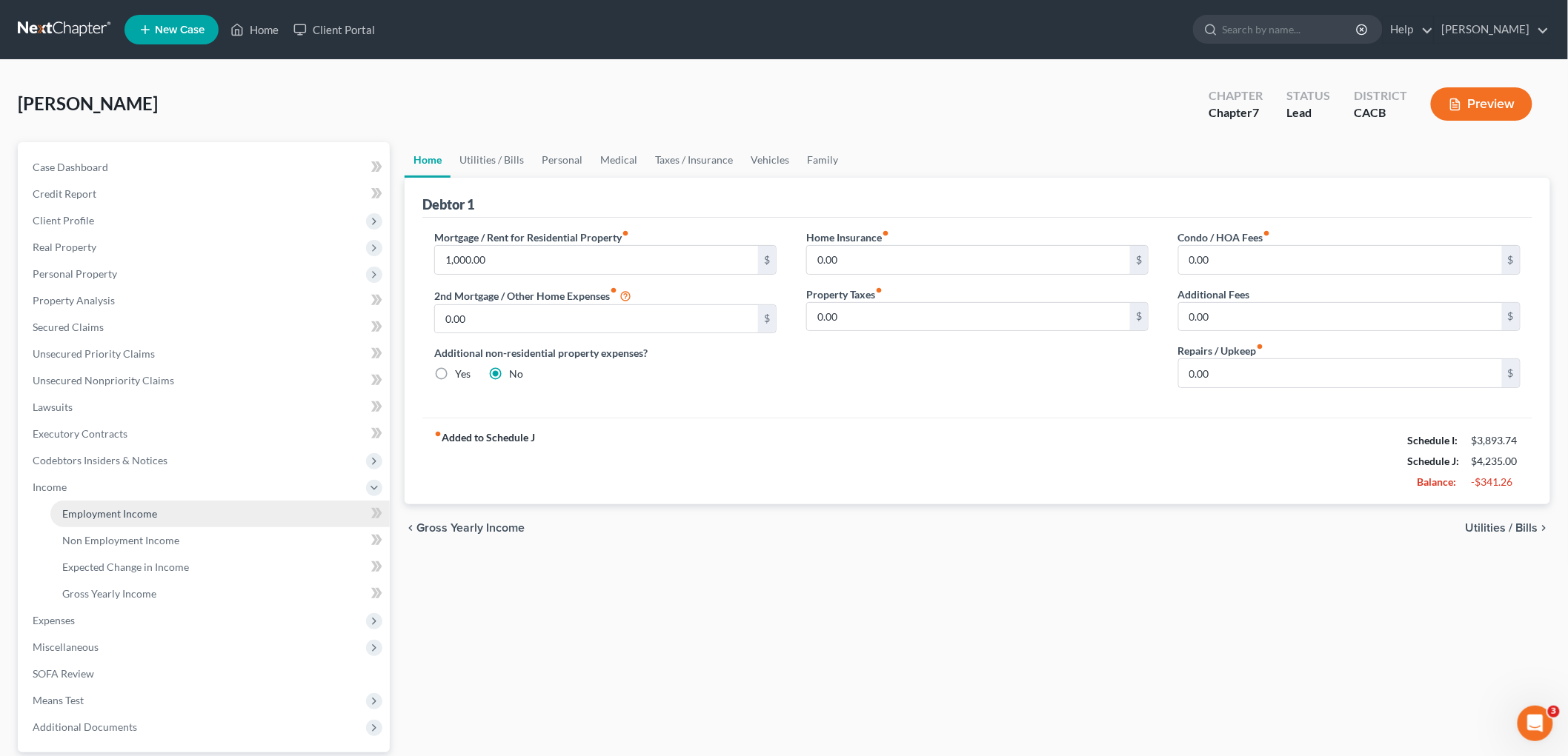
click at [110, 515] on span "Employment Income" at bounding box center [109, 513] width 95 height 12
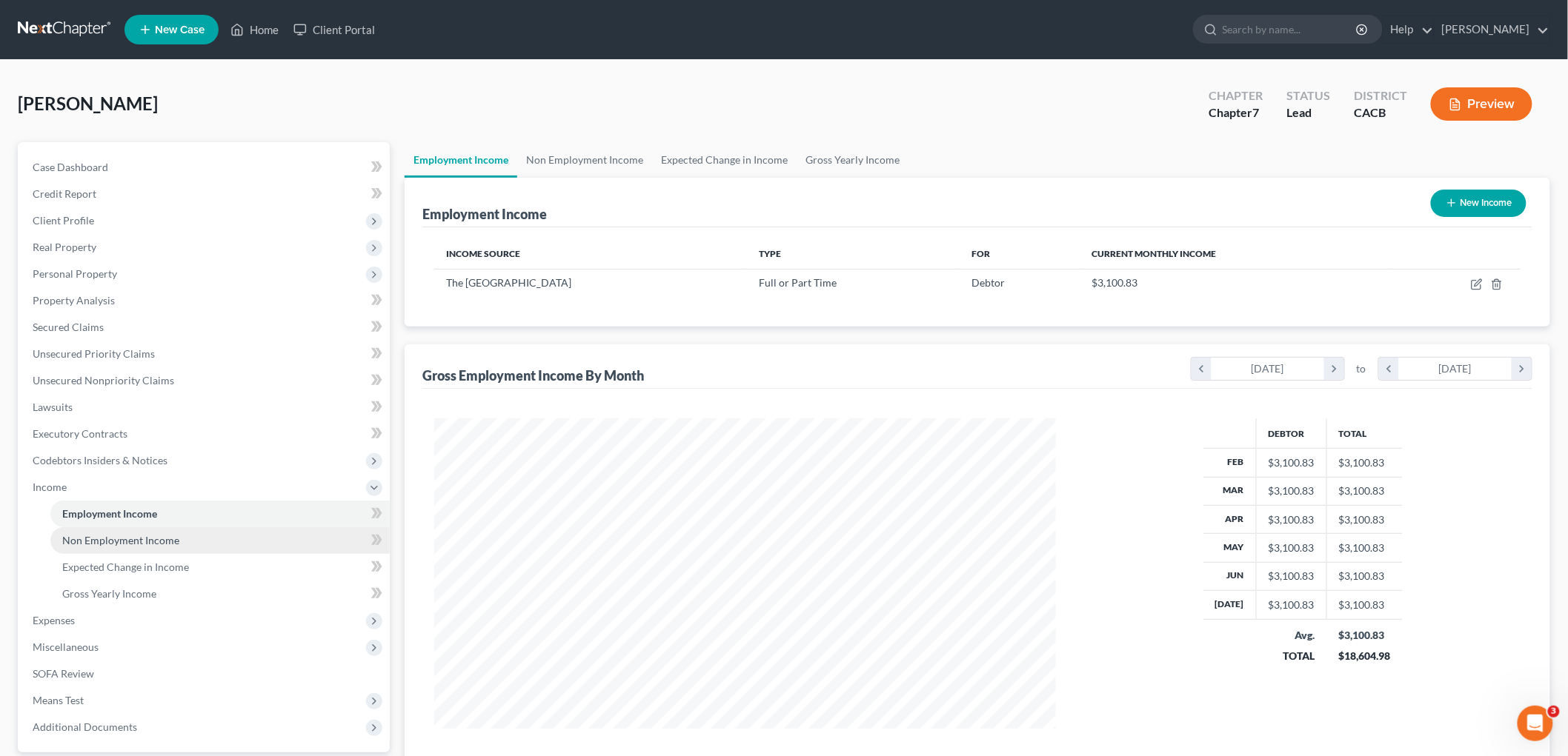
scroll to position [310, 651]
click at [116, 539] on span "Non Employment Income" at bounding box center [121, 540] width 117 height 12
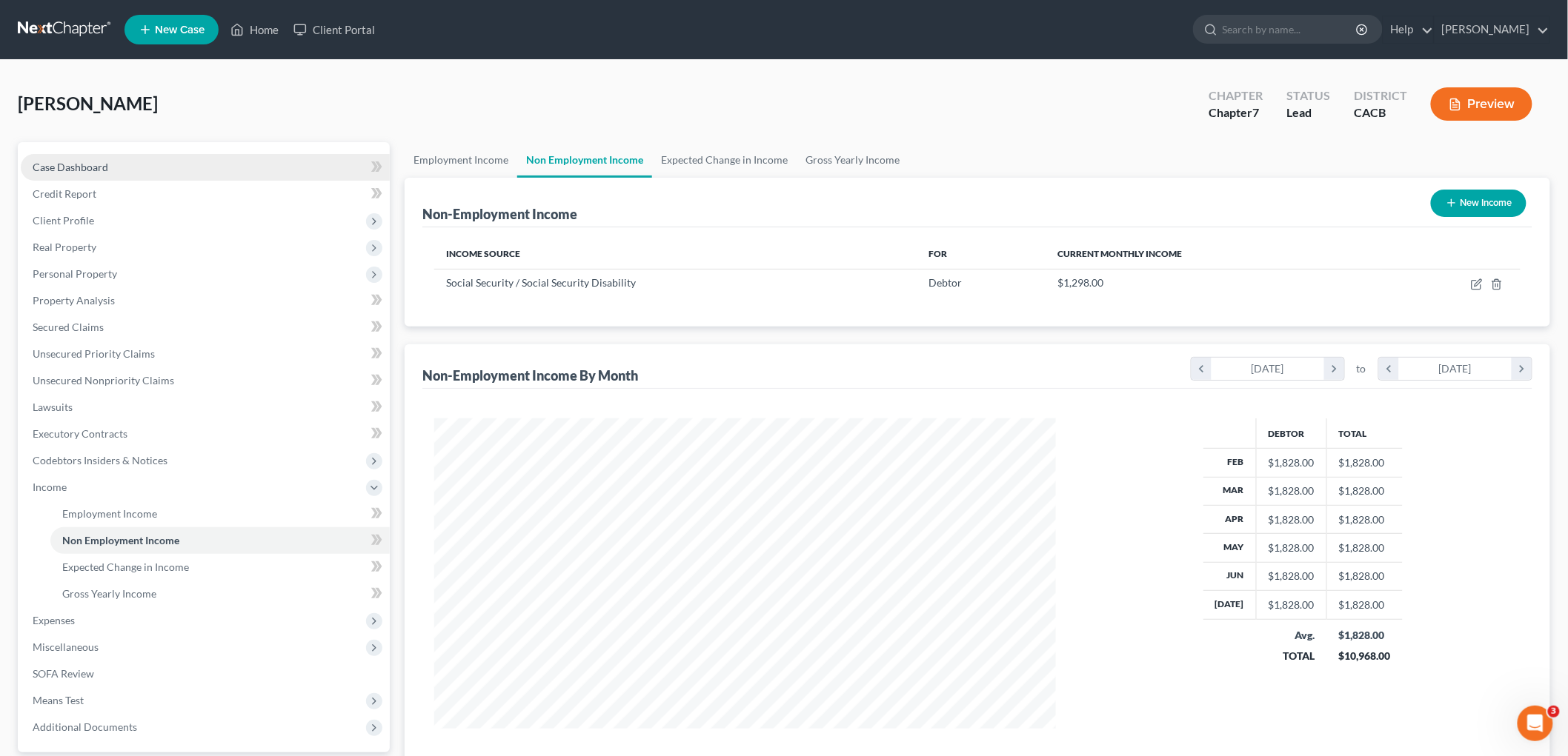
click at [77, 152] on div "Case Dashboard Payments Invoices Payments Payments Credit Report Client Profile…" at bounding box center [204, 448] width 372 height 611
click at [79, 172] on span "Case Dashboard" at bounding box center [70, 167] width 76 height 12
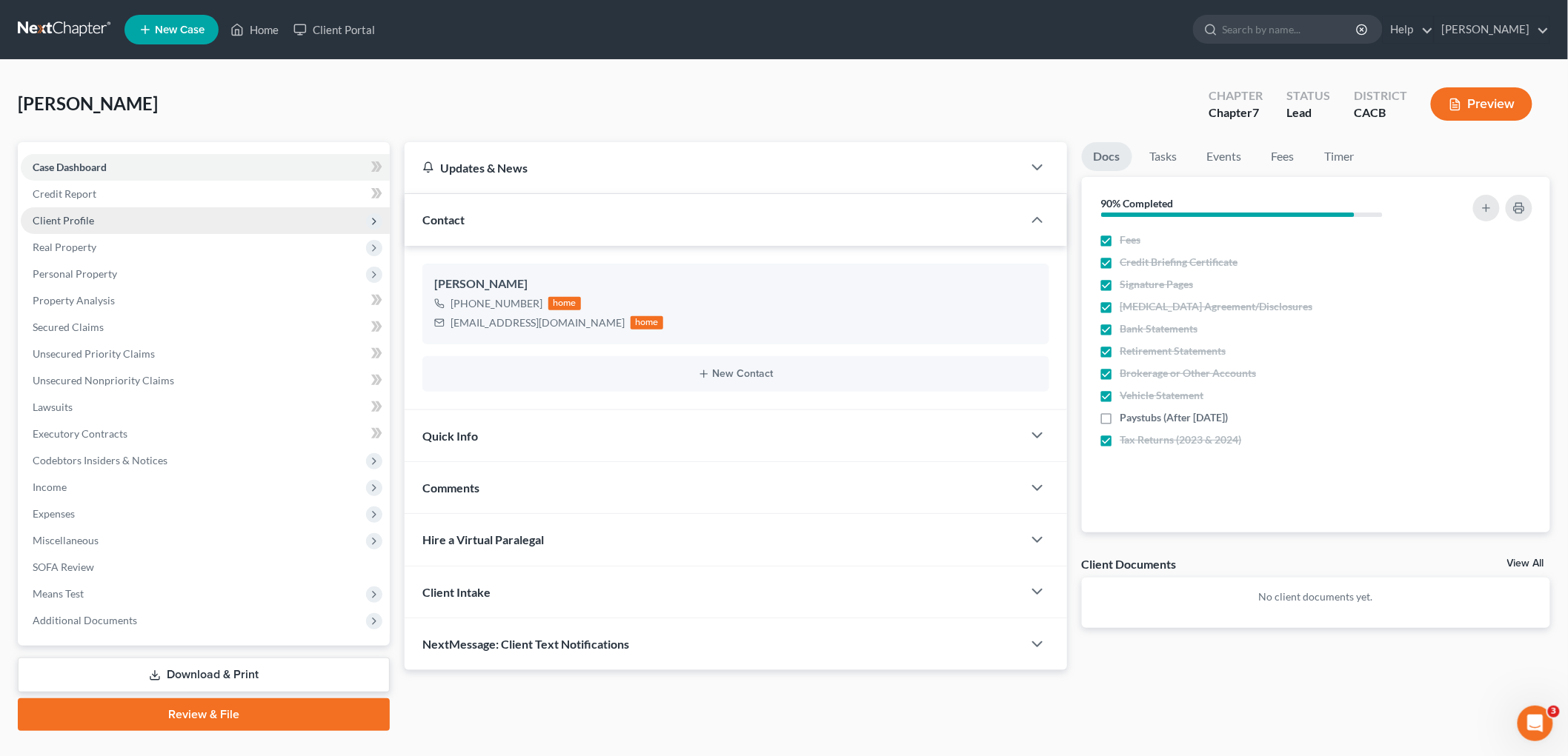
click at [120, 218] on span "Client Profile" at bounding box center [205, 221] width 369 height 27
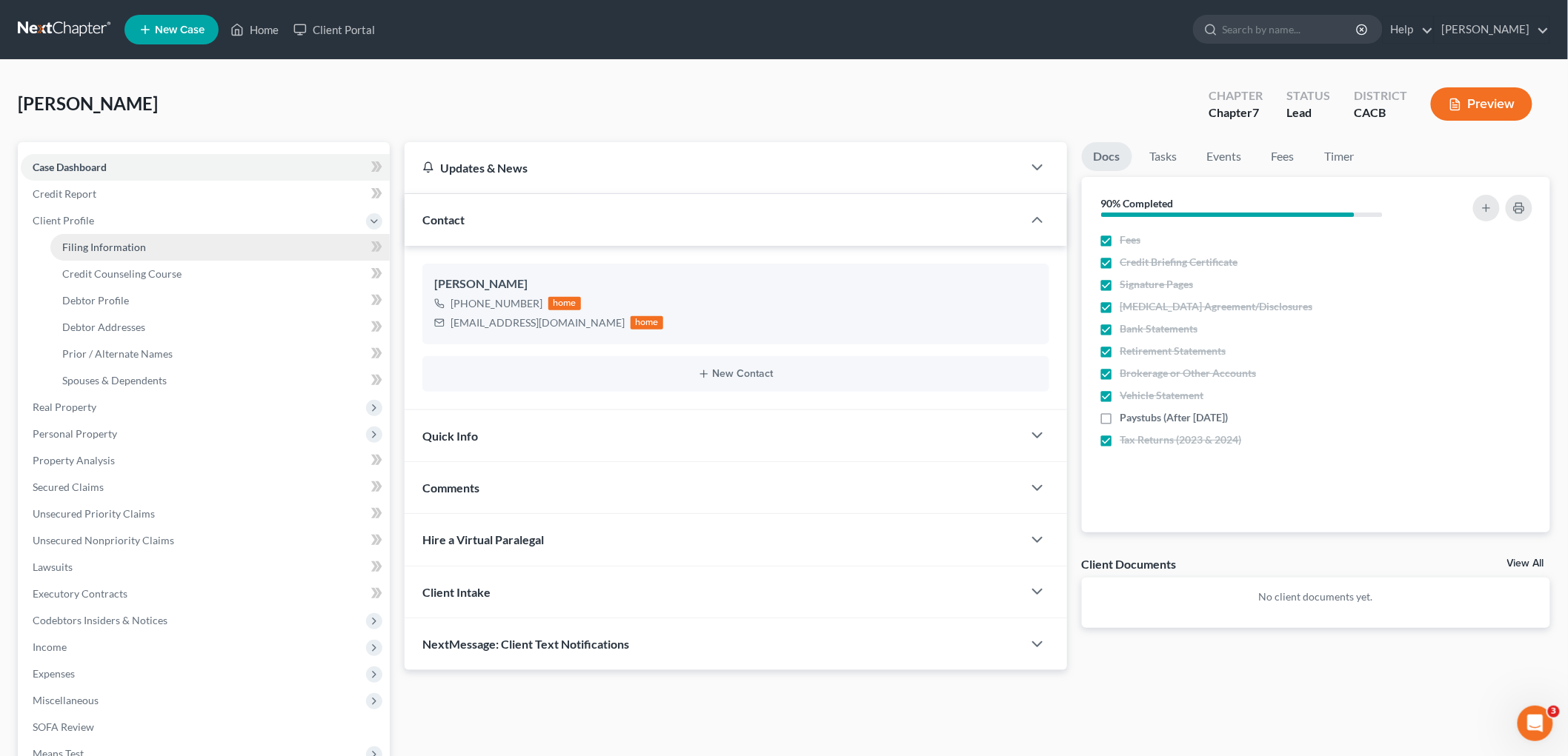
click at [159, 255] on link "Filing Information" at bounding box center [220, 248] width 340 height 27
select select "1"
select select "0"
select select "4"
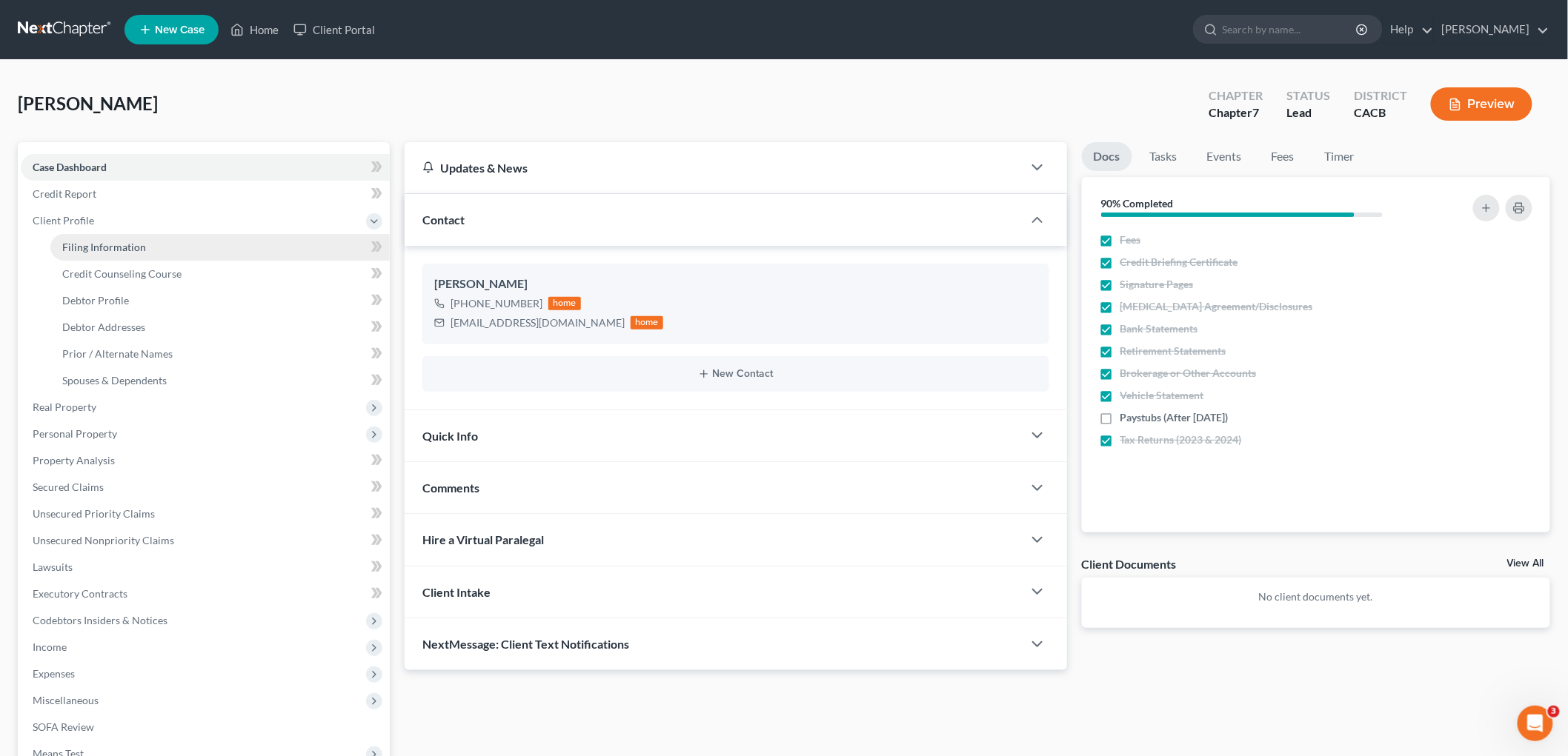
select select "0"
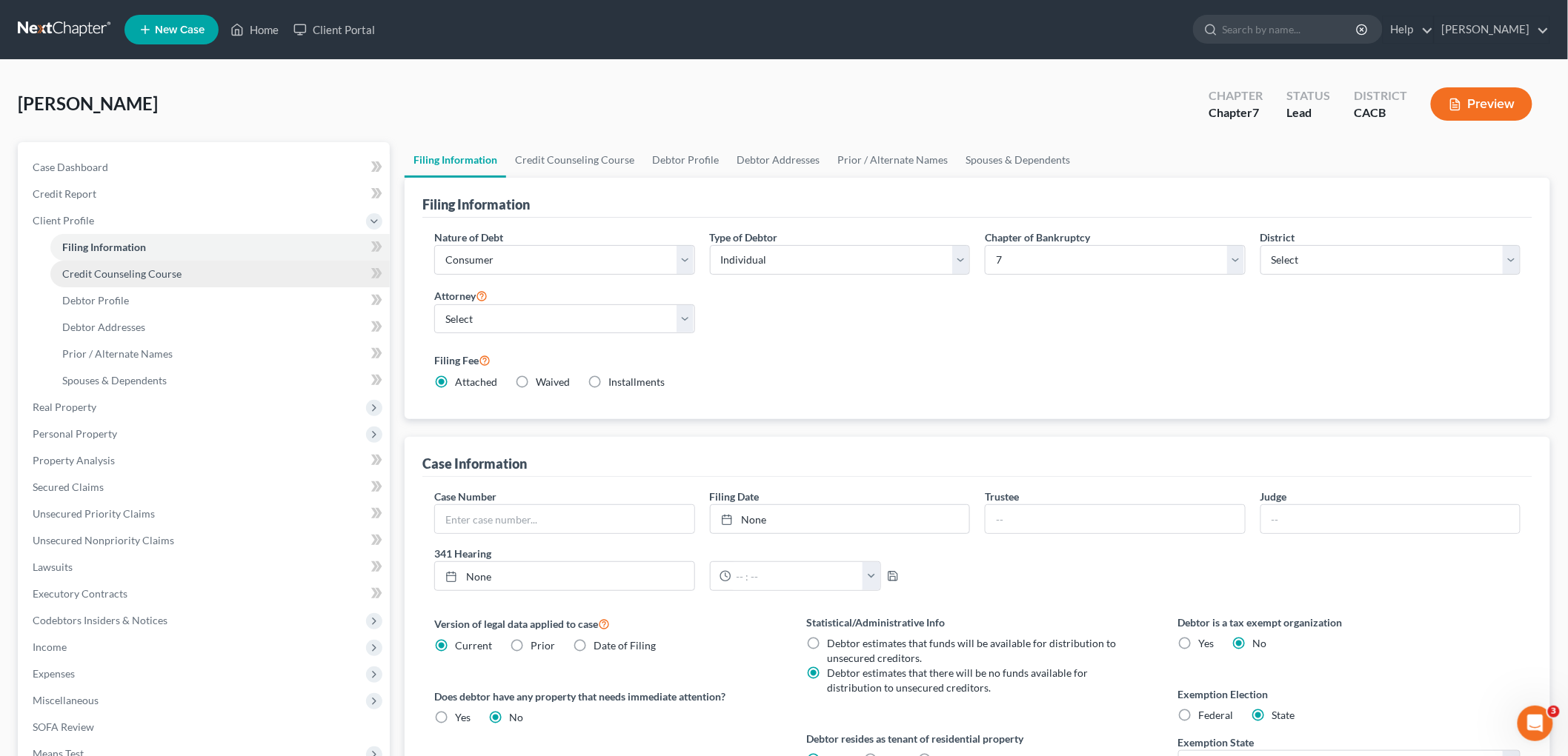
click at [163, 271] on span "Credit Counseling Course" at bounding box center [122, 273] width 120 height 12
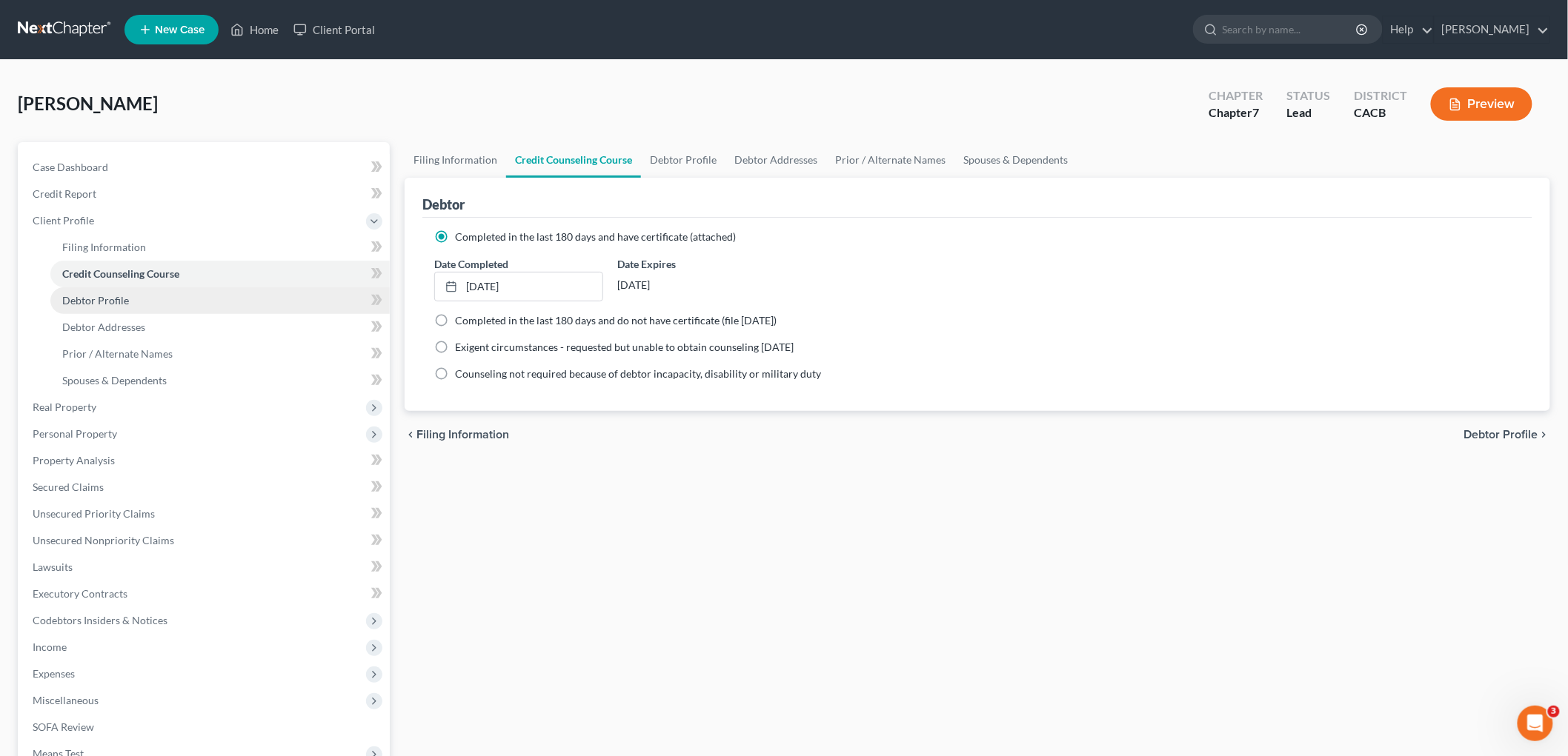
click at [152, 306] on link "Debtor Profile" at bounding box center [220, 300] width 340 height 27
select select "0"
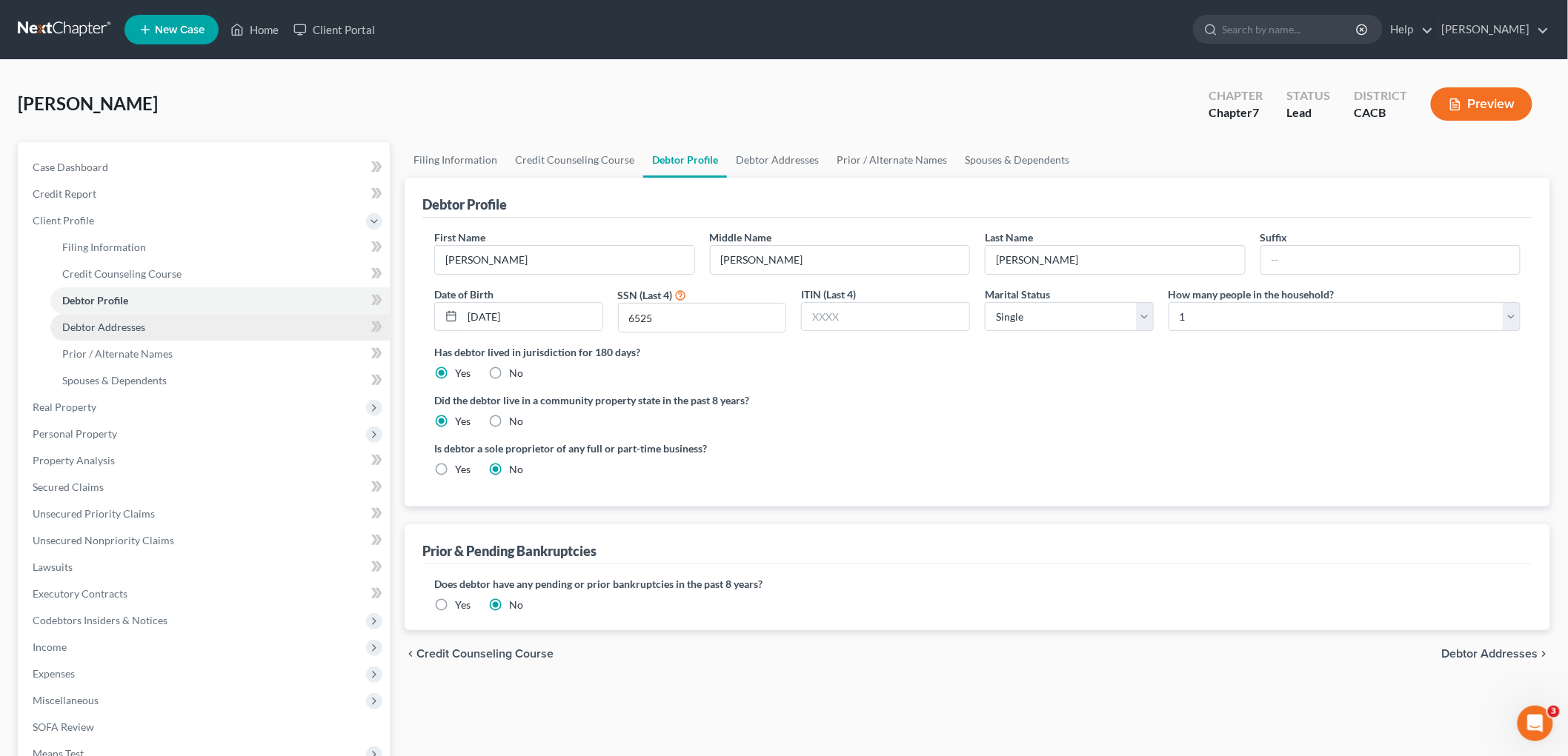
click at [152, 328] on link "Debtor Addresses" at bounding box center [220, 327] width 340 height 27
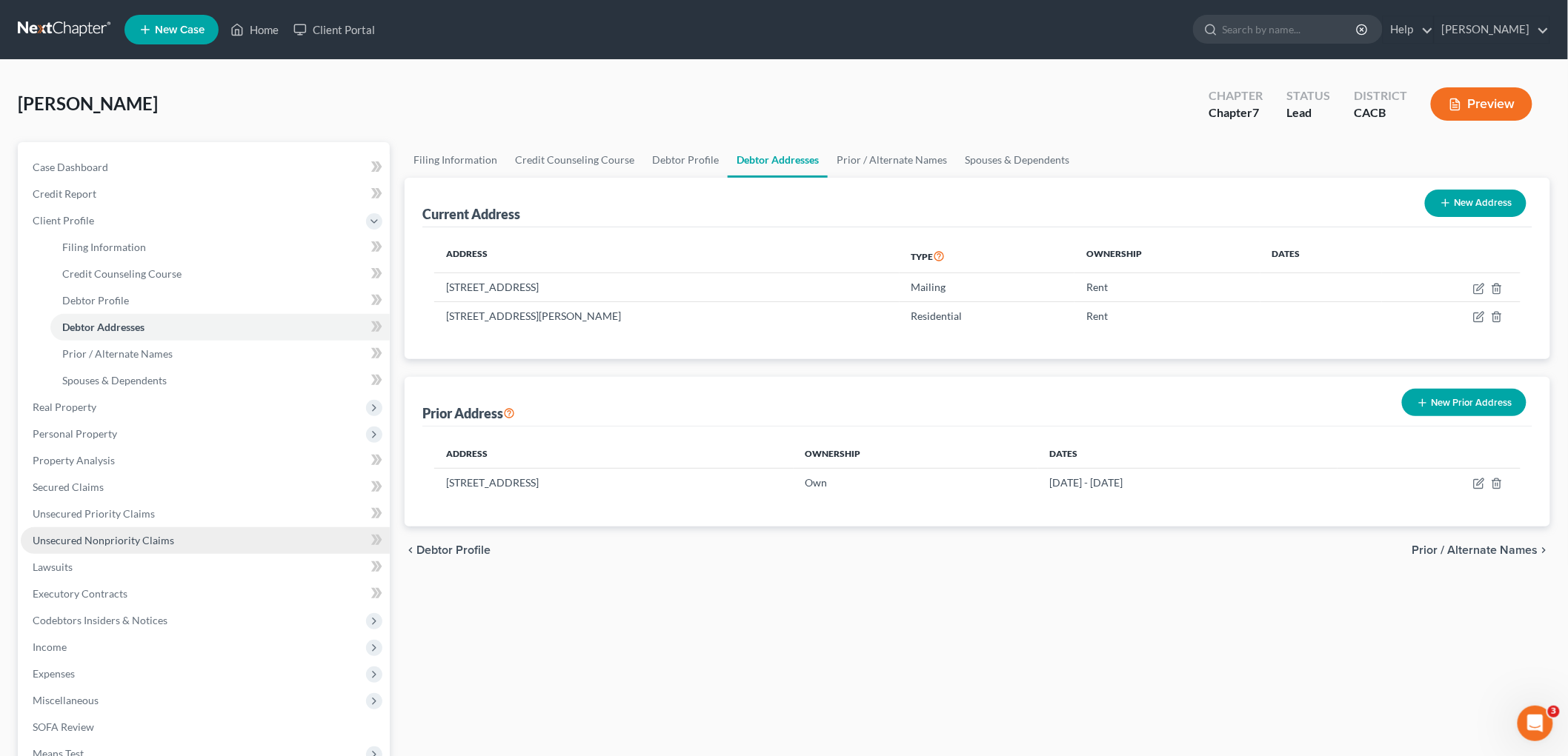
click at [129, 534] on span "Unsecured Nonpriority Claims" at bounding box center [103, 540] width 142 height 12
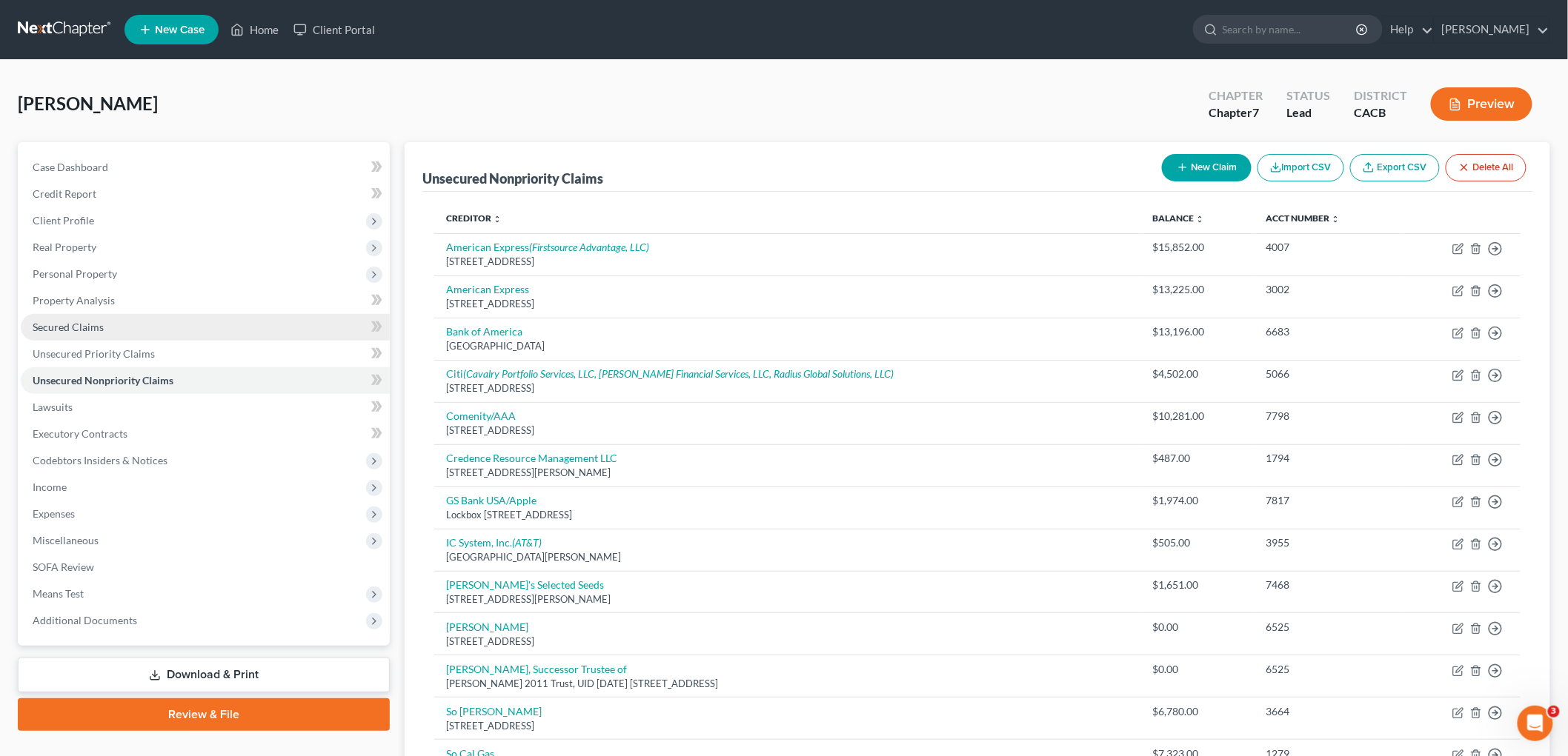
click at [73, 332] on link "Secured Claims" at bounding box center [205, 327] width 369 height 27
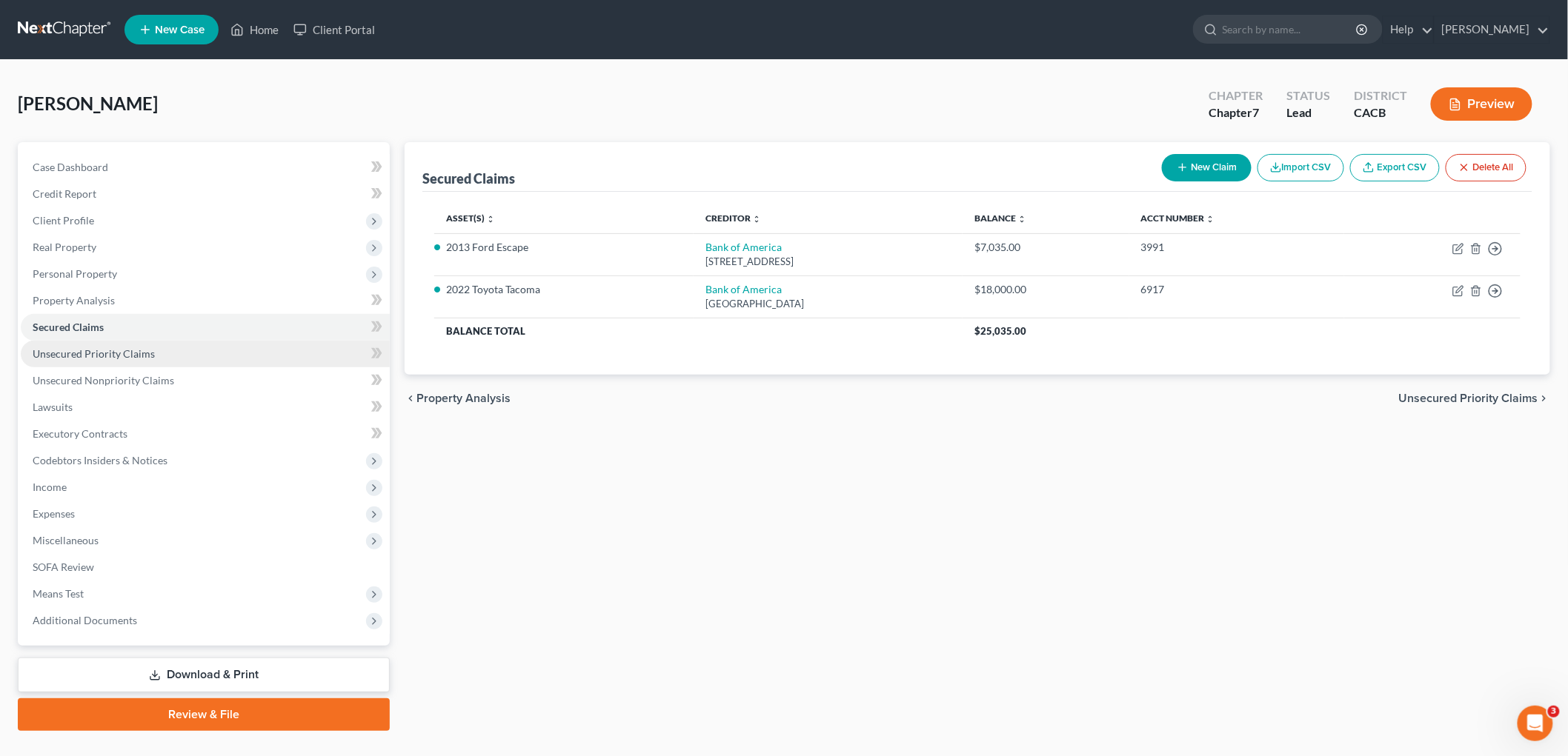
click at [131, 356] on span "Unsecured Priority Claims" at bounding box center [94, 353] width 123 height 12
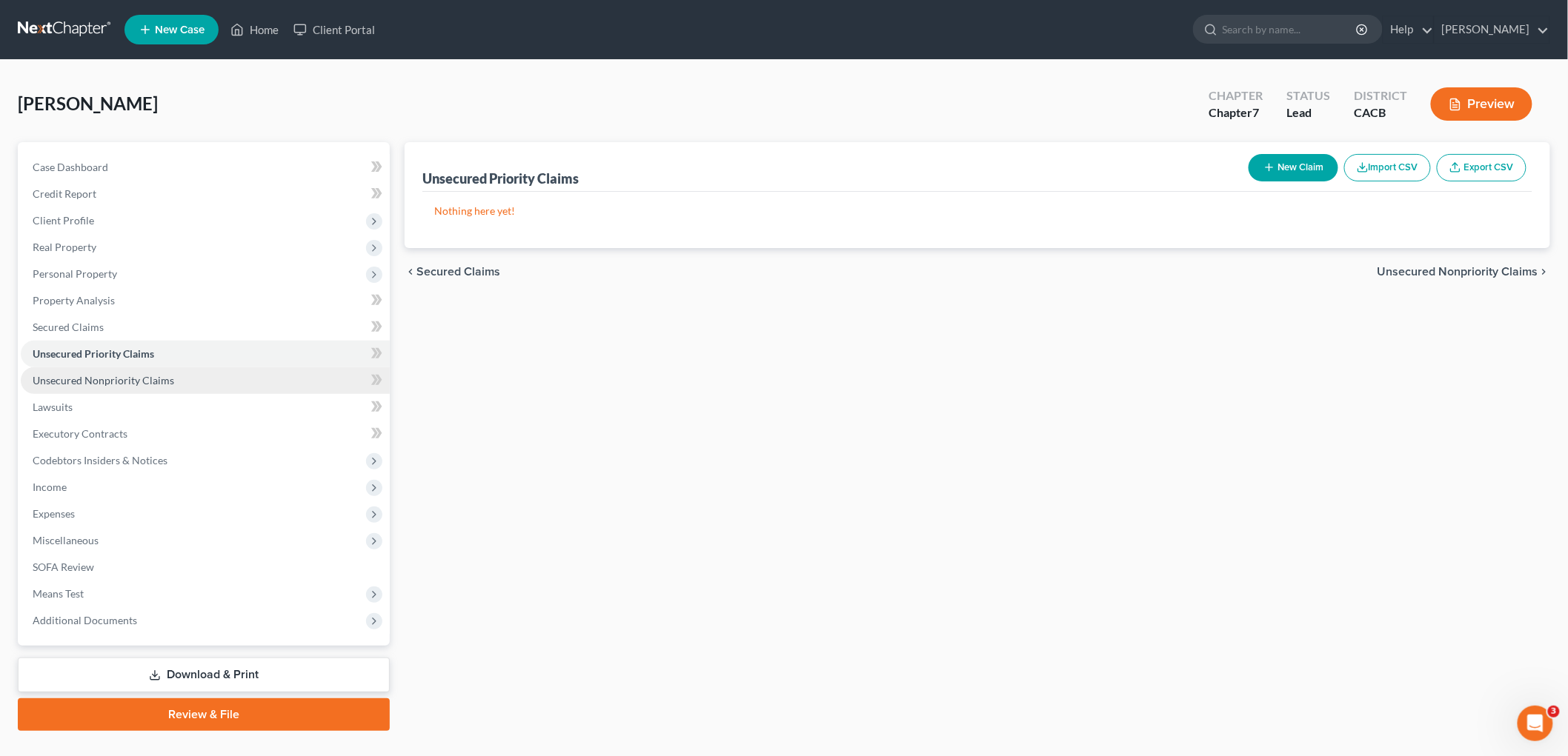
click at [140, 381] on span "Unsecured Nonpriority Claims" at bounding box center [103, 380] width 142 height 12
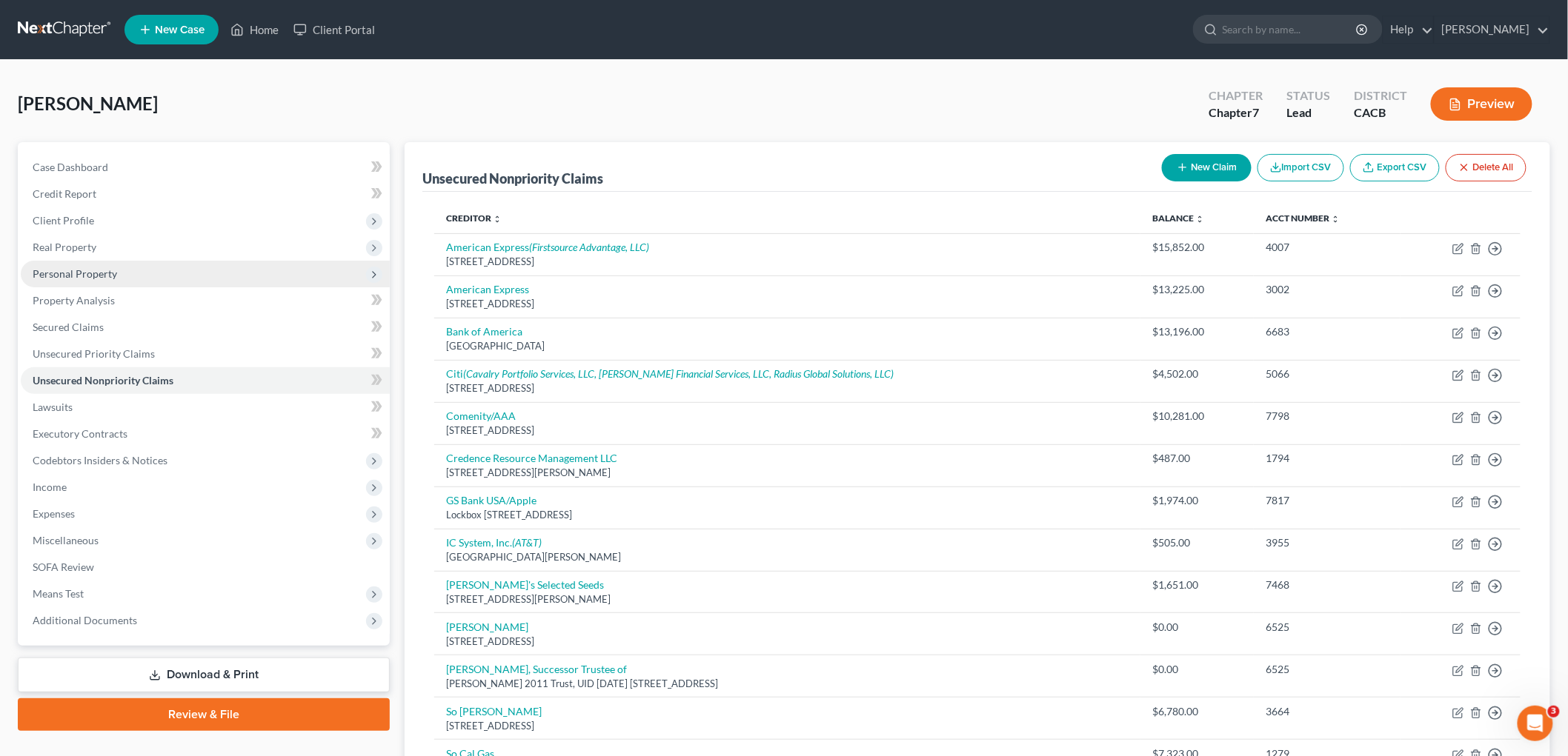
click at [108, 271] on span "Personal Property" at bounding box center [75, 273] width 84 height 12
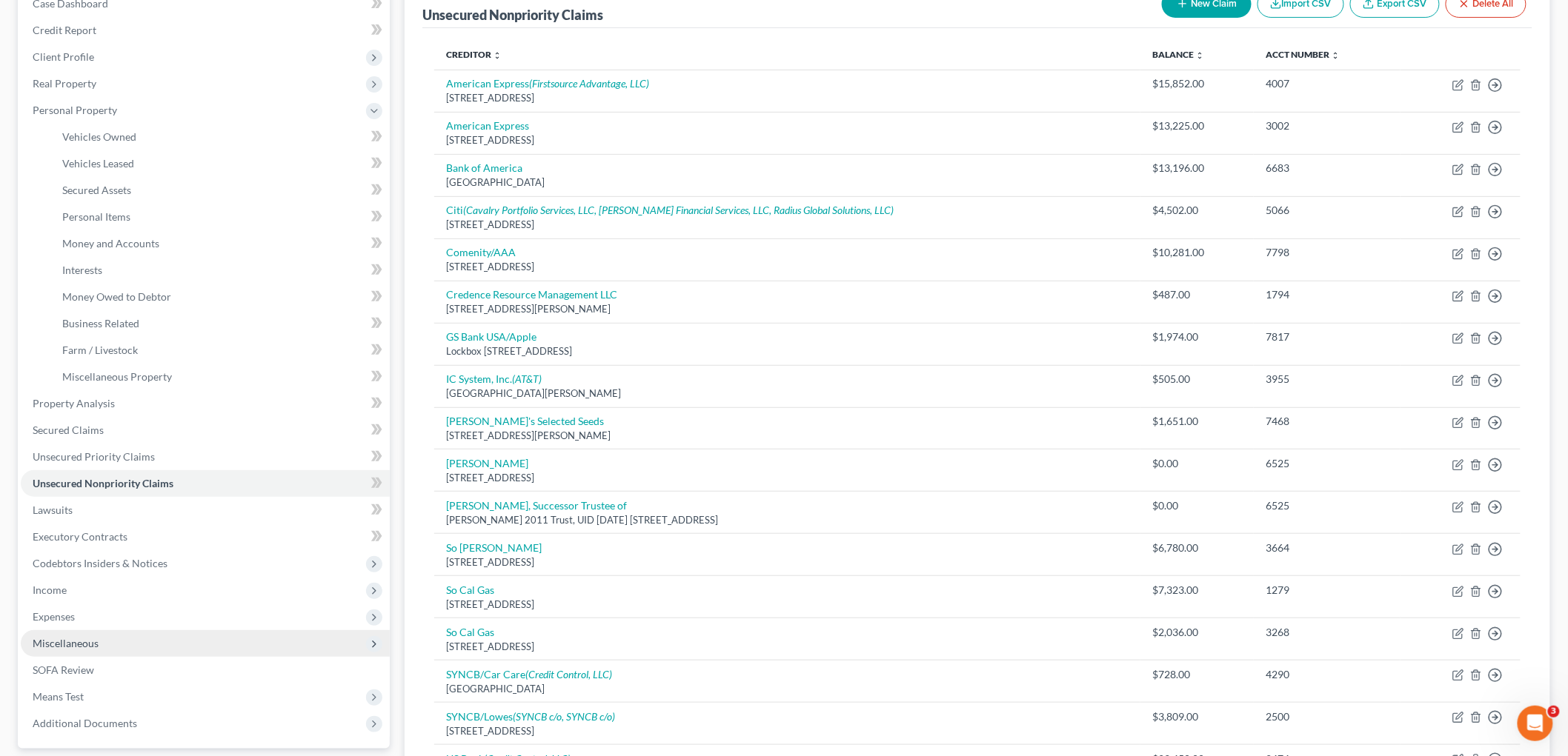
scroll to position [165, 0]
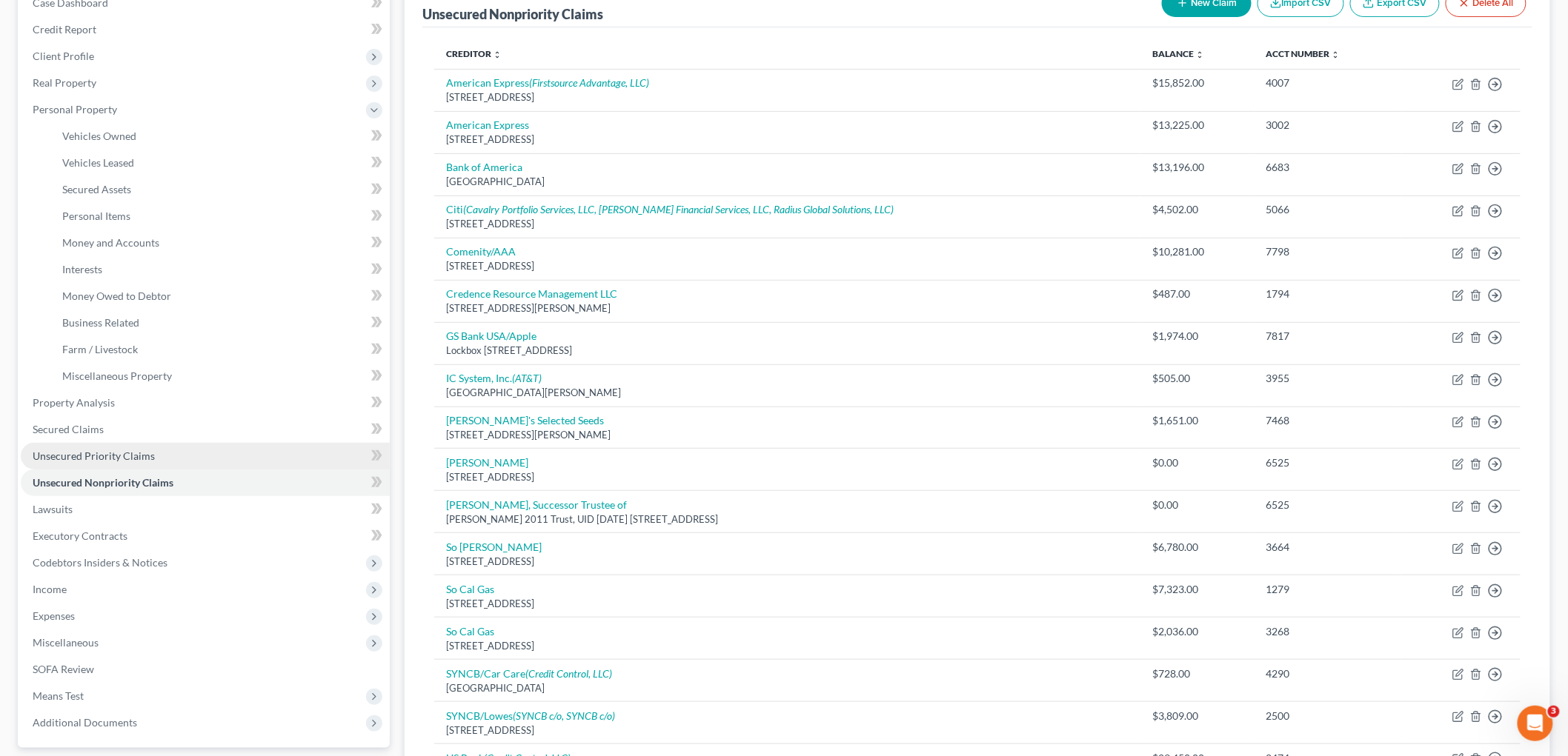
click at [102, 443] on link "Unsecured Priority Claims" at bounding box center [205, 456] width 369 height 27
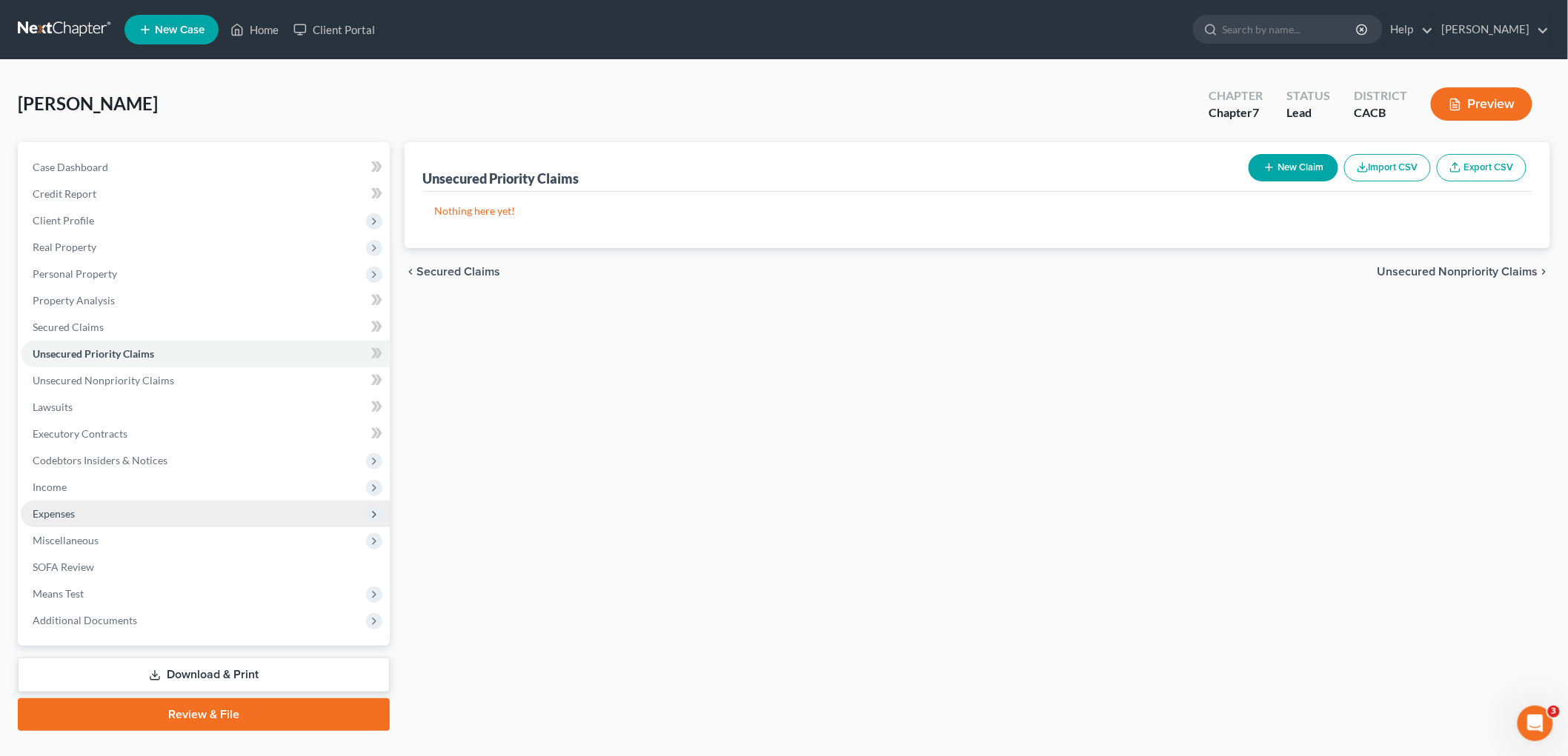
click at [93, 509] on span "Expenses" at bounding box center [205, 514] width 369 height 27
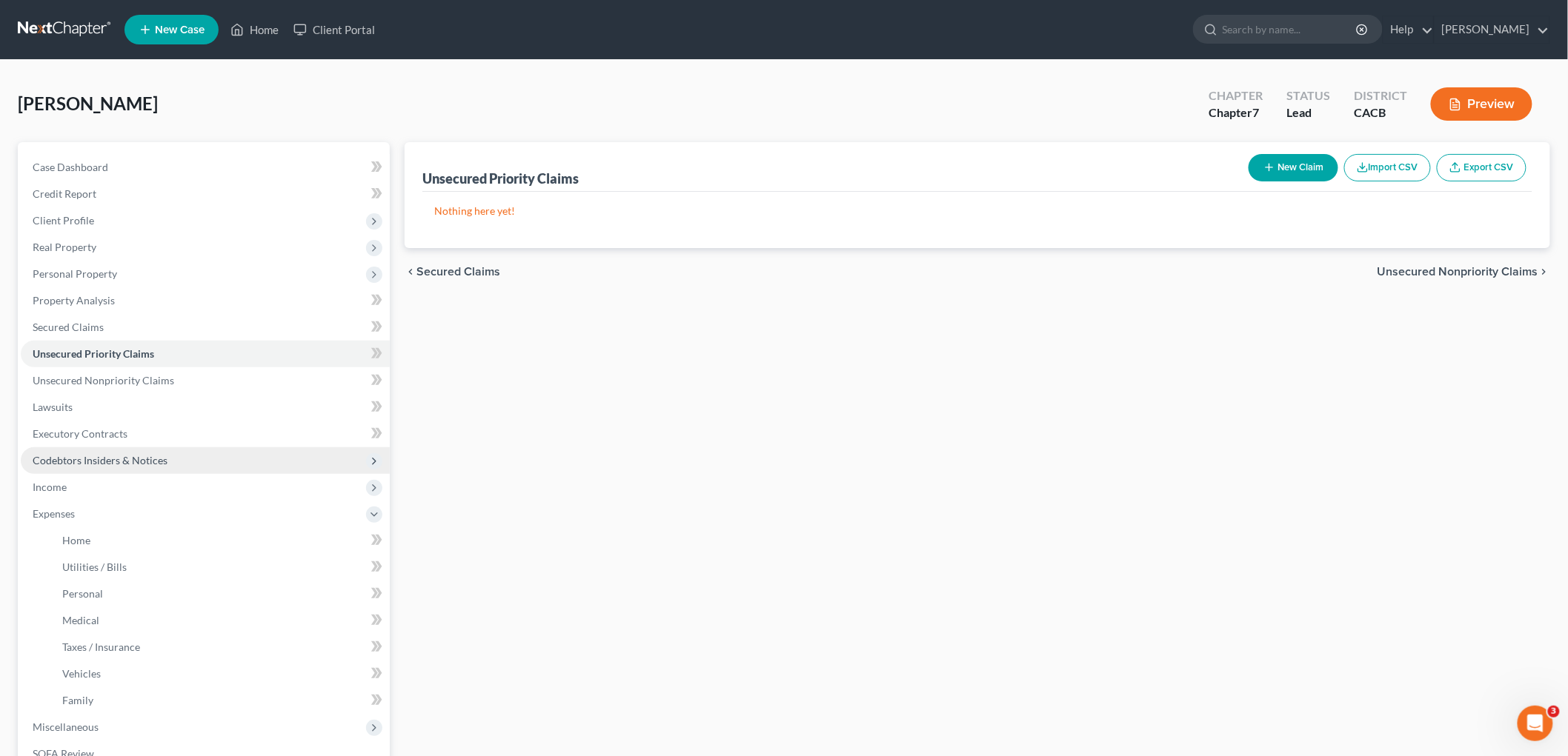
click at [83, 460] on span "Codebtors Insiders & Notices" at bounding box center [100, 460] width 135 height 12
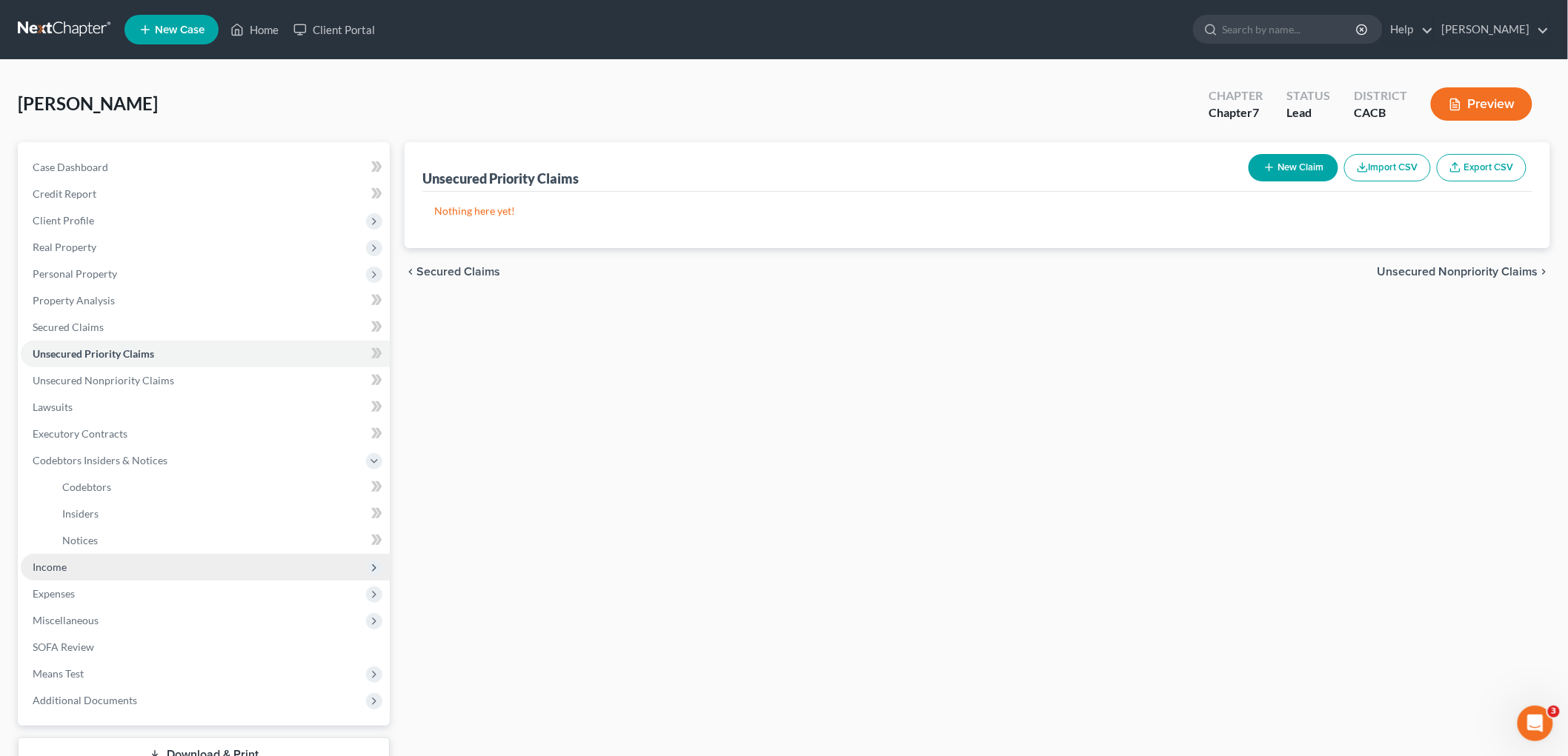
click at [82, 571] on span "Income" at bounding box center [205, 567] width 369 height 27
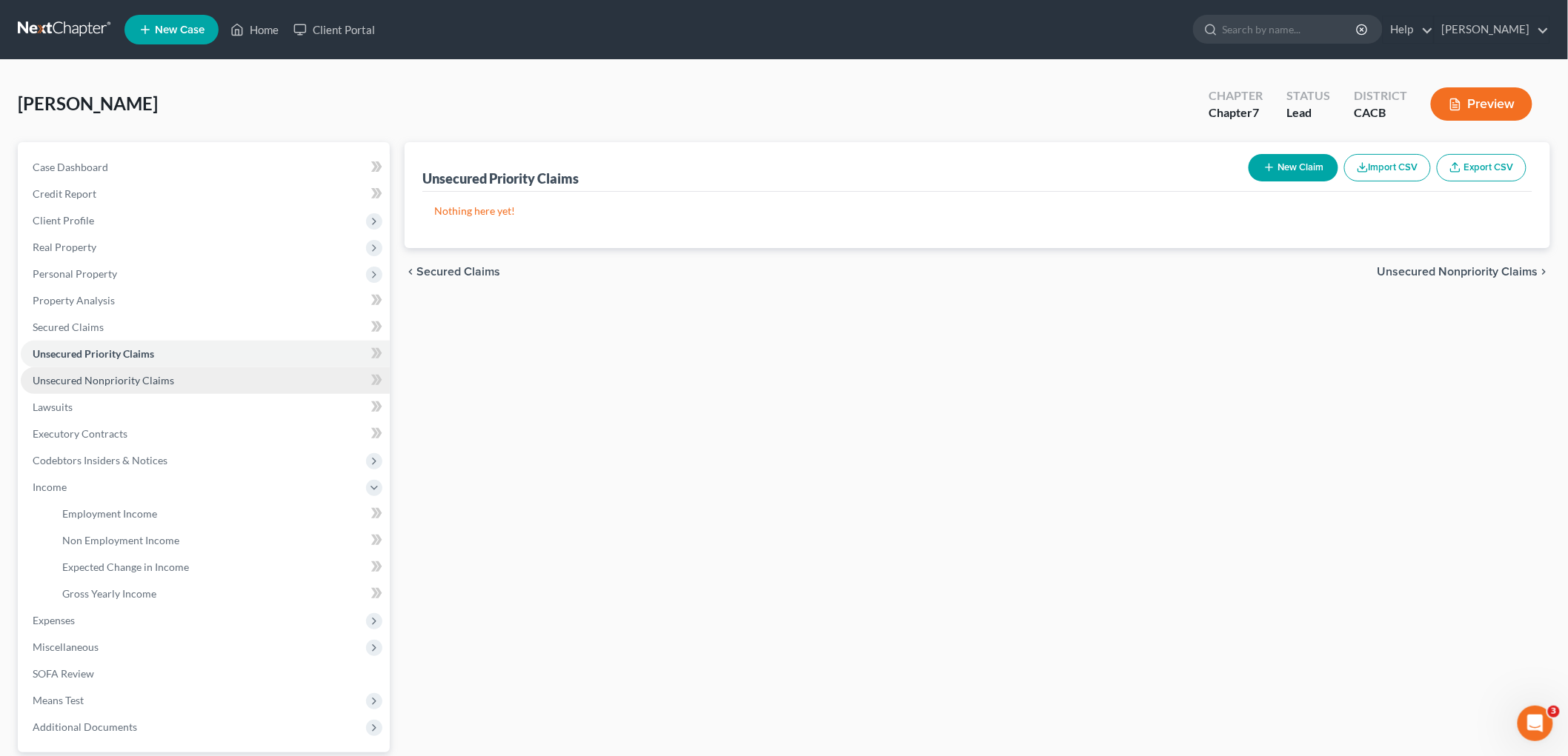
click at [130, 383] on span "Unsecured Nonpriority Claims" at bounding box center [103, 380] width 142 height 12
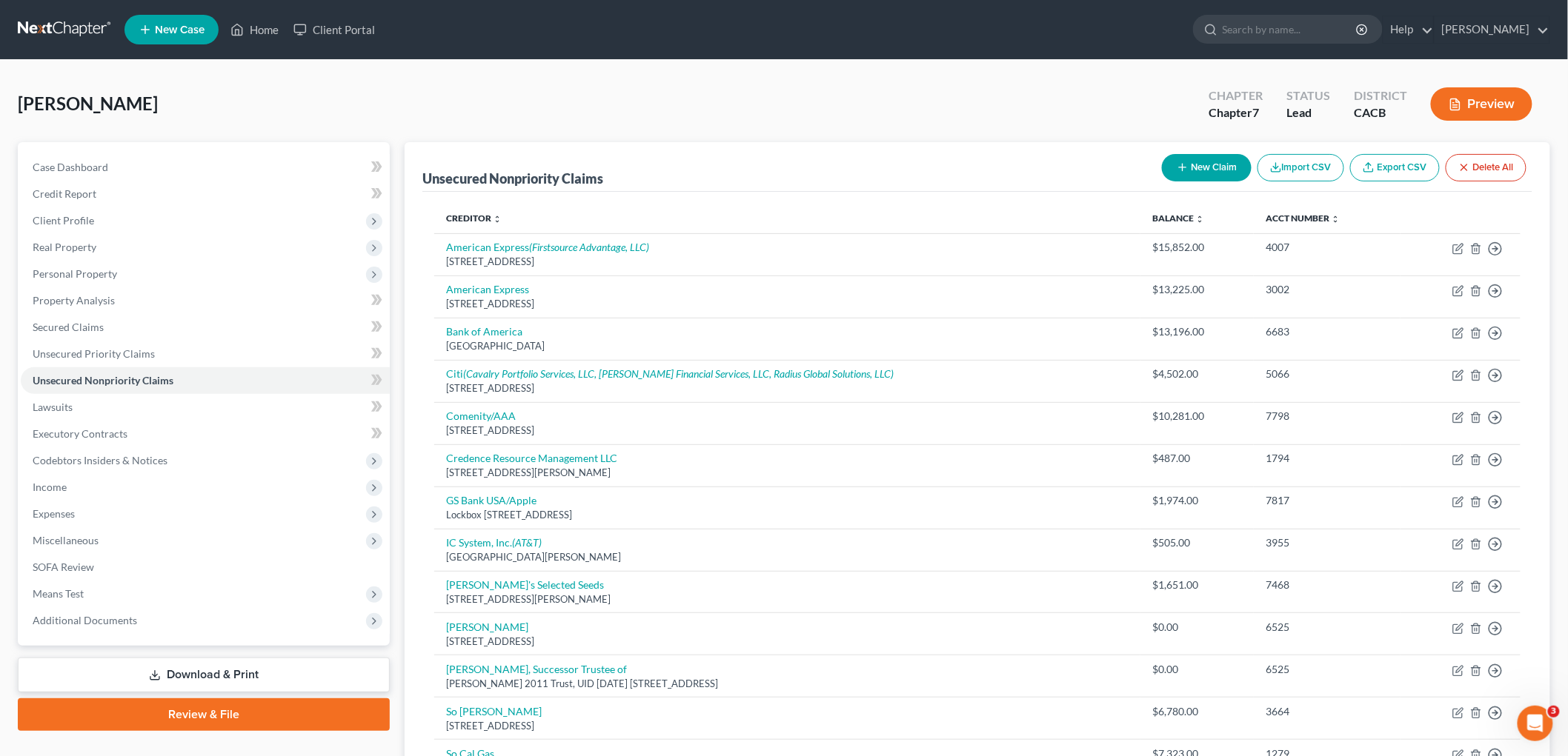
click at [74, 19] on link at bounding box center [65, 30] width 95 height 27
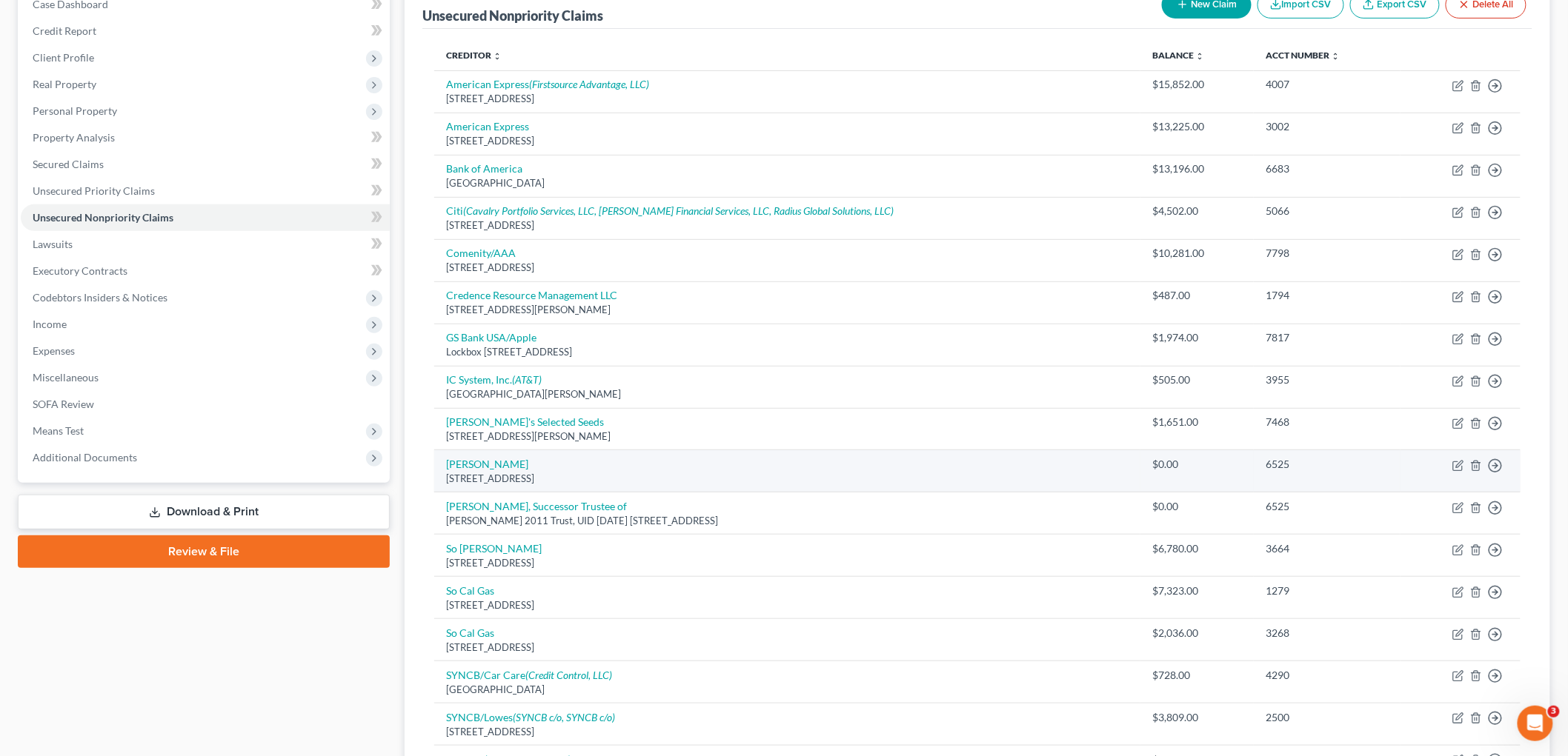
scroll to position [165, 0]
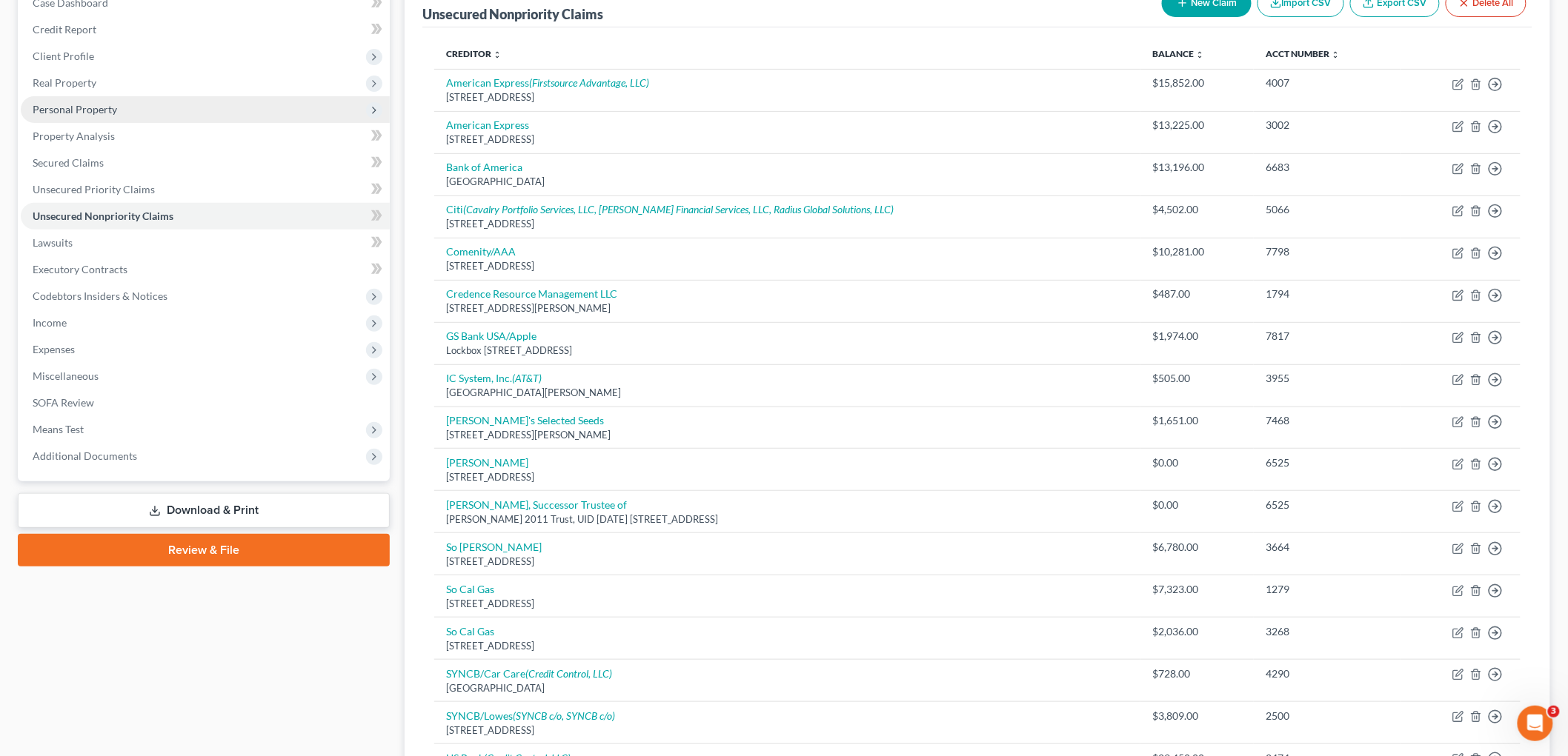
click at [101, 107] on span "Personal Property" at bounding box center [75, 109] width 84 height 12
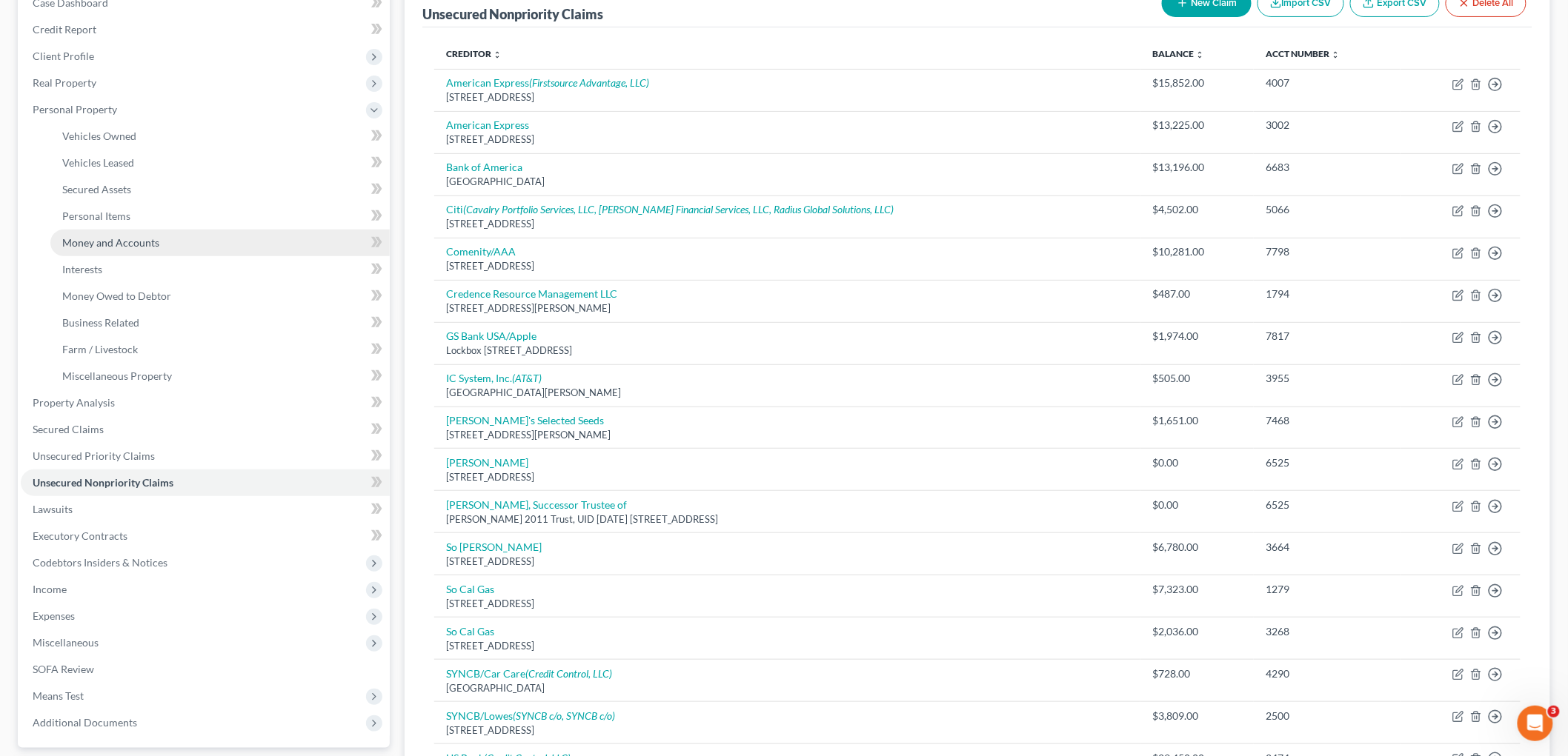
click at [138, 244] on span "Money and Accounts" at bounding box center [110, 242] width 97 height 12
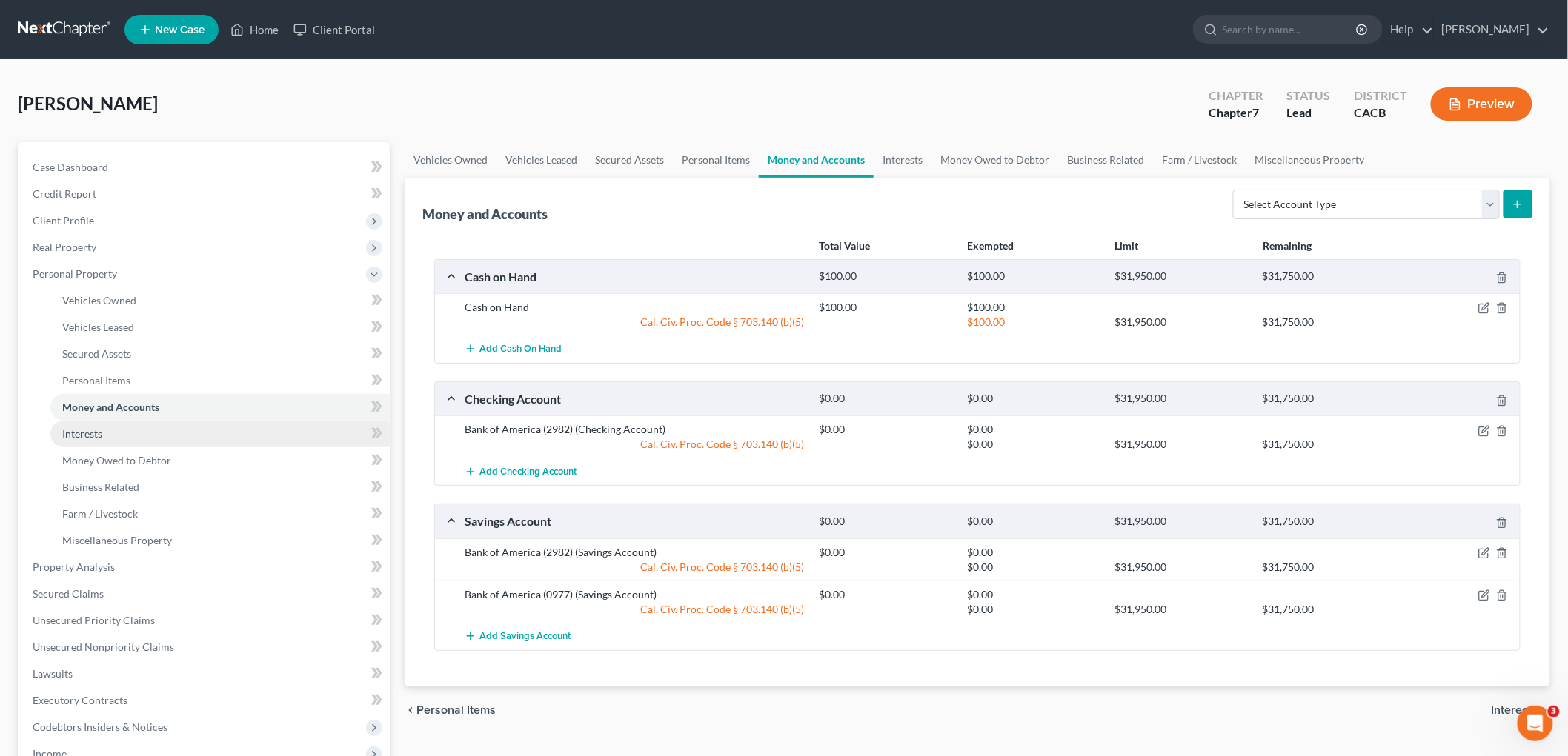
click at [113, 438] on link "Interests" at bounding box center [220, 434] width 340 height 27
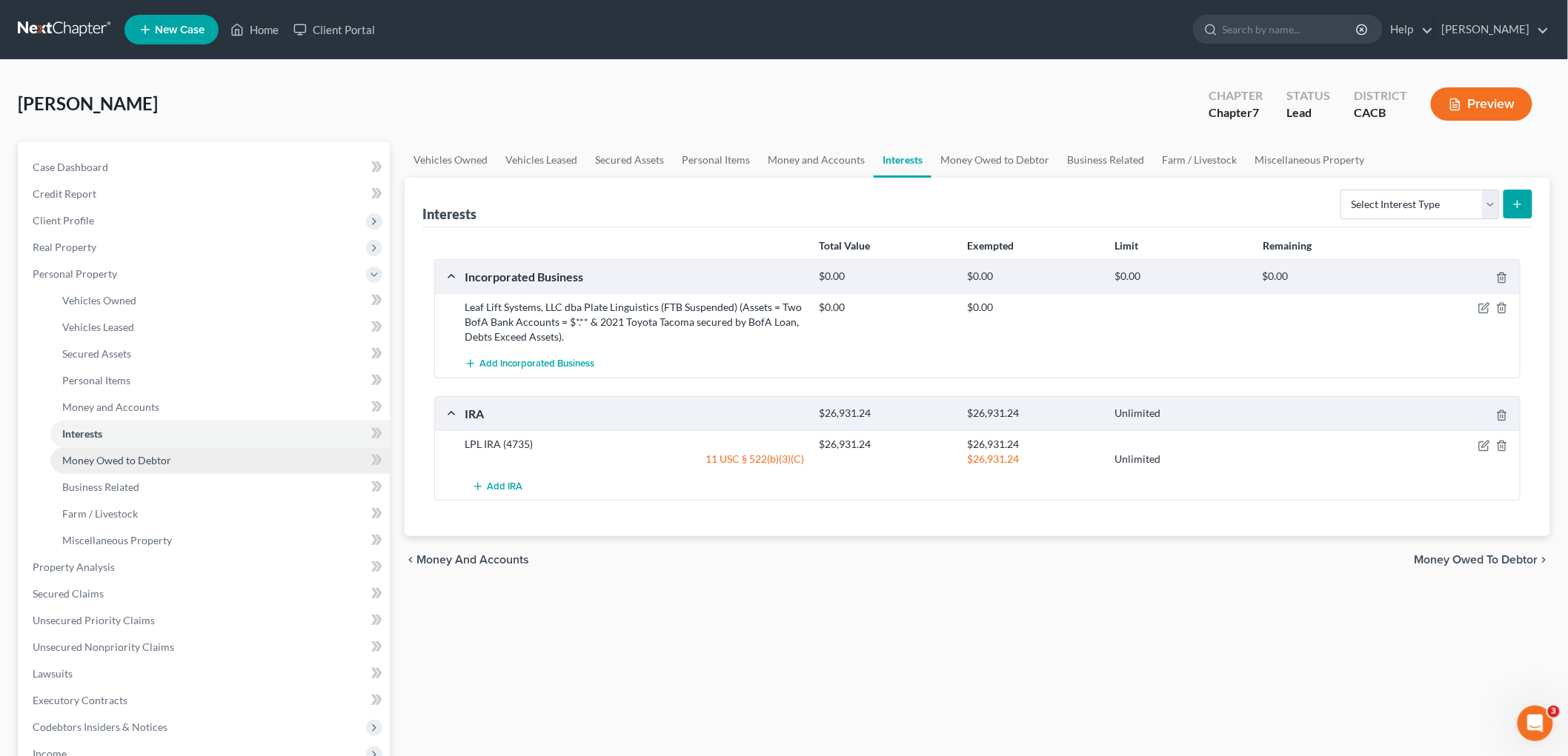
click at [164, 455] on span "Money Owed to Debtor" at bounding box center [117, 460] width 109 height 12
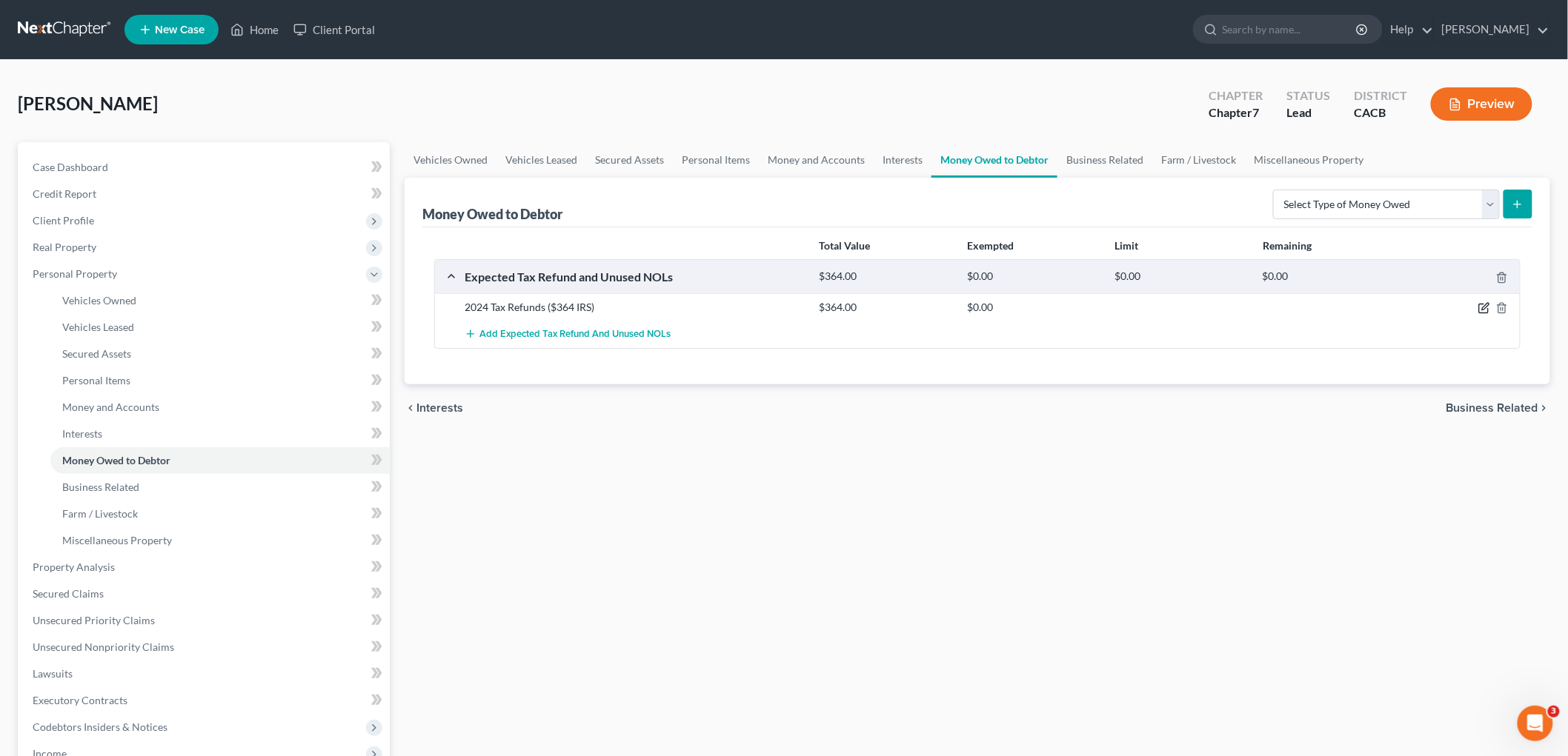
click at [1485, 306] on icon "button" at bounding box center [1485, 306] width 7 height 7
select select "0"
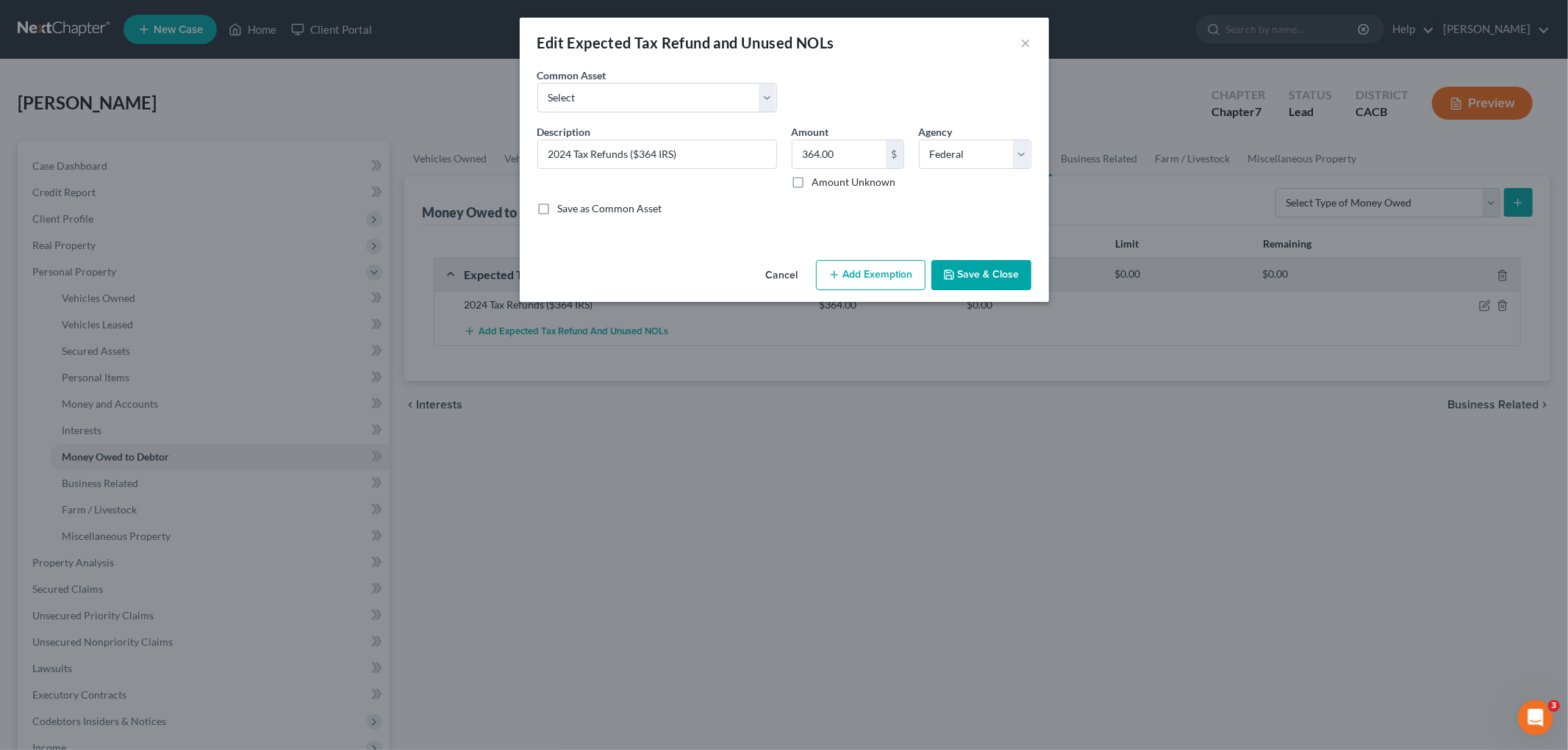
click at [861, 270] on button "Add Exemption" at bounding box center [870, 275] width 109 height 31
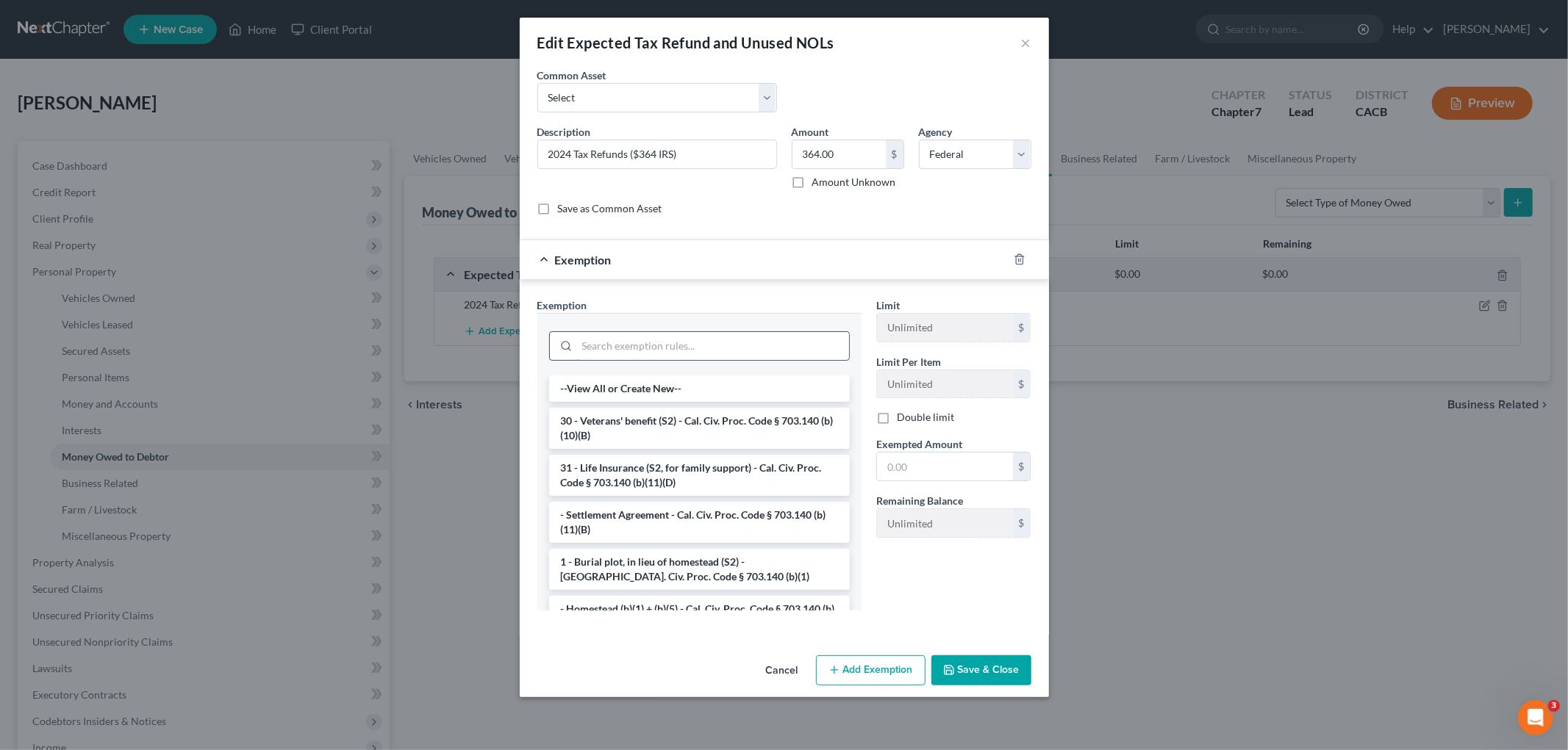
click at [598, 340] on input "search" at bounding box center [713, 346] width 272 height 28
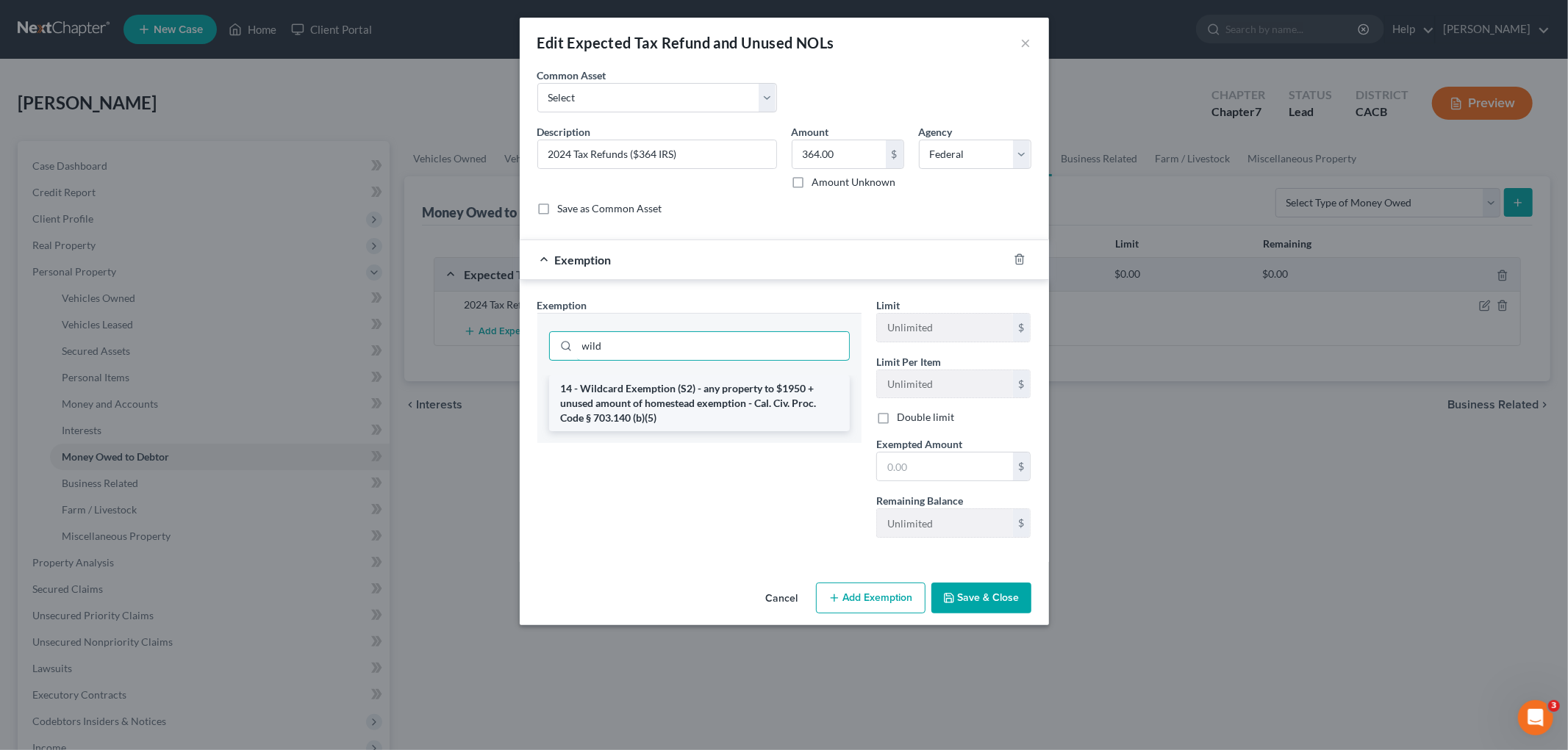
type input "wild"
click at [650, 399] on li "14 - Wildcard Exemption (S2) - any property to $1950 + unused amount of homeste…" at bounding box center [699, 403] width 301 height 56
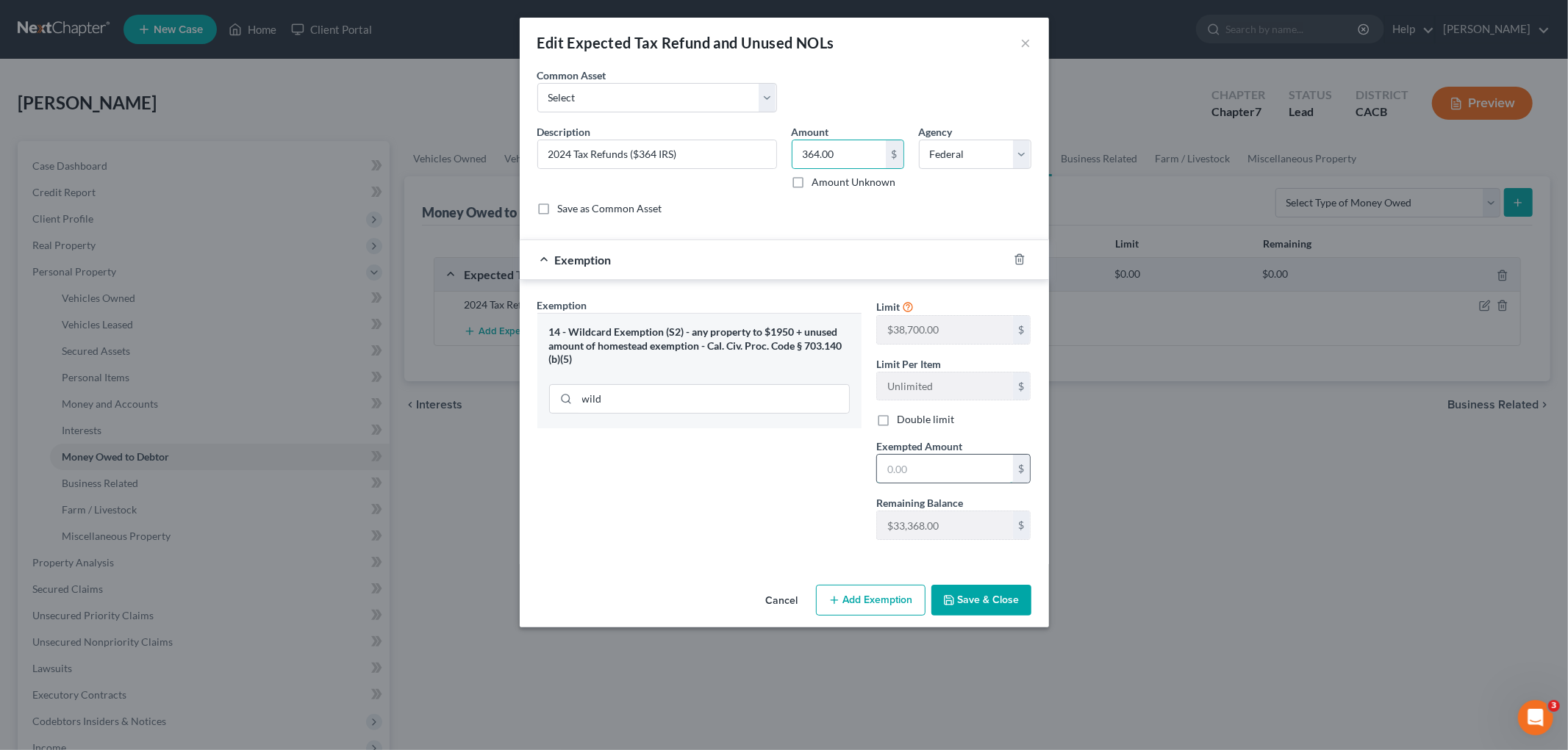
click at [929, 464] on input "text" at bounding box center [944, 468] width 136 height 28
paste input "364.00"
type input "364.00"
click at [775, 501] on div "Exemption Set must be selected for CA. Exemption * 14 - Wildcard Exemption (S2)…" at bounding box center [699, 425] width 339 height 254
click at [971, 587] on button "Save & Close" at bounding box center [981, 600] width 100 height 31
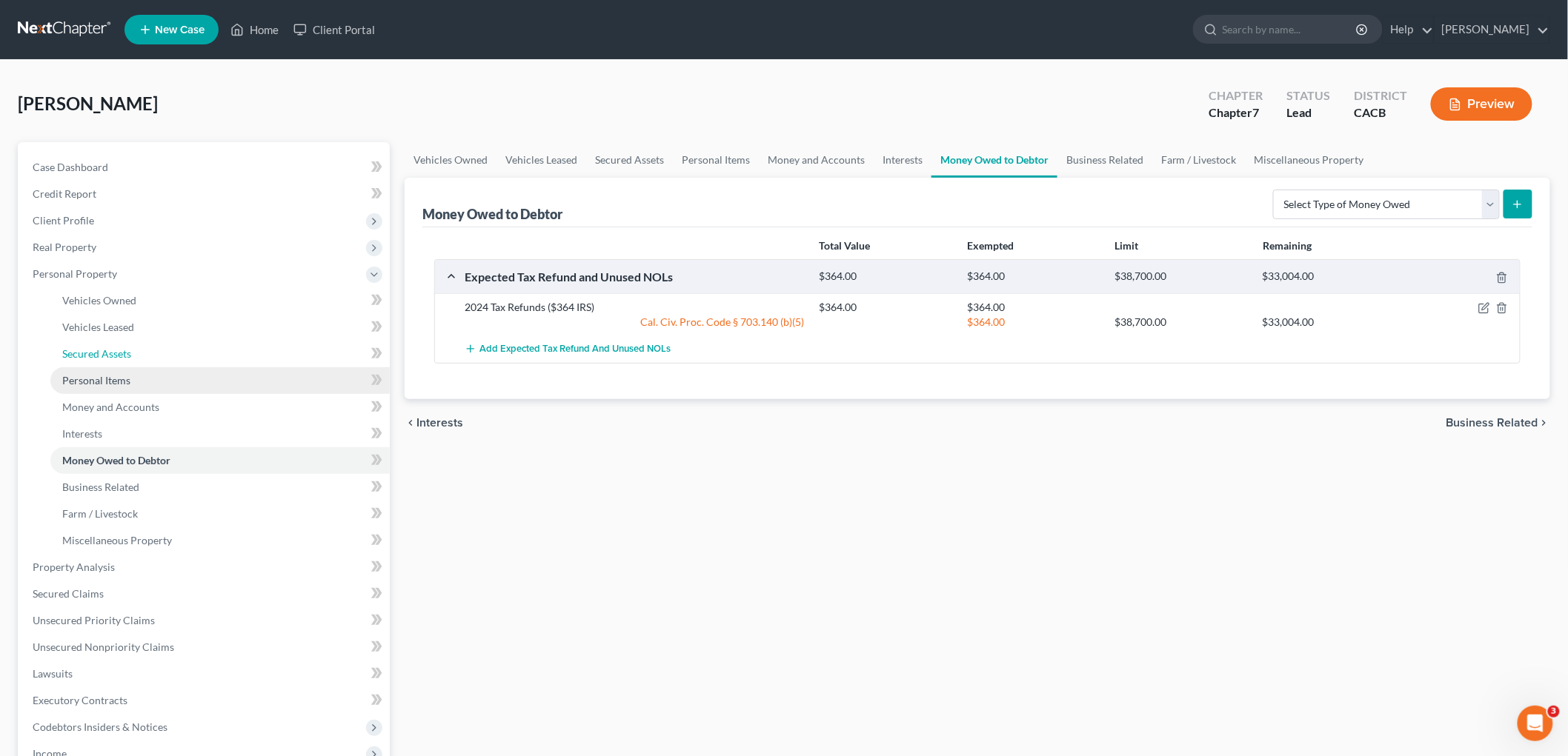
click at [186, 360] on link "Secured Assets" at bounding box center [220, 354] width 340 height 27
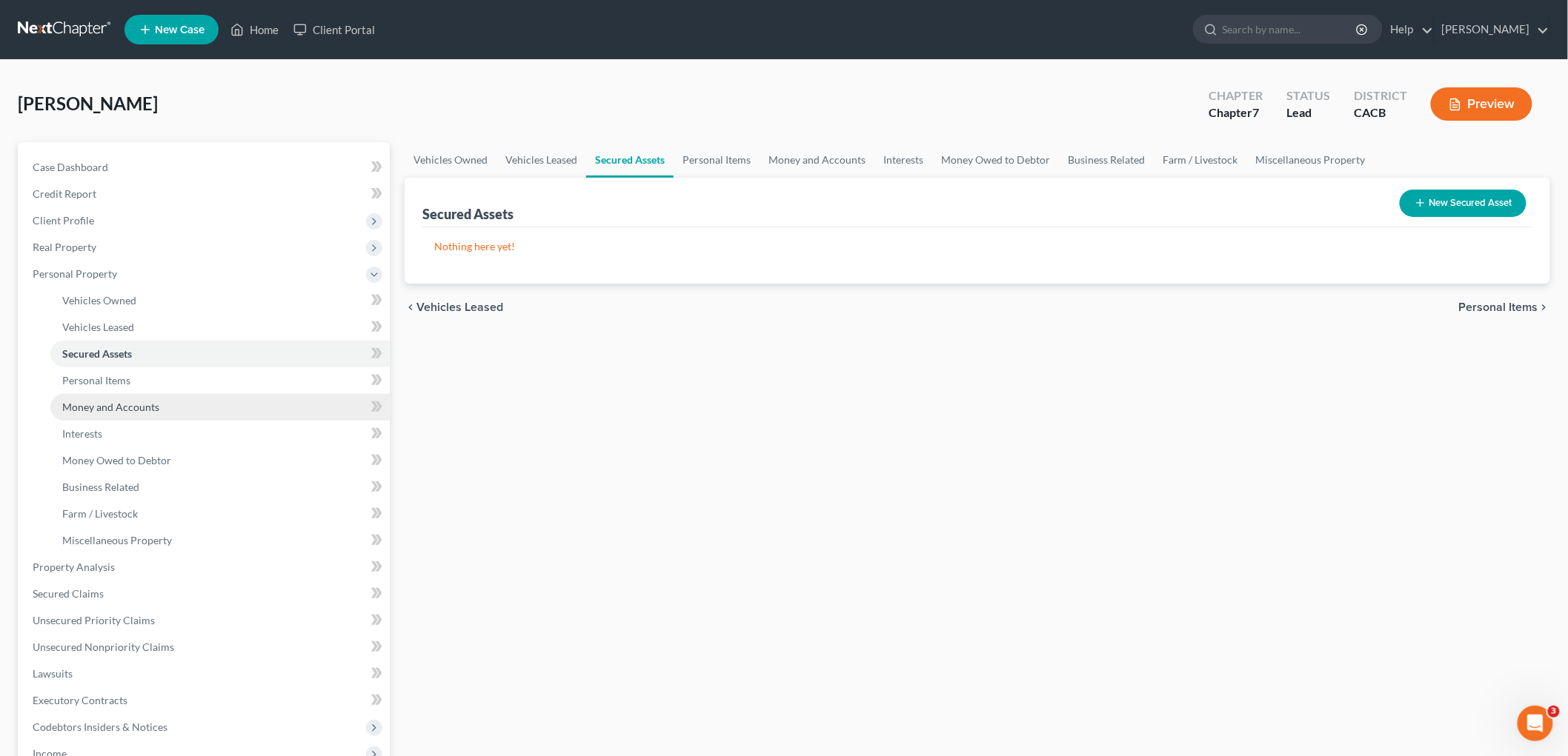
click at [179, 402] on link "Money and Accounts" at bounding box center [220, 408] width 340 height 27
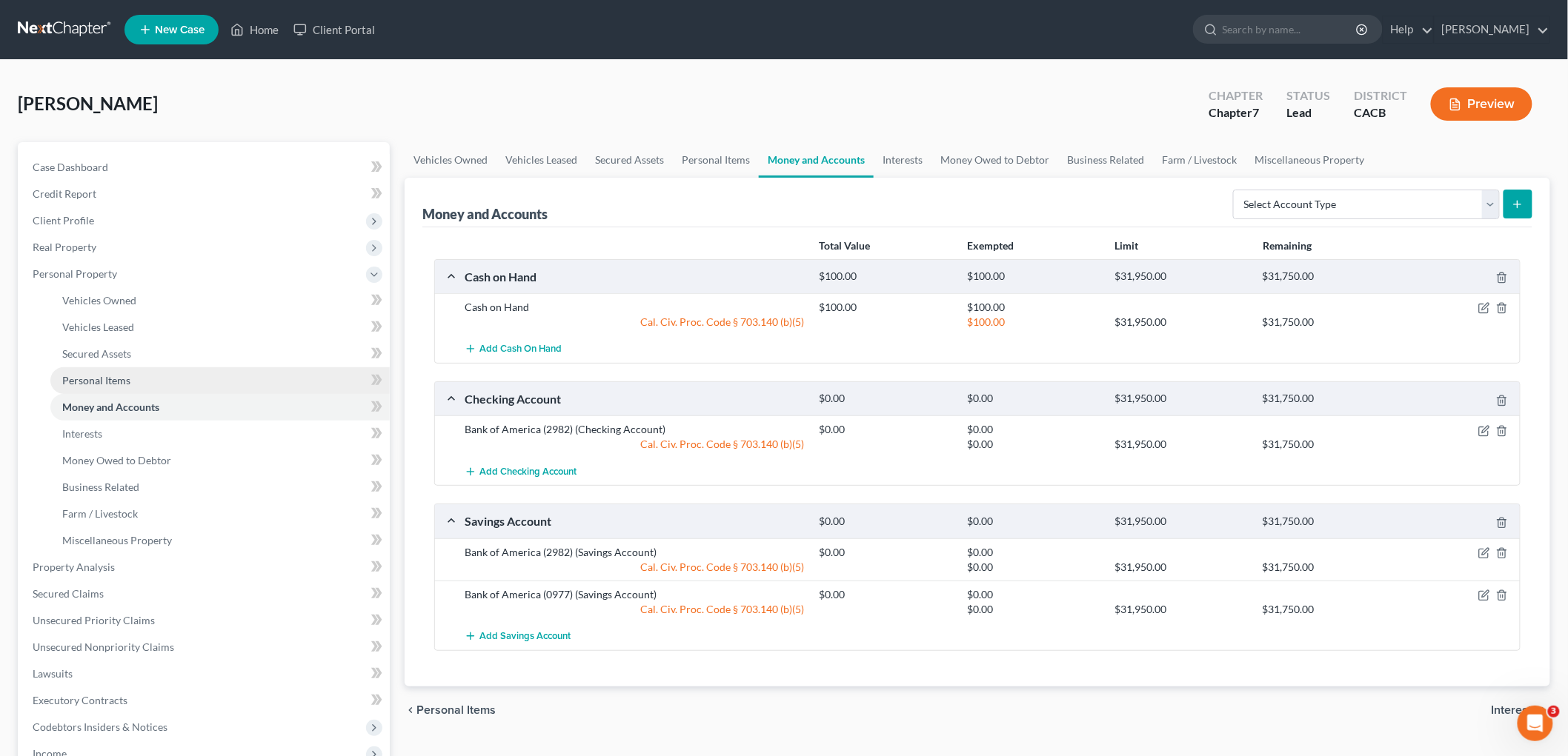
click at [150, 376] on link "Personal Items" at bounding box center [220, 381] width 340 height 27
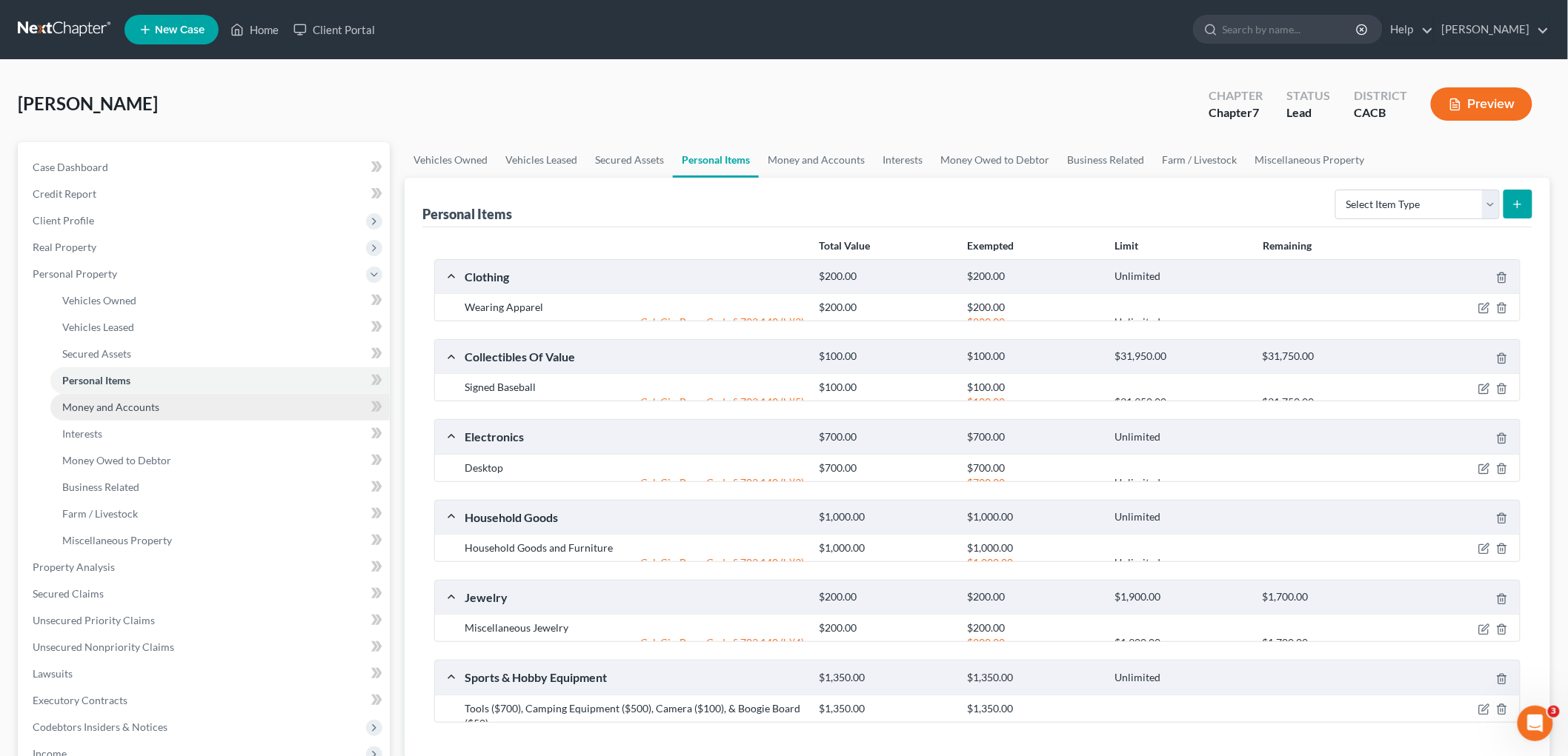
click at [168, 410] on link "Money and Accounts" at bounding box center [220, 408] width 340 height 27
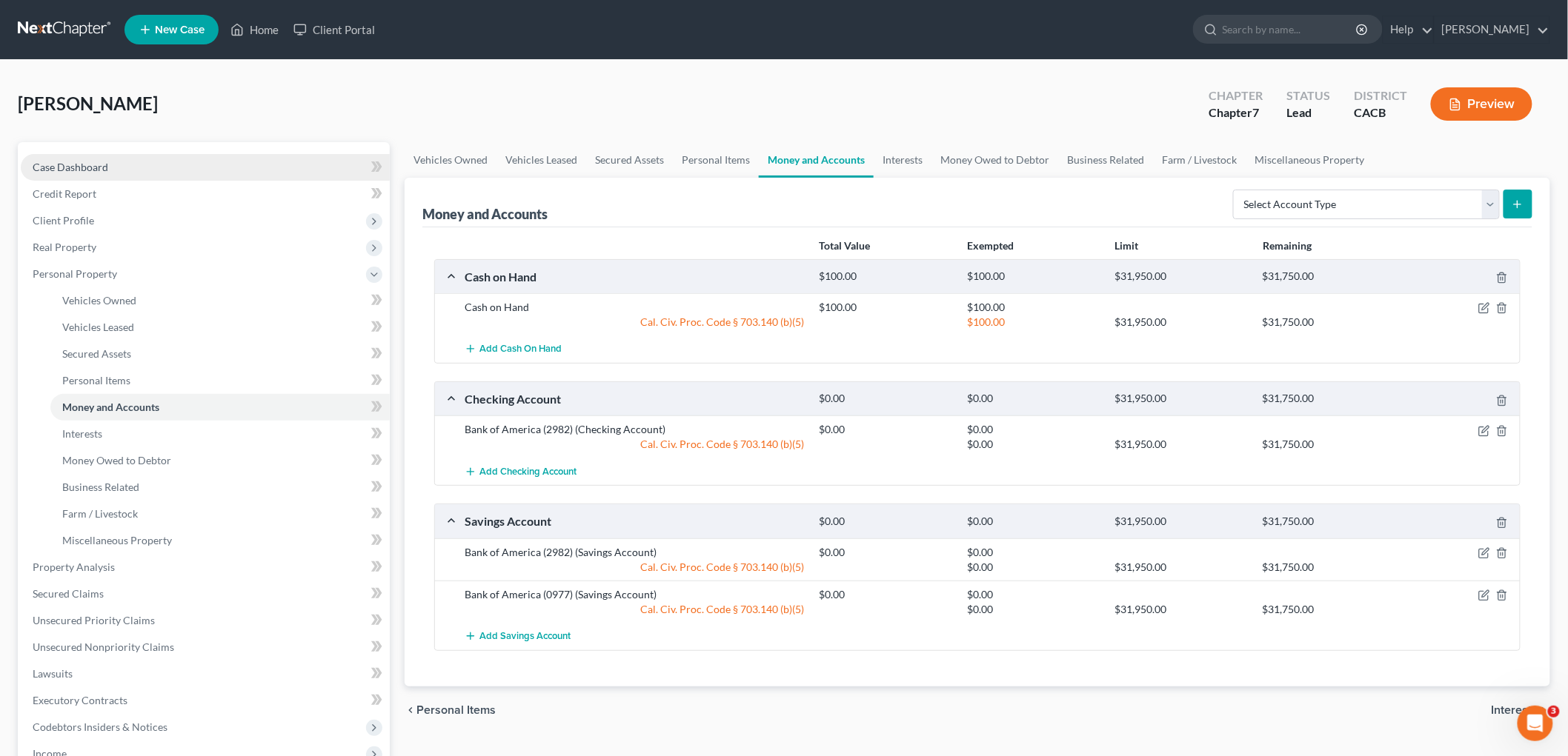
click at [198, 158] on link "Case Dashboard" at bounding box center [205, 167] width 369 height 27
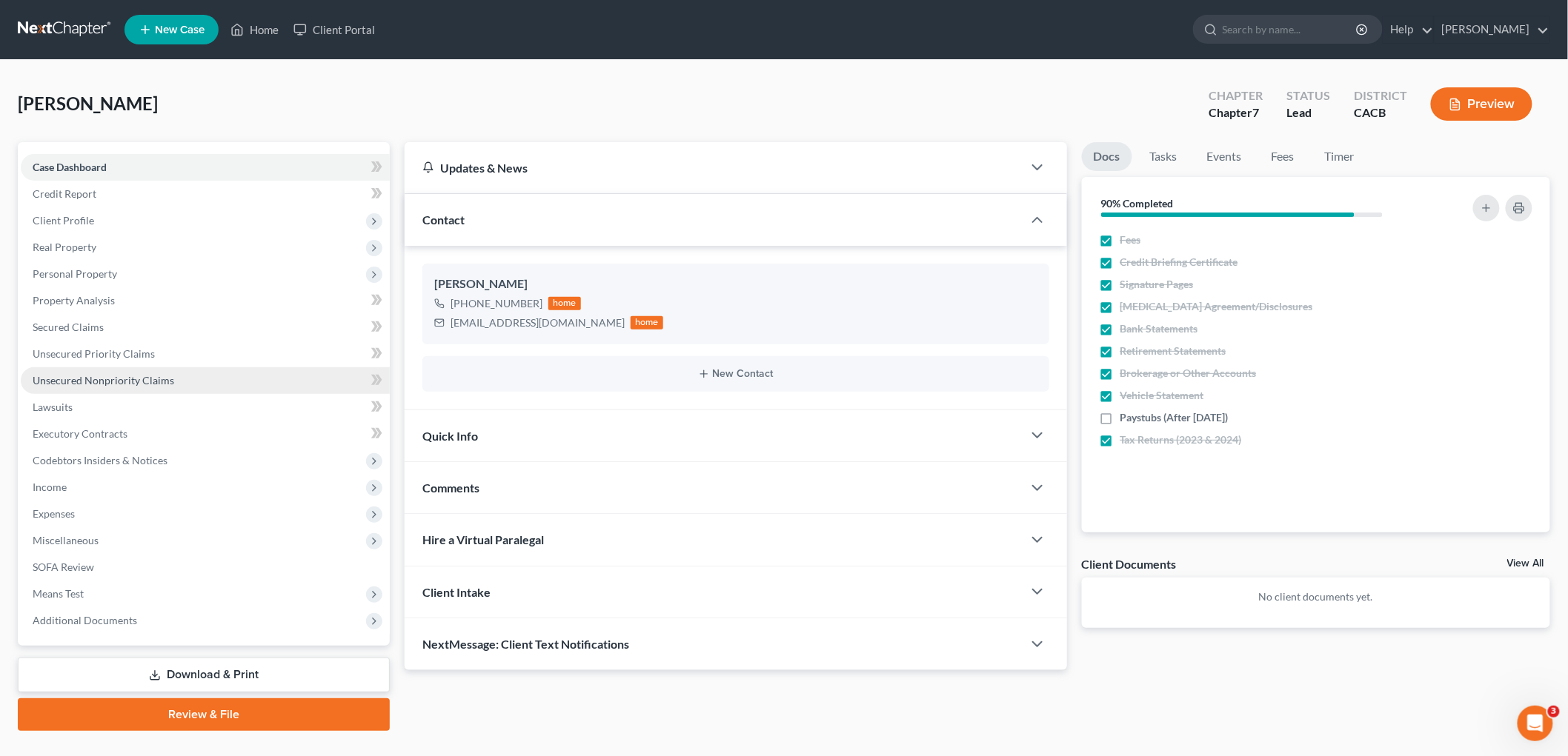
click at [100, 374] on span "Unsecured Nonpriority Claims" at bounding box center [103, 380] width 142 height 12
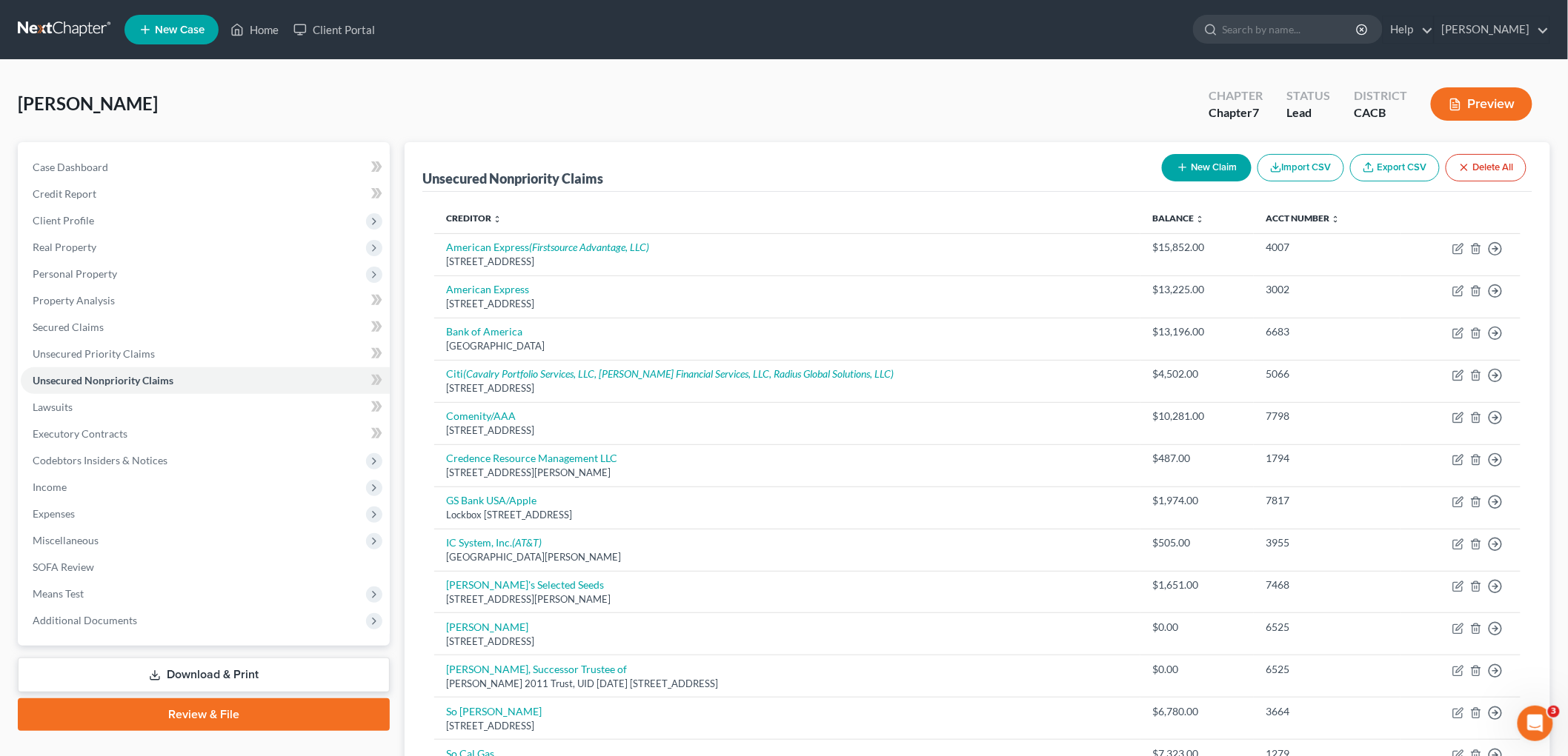
click at [1202, 144] on div "Unsecured Nonpriority Claims New Claim Import CSV Export CSV Delete All" at bounding box center [977, 167] width 1110 height 50
click at [1198, 159] on button "New Claim" at bounding box center [1207, 167] width 90 height 28
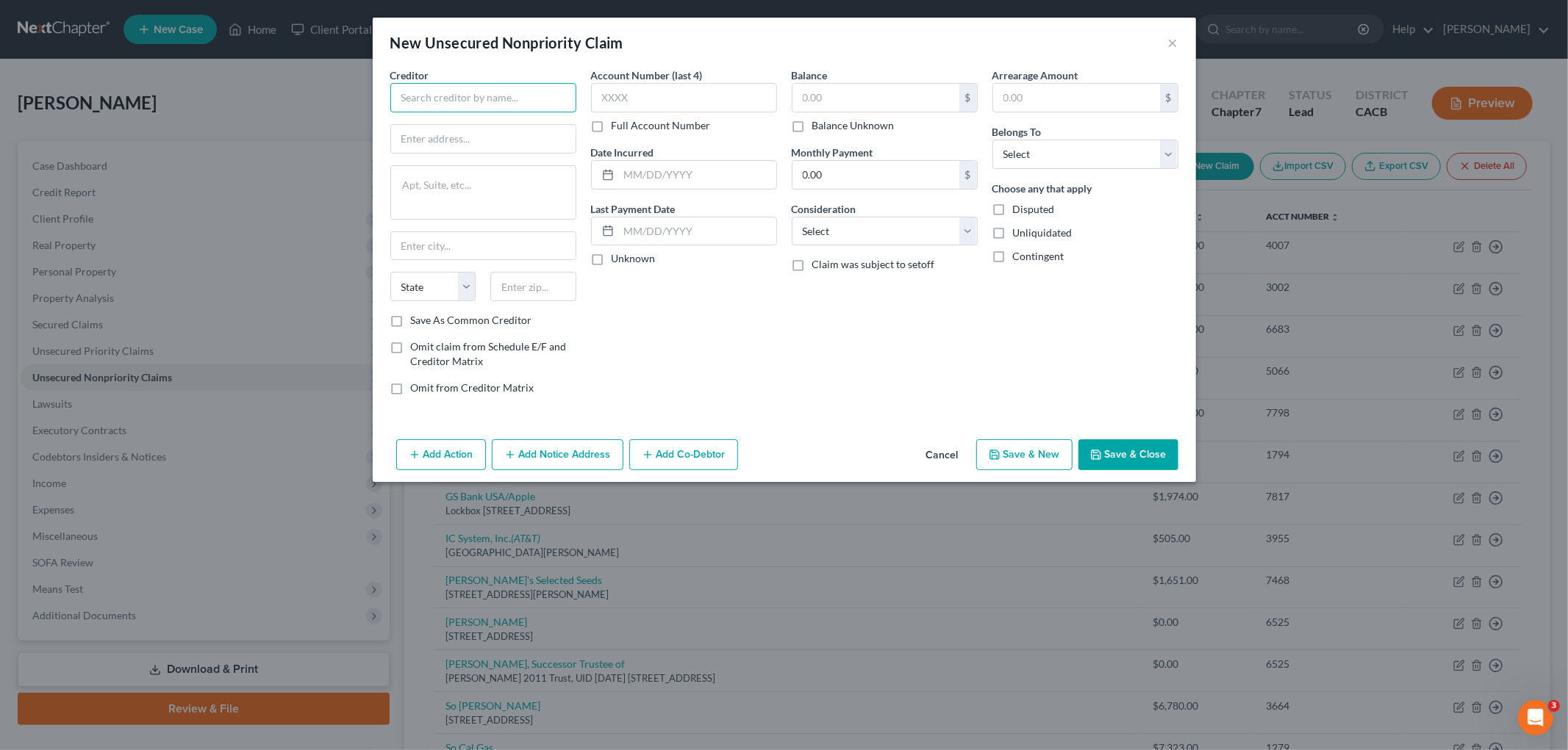
click at [489, 107] on input "text" at bounding box center [483, 97] width 186 height 29
type input "Social Security Administration"
click at [434, 141] on input "text" at bounding box center [483, 139] width 184 height 28
paste input "Office of the General Counsel"
click at [548, 136] on input "Office of the General Counsel" at bounding box center [483, 139] width 184 height 28
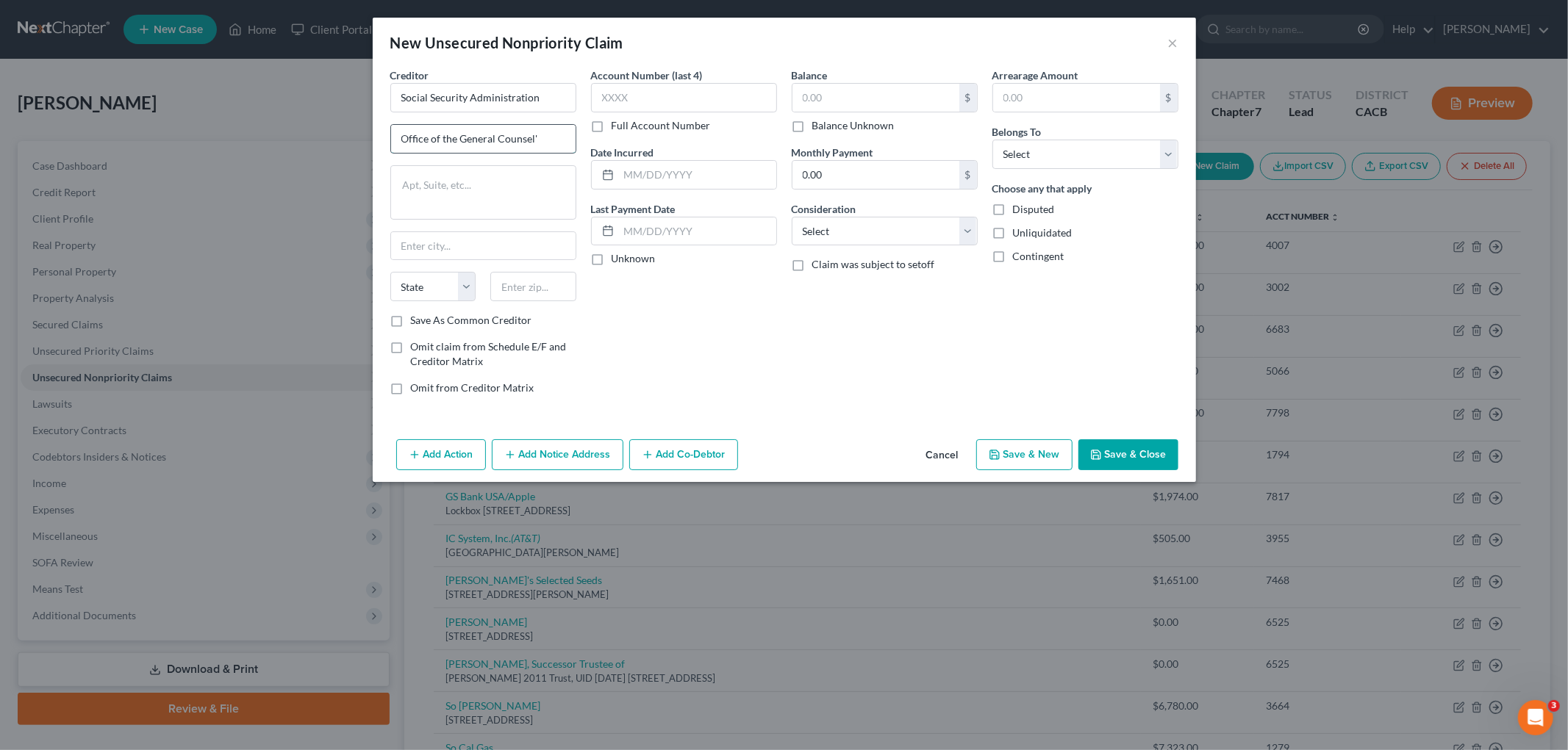
type input "Office of the General Counsel"
paste textarea "Attn: Bankruptcy"
click at [434, 210] on textarea "Attn: Bankruptcy" at bounding box center [483, 192] width 186 height 54
paste textarea "[STREET_ADDRESS]"
type textarea "Attn: Bankruptcy [STREET_ADDRESS]"
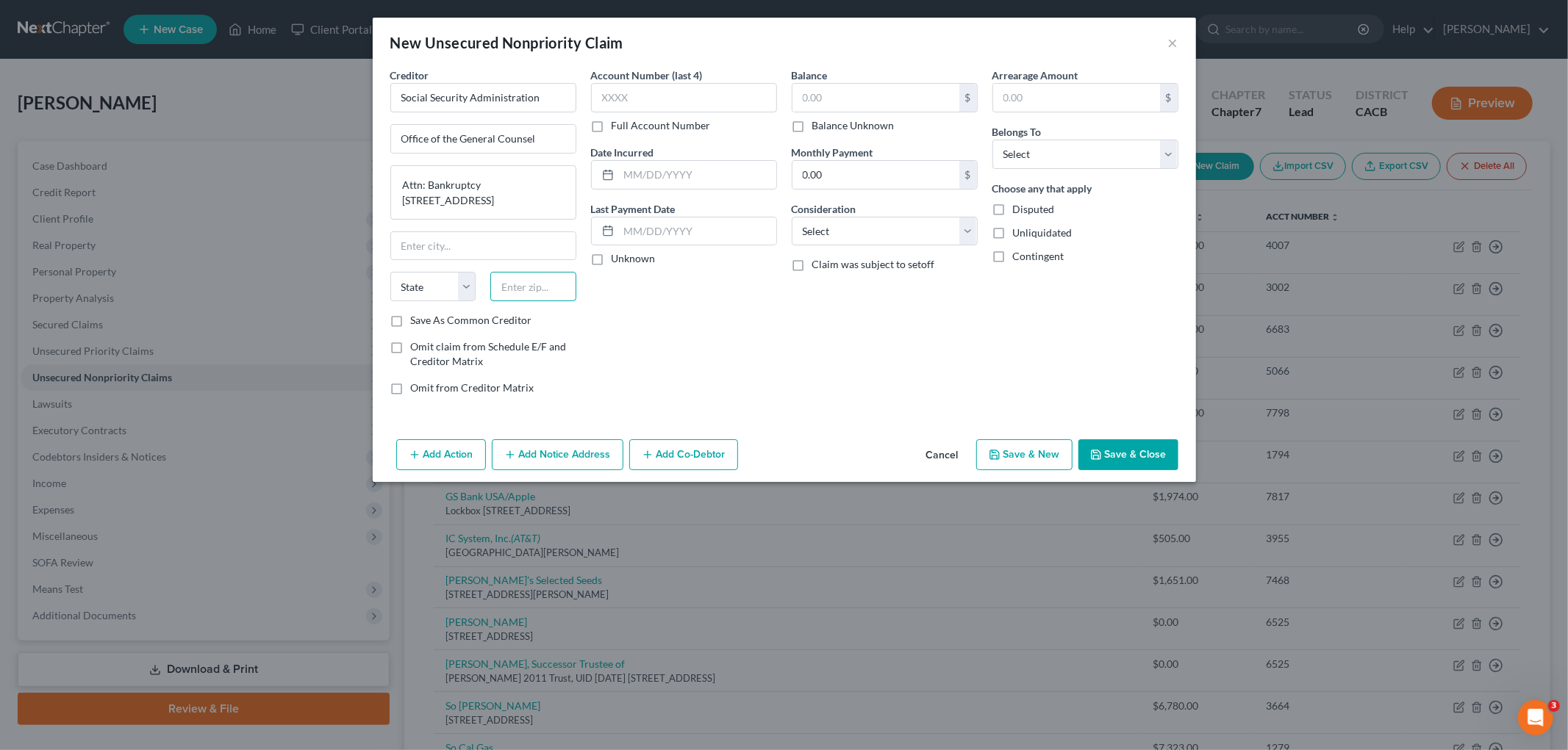
drag, startPoint x: 532, startPoint y: 291, endPoint x: 524, endPoint y: 291, distance: 8.0
click at [529, 291] on input "text" at bounding box center [533, 286] width 86 height 29
type input "21235"
type input "[GEOGRAPHIC_DATA]"
select select "21"
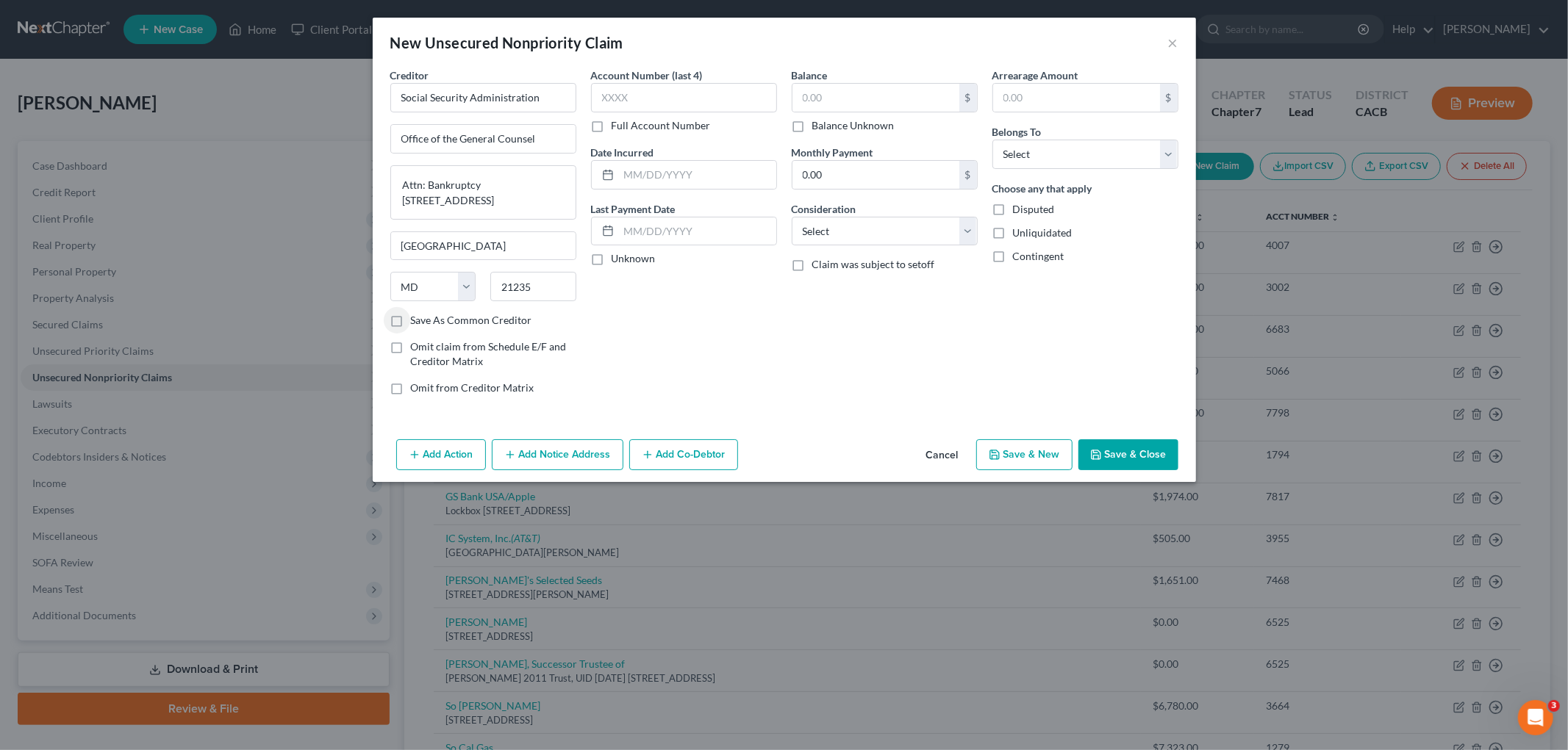
click at [1127, 459] on button "Save & Close" at bounding box center [1128, 455] width 100 height 31
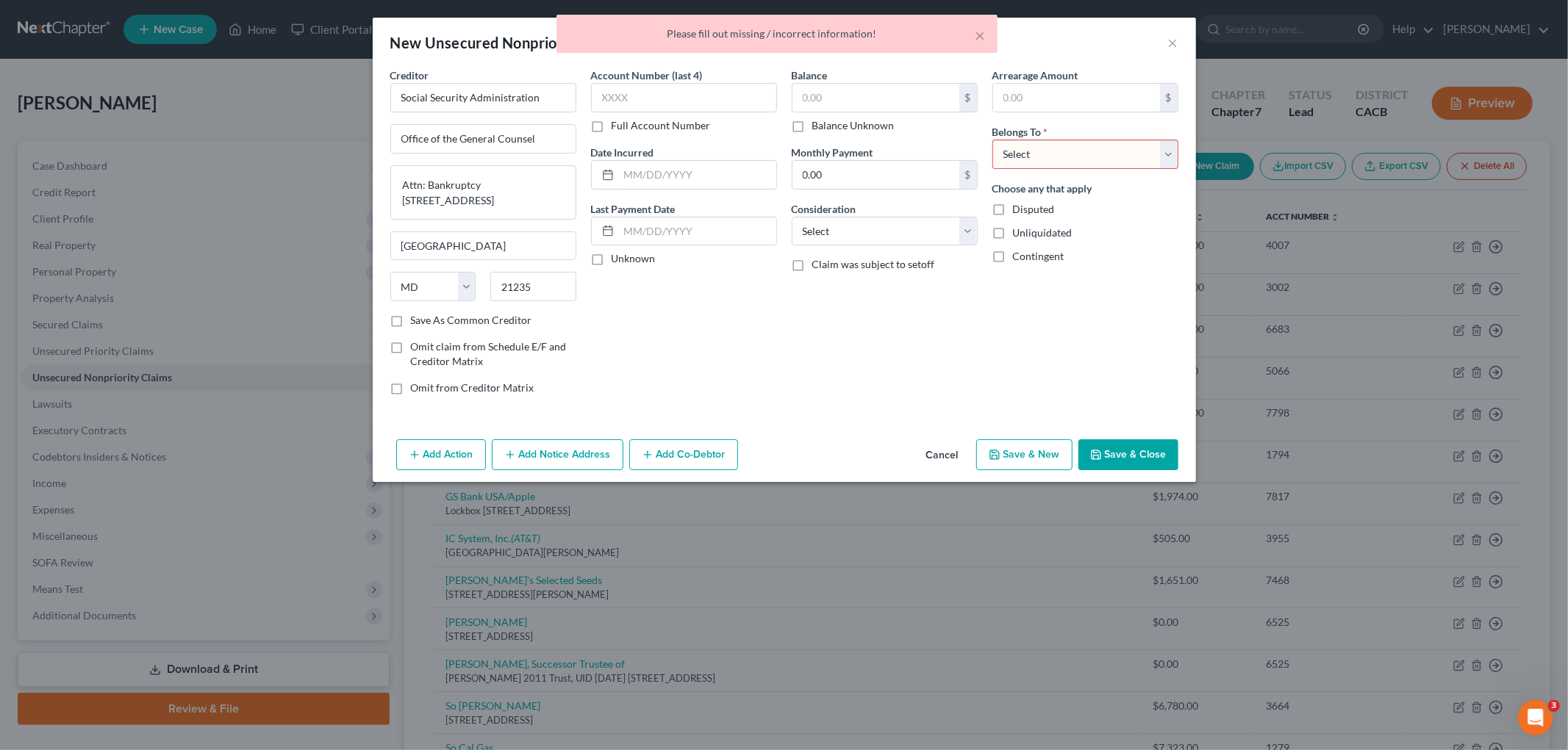
click at [1048, 159] on select "Select Debtor 1 Only Debtor 2 Only Debtor 1 And Debtor 2 Only At Least One Of T…" at bounding box center [1086, 154] width 186 height 29
select select "0"
click at [992, 140] on select "Select Debtor 1 Only Debtor 2 Only Debtor 1 And Debtor 2 Only At Least One Of T…" at bounding box center [1086, 154] width 186 height 29
drag, startPoint x: 1127, startPoint y: 490, endPoint x: 1127, endPoint y: 459, distance: 31.0
click at [1127, 486] on div "New Unsecured Nonpriority Claim × Creditor * Social Security Administration Off…" at bounding box center [784, 375] width 1568 height 750
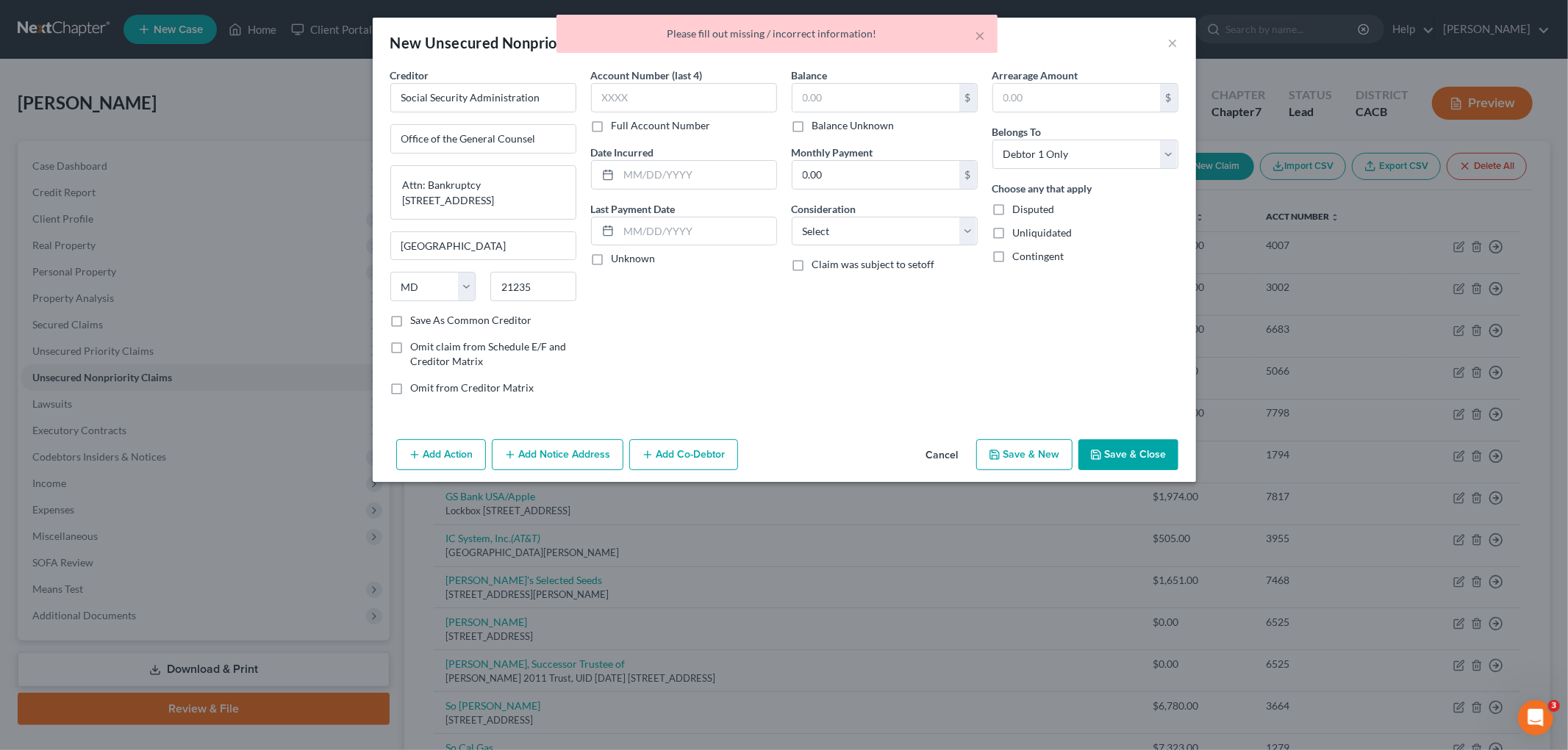
click at [1127, 458] on button "Save & Close" at bounding box center [1128, 455] width 100 height 31
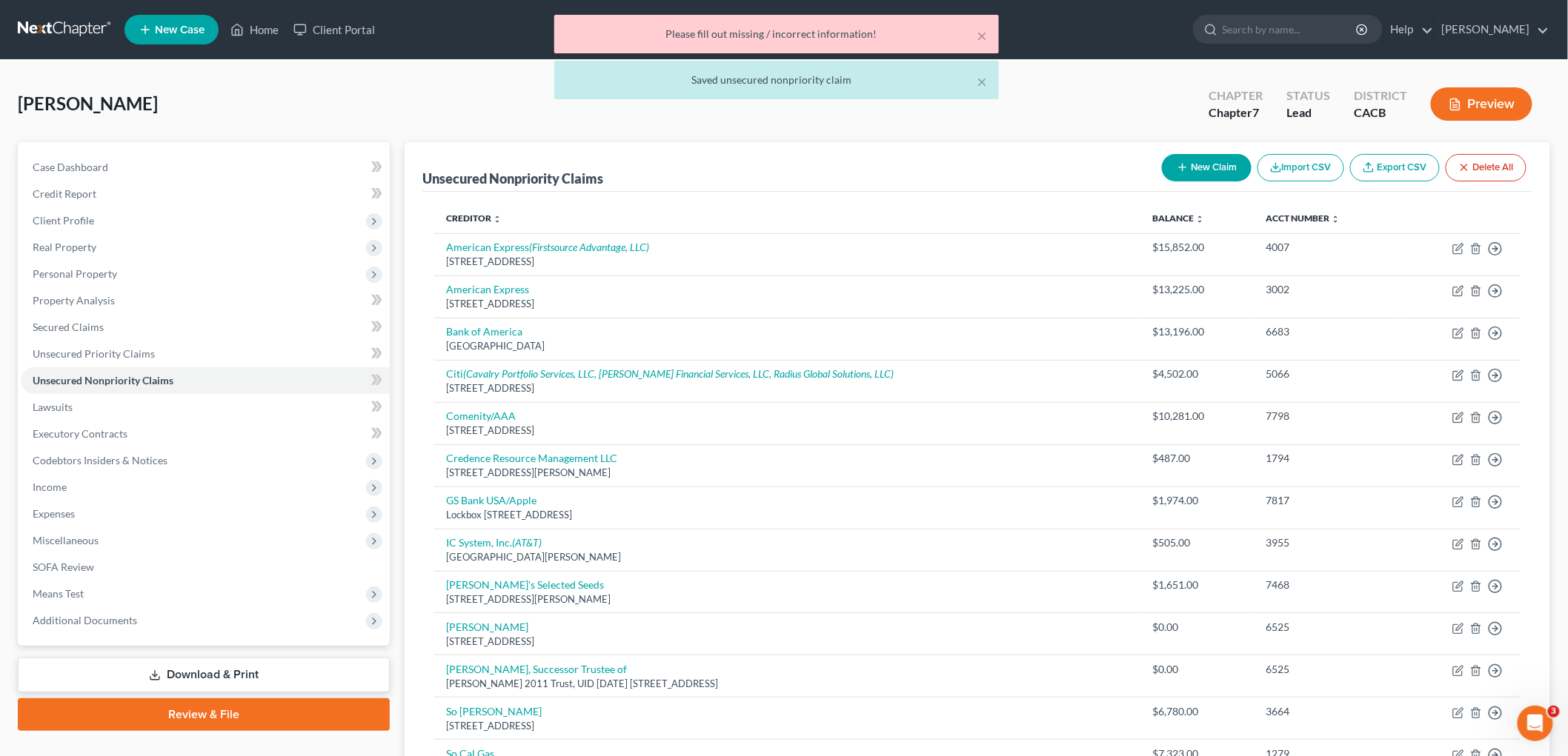
click at [1484, 113] on button "Preview" at bounding box center [1482, 103] width 101 height 33
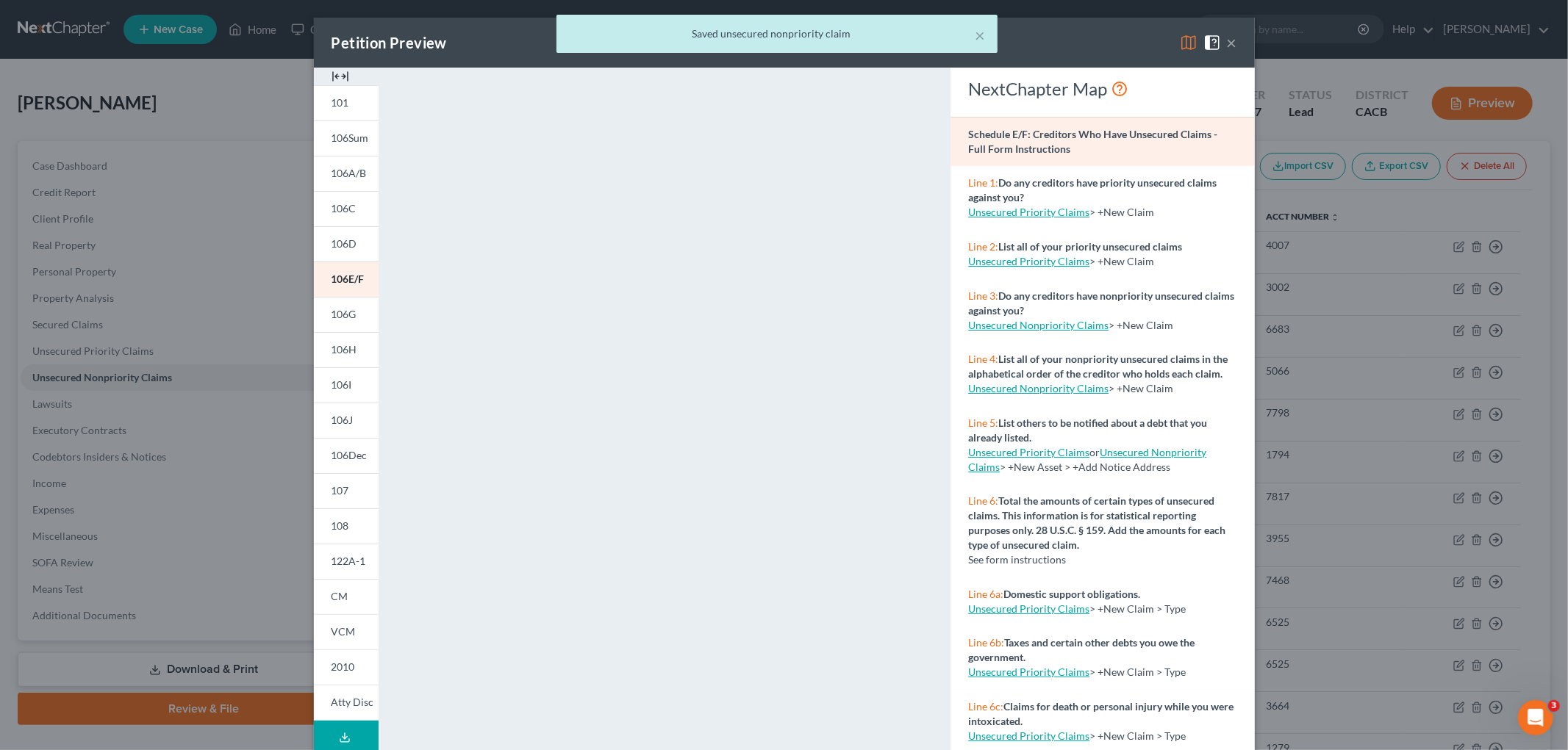
click at [1177, 47] on div "× Saved unsecured nonpriority claim" at bounding box center [776, 37] width 1568 height 46
click at [1177, 42] on div "× Saved unsecured nonpriority claim" at bounding box center [776, 37] width 1568 height 46
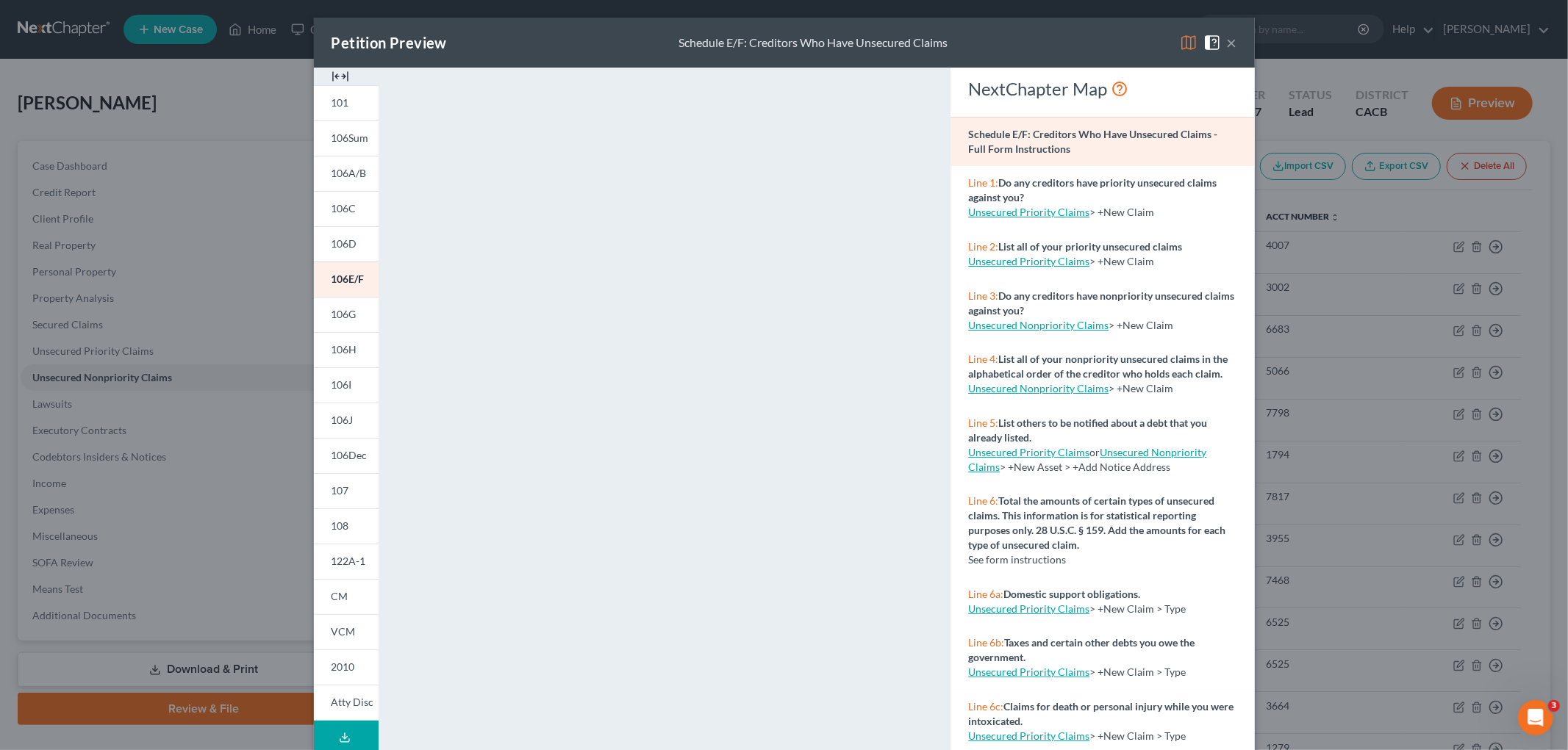
click at [1189, 43] on img at bounding box center [1188, 43] width 18 height 18
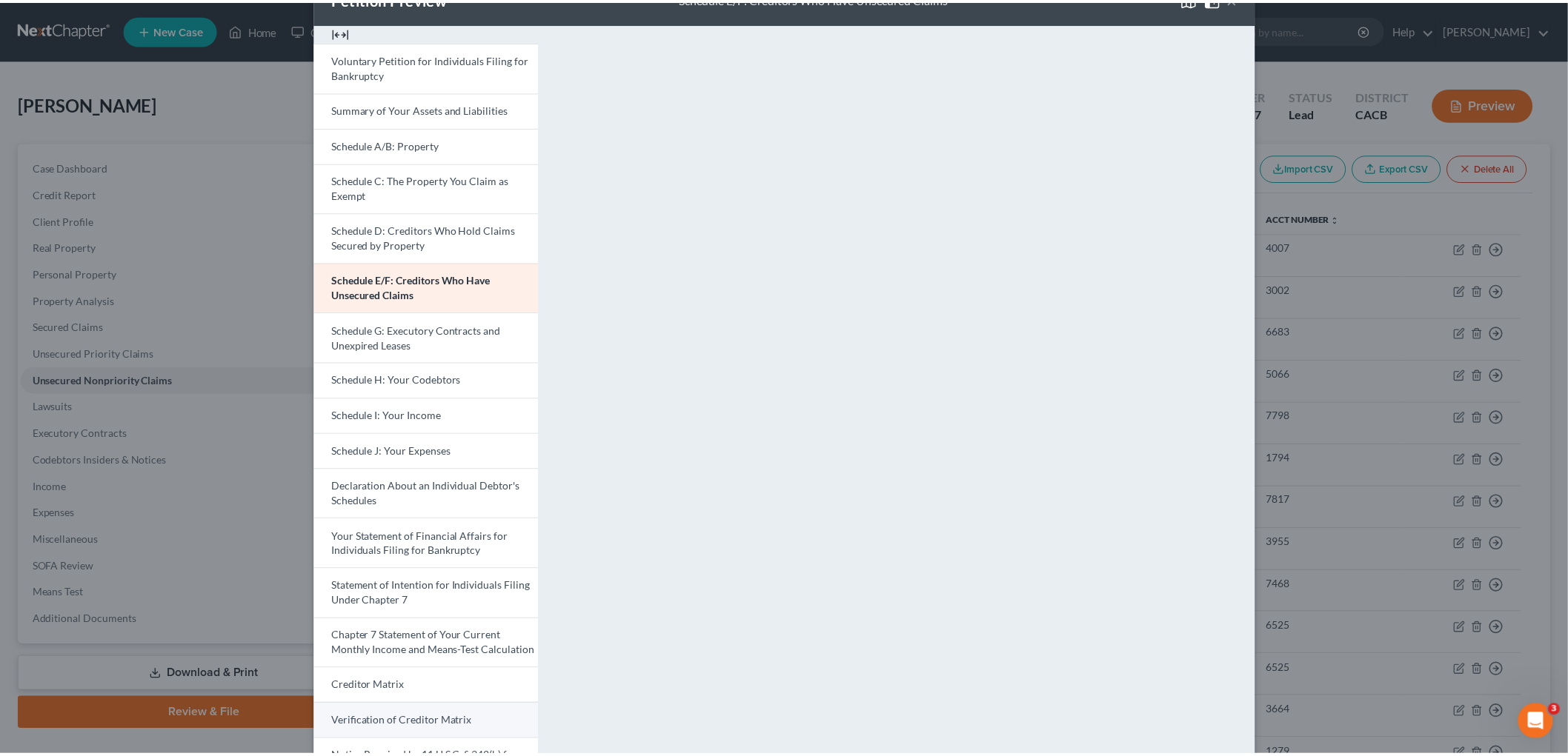
scroll to position [82, 0]
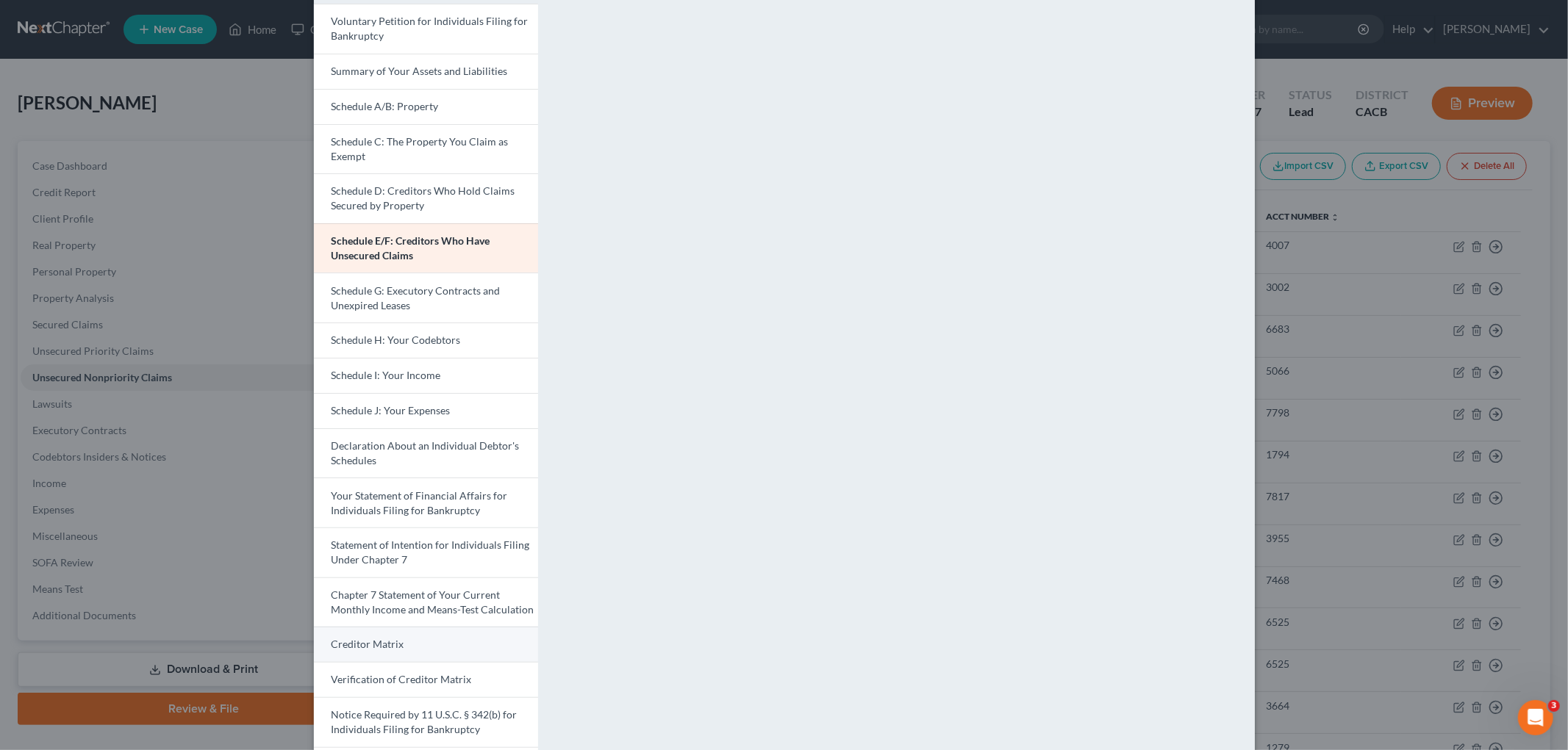
click at [434, 642] on link "Creditor Matrix" at bounding box center [426, 644] width 224 height 35
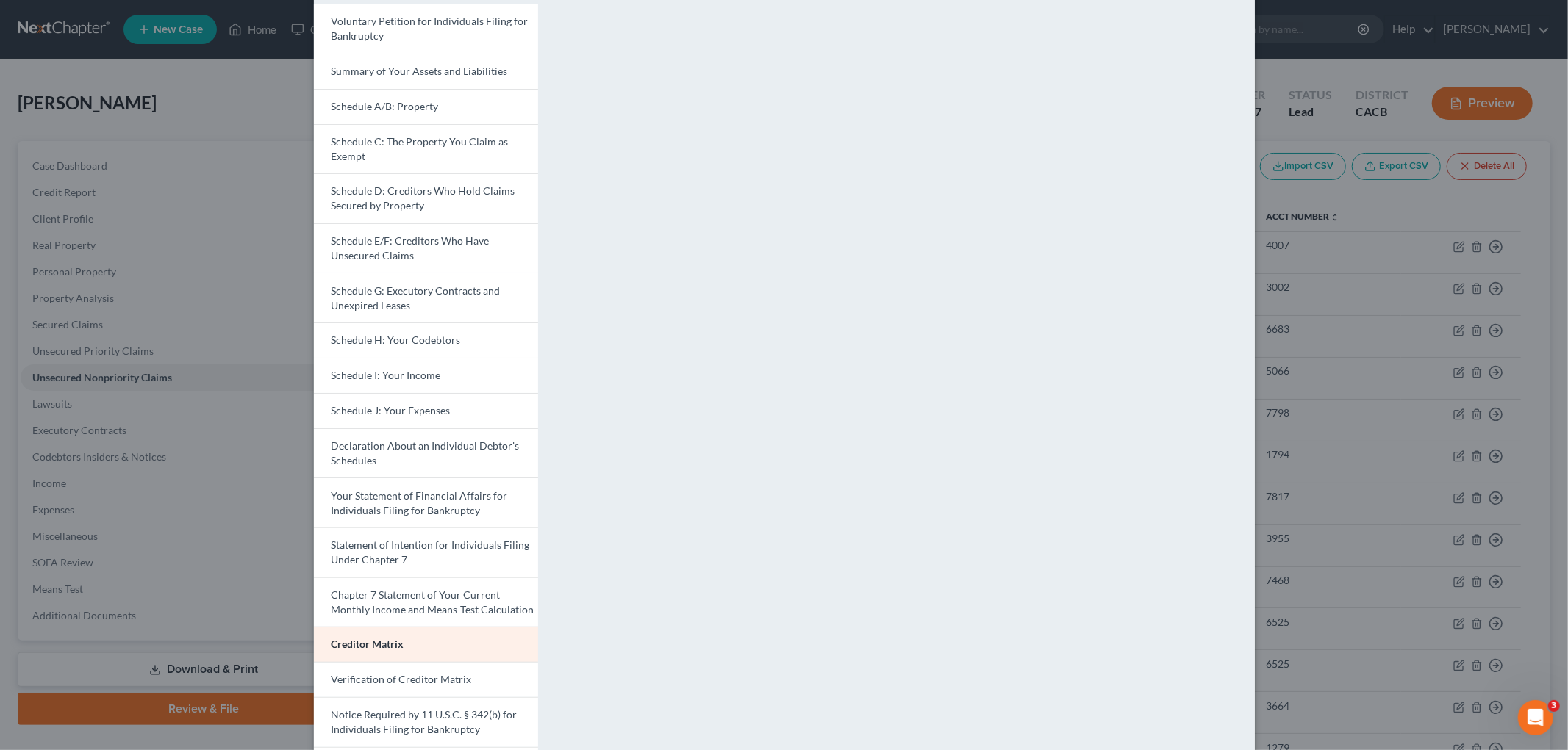
click at [1481, 436] on div "Petition Preview Creditor Matrix × Voluntary Petition for Individuals Filing fo…" at bounding box center [784, 375] width 1568 height 750
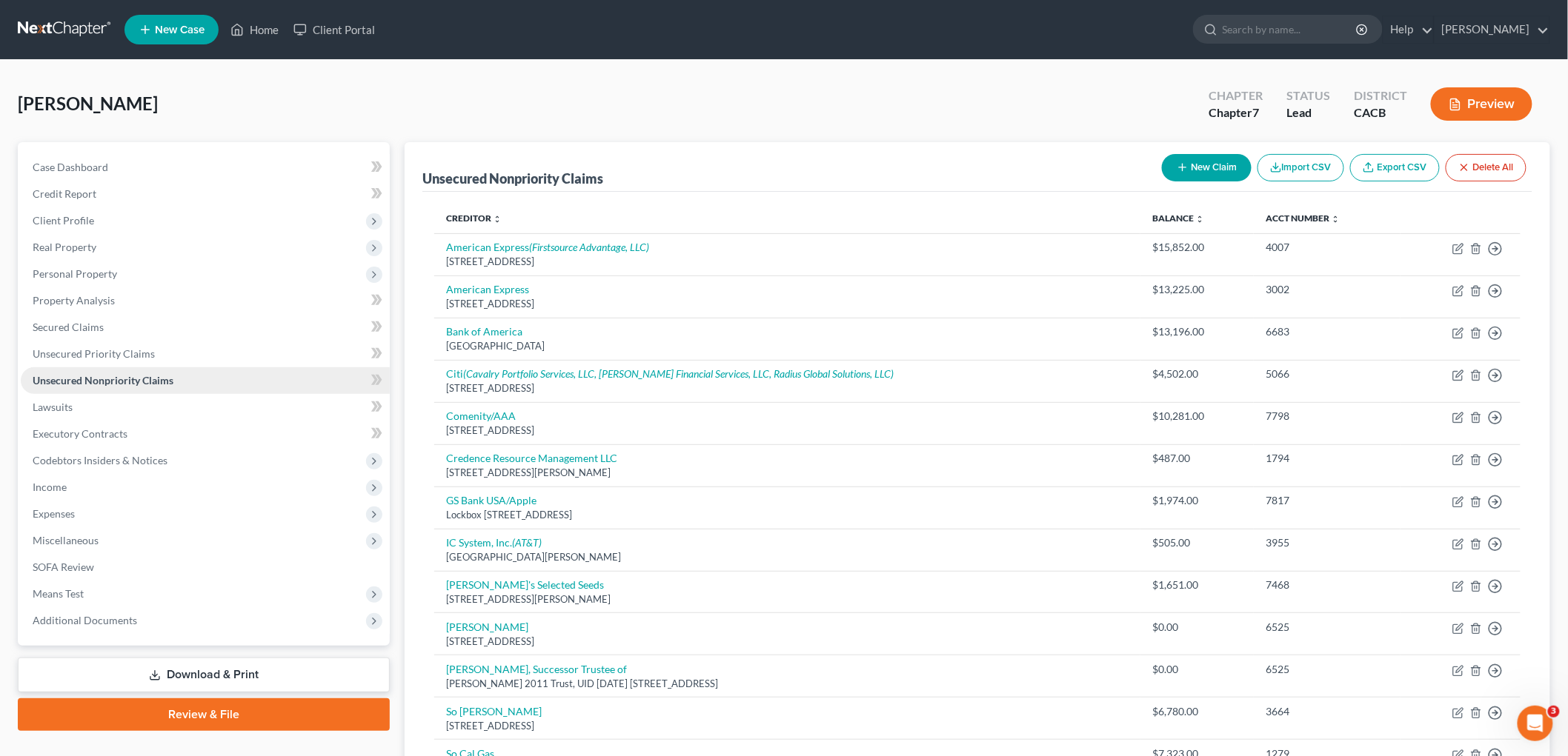
click at [126, 382] on span "Unsecured Nonpriority Claims" at bounding box center [102, 380] width 141 height 12
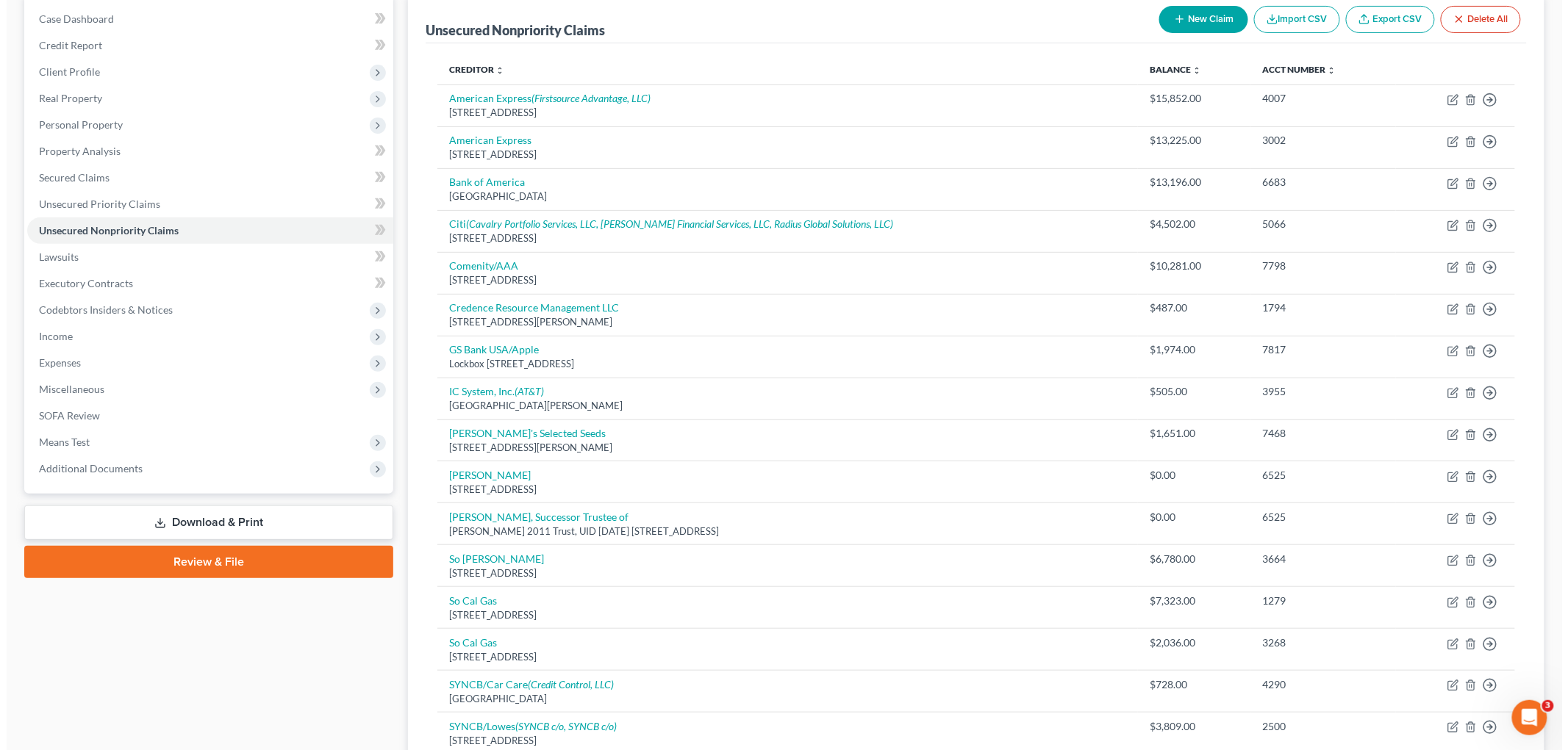
scroll to position [408, 0]
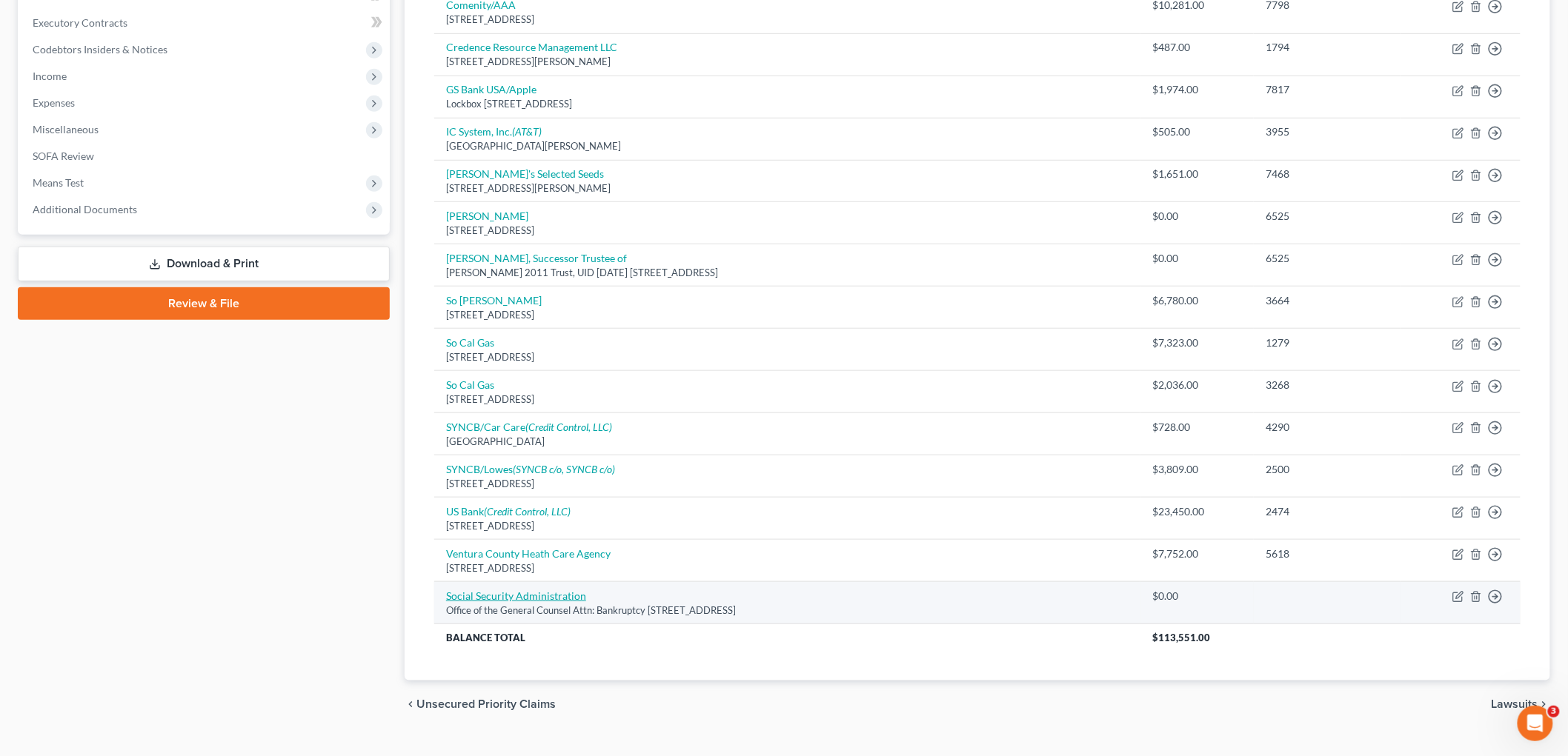
click at [492, 593] on link "Social Security Administration" at bounding box center [516, 595] width 140 height 12
select select "21"
select select "0"
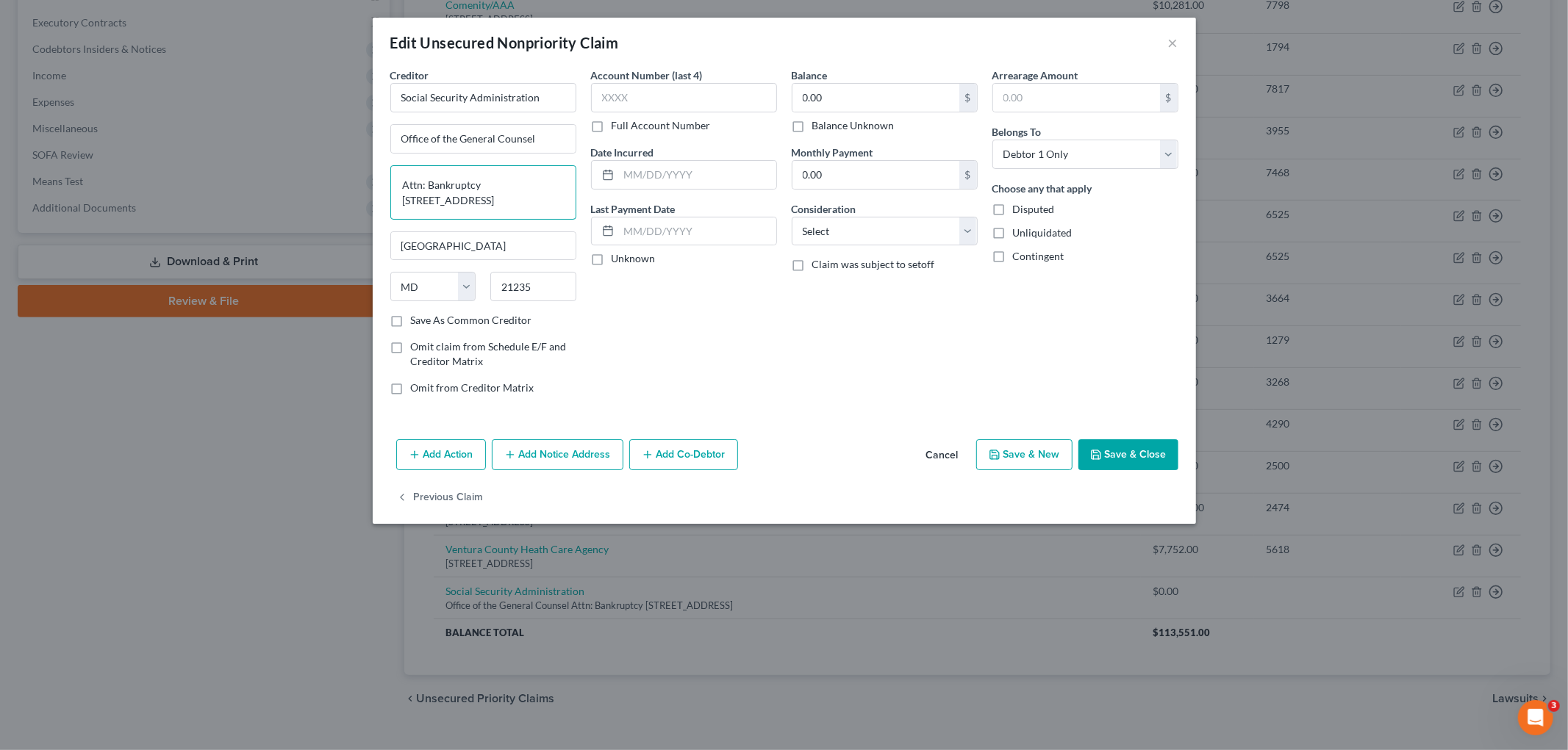
drag, startPoint x: 445, startPoint y: 188, endPoint x: 383, endPoint y: 180, distance: 62.5
click at [443, 188] on textarea "Attn: Bankruptcy [STREET_ADDRESS]" at bounding box center [483, 192] width 186 height 54
click at [398, 179] on textarea "Attn: Bankruptcy [STREET_ADDRESS]" at bounding box center [483, 192] width 186 height 54
paste textarea "Office of Program Litigation"
type textarea "Office of Program Litigation Attn: Bankruptcy [STREET_ADDRESS]"
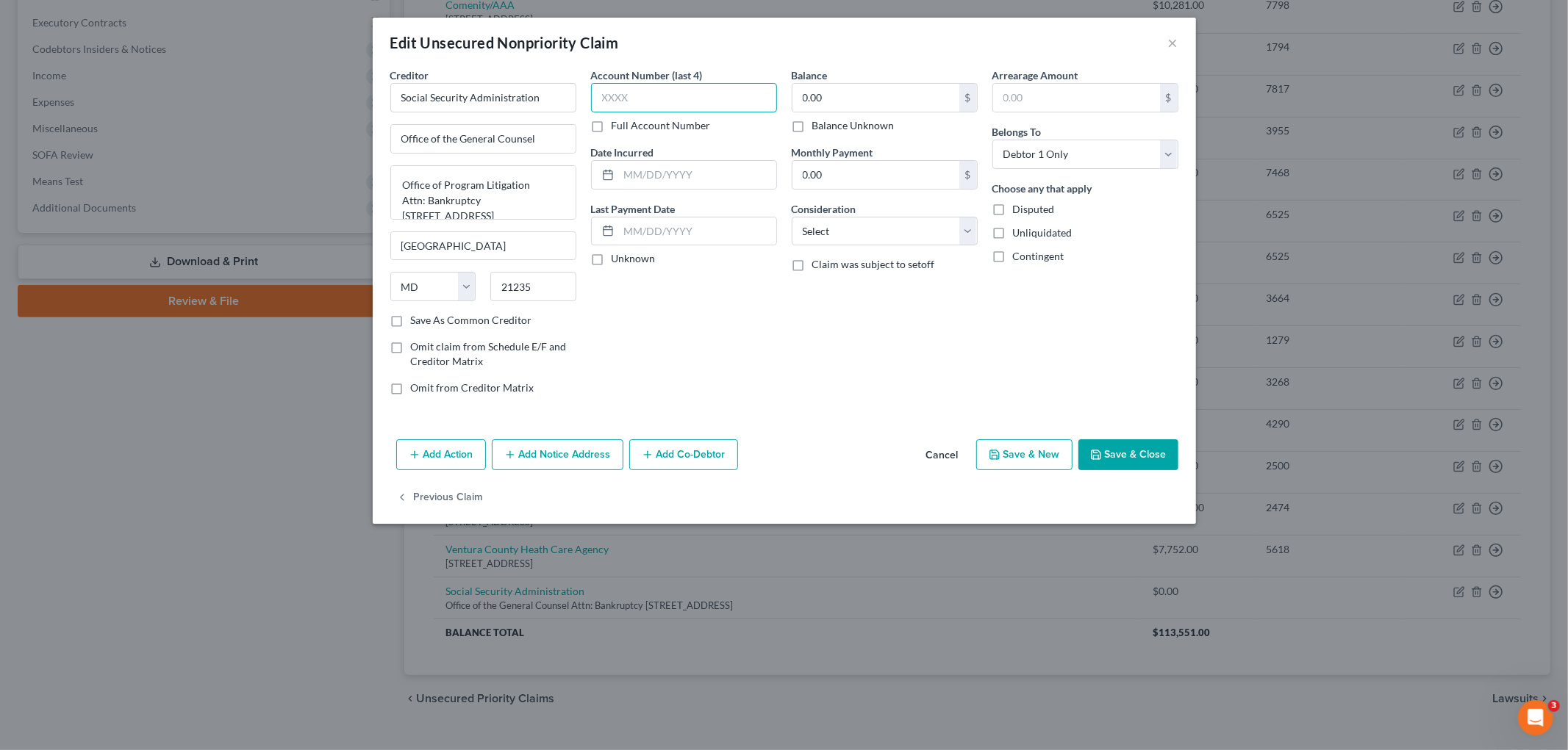
click at [638, 100] on input "text" at bounding box center [684, 97] width 186 height 29
drag, startPoint x: 677, startPoint y: 92, endPoint x: 680, endPoint y: 81, distance: 11.4
click at [677, 92] on input "text" at bounding box center [684, 97] width 186 height 29
type input "6525"
click at [678, 179] on input "text" at bounding box center [698, 175] width 158 height 28
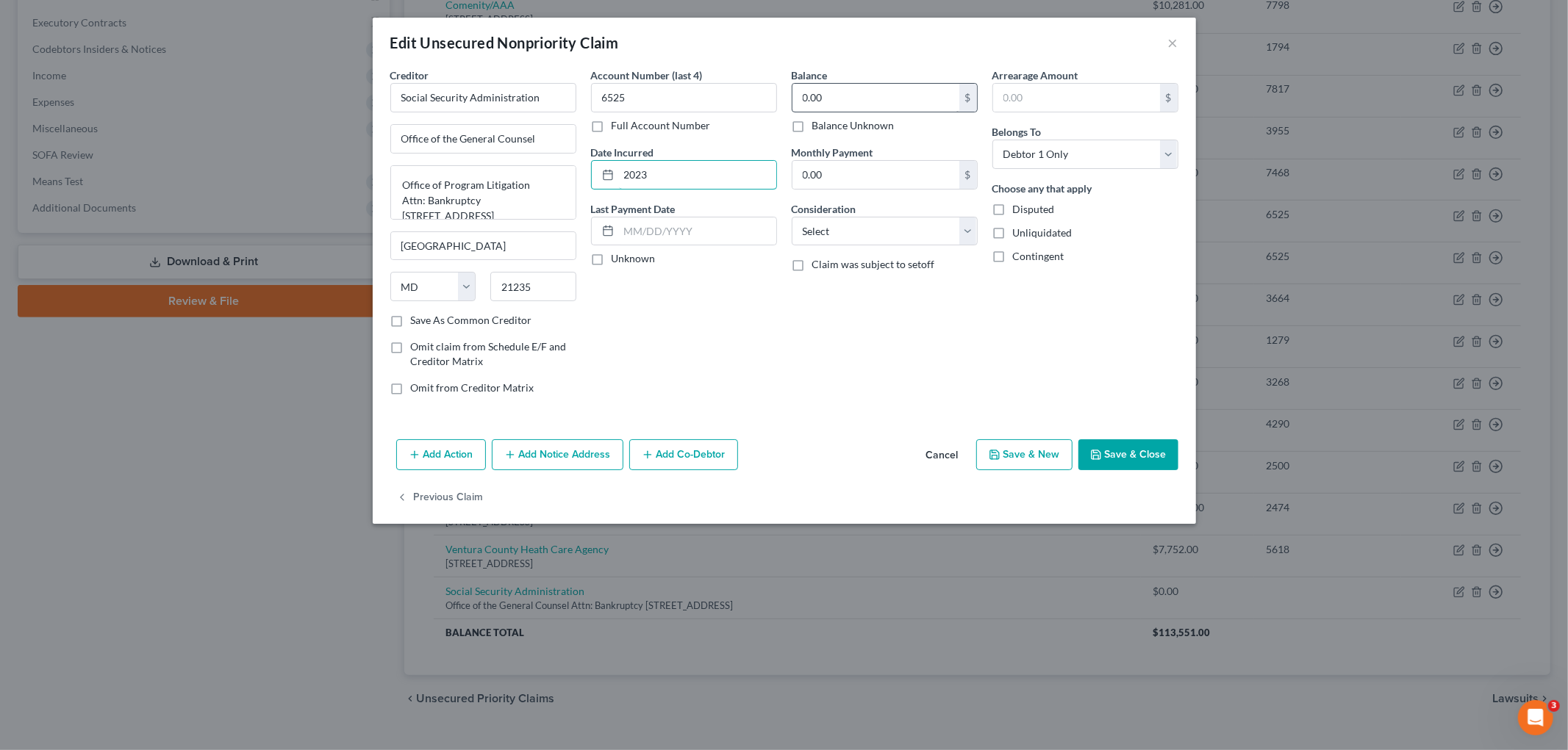
type input "2023"
click at [859, 102] on input "0.00" at bounding box center [876, 97] width 167 height 28
click at [846, 239] on select "Select Cable / Satellite Services Collection Agency Credit Card Debt Debt Couns…" at bounding box center [885, 231] width 186 height 29
select select "14"
click at [792, 216] on select "Select Cable / Satellite Services Collection Agency Credit Card Debt Debt Couns…" at bounding box center [885, 231] width 186 height 29
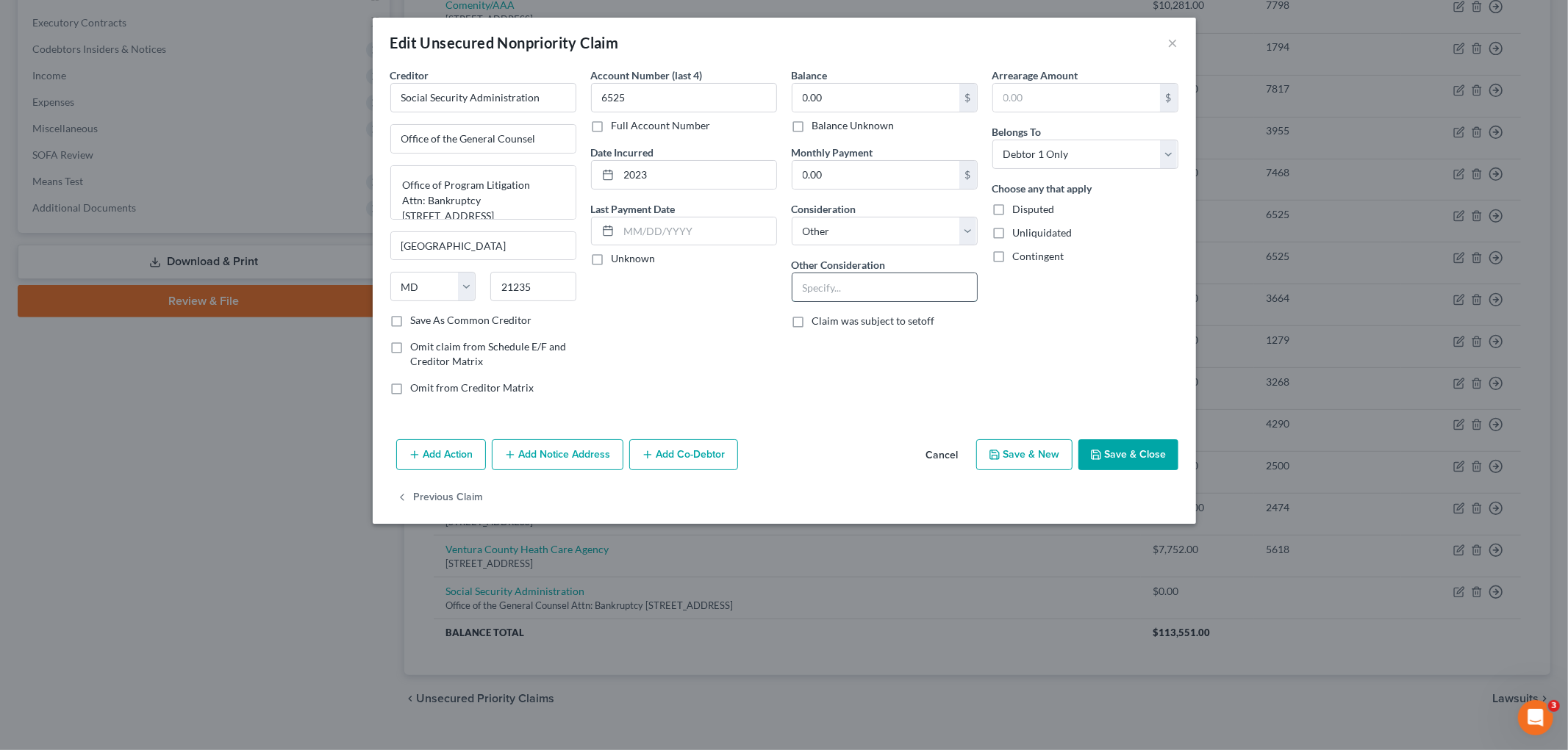
click at [859, 301] on input "text" at bounding box center [884, 287] width 184 height 28
type input "Social Security Overpayment (Estimate Based on Debtor's Conversation with Socia…"
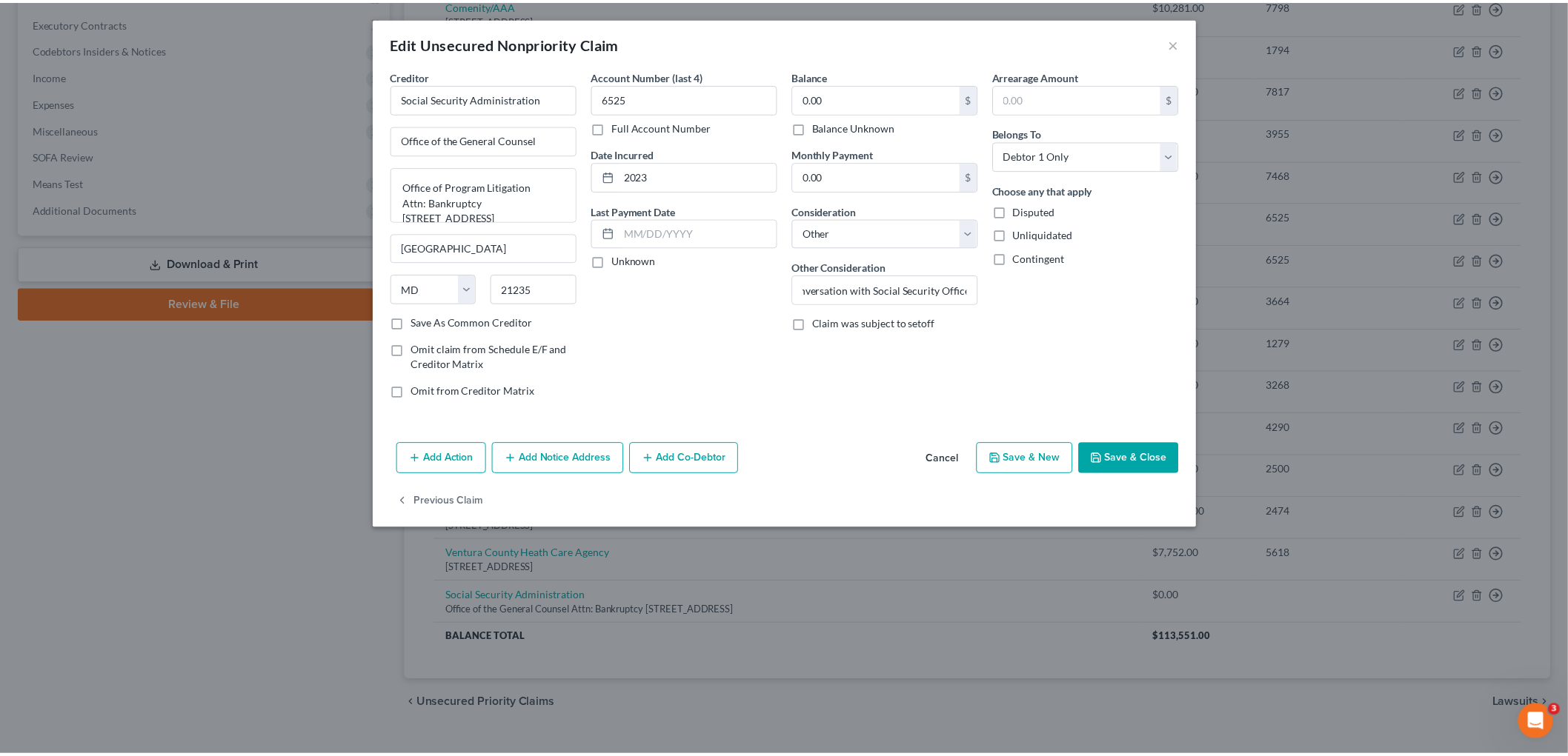
scroll to position [0, 0]
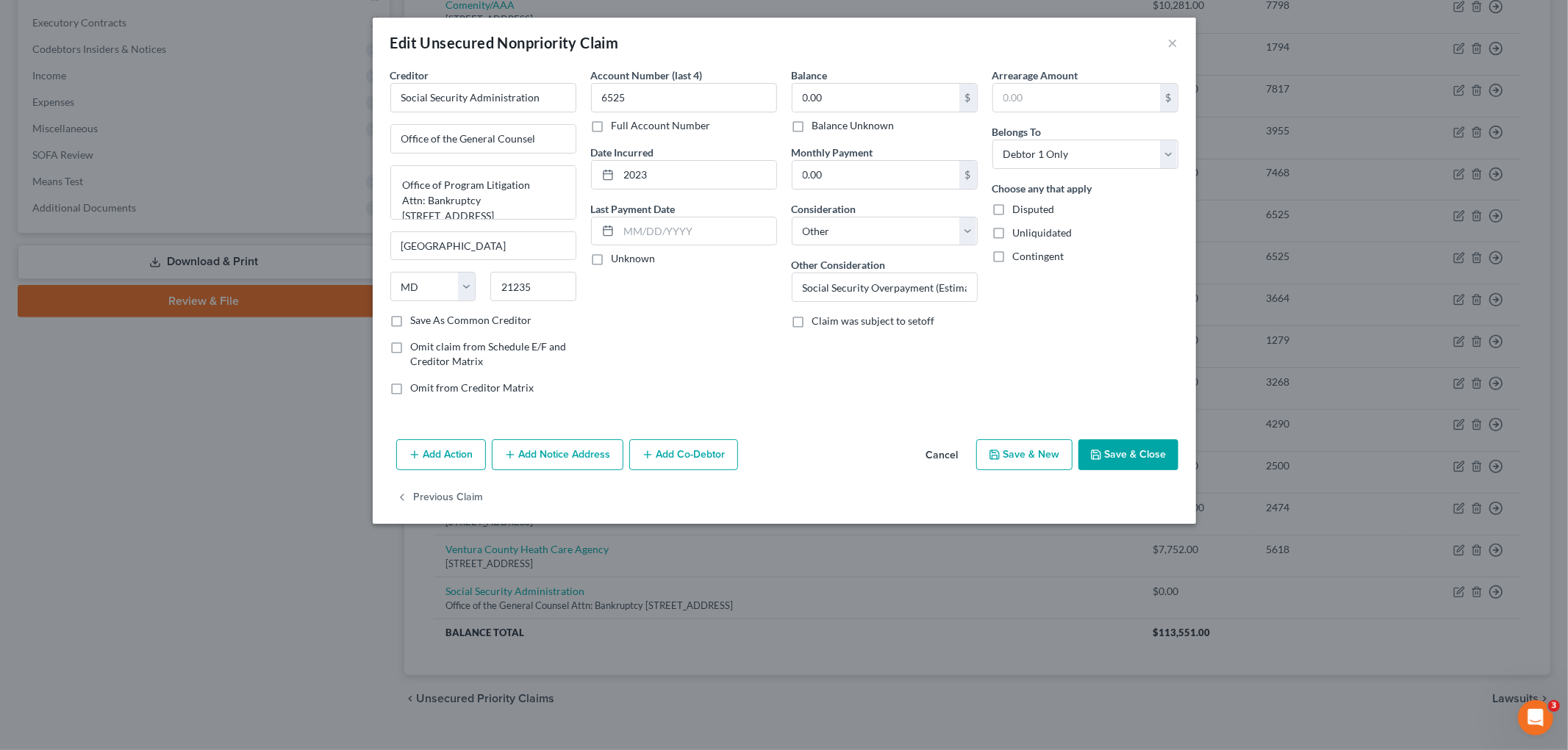
drag, startPoint x: 914, startPoint y: 79, endPoint x: 899, endPoint y: 98, distance: 24.2
click at [910, 81] on div "Balance 0.00 $ Balance Unknown Balance Undetermined 0.00 $ Balance Unknown" at bounding box center [885, 100] width 186 height 66
click at [899, 98] on input "0.00" at bounding box center [876, 97] width 167 height 28
type input "14,000"
click at [1150, 441] on button "Save & Close" at bounding box center [1128, 455] width 100 height 31
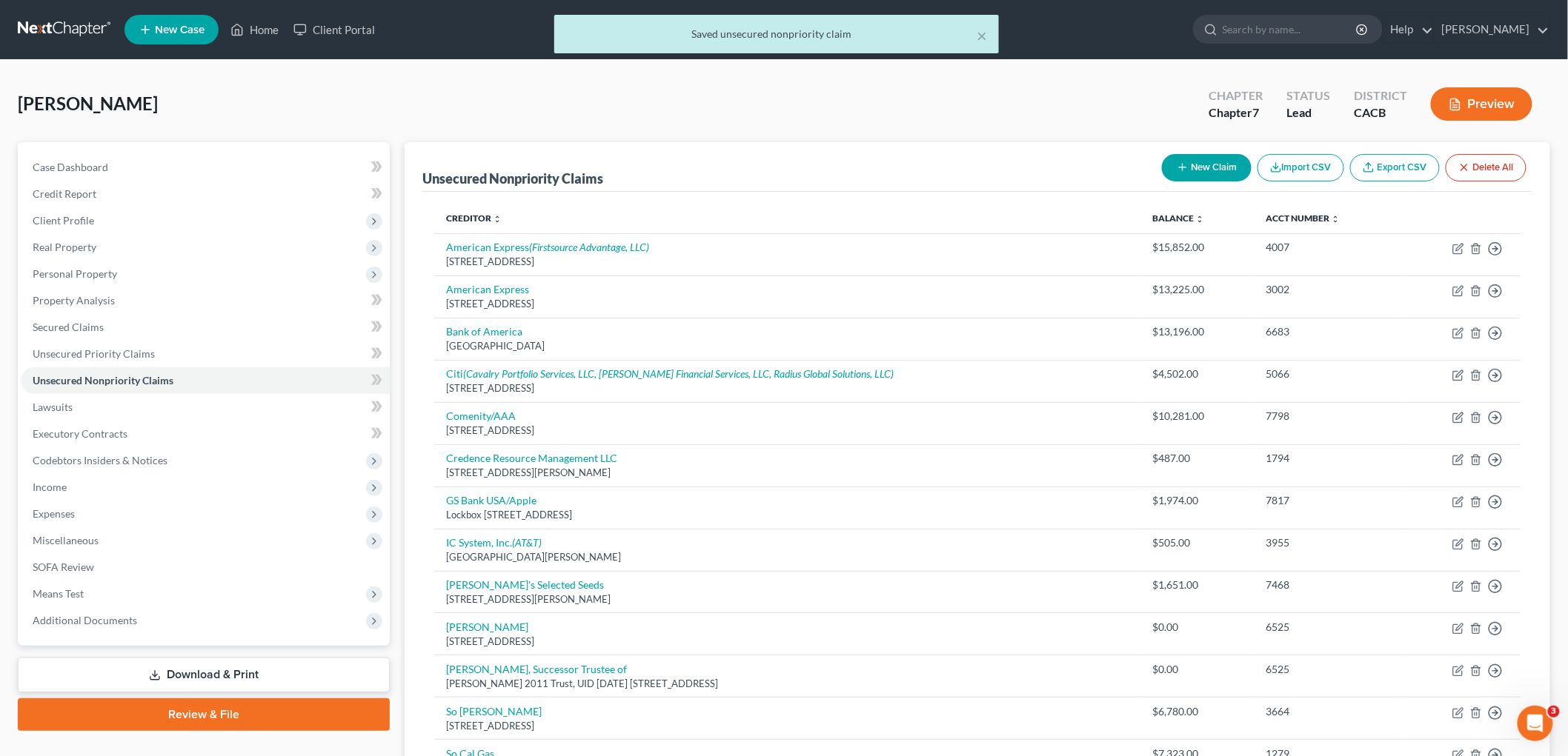
click at [1508, 81] on div "Chapter Chapter 7 Status Lead District CACB Preview" at bounding box center [1370, 103] width 359 height 53
click at [1515, 98] on button "Preview" at bounding box center [1482, 103] width 101 height 33
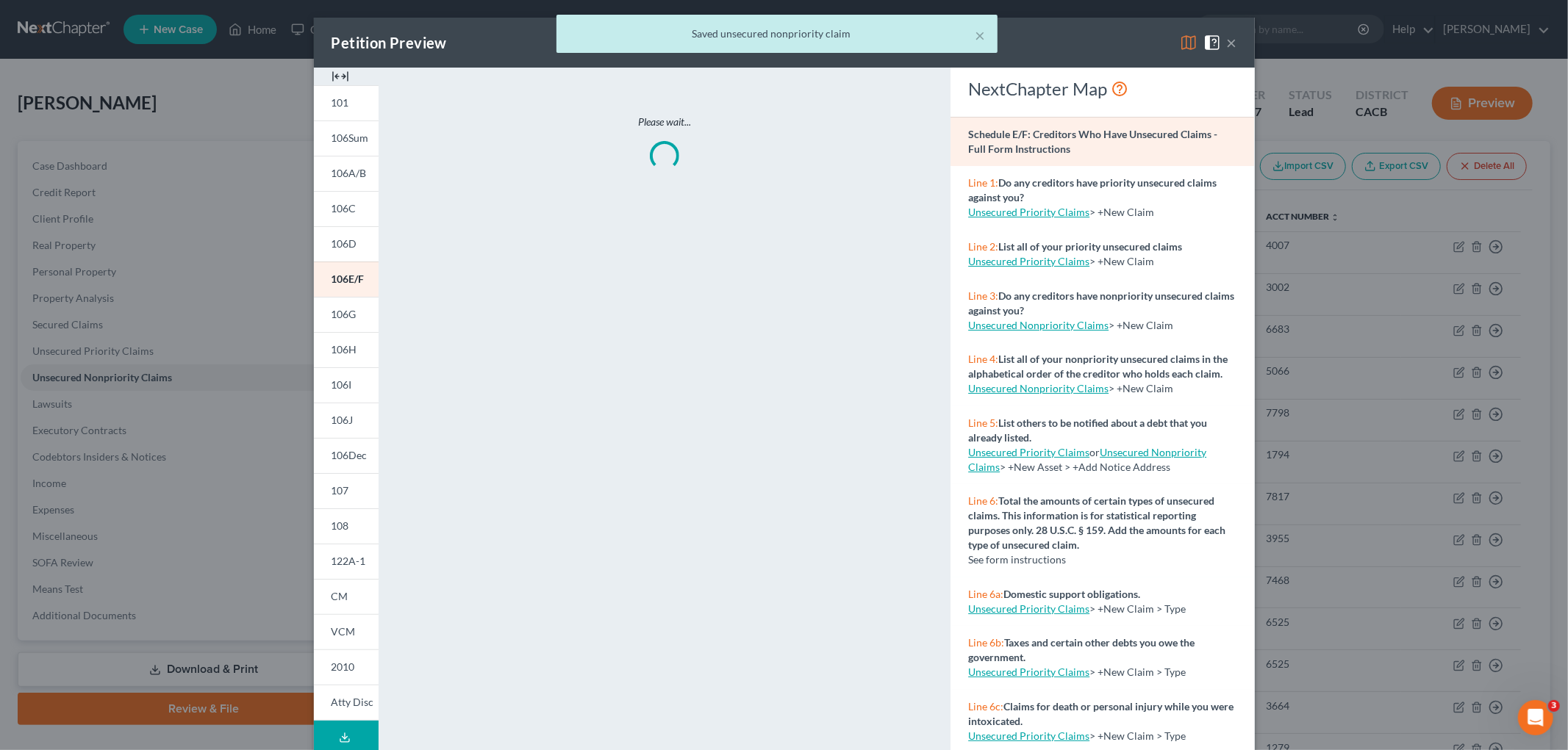
click at [1183, 42] on div "× Saved unsecured nonpriority claim" at bounding box center [776, 37] width 1568 height 46
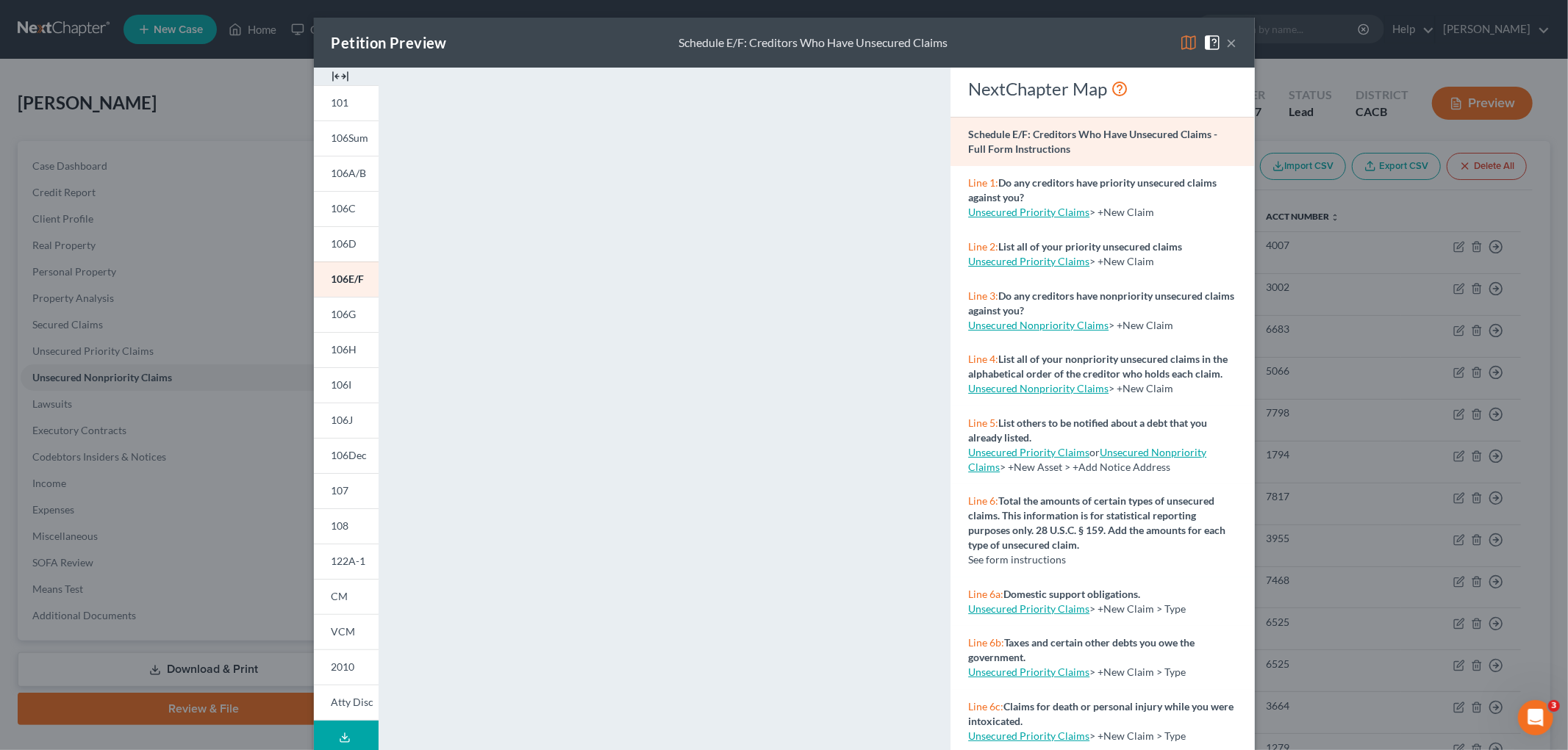
click at [1180, 41] on img at bounding box center [1188, 43] width 18 height 18
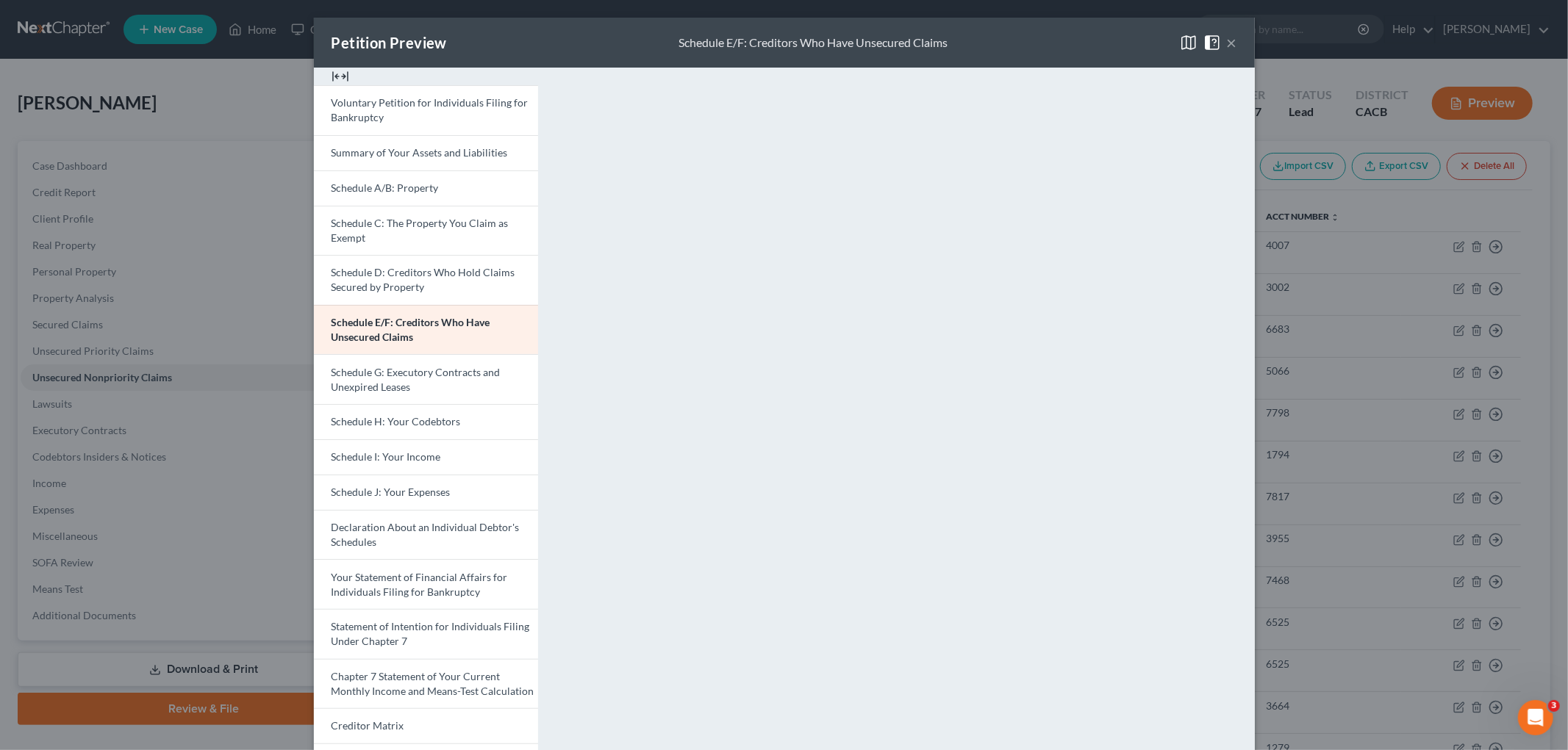
click at [1393, 344] on div "Petition Preview Schedule E/F: Creditors Who Have Unsecured Claims × Voluntary …" at bounding box center [784, 375] width 1568 height 750
